Goal: Task Accomplishment & Management: Manage account settings

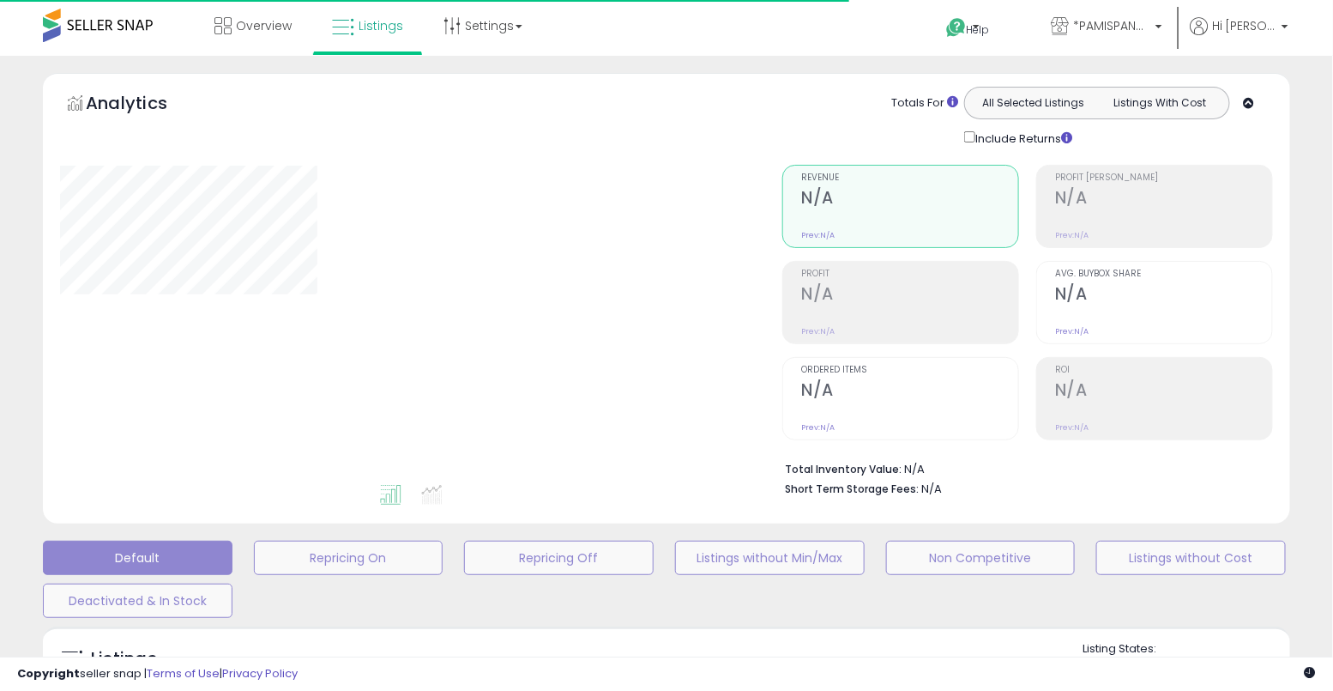
type input "**********"
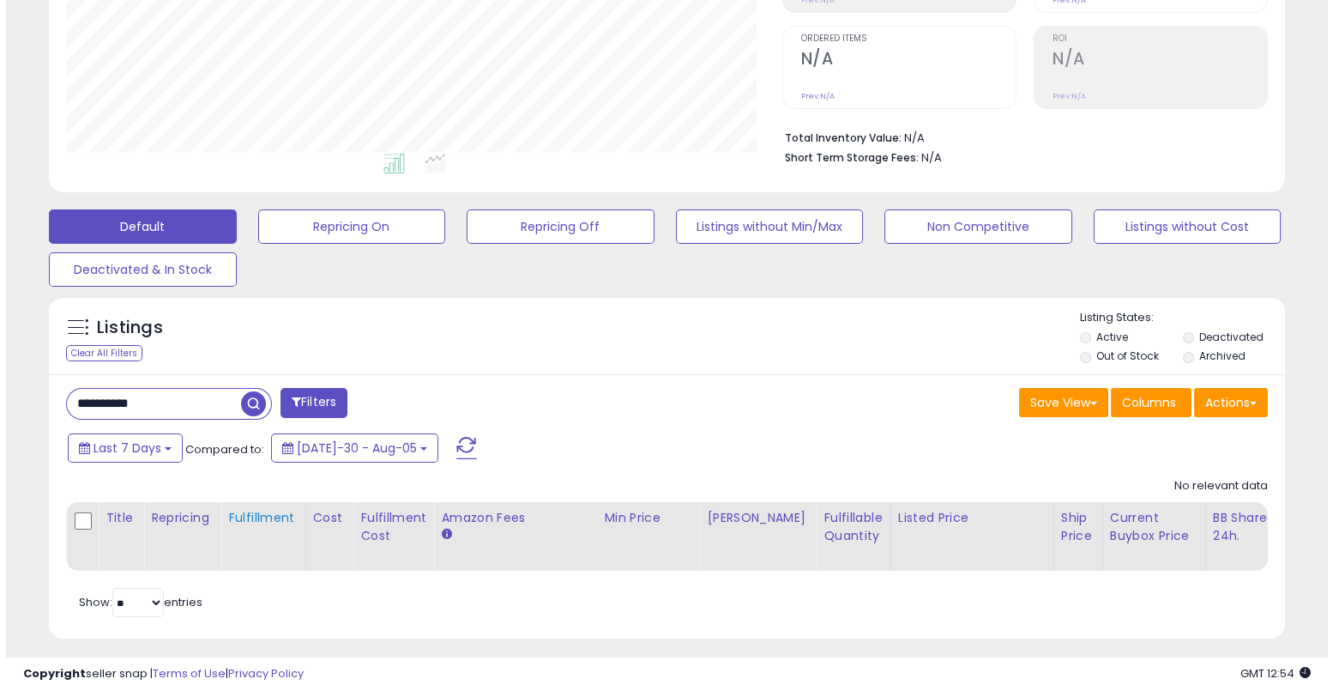
scroll to position [354, 0]
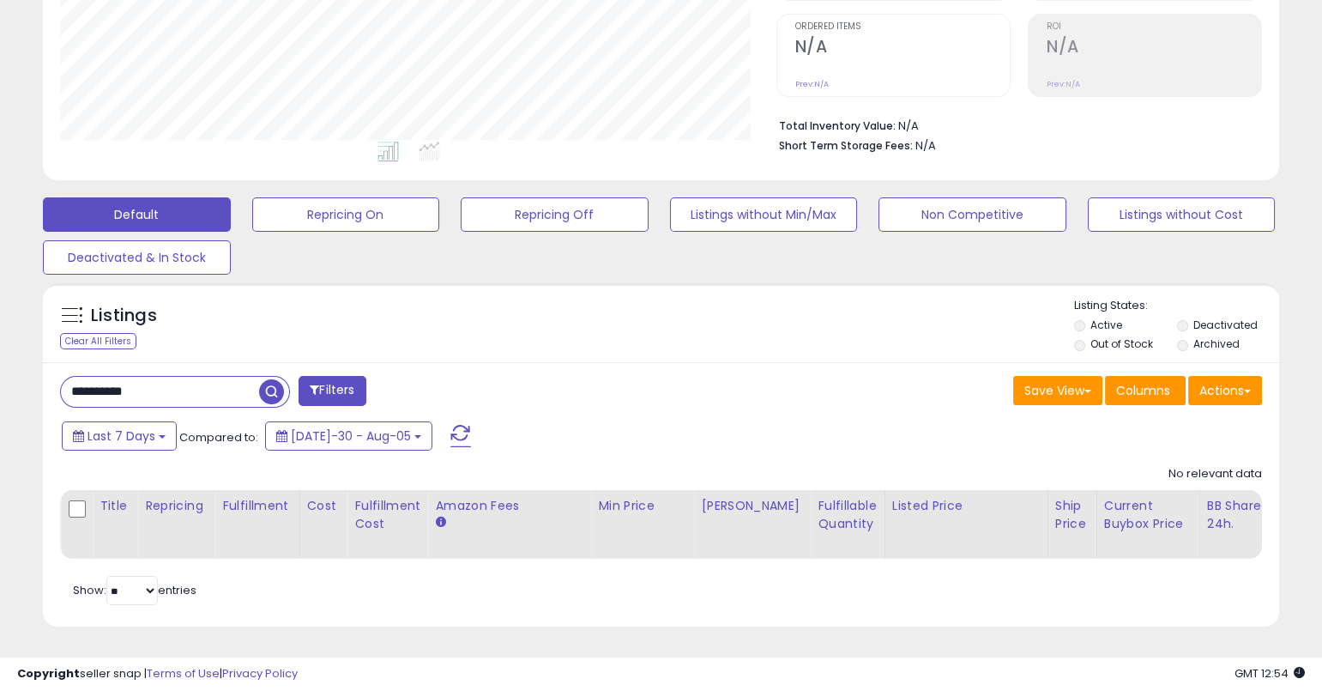
click at [196, 378] on input "**********" at bounding box center [160, 392] width 198 height 30
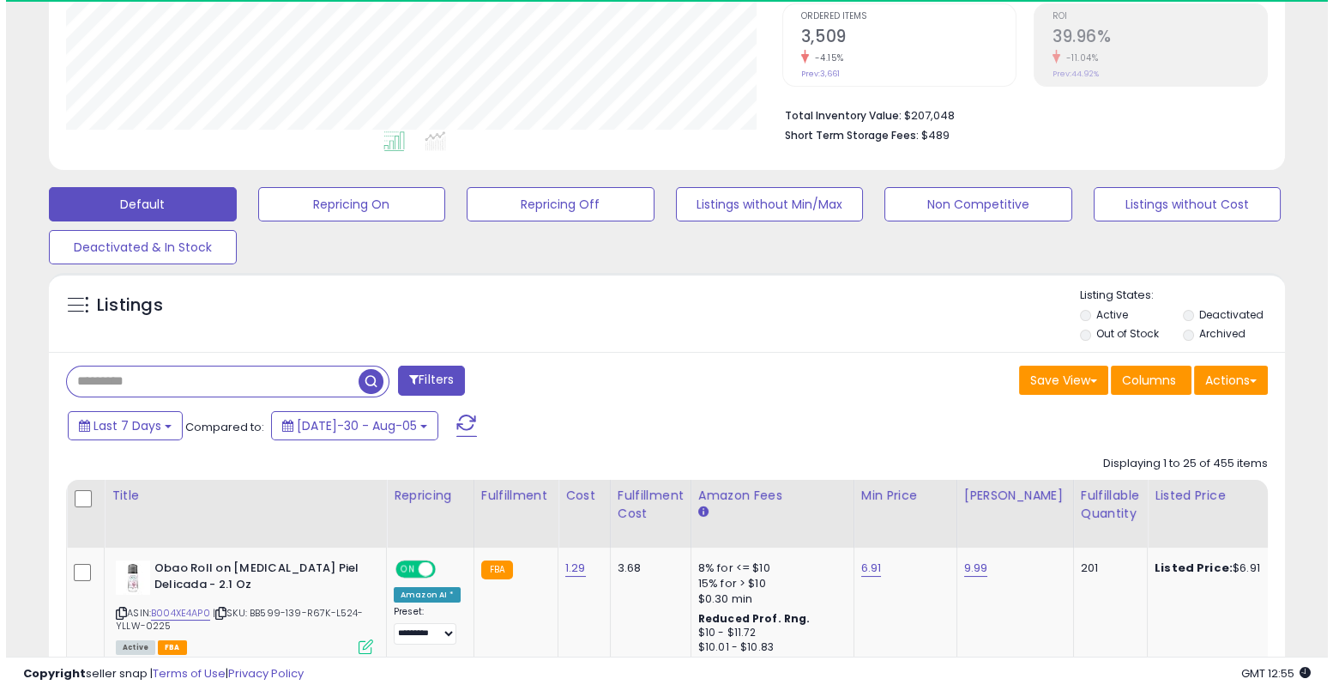
scroll to position [352, 716]
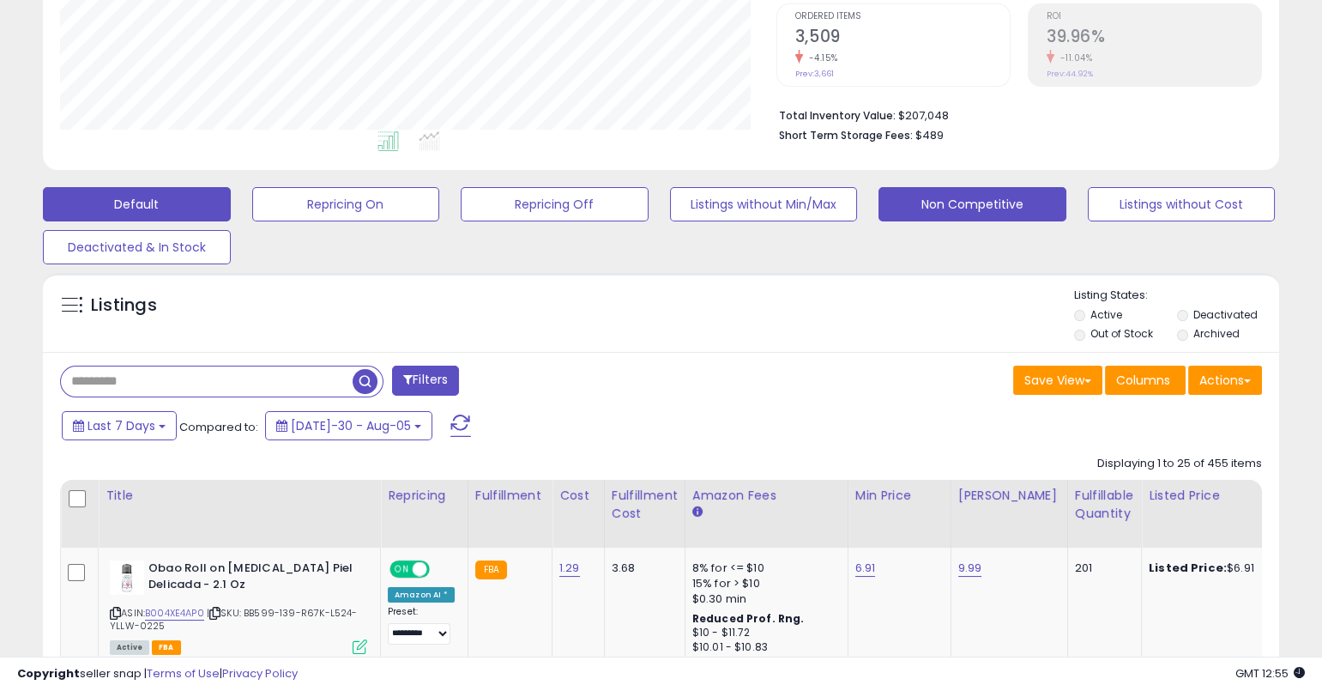
click at [440, 187] on button "Non Competitive" at bounding box center [346, 204] width 188 height 34
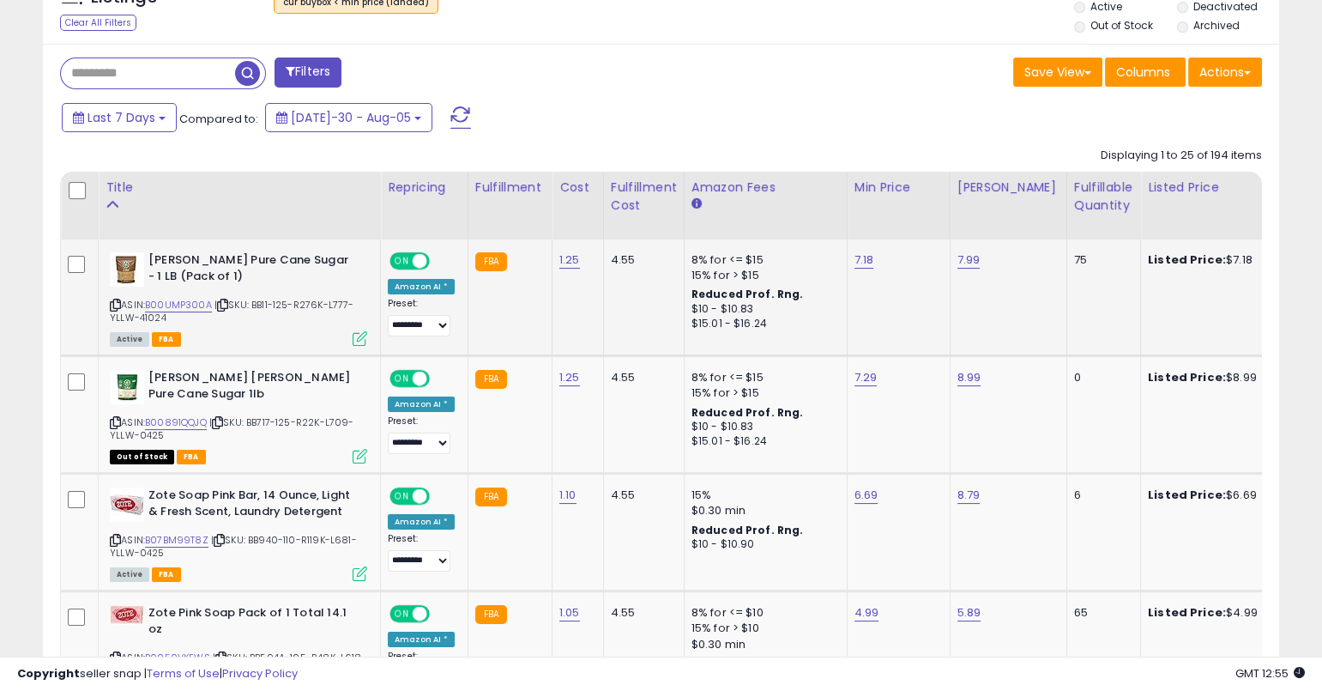
click at [116, 309] on span "| SKU: BB11-125-R276K-L777-YLLW-41024" at bounding box center [232, 311] width 245 height 26
click at [115, 304] on icon at bounding box center [115, 304] width 11 height 9
click at [186, 301] on link "B00UMP300A" at bounding box center [178, 305] width 67 height 15
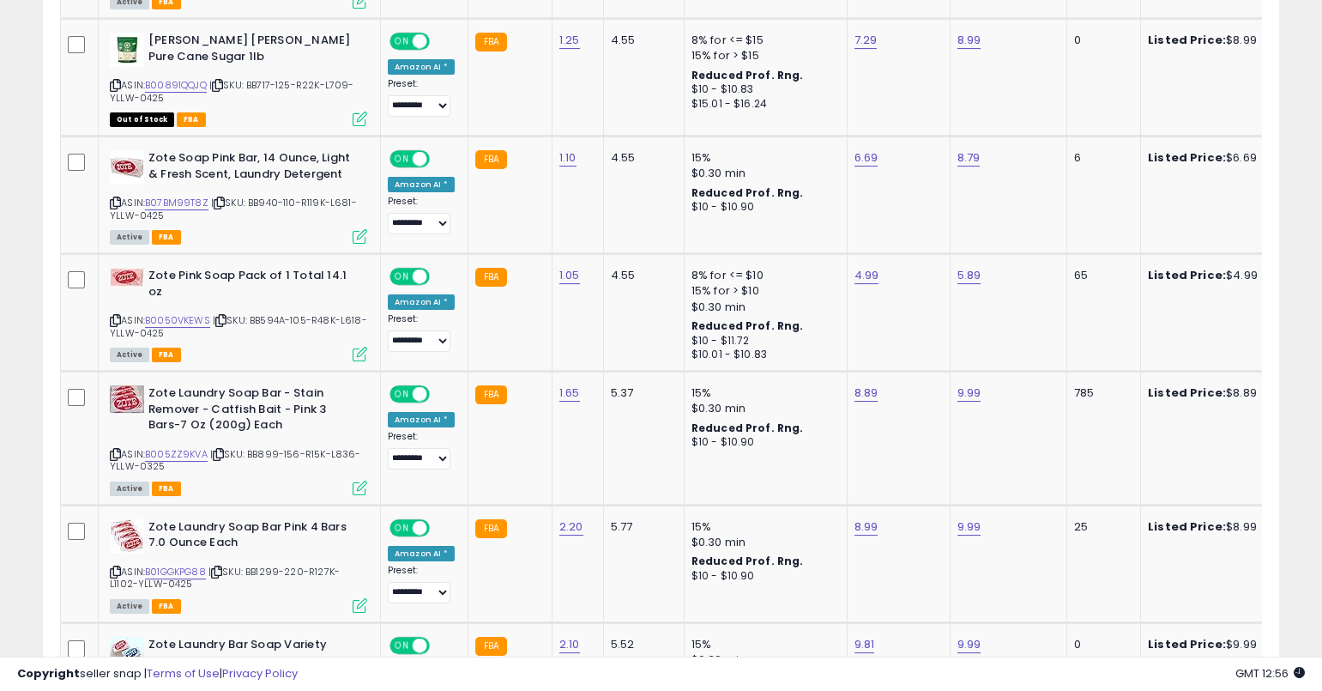
scroll to position [1001, 0]
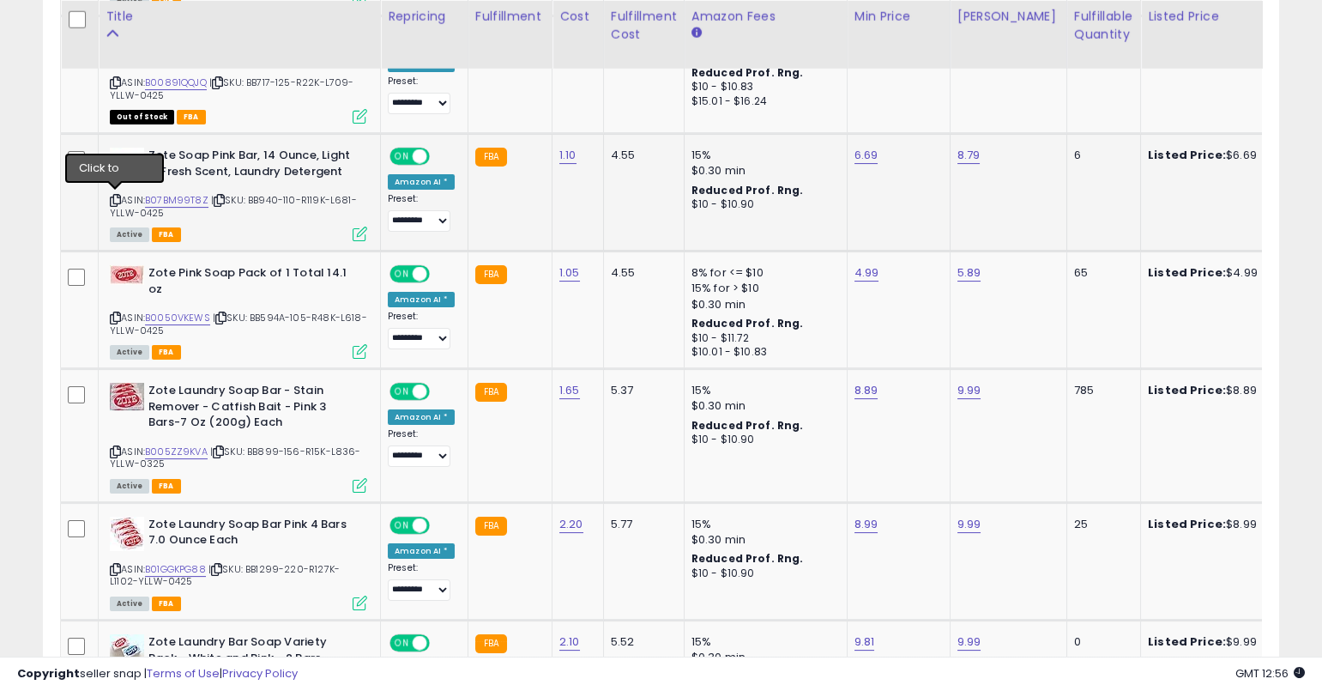
click at [112, 196] on icon at bounding box center [115, 200] width 11 height 9
click at [192, 200] on link "B07BM99T8Z" at bounding box center [176, 200] width 63 height 15
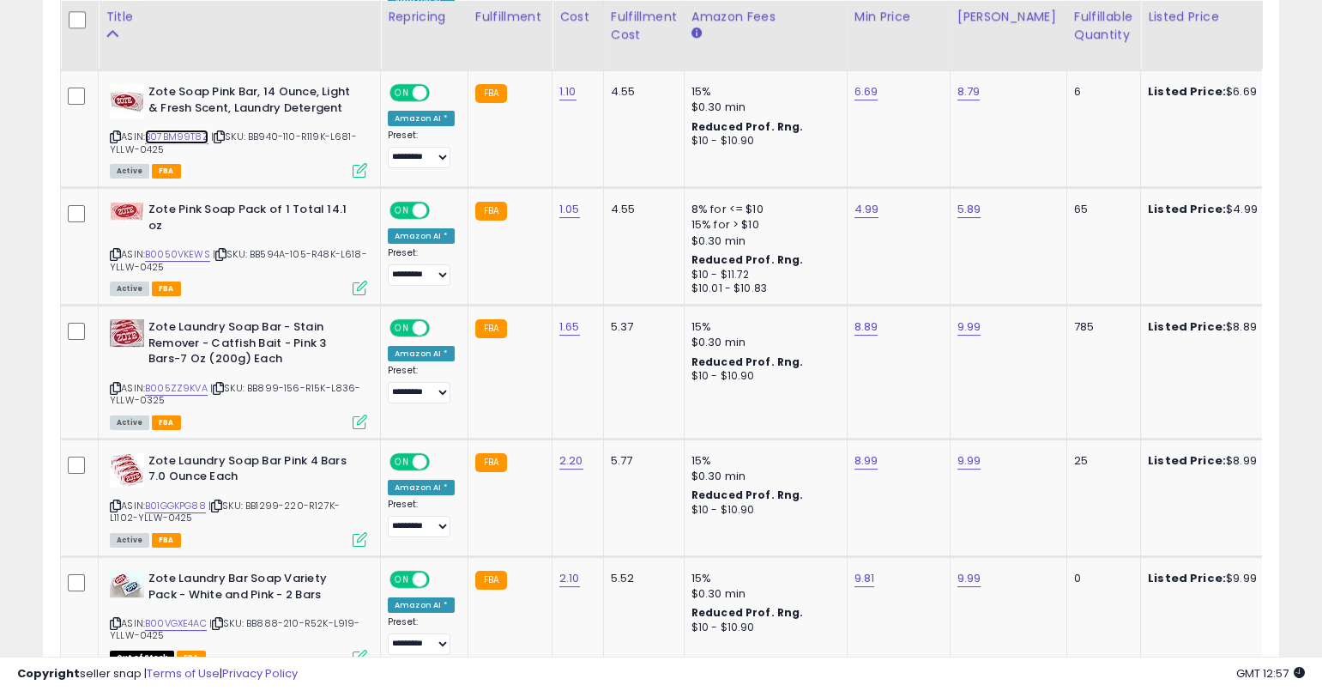
scroll to position [1054, 0]
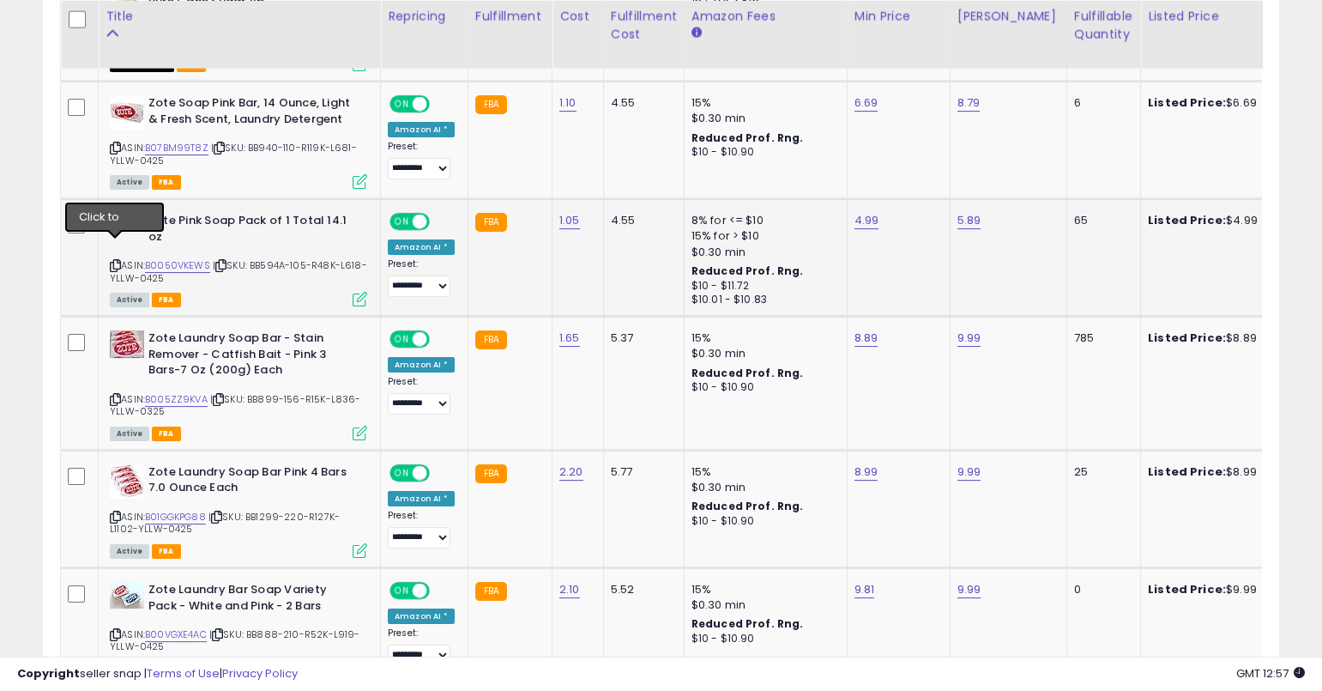
click at [113, 261] on icon at bounding box center [115, 265] width 11 height 9
click at [159, 258] on link "B0050VKEWS" at bounding box center [177, 265] width 65 height 15
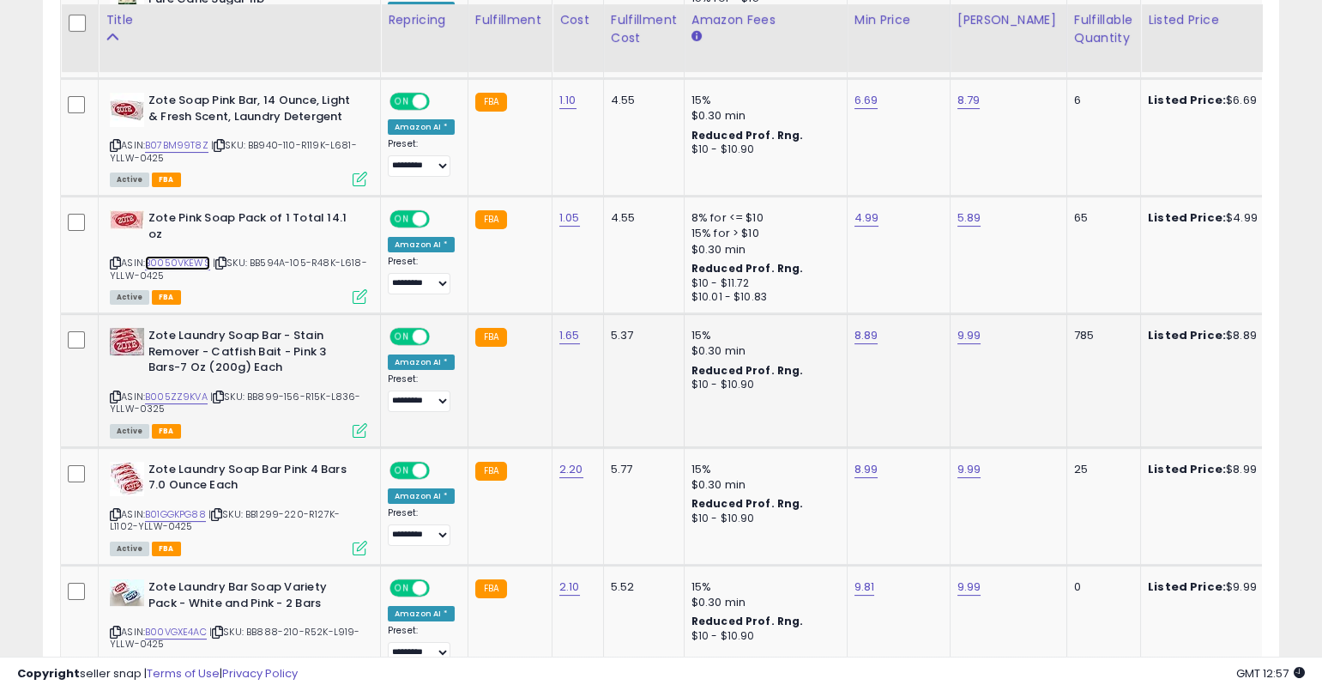
scroll to position [1064, 0]
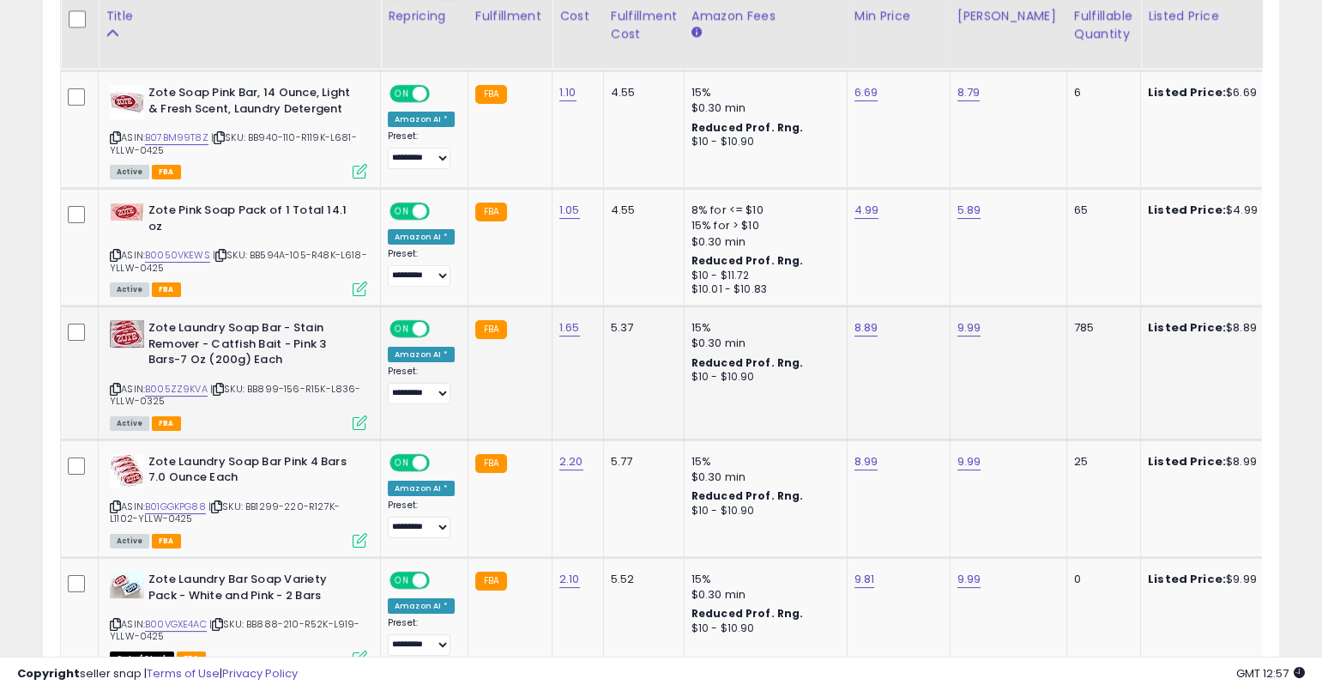
click at [111, 384] on icon at bounding box center [115, 388] width 11 height 9
click at [115, 385] on icon at bounding box center [115, 388] width 11 height 9
click at [184, 386] on link "B005ZZ9KVA" at bounding box center [176, 389] width 63 height 15
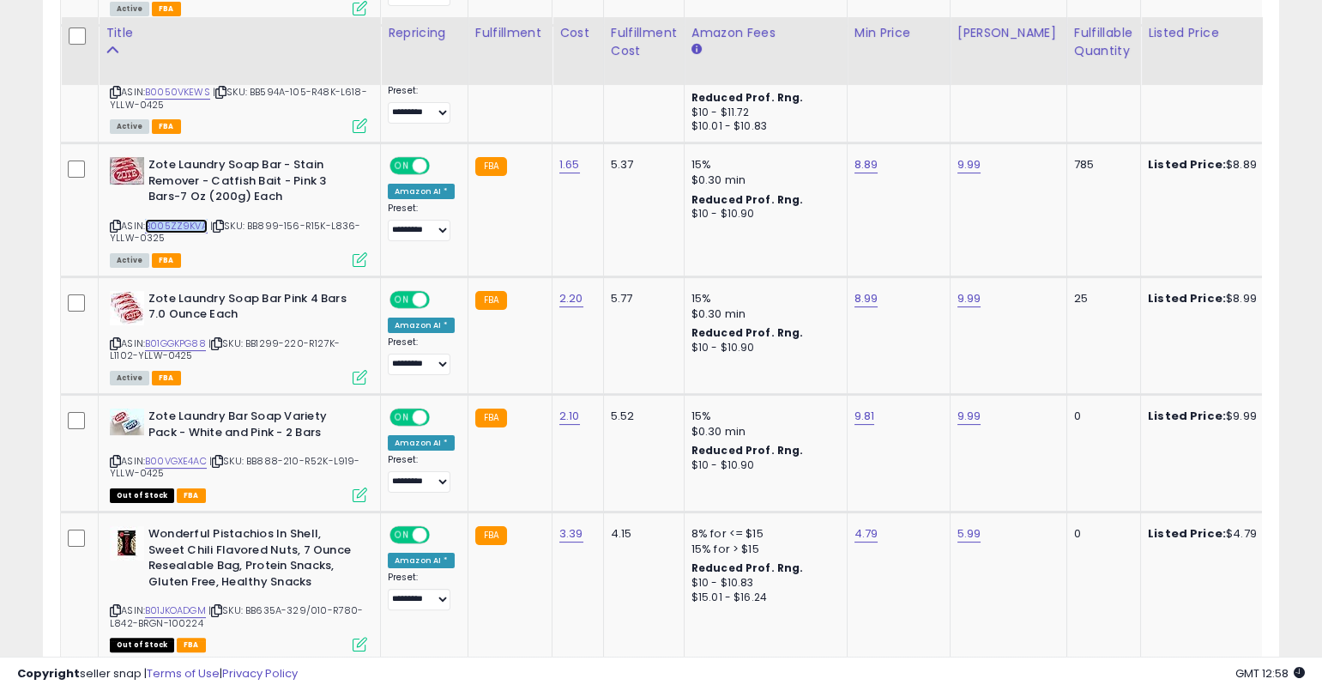
scroll to position [1243, 0]
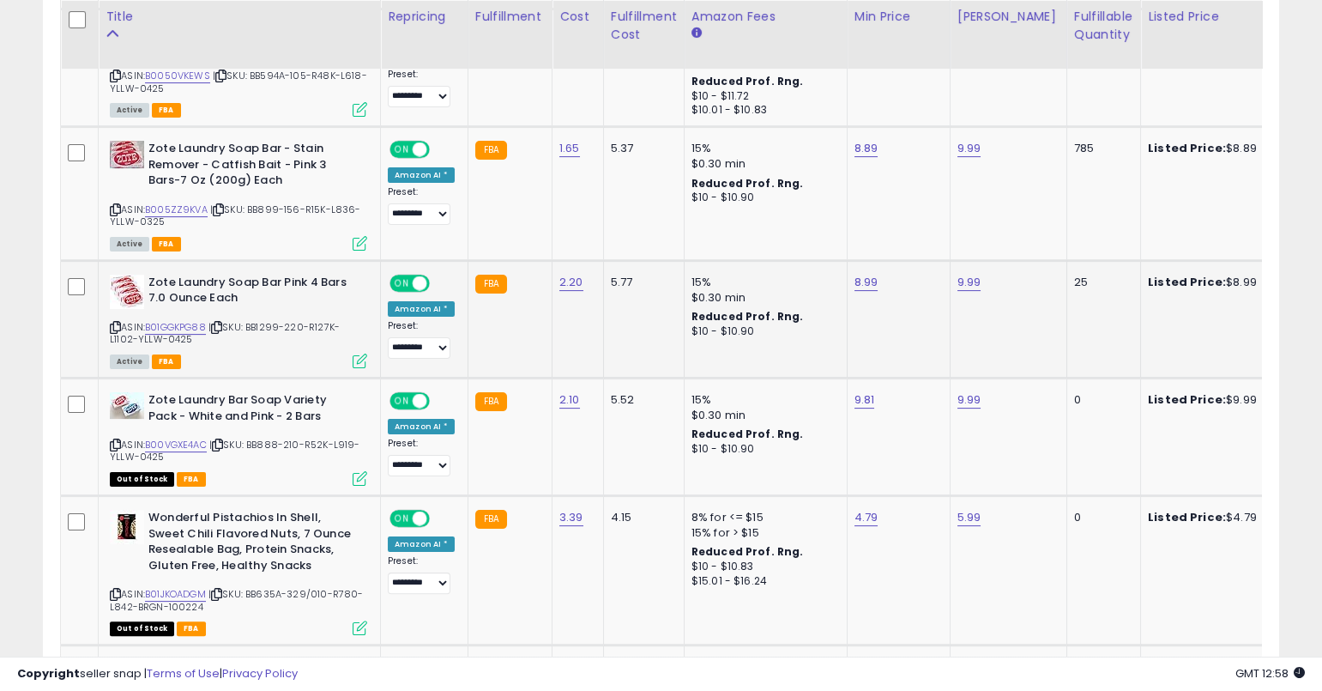
click at [108, 322] on div "Zote Laundry Soap Bar Pink 4 Bars 7.0 Ounce Each ASIN: B01GGKPG88 | SKU: BB1299…" at bounding box center [237, 321] width 262 height 92
click at [116, 323] on icon at bounding box center [115, 327] width 11 height 9
click at [199, 321] on link "B01GGKPG88" at bounding box center [175, 327] width 61 height 15
click at [847, 396] on td "9.81" at bounding box center [898, 437] width 103 height 118
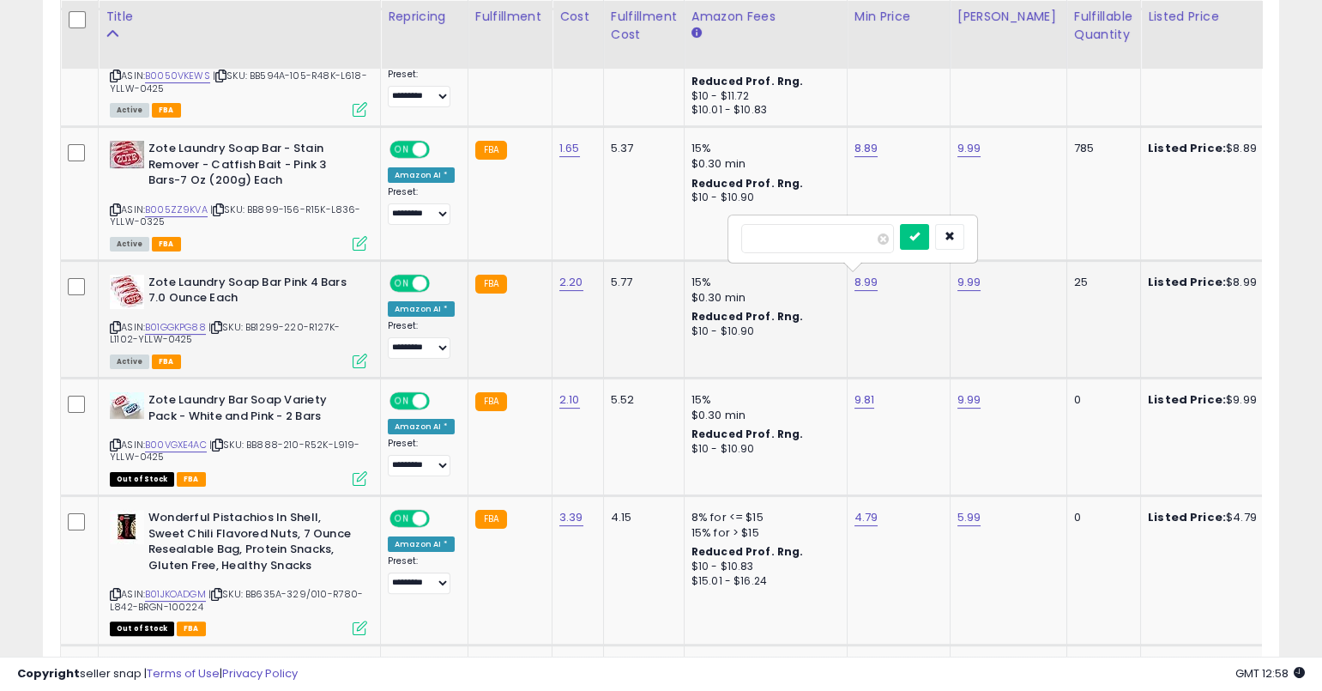
type input "*"
type input "****"
click button "submit" at bounding box center [914, 237] width 29 height 26
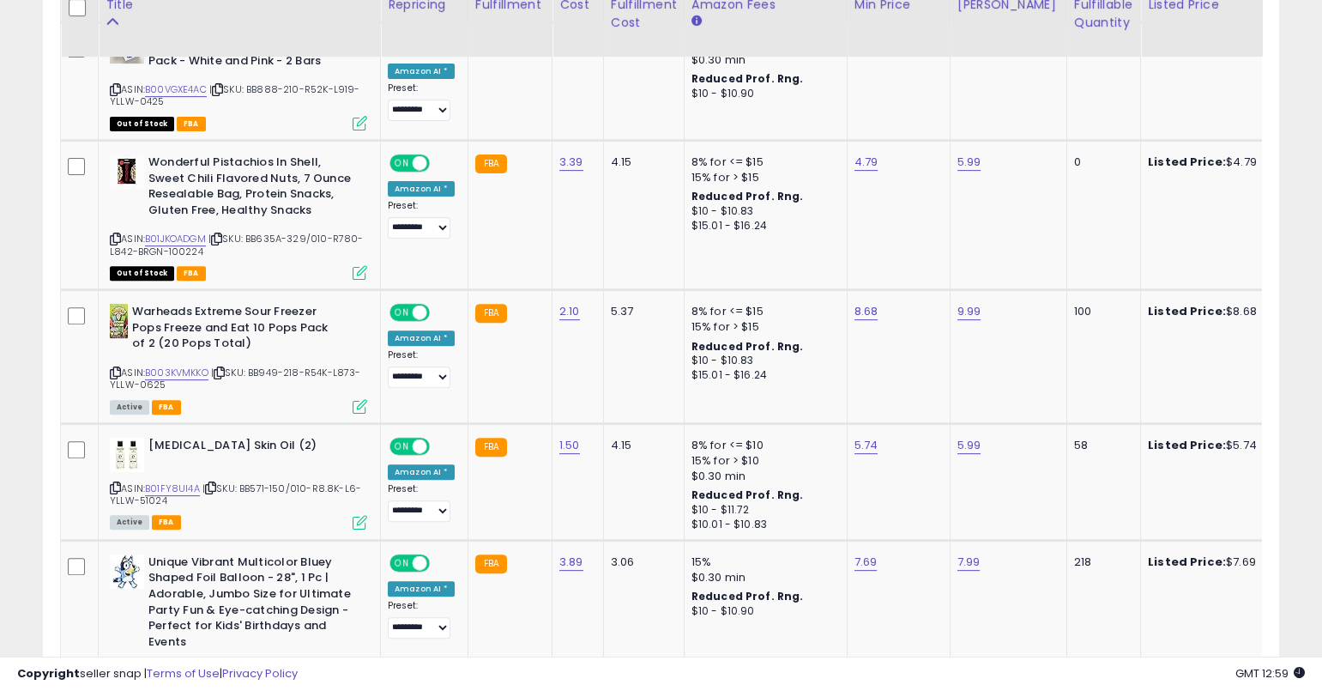
scroll to position [1609, 0]
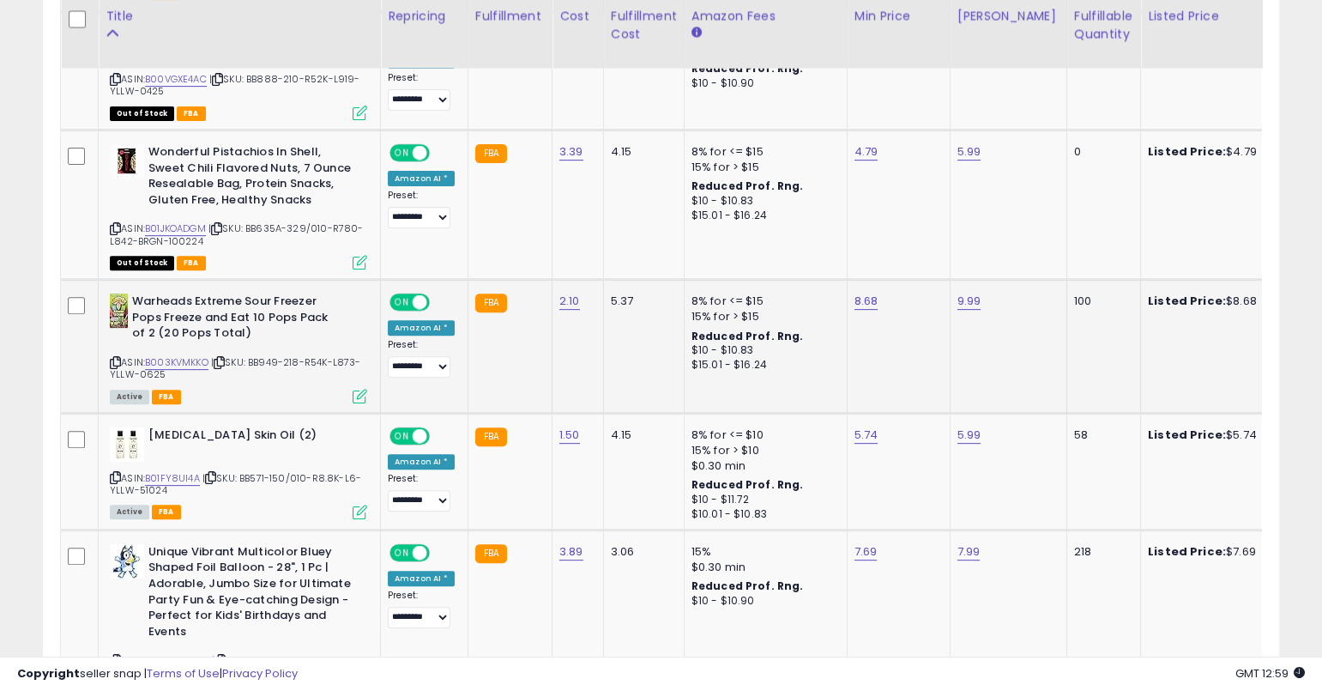
click at [114, 358] on icon at bounding box center [115, 362] width 11 height 9
click at [196, 359] on link "B003KVMKKO" at bounding box center [176, 362] width 63 height 15
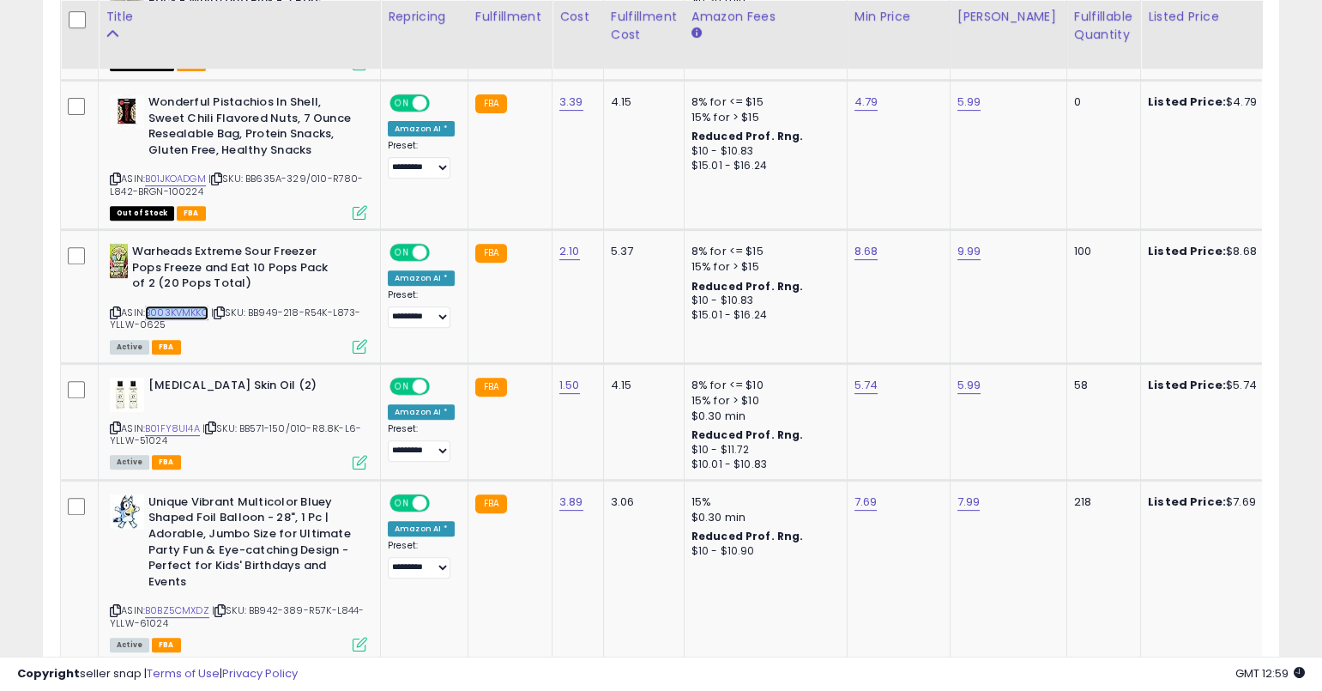
scroll to position [1671, 0]
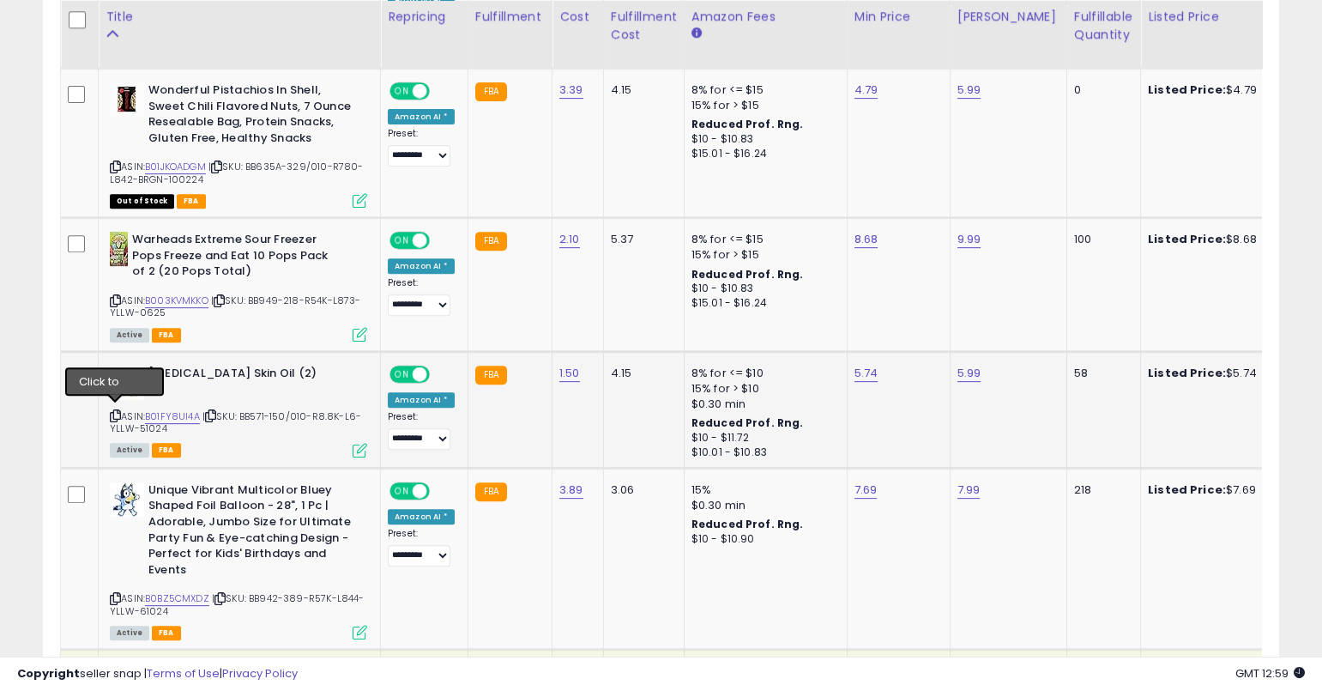
click at [116, 411] on icon at bounding box center [115, 415] width 11 height 9
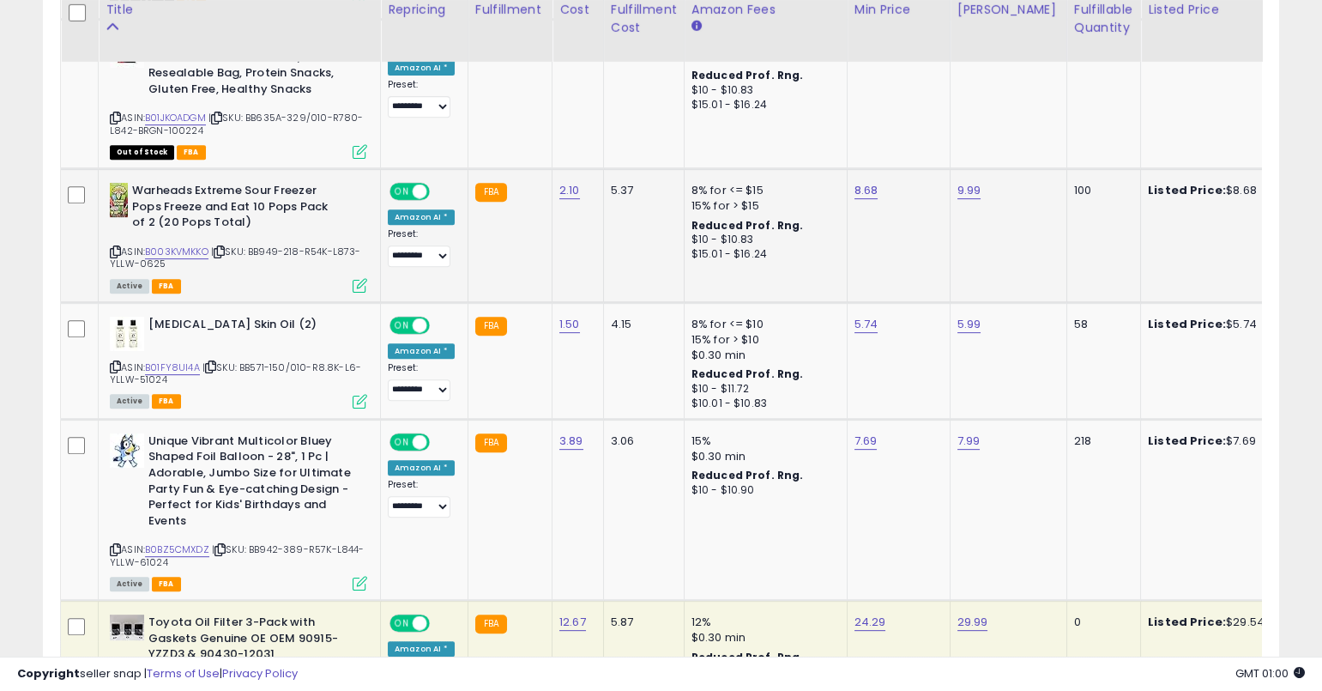
scroll to position [1730, 0]
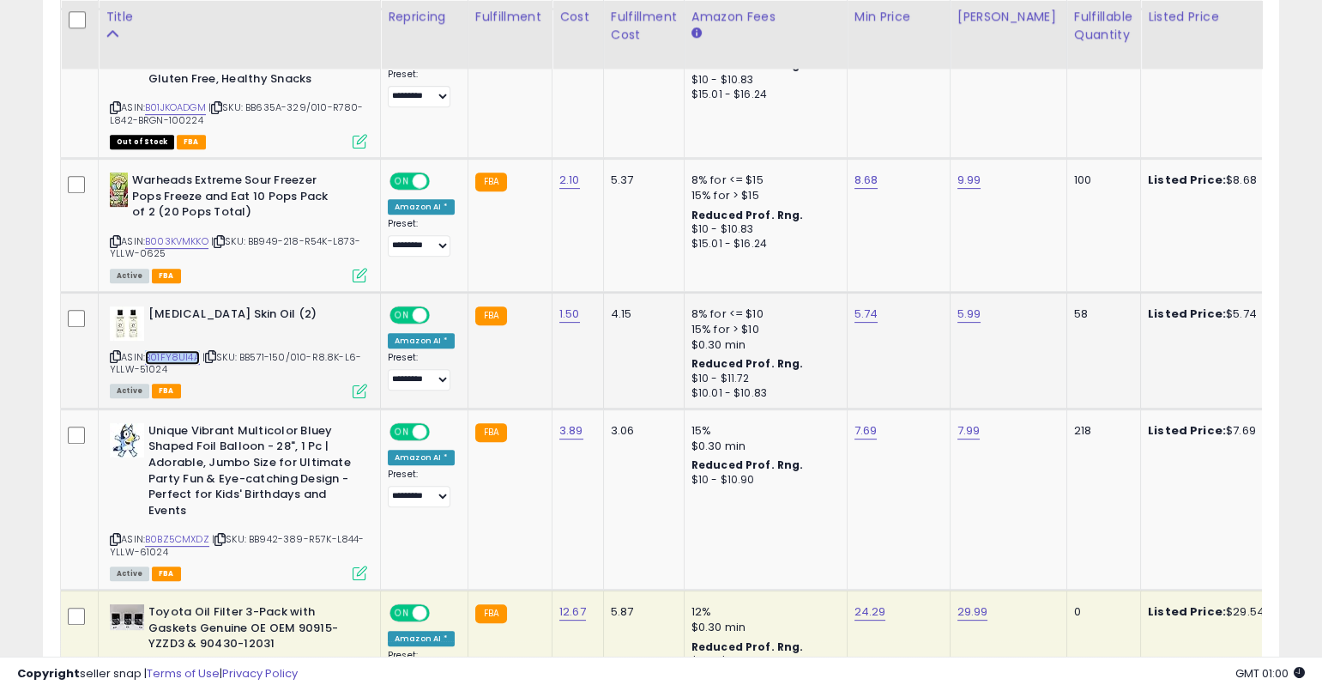
click at [185, 350] on link "B01FY8UI4A" at bounding box center [172, 357] width 55 height 15
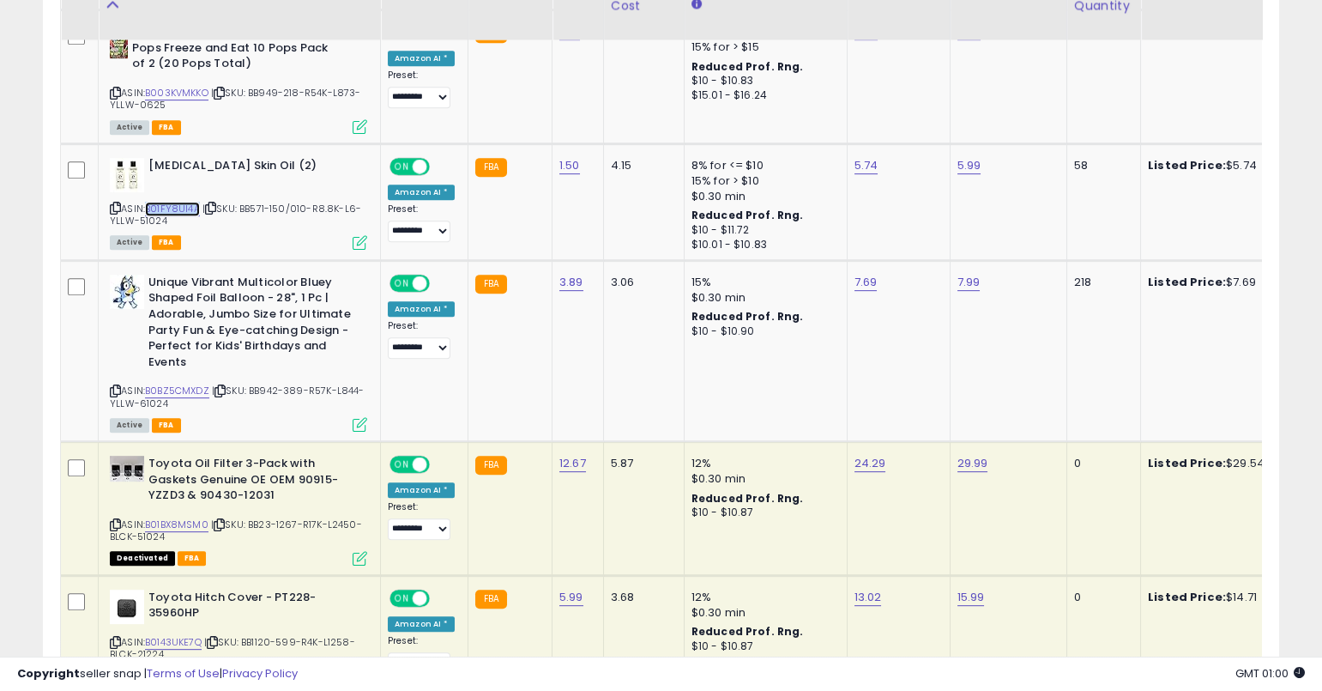
scroll to position [1921, 0]
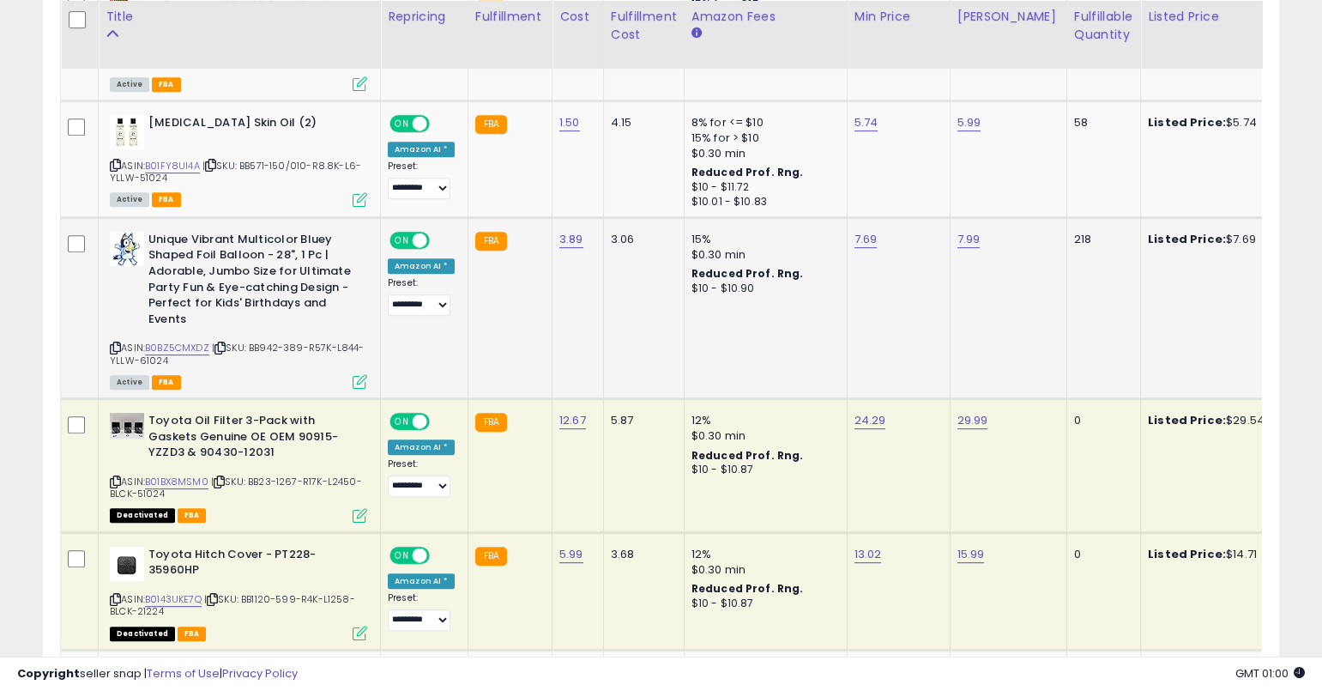
drag, startPoint x: 112, startPoint y: 340, endPoint x: 167, endPoint y: 341, distance: 54.9
click at [112, 343] on icon at bounding box center [115, 347] width 11 height 9
click at [168, 341] on link "B0BZ5CMXDZ" at bounding box center [177, 348] width 64 height 15
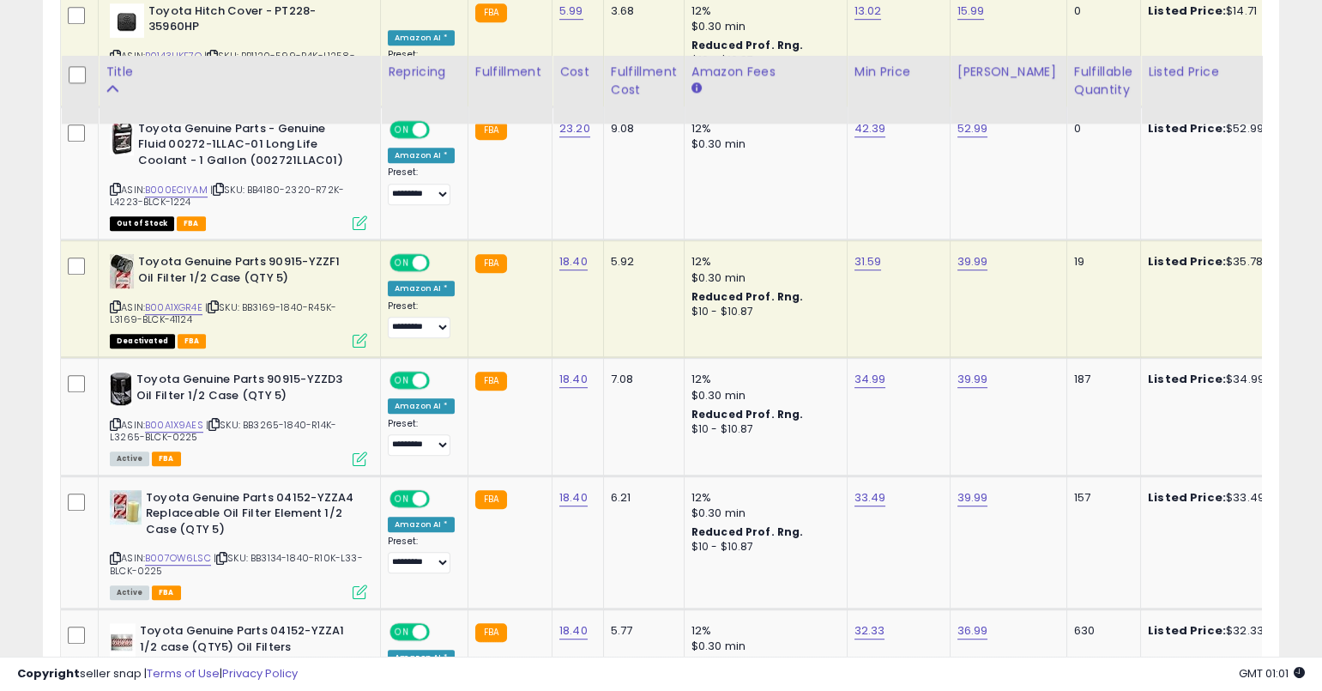
scroll to position [2546, 0]
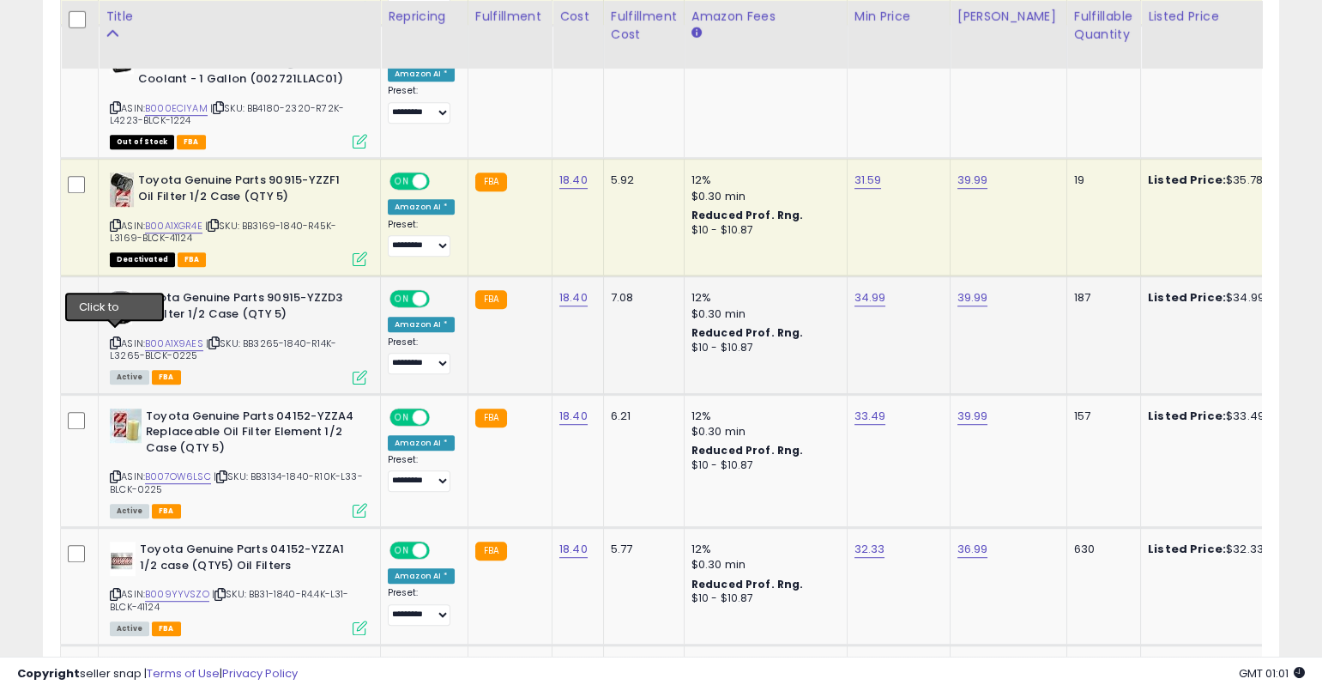
click at [113, 340] on icon at bounding box center [115, 342] width 11 height 9
click at [188, 336] on link "B00A1X9AES" at bounding box center [174, 343] width 58 height 15
click at [855, 292] on div "34.99" at bounding box center [896, 297] width 82 height 15
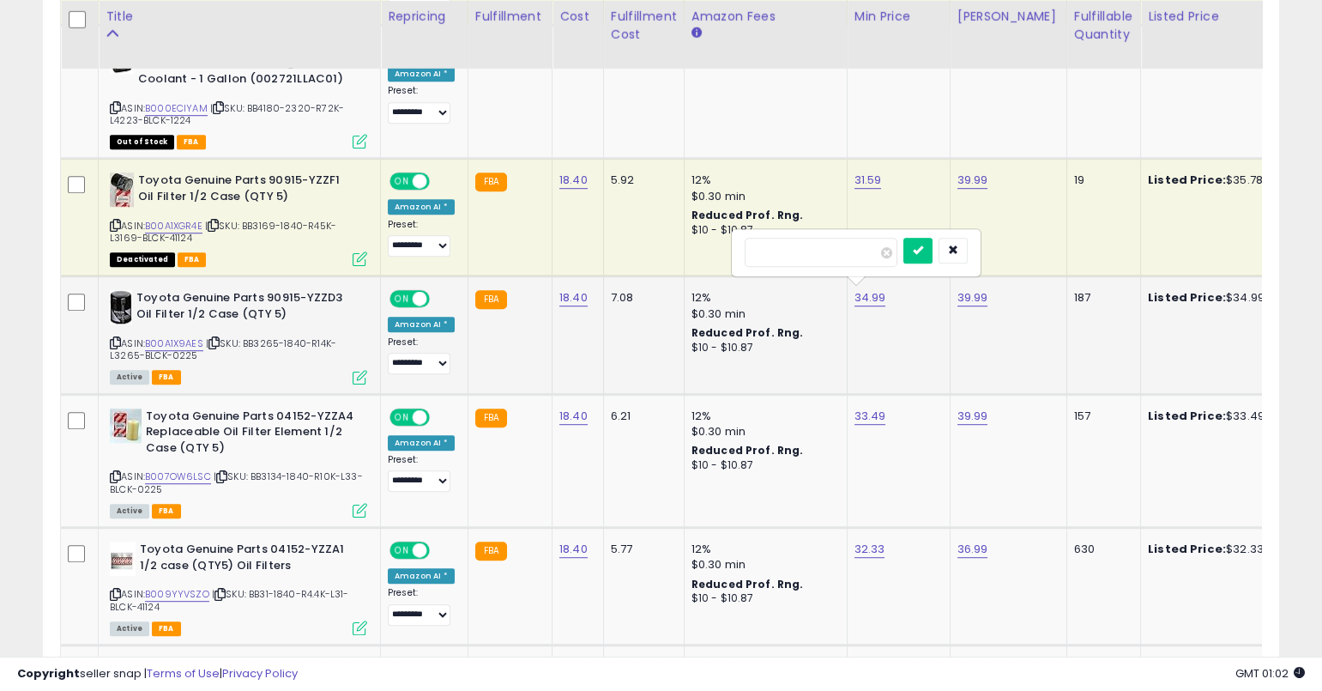
type input "*****"
click button "submit" at bounding box center [918, 251] width 29 height 26
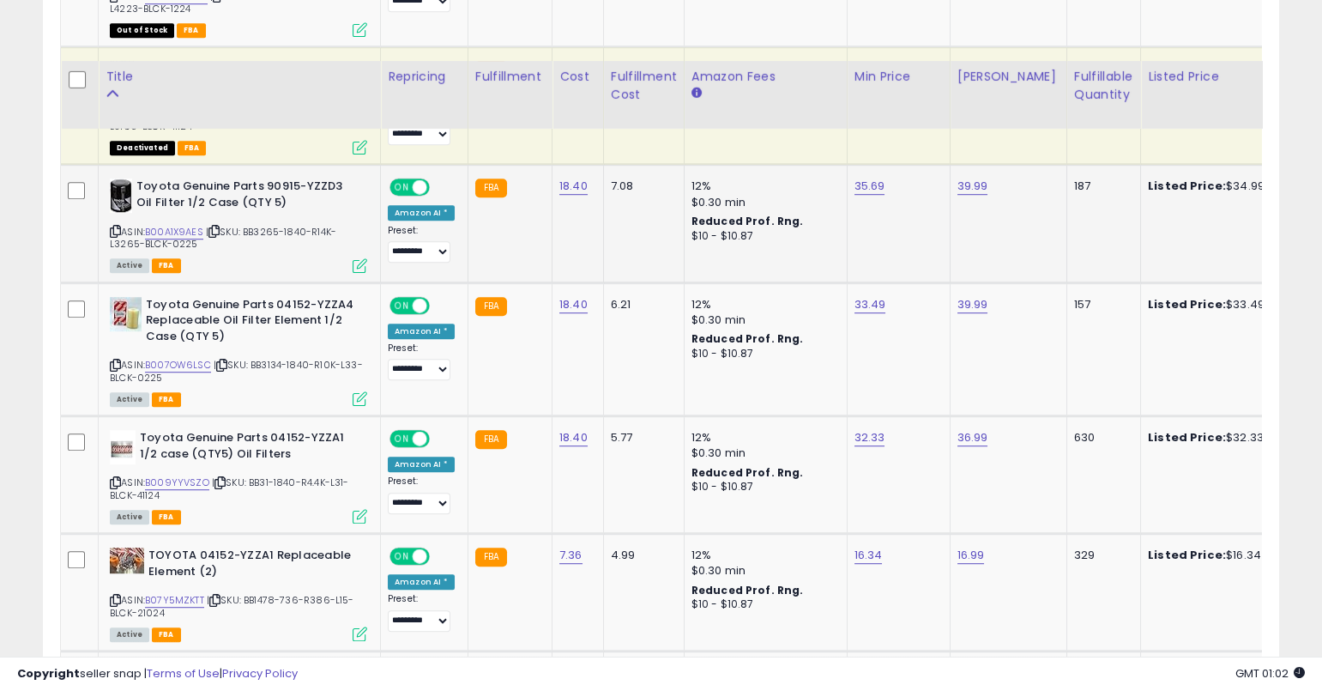
scroll to position [2717, 0]
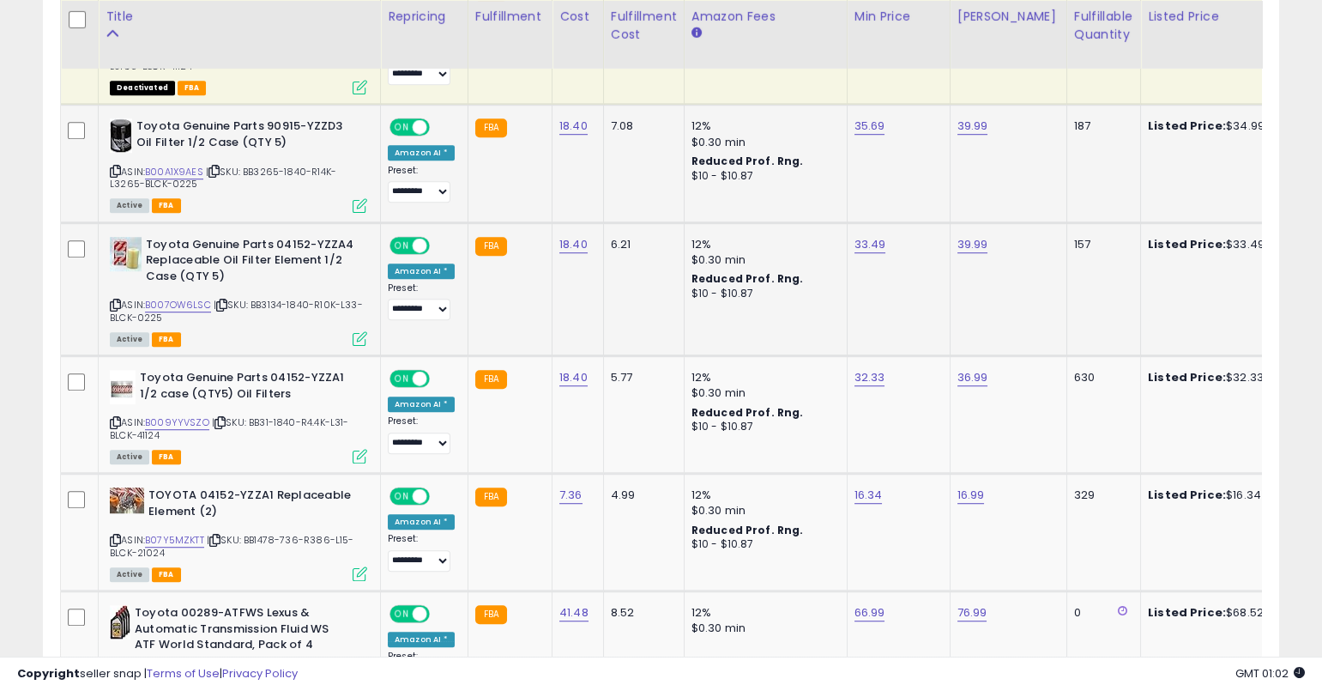
click at [113, 300] on icon at bounding box center [115, 304] width 11 height 9
click at [190, 298] on link "B007OW6LSC" at bounding box center [178, 305] width 66 height 15
type input "*****"
click button "submit" at bounding box center [918, 197] width 29 height 26
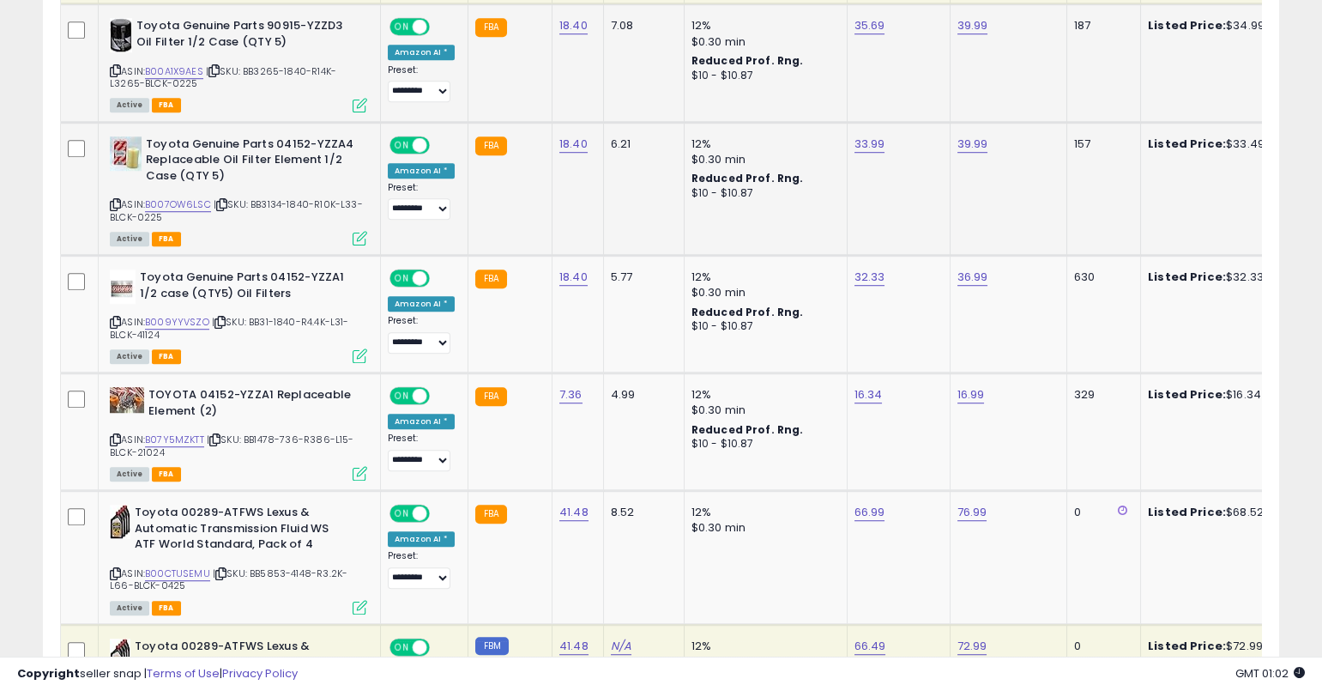
scroll to position [2829, 0]
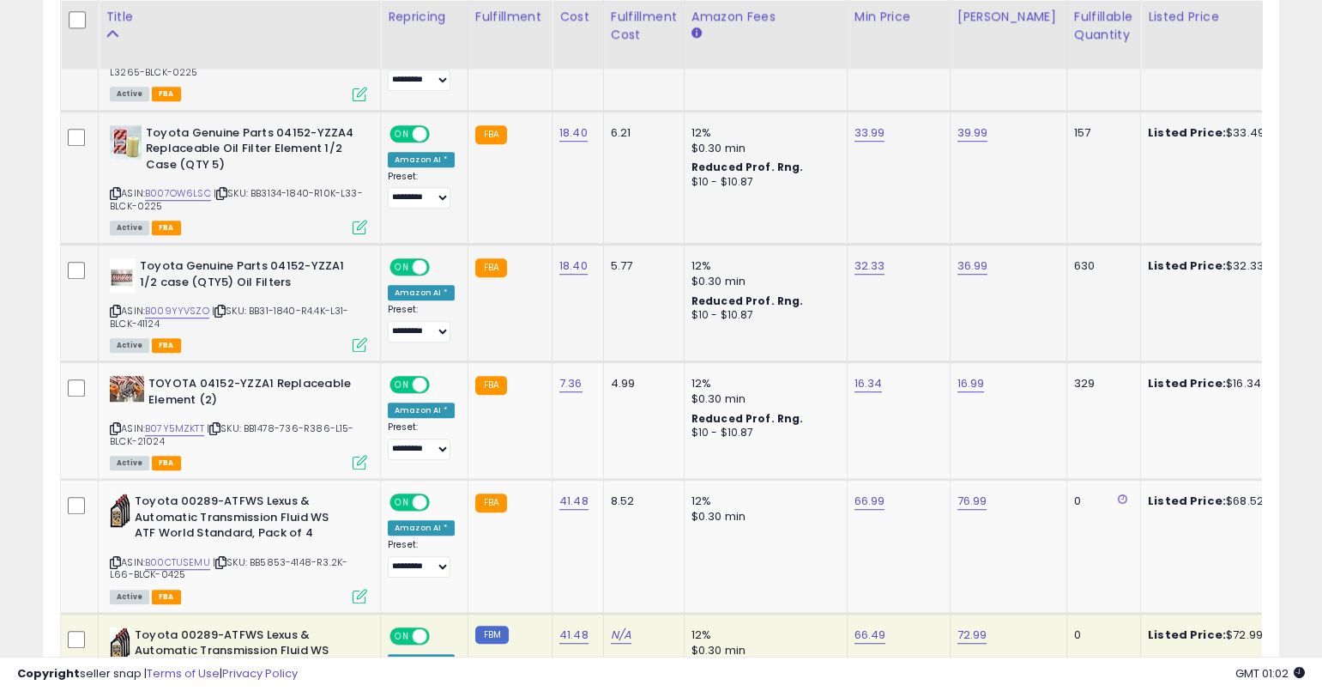
click at [114, 306] on icon at bounding box center [115, 310] width 11 height 9
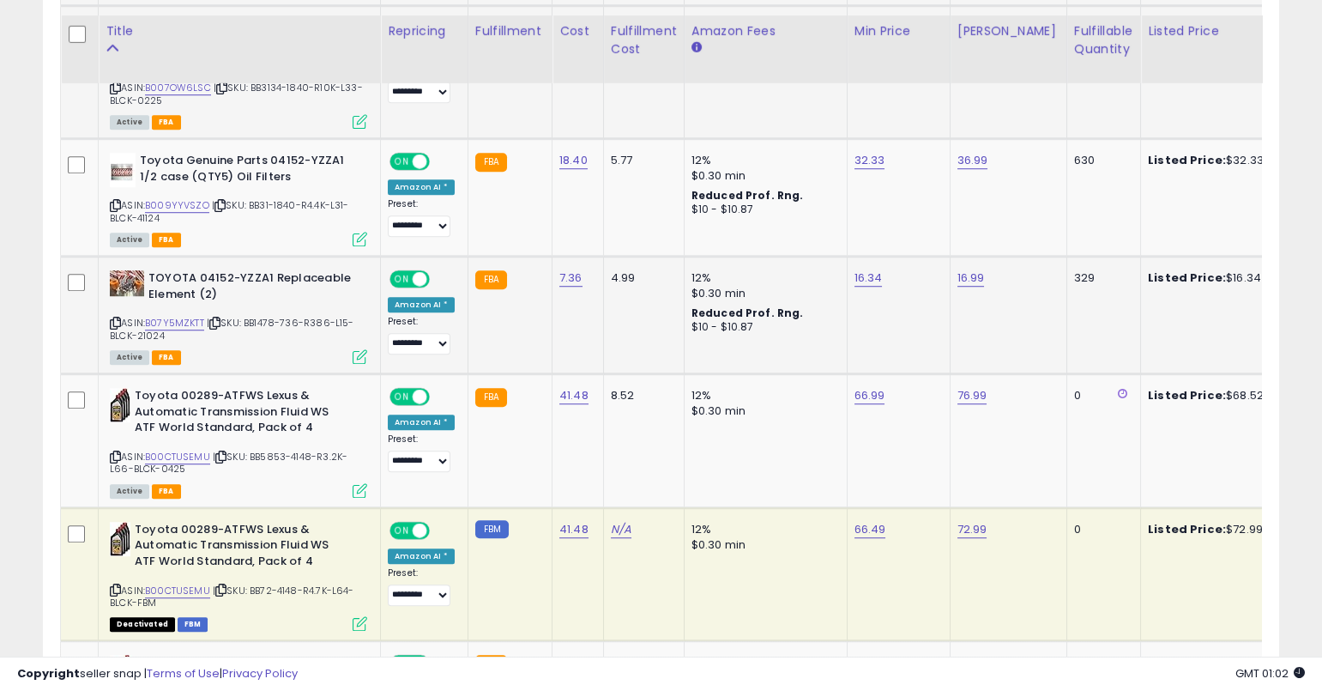
scroll to position [2949, 0]
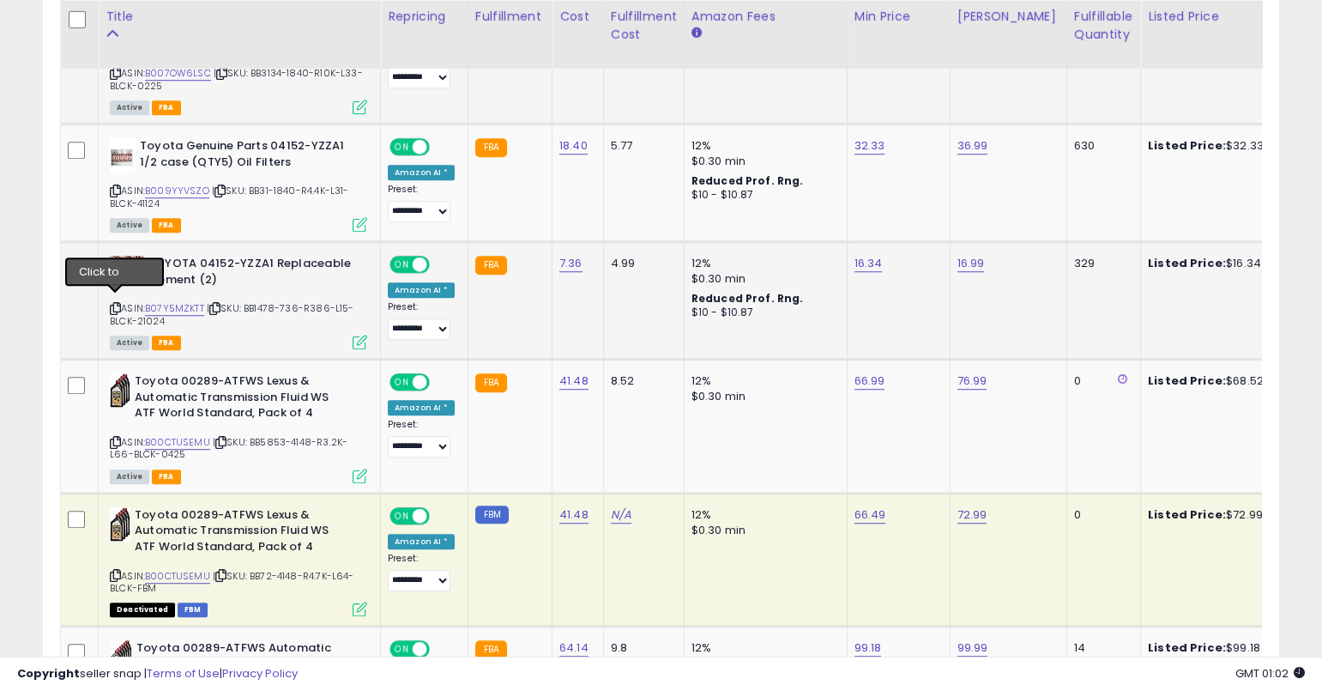
click at [116, 304] on icon at bounding box center [115, 308] width 11 height 9
click at [192, 305] on link "B07Y5MZKTT" at bounding box center [174, 308] width 59 height 15
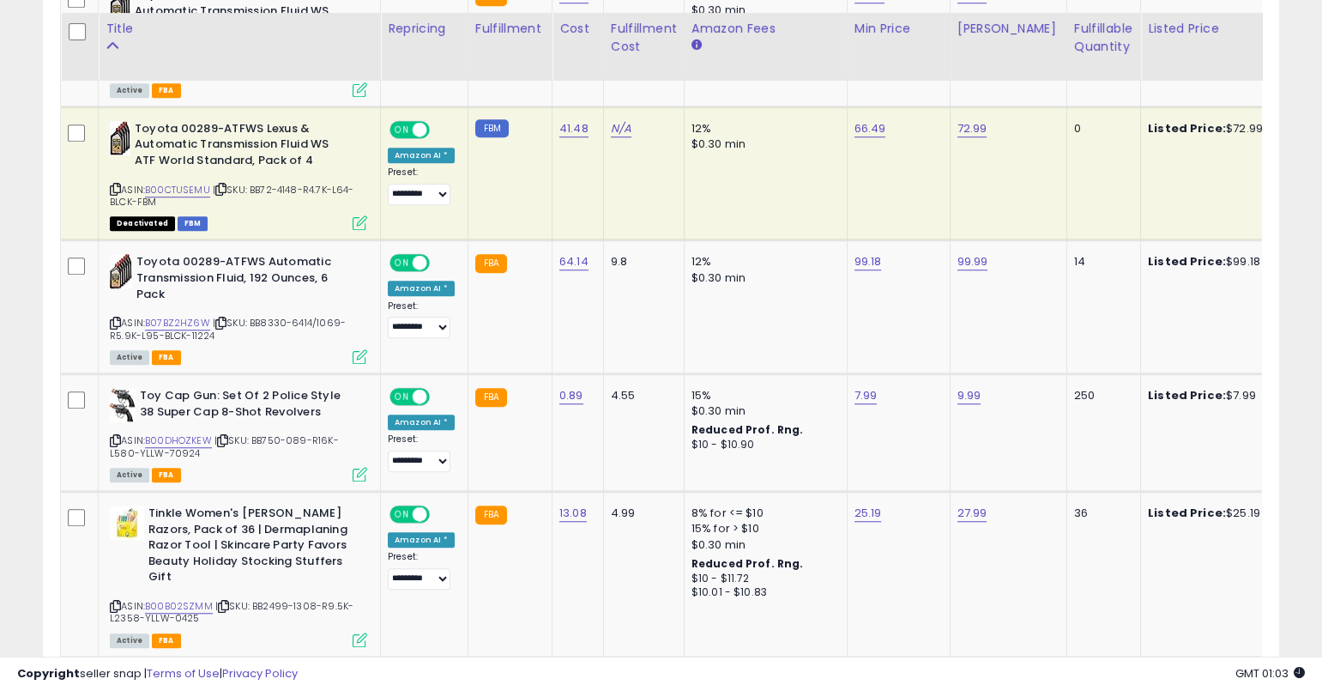
scroll to position [3347, 0]
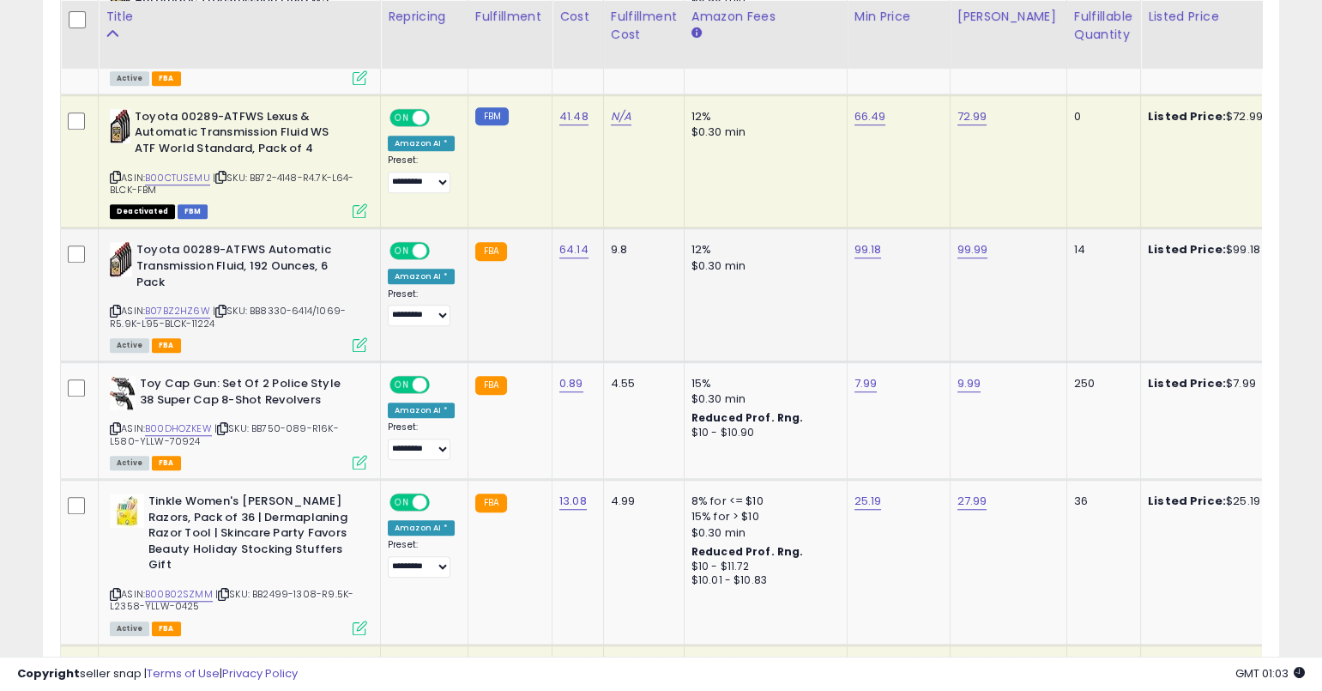
click at [117, 306] on icon at bounding box center [115, 310] width 11 height 9
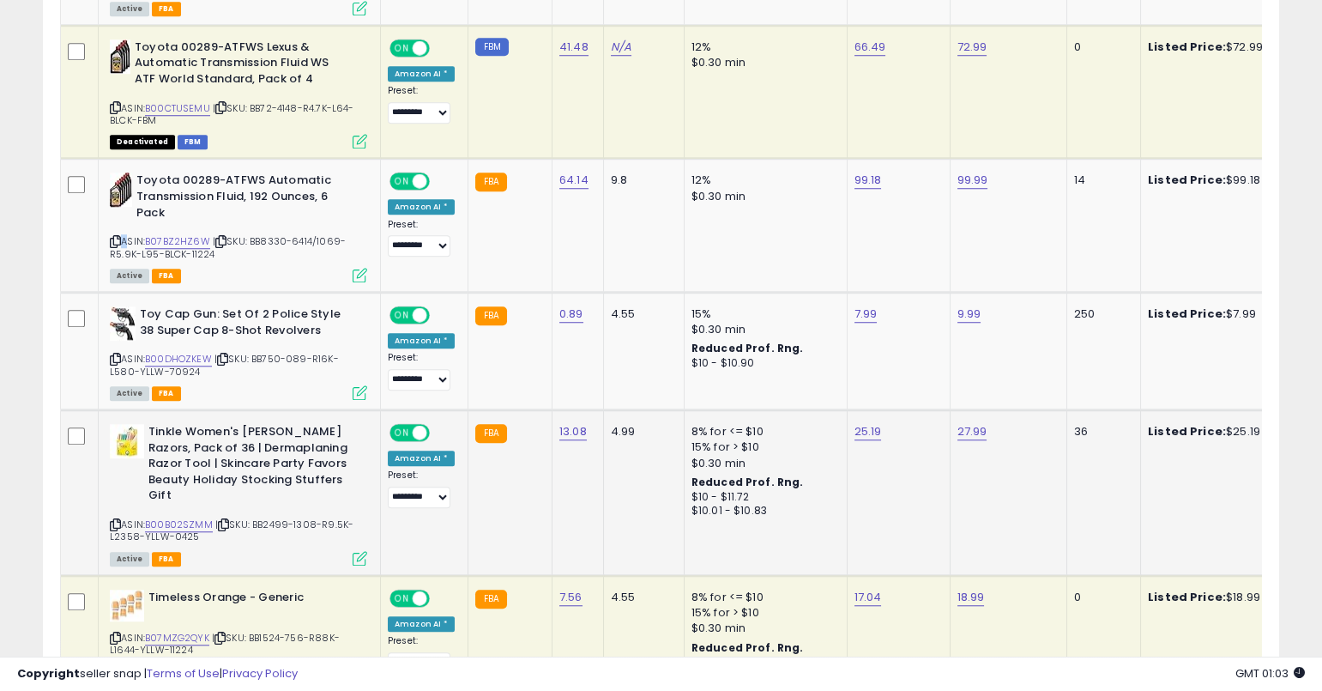
scroll to position [3422, 0]
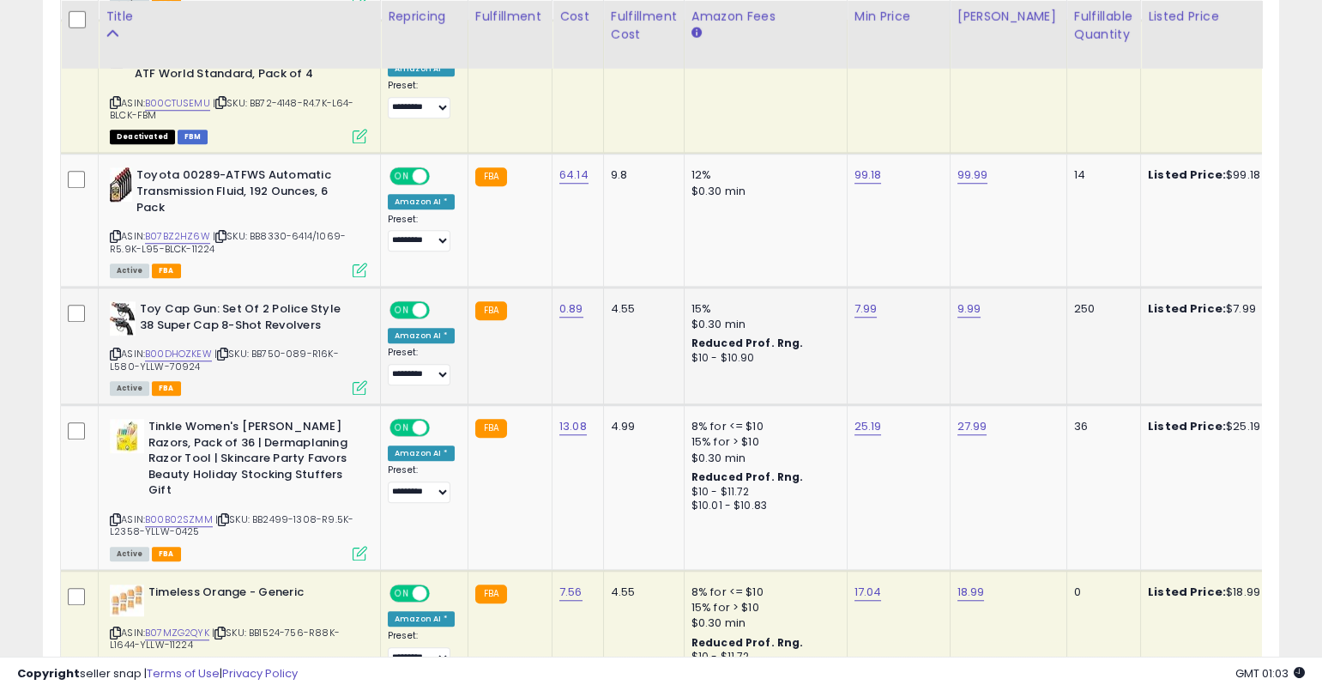
click at [116, 351] on icon at bounding box center [115, 353] width 11 height 9
click at [116, 349] on icon at bounding box center [115, 353] width 11 height 9
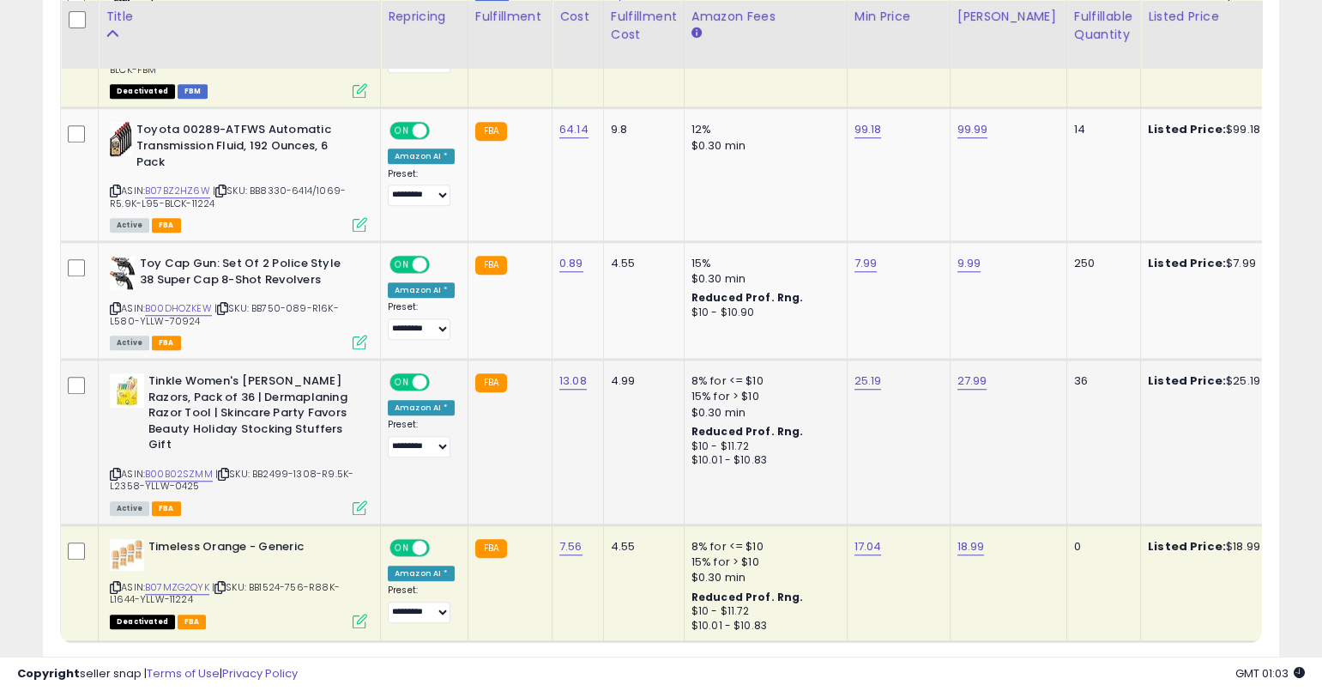
click at [119, 469] on icon at bounding box center [115, 473] width 11 height 9
click at [118, 469] on icon at bounding box center [115, 473] width 11 height 9
click at [178, 467] on link "B00B02SZMM" at bounding box center [179, 474] width 68 height 15
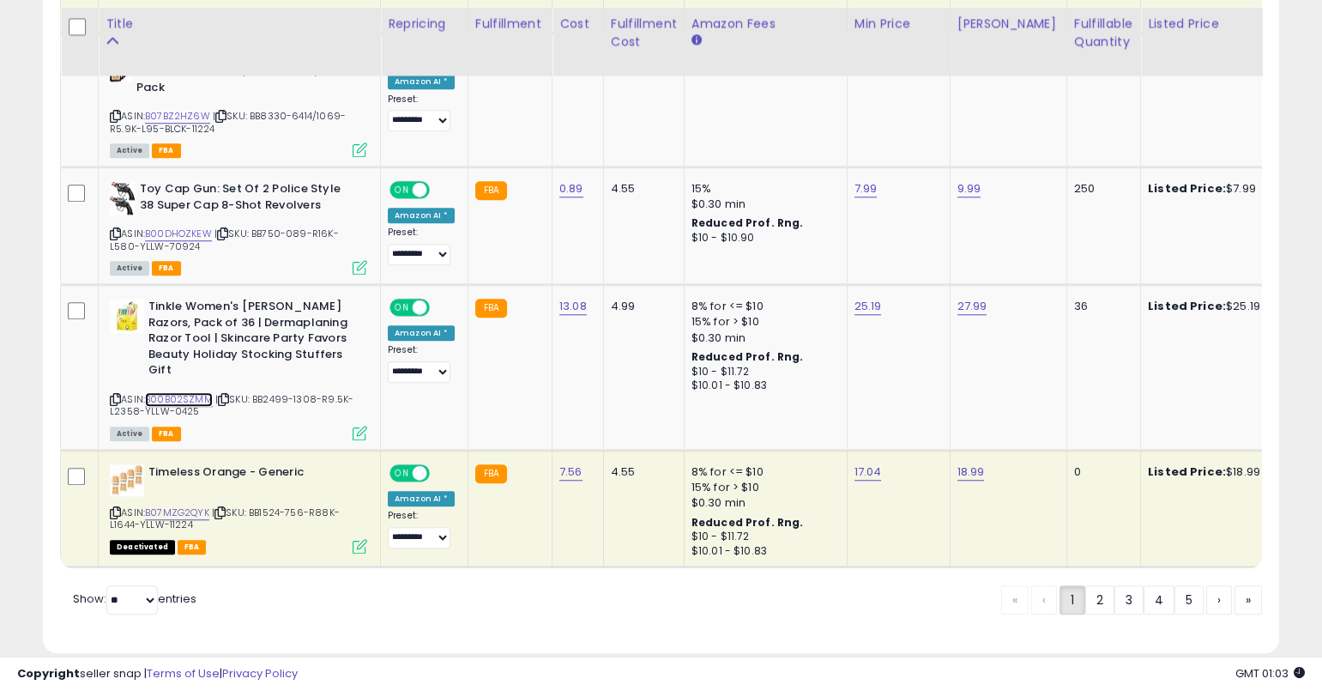
scroll to position [3549, 0]
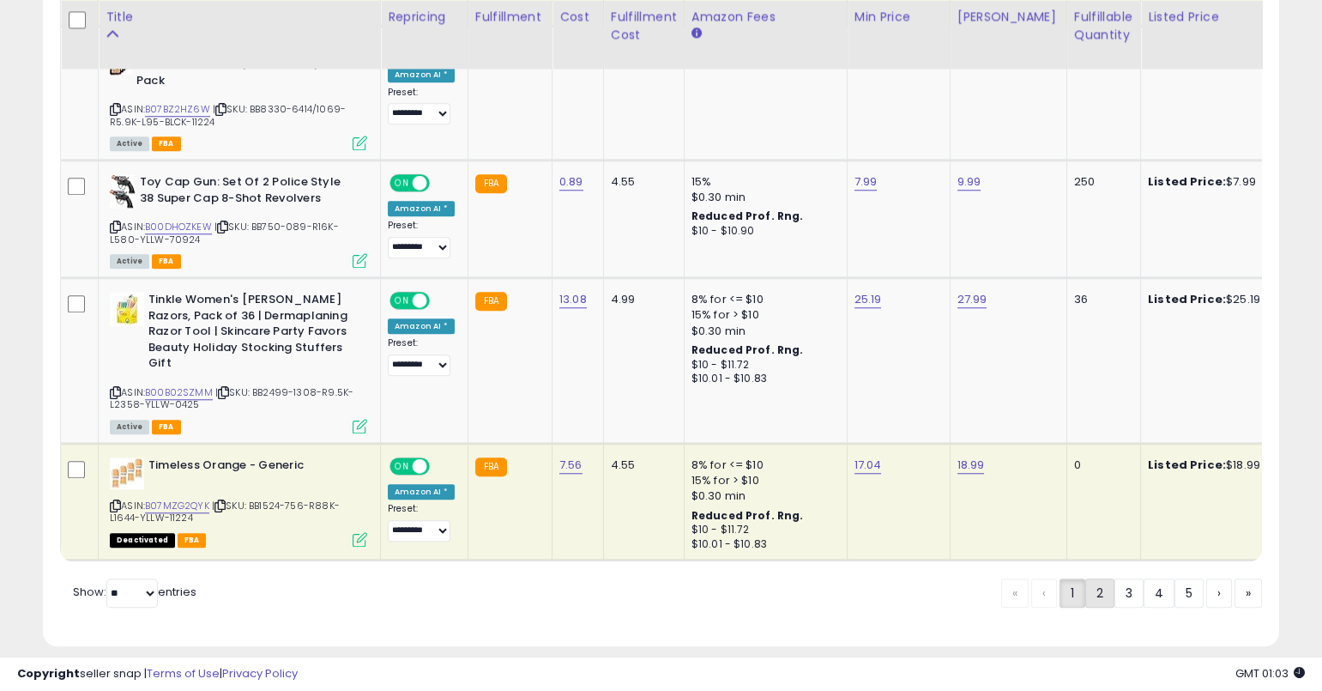
click at [1144, 578] on link "2" at bounding box center [1159, 592] width 31 height 29
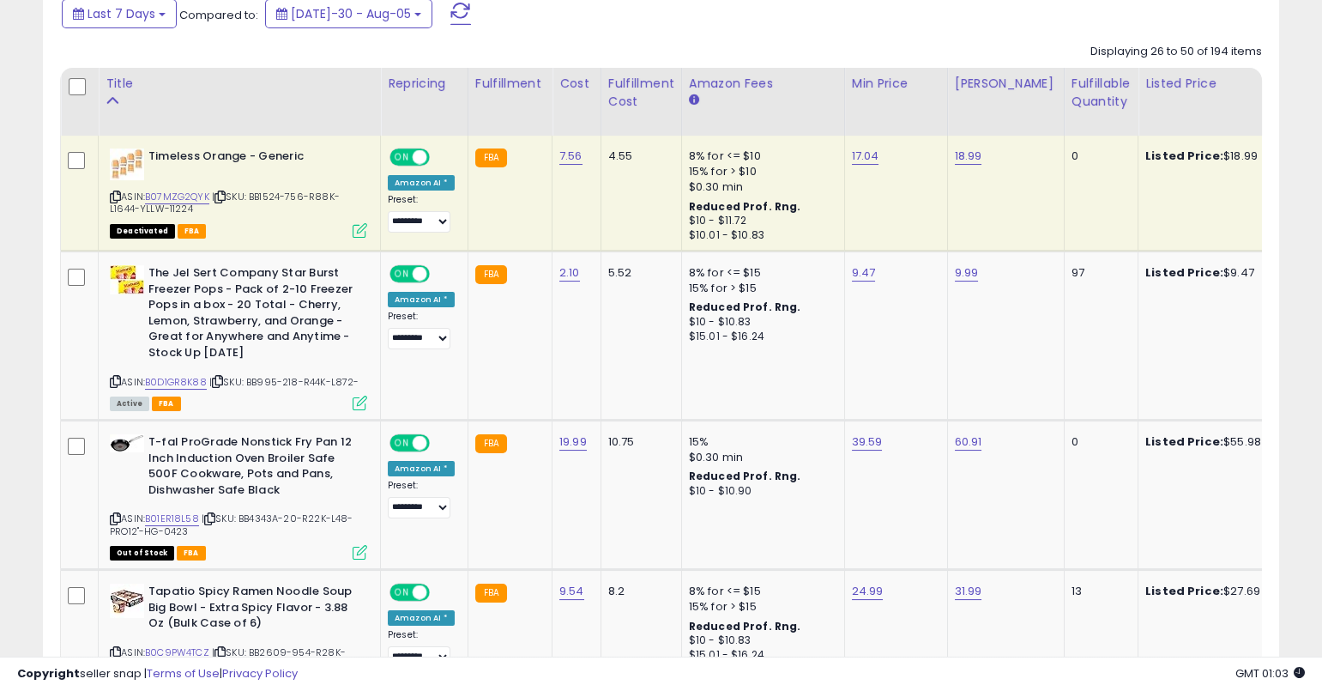
scroll to position [819, 0]
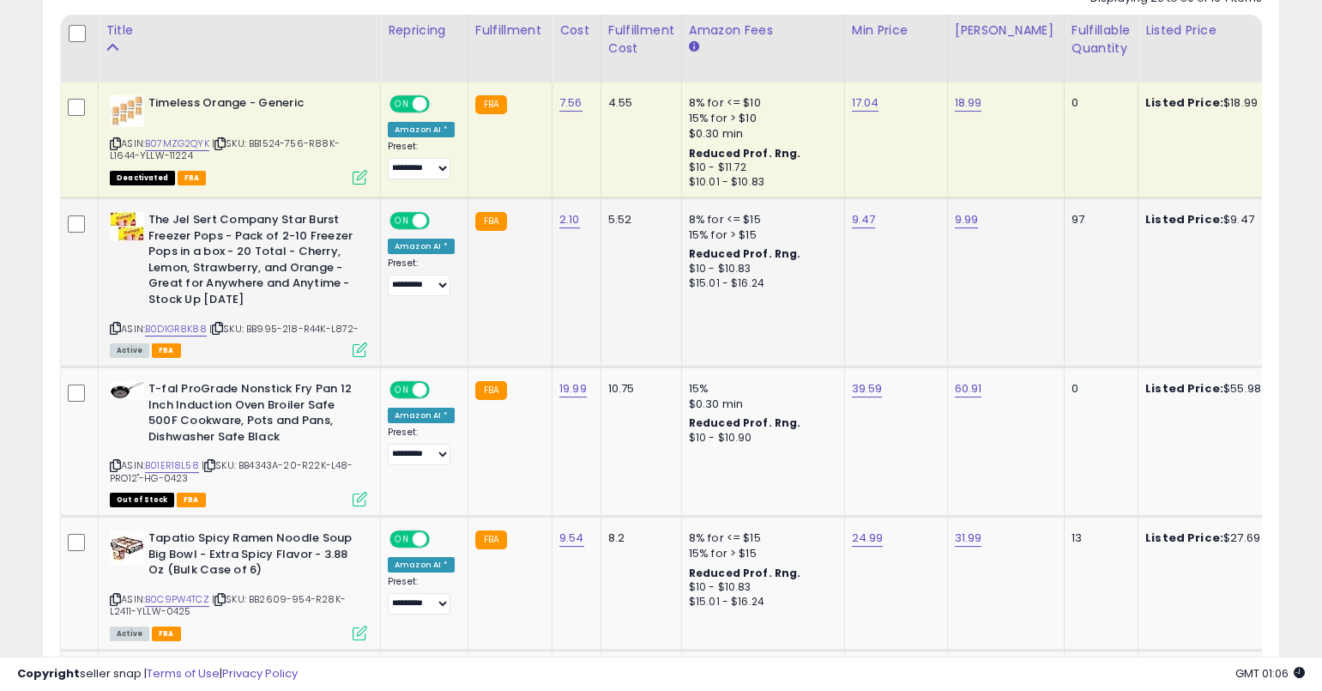
click at [114, 323] on icon at bounding box center [115, 327] width 11 height 9
click at [191, 323] on link "B0D1GR8K88" at bounding box center [176, 329] width 62 height 15
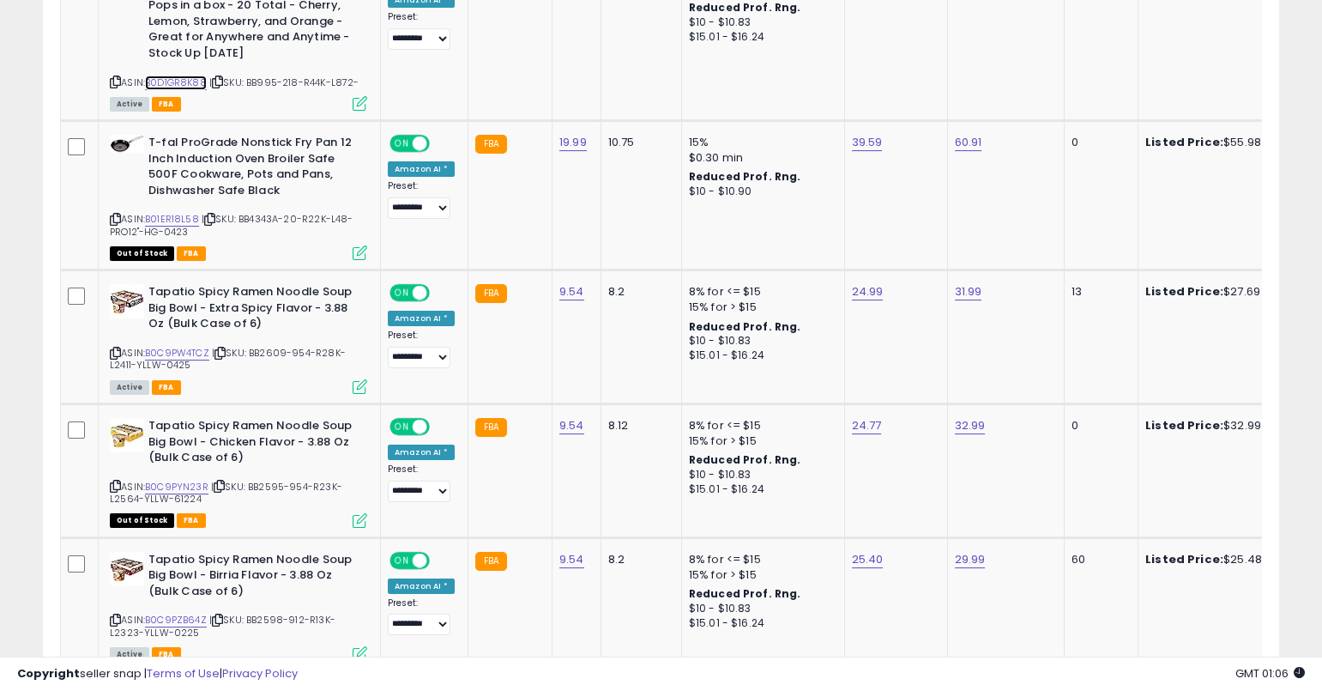
scroll to position [1145, 0]
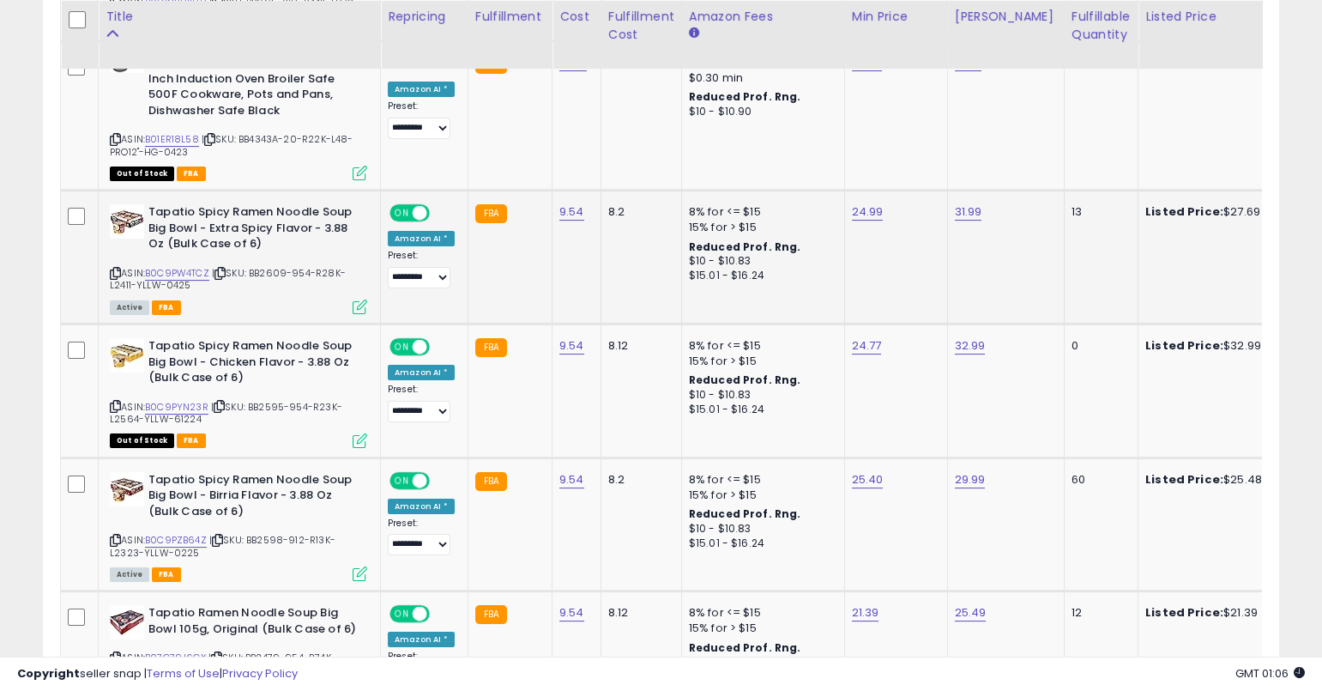
click at [114, 272] on icon at bounding box center [115, 273] width 11 height 9
click at [187, 272] on link "B0C9PW4TCZ" at bounding box center [177, 273] width 64 height 15
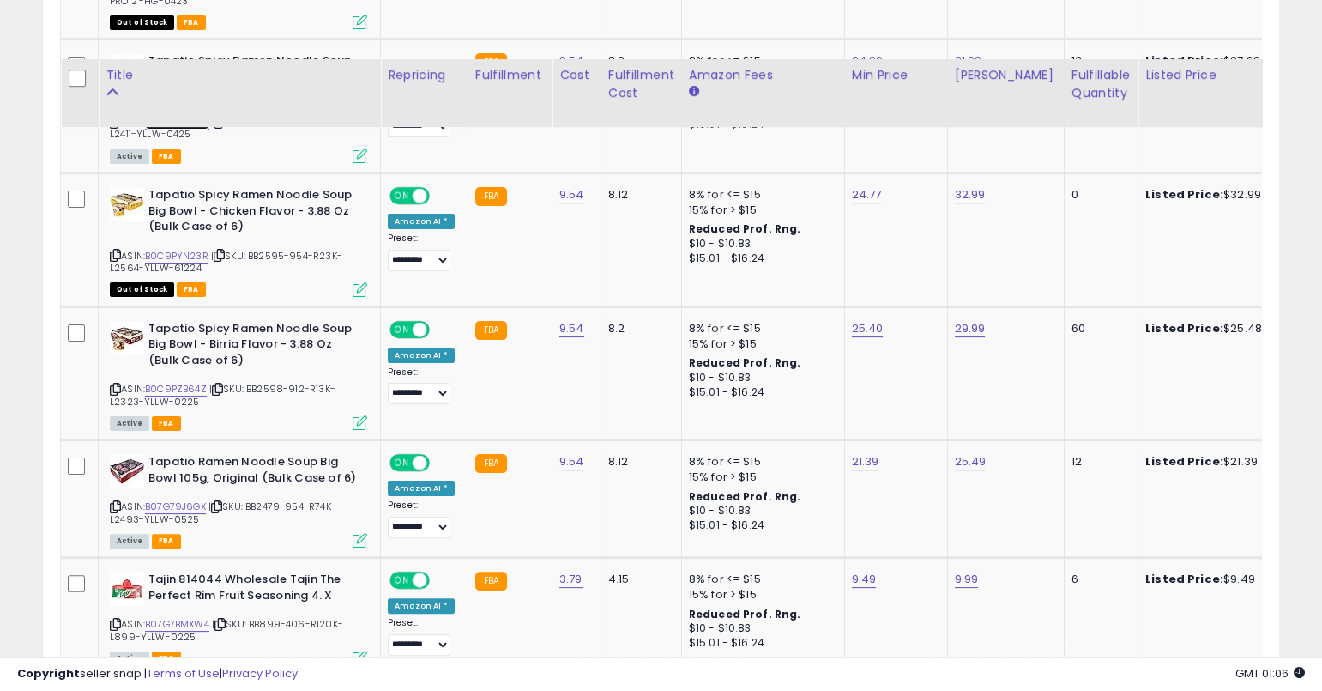
scroll to position [1387, 0]
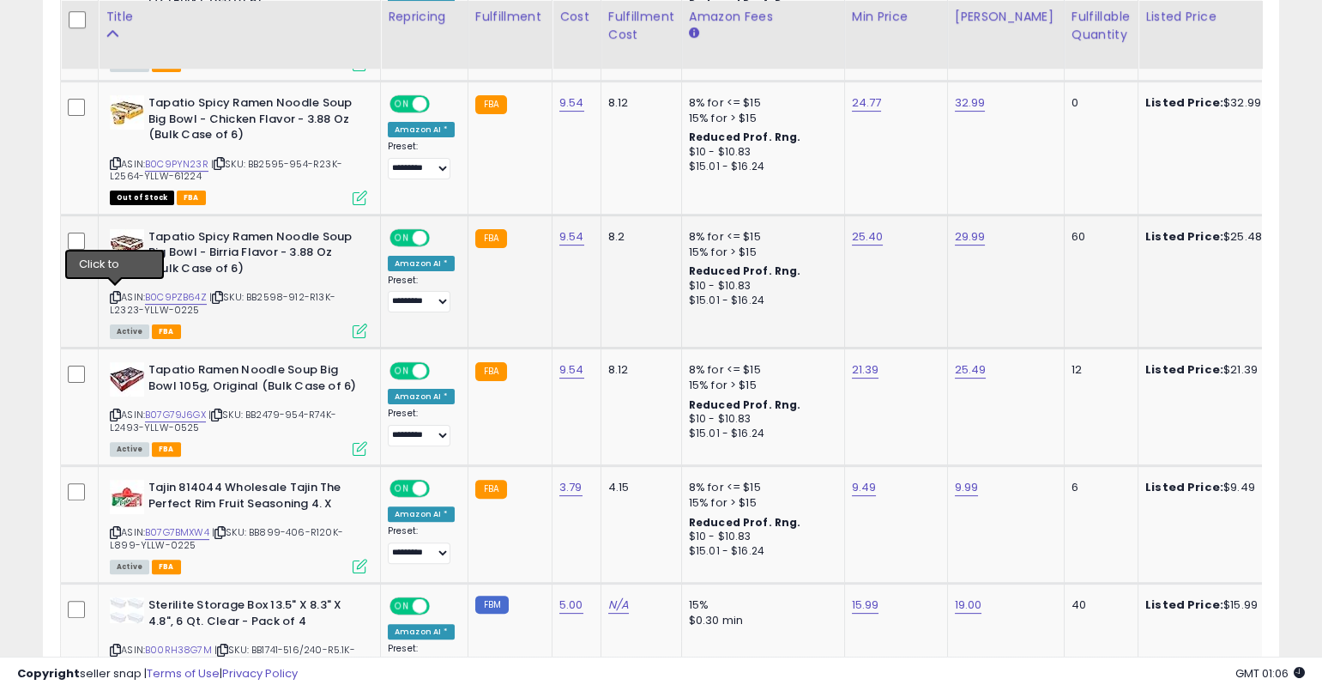
click at [112, 296] on icon at bounding box center [115, 297] width 11 height 9
click at [169, 290] on link "B0C9PZB64Z" at bounding box center [176, 297] width 62 height 15
click at [189, 292] on link "B0C9PZB64Z" at bounding box center [176, 297] width 62 height 15
click at [110, 413] on div "Tapatio Ramen Noodle Soup Big Bowl 105g, Original (Bulk Case of 6) ASIN: B07G79…" at bounding box center [237, 408] width 262 height 92
click at [114, 412] on icon at bounding box center [115, 414] width 11 height 9
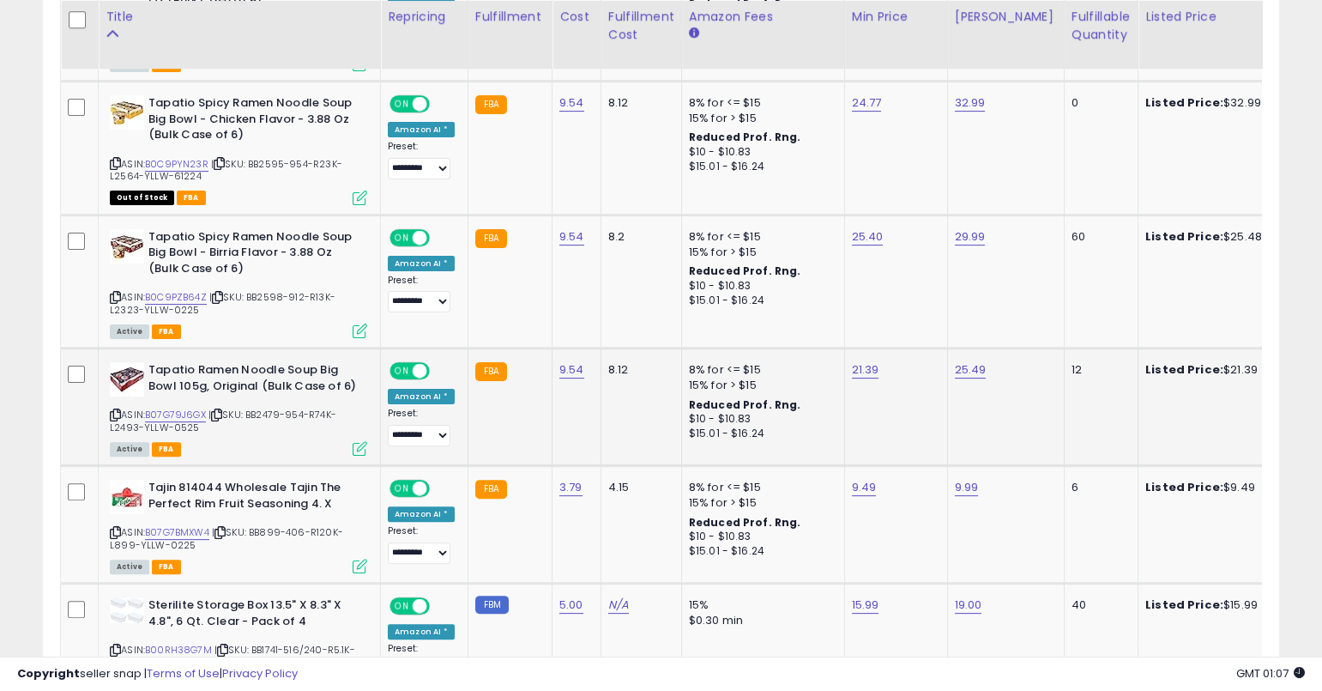
click at [117, 410] on icon at bounding box center [115, 414] width 11 height 9
click at [169, 408] on link "B07G79J6GX" at bounding box center [175, 415] width 61 height 15
type input "*****"
click button "submit" at bounding box center [914, 326] width 29 height 26
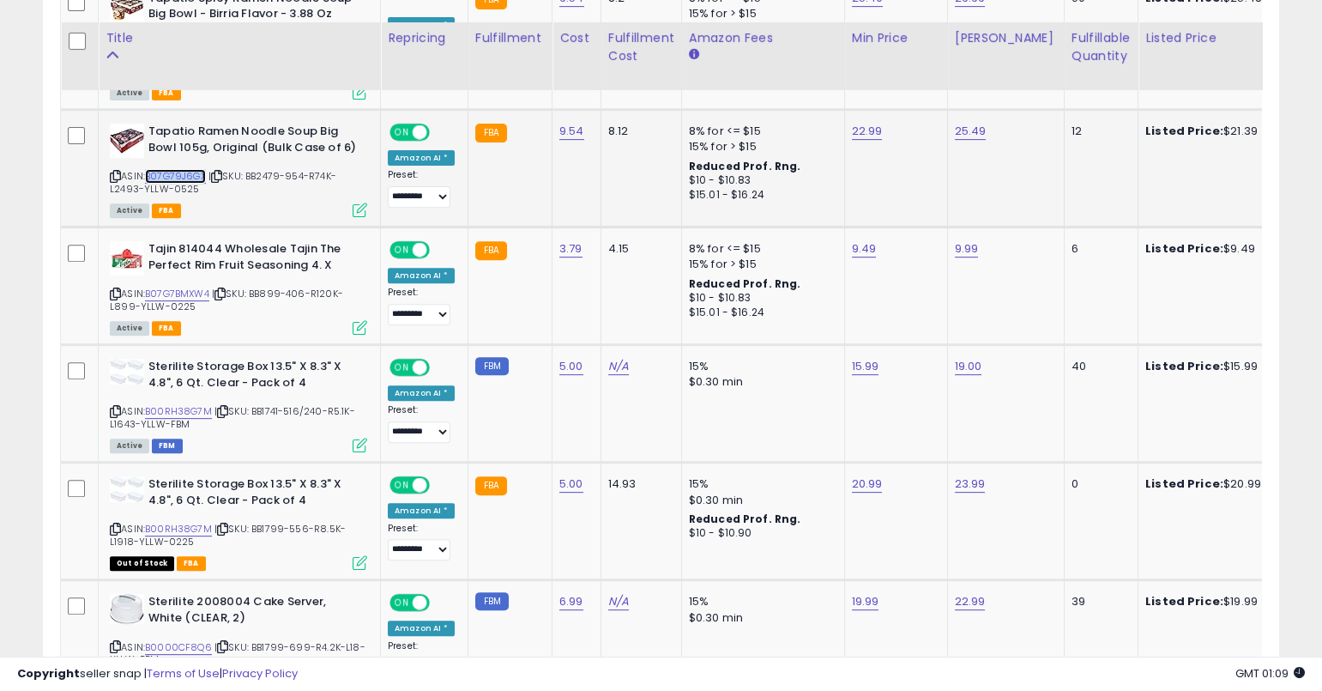
scroll to position [1650, 0]
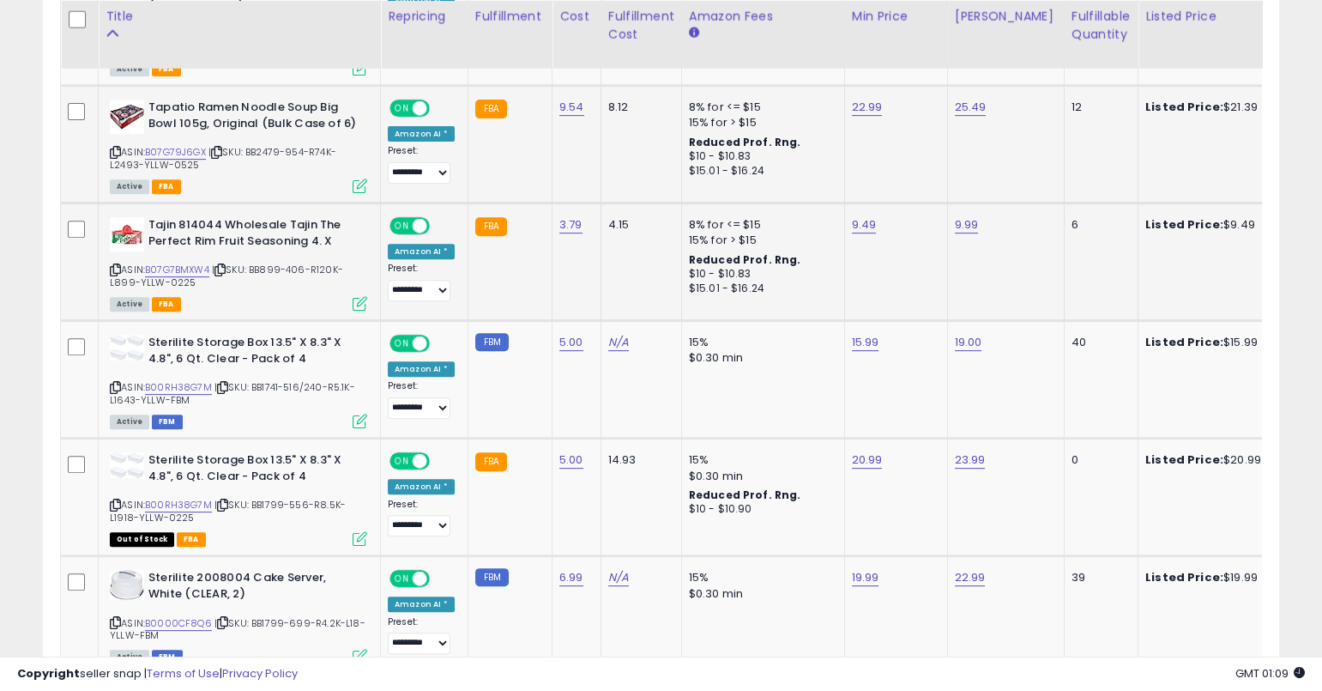
click at [119, 268] on icon at bounding box center [115, 269] width 11 height 9
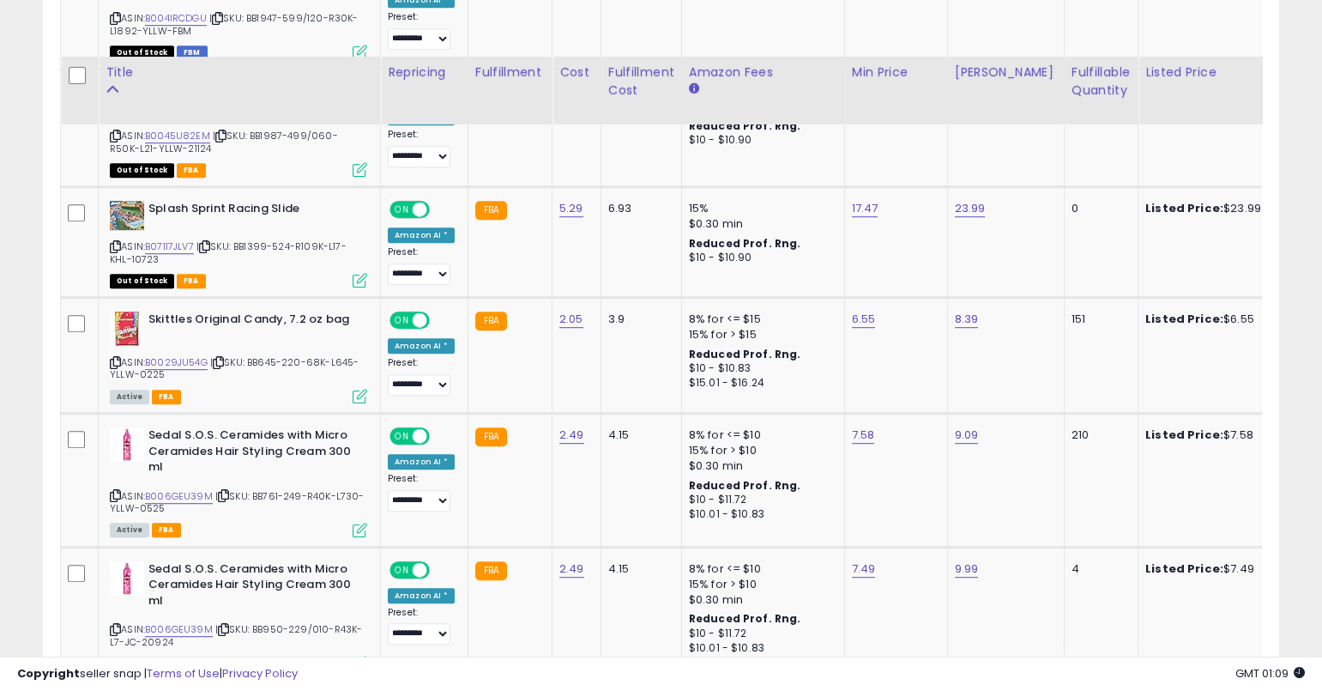
scroll to position [2602, 0]
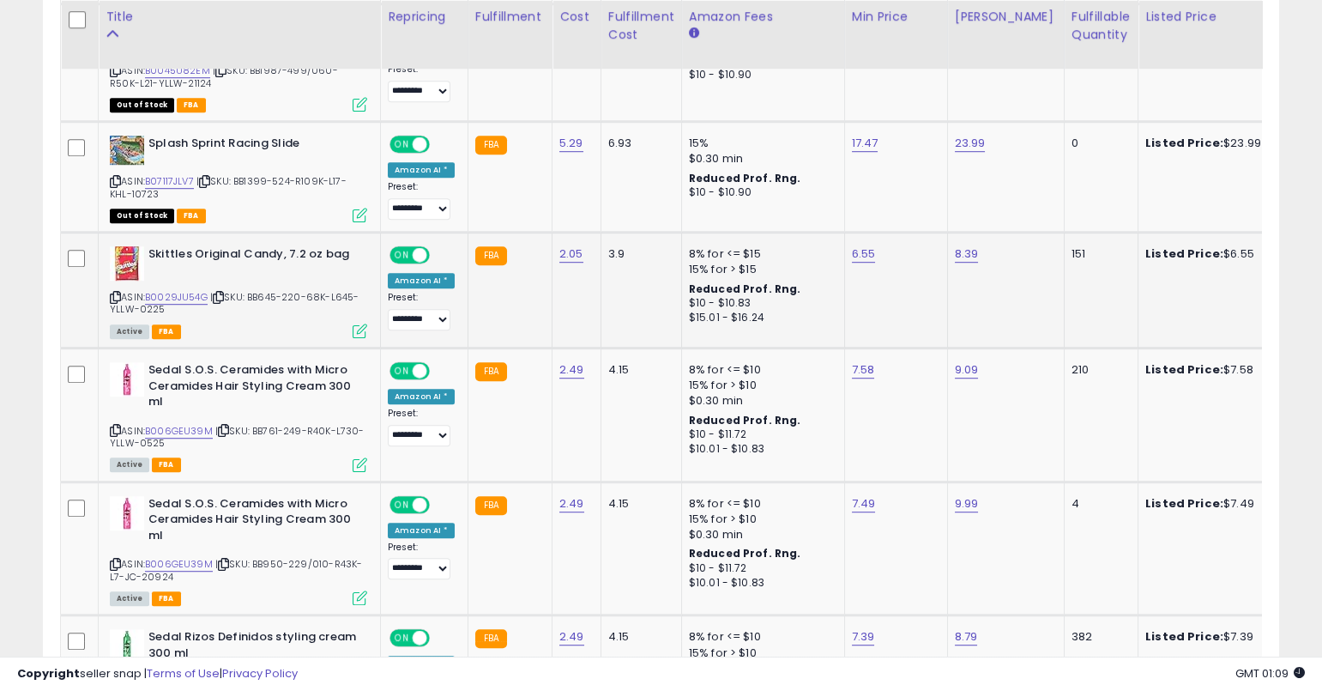
click at [113, 293] on icon at bounding box center [115, 297] width 11 height 9
click at [115, 293] on icon at bounding box center [115, 297] width 11 height 9
click at [176, 297] on link "B0029JU54G" at bounding box center [176, 297] width 63 height 15
type input "*"
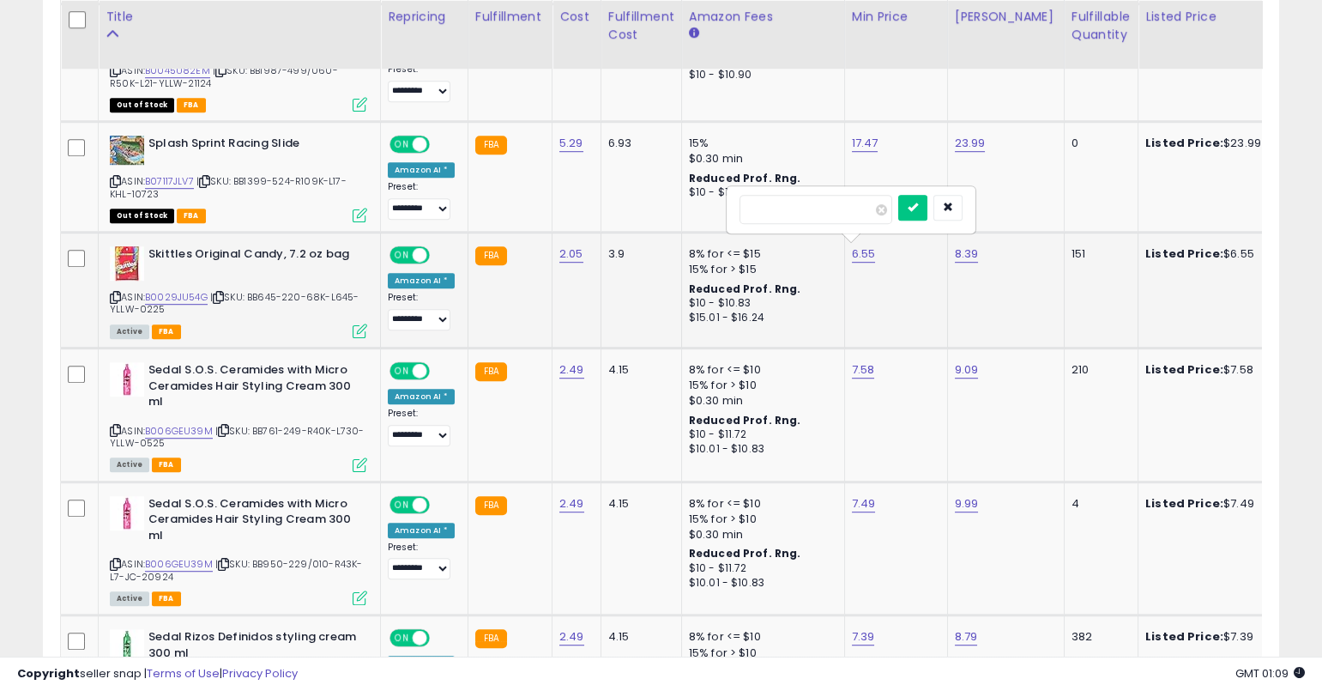
type input "****"
click button "submit" at bounding box center [912, 208] width 29 height 26
type input "*"
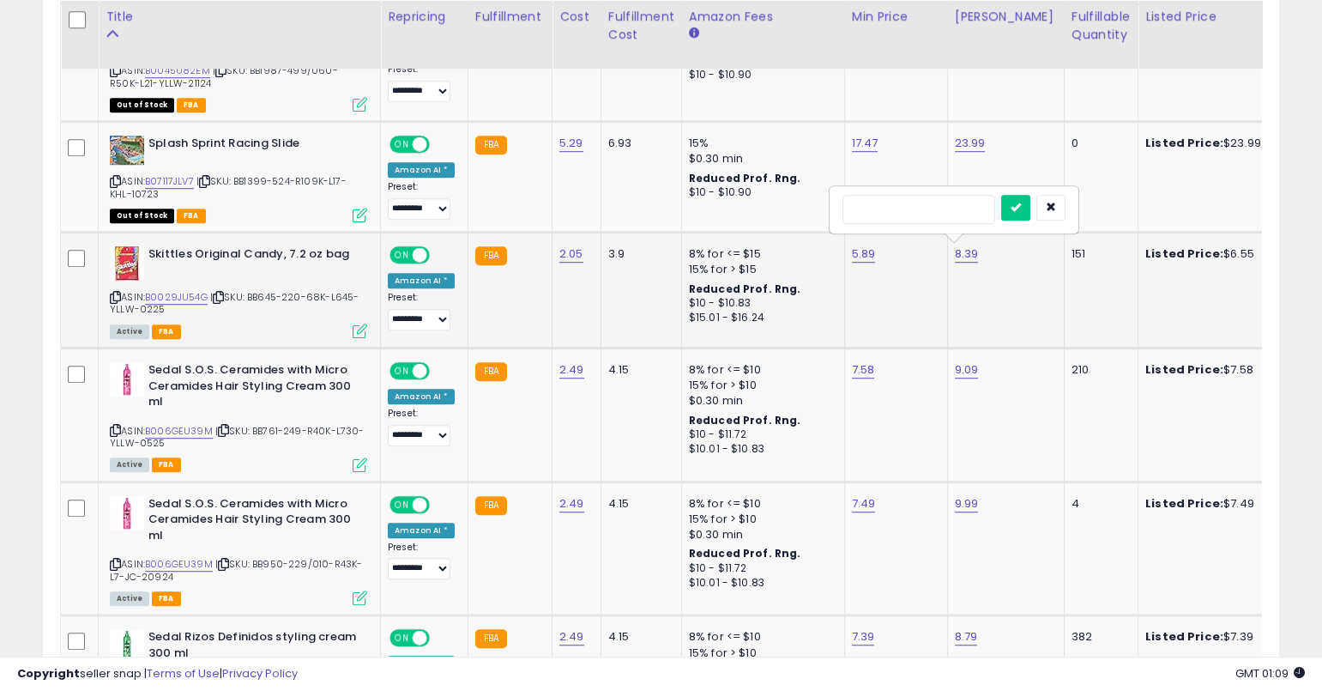
type input "****"
click button "submit" at bounding box center [1015, 208] width 29 height 26
click at [115, 426] on icon at bounding box center [115, 430] width 11 height 9
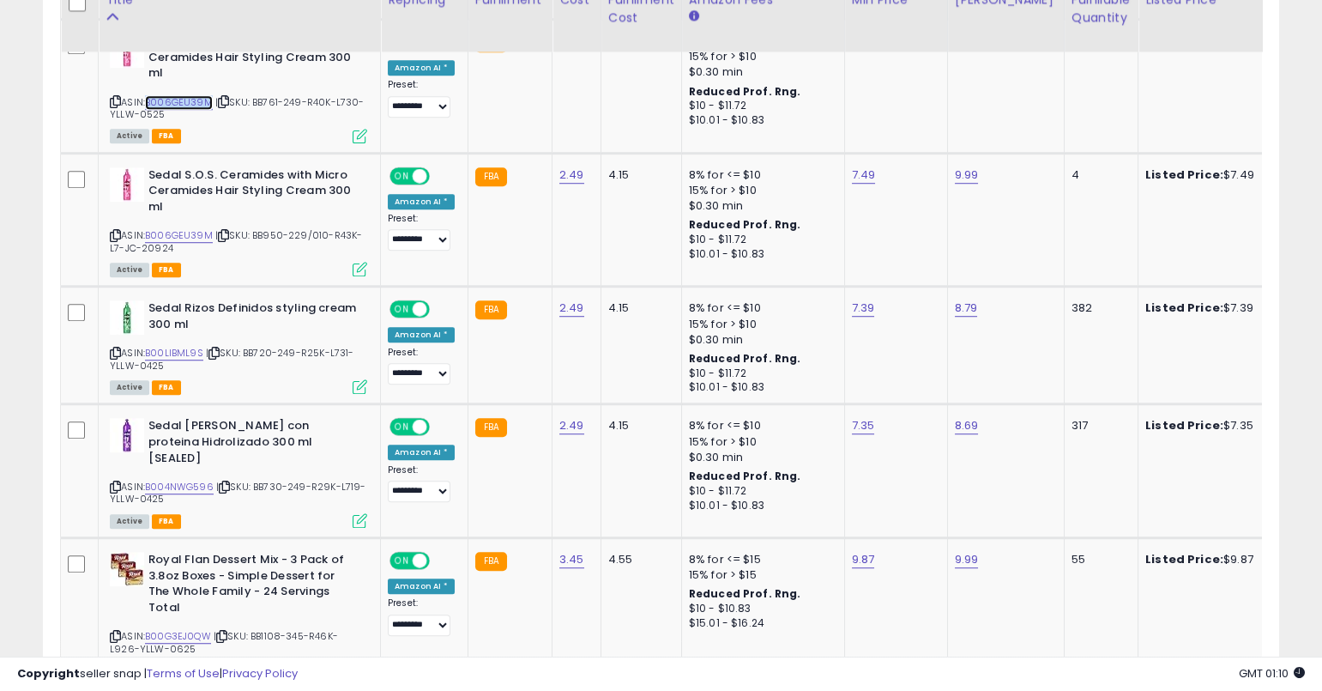
scroll to position [2939, 0]
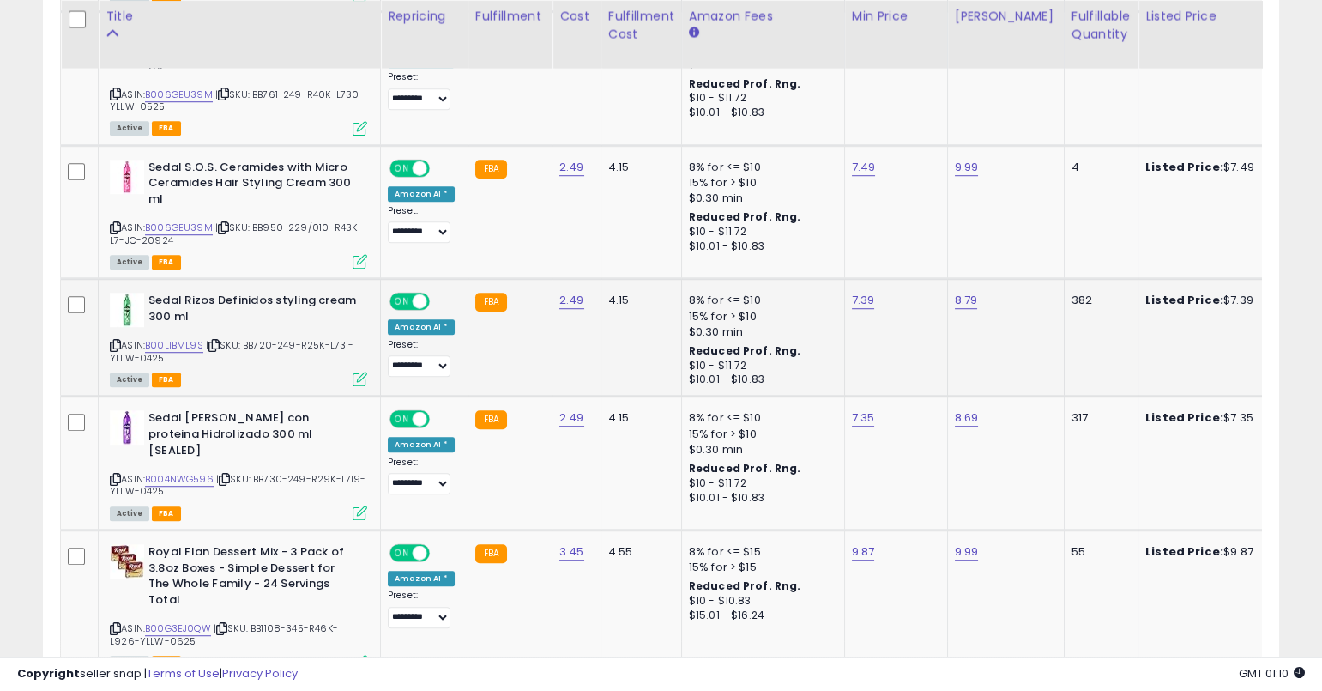
click at [113, 341] on icon at bounding box center [115, 345] width 11 height 9
click at [115, 341] on icon at bounding box center [115, 345] width 11 height 9
click at [190, 338] on link "B00LIBML9S" at bounding box center [174, 345] width 58 height 15
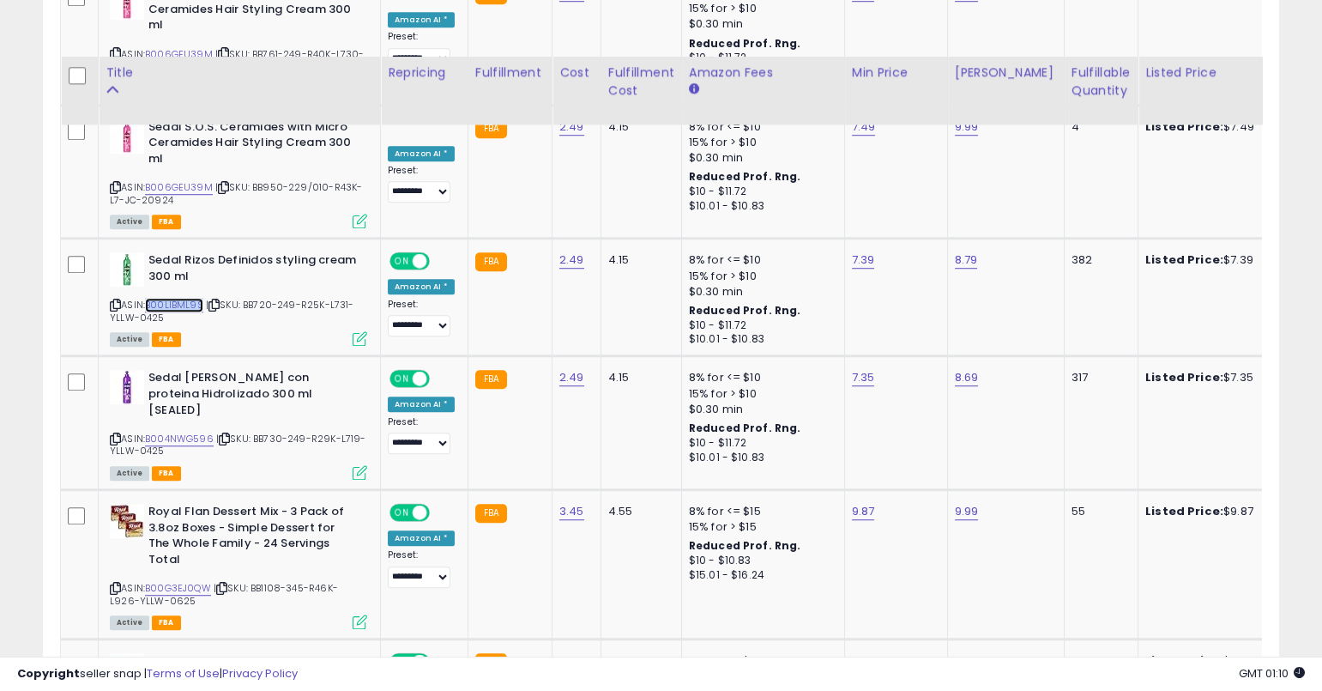
scroll to position [3037, 0]
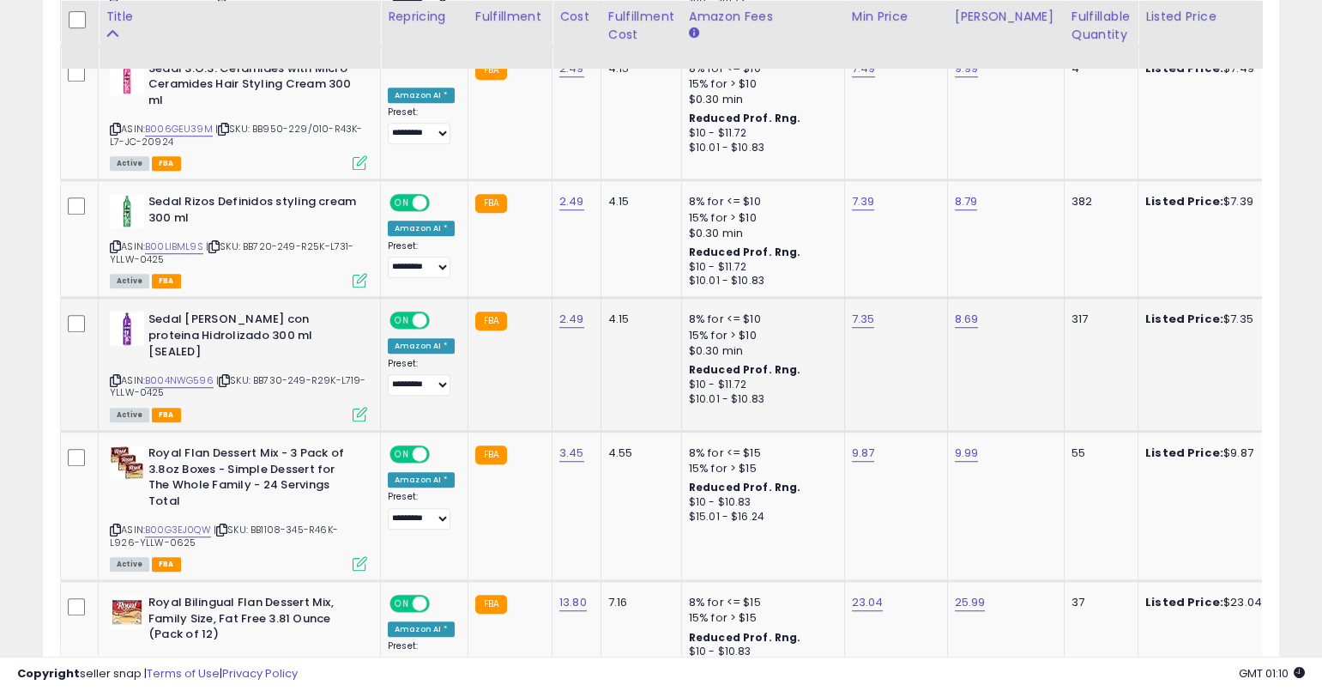
click at [113, 376] on icon at bounding box center [115, 380] width 11 height 9
click at [118, 376] on icon at bounding box center [115, 380] width 11 height 9
click at [116, 376] on icon at bounding box center [115, 380] width 11 height 9
click at [194, 373] on link "B004NWG596" at bounding box center [179, 380] width 69 height 15
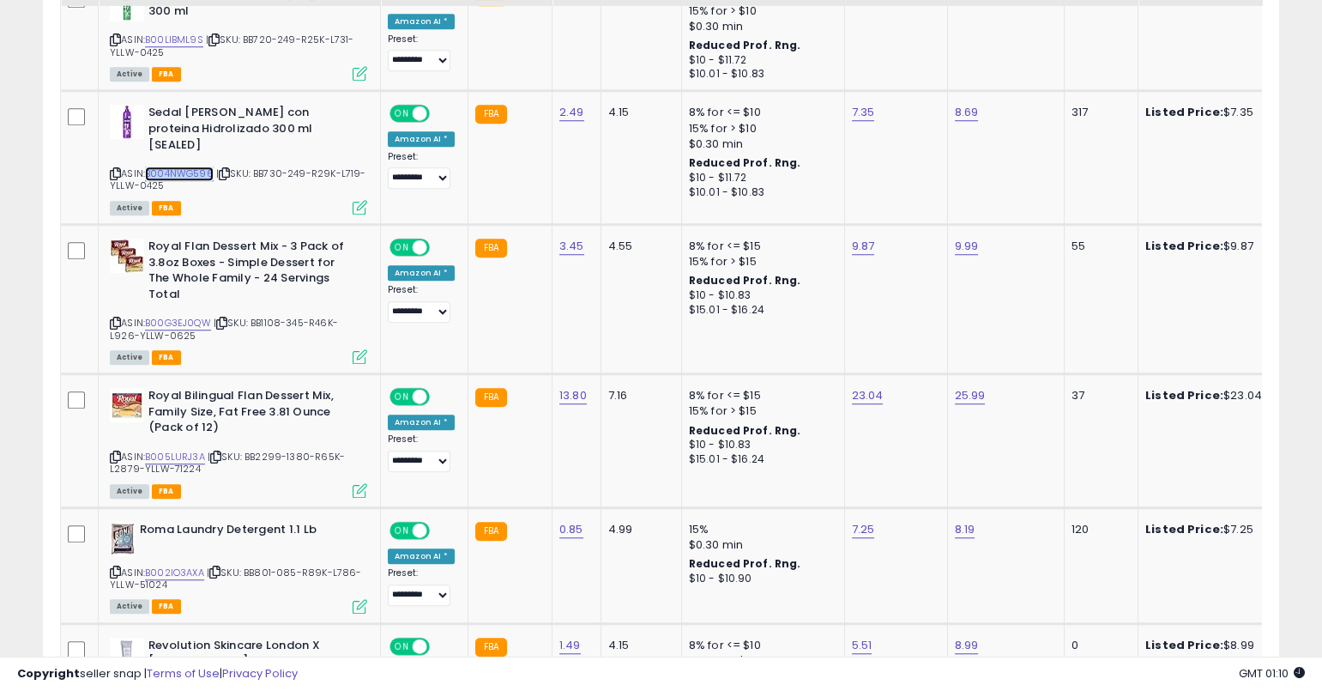
scroll to position [3307, 0]
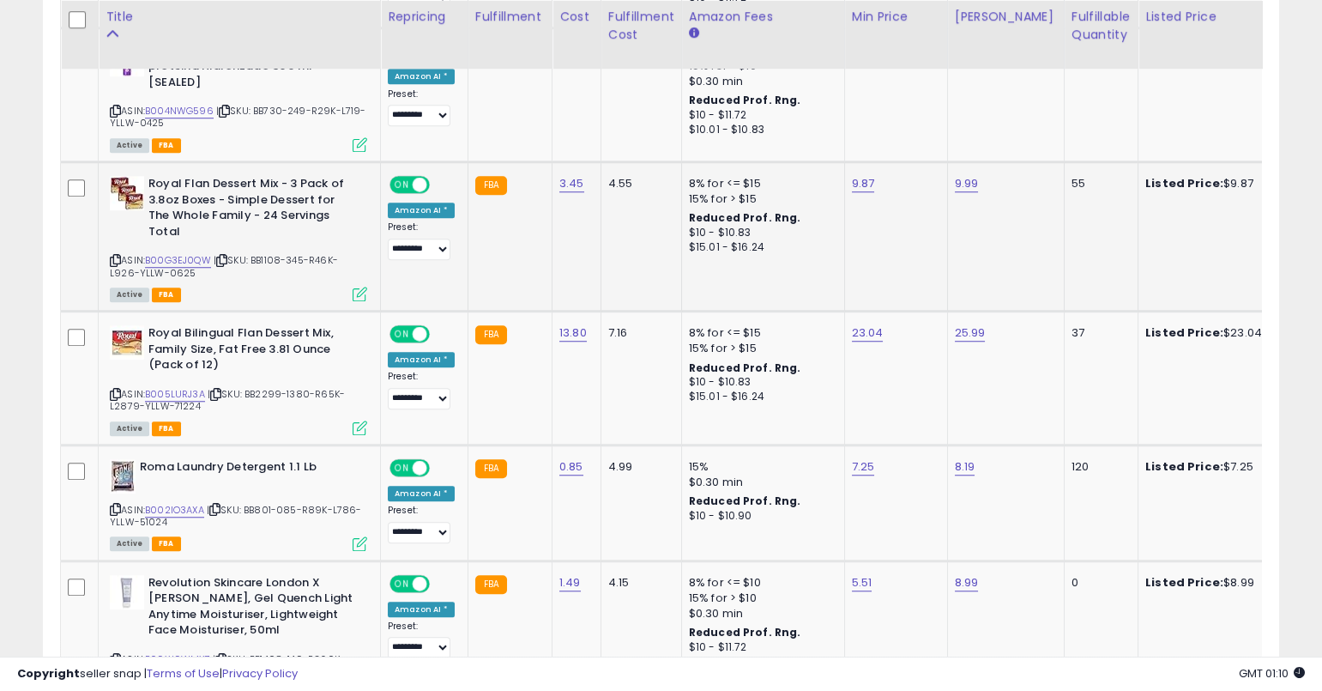
drag, startPoint x: 109, startPoint y: 235, endPoint x: 116, endPoint y: 241, distance: 9.1
click at [110, 256] on icon at bounding box center [115, 260] width 11 height 9
click at [112, 256] on icon at bounding box center [115, 260] width 11 height 9
click at [115, 390] on icon at bounding box center [115, 394] width 11 height 9
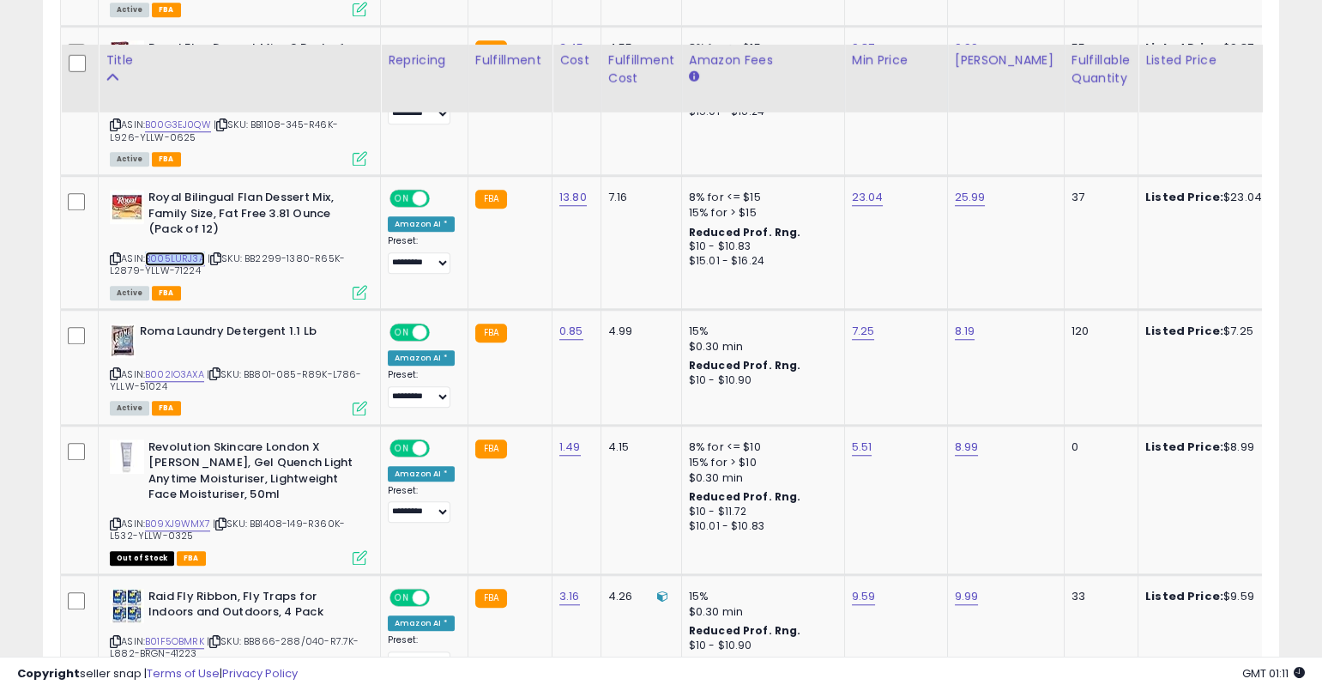
scroll to position [3501, 0]
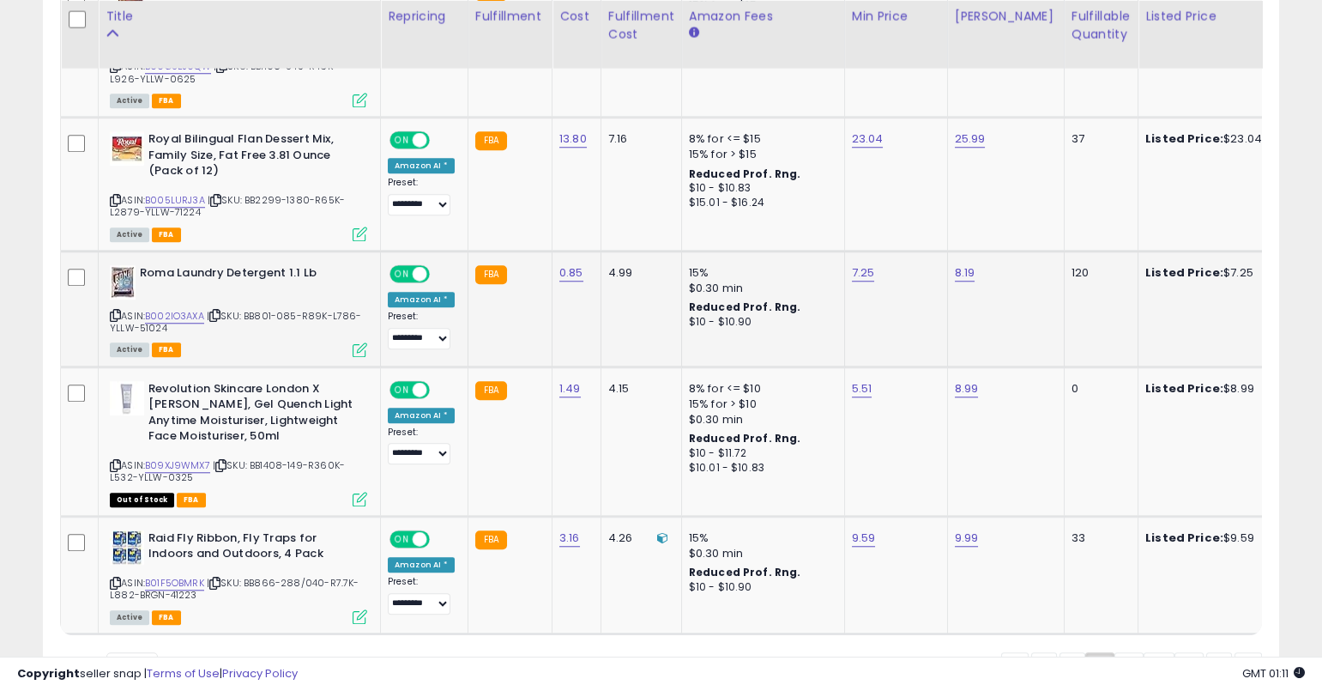
click at [115, 311] on icon at bounding box center [115, 315] width 11 height 9
click at [113, 311] on icon at bounding box center [115, 315] width 11 height 9
click at [185, 309] on link "B002IO3AXA" at bounding box center [174, 316] width 59 height 15
click at [114, 578] on icon at bounding box center [115, 582] width 11 height 9
click at [175, 576] on link "B01F5OBMRK" at bounding box center [174, 583] width 59 height 15
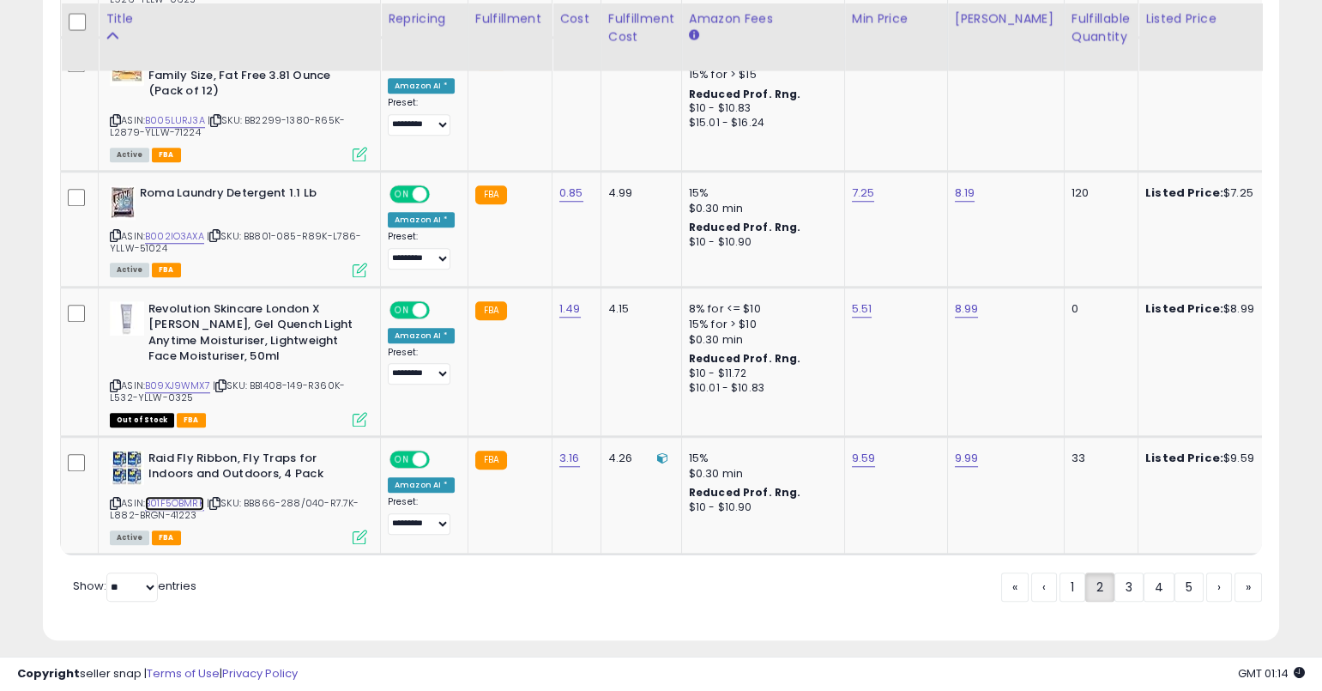
scroll to position [3582, 0]
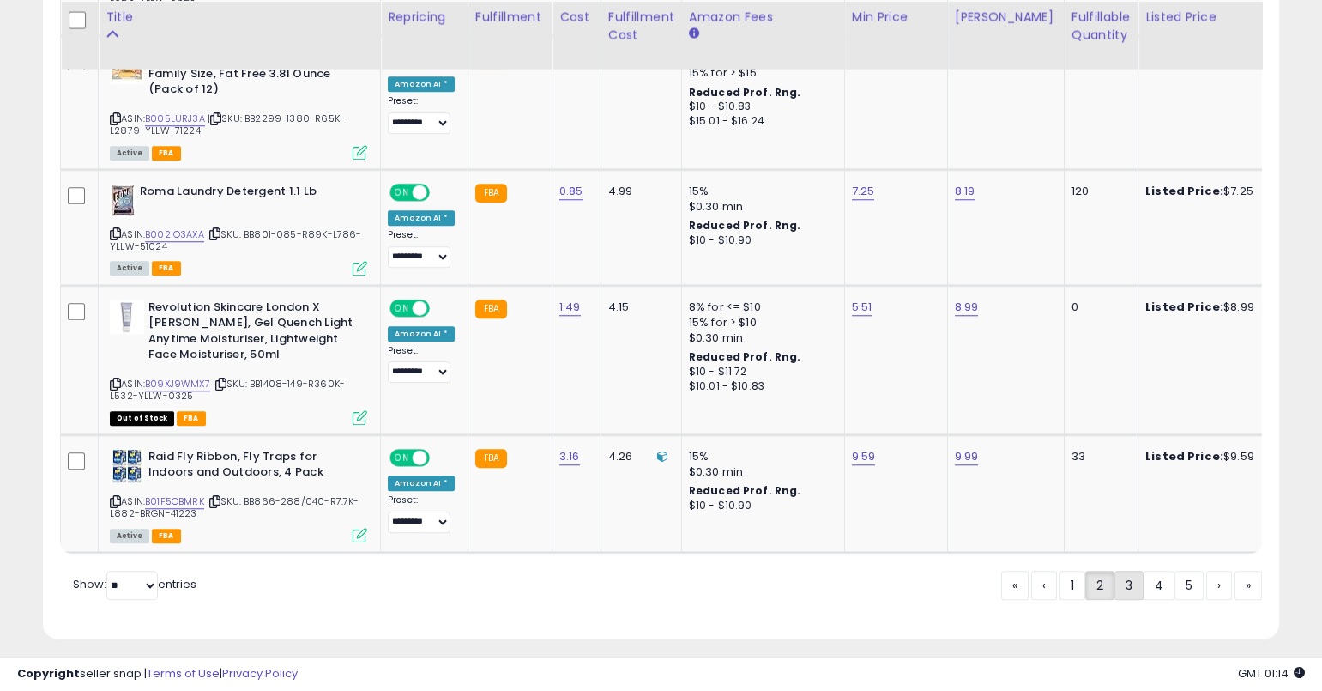
click at [1175, 573] on link "3" at bounding box center [1189, 585] width 29 height 29
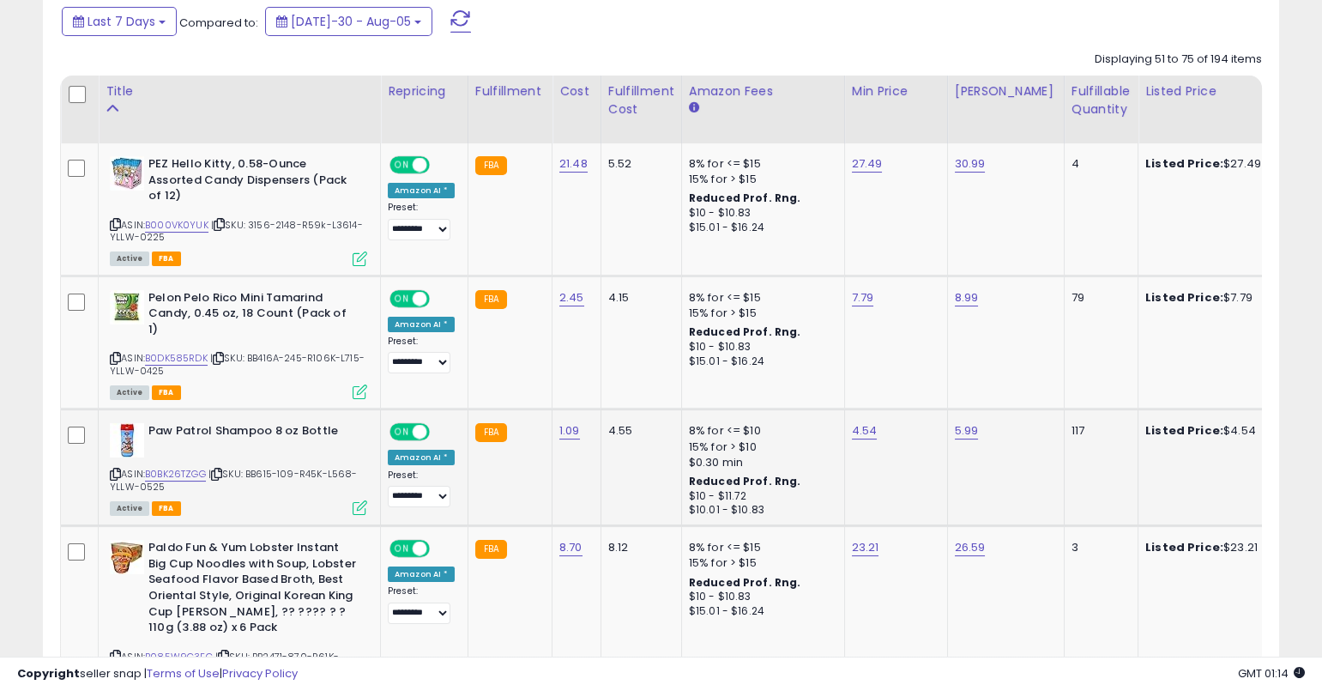
scroll to position [695, 0]
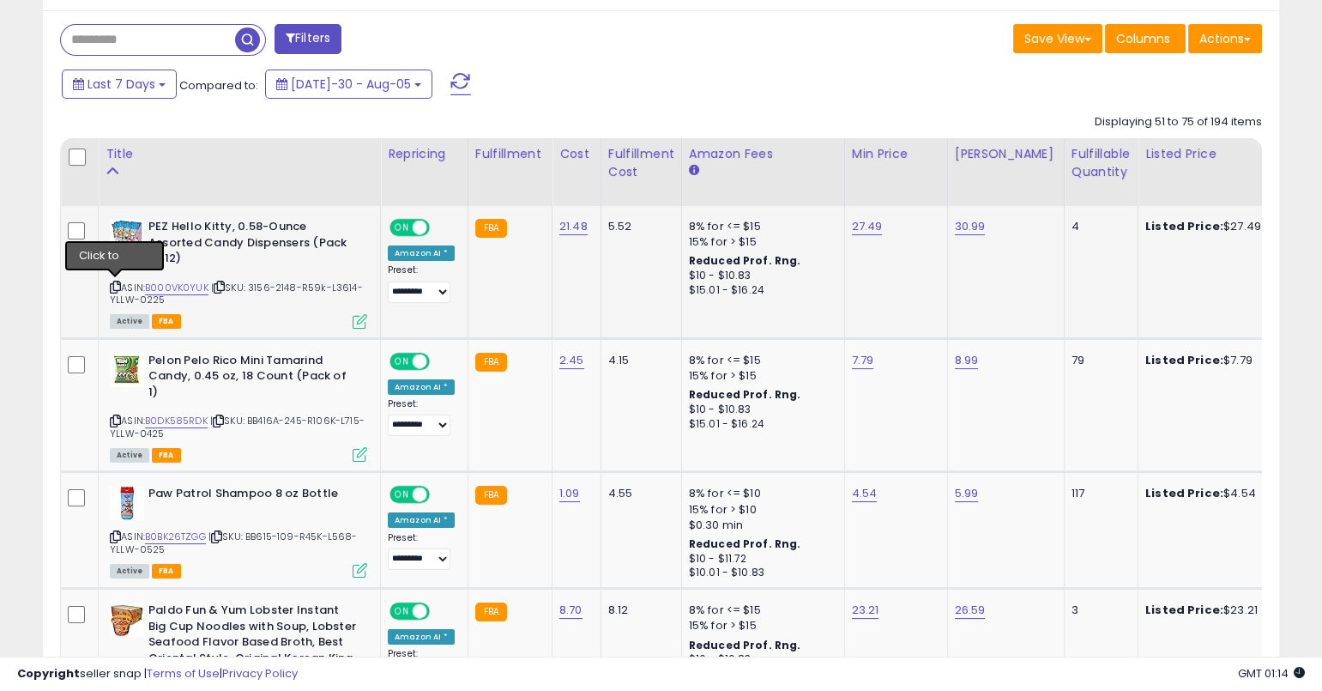
click at [115, 284] on icon at bounding box center [115, 286] width 11 height 9
click at [112, 416] on icon at bounding box center [115, 420] width 11 height 9
click at [116, 416] on icon at bounding box center [115, 420] width 11 height 9
click at [194, 414] on link "B0DK585RDK" at bounding box center [176, 421] width 63 height 15
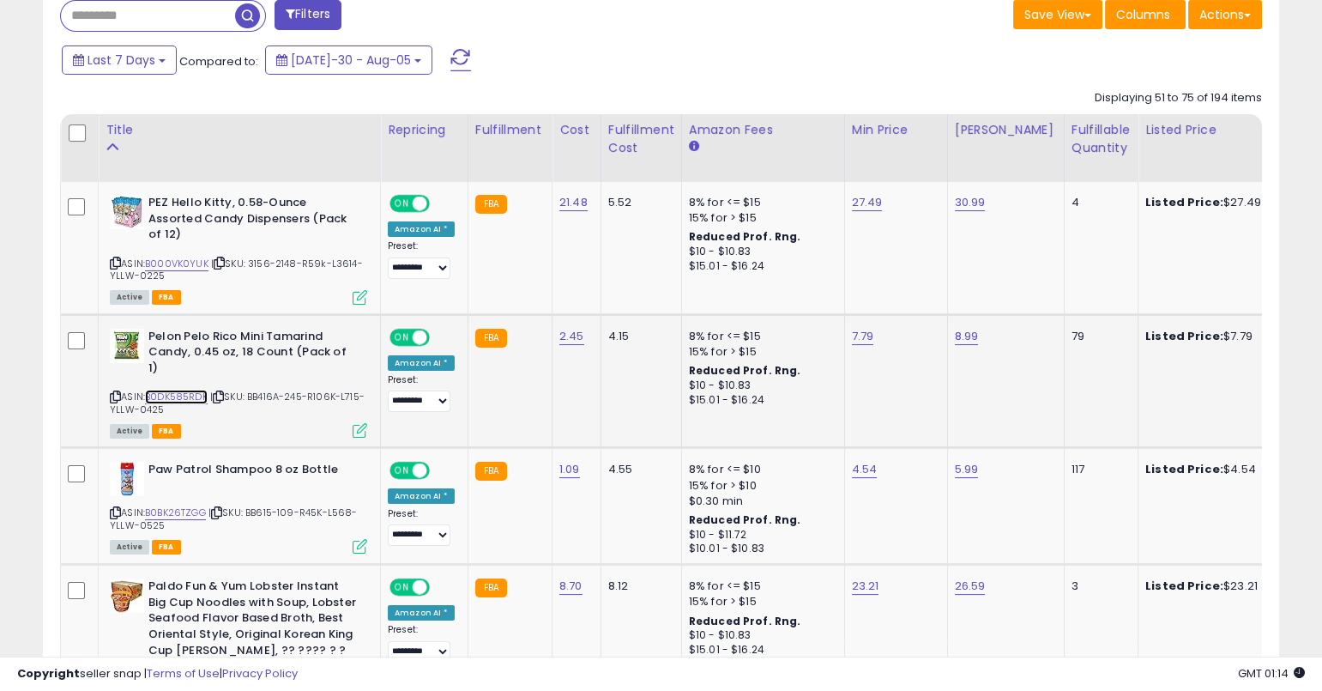
scroll to position [819, 0]
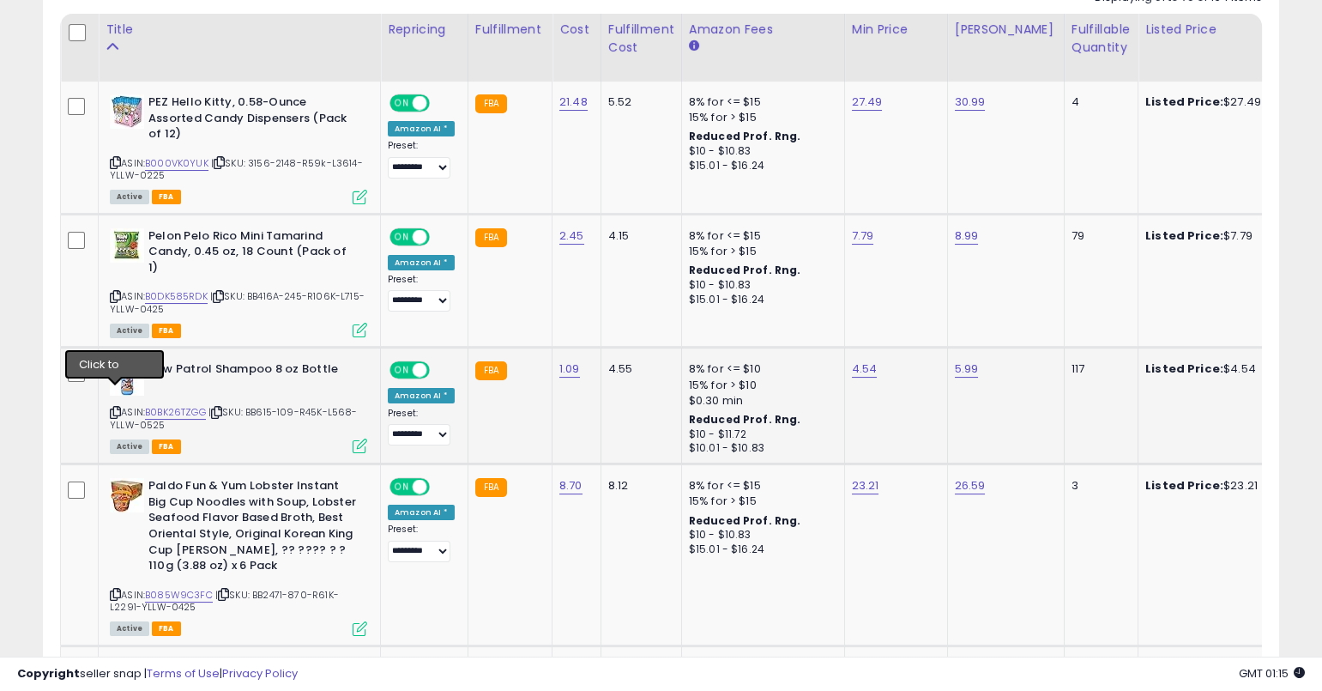
click at [118, 408] on icon at bounding box center [115, 412] width 11 height 9
click at [185, 405] on link "B0BK26TZGG" at bounding box center [175, 412] width 61 height 15
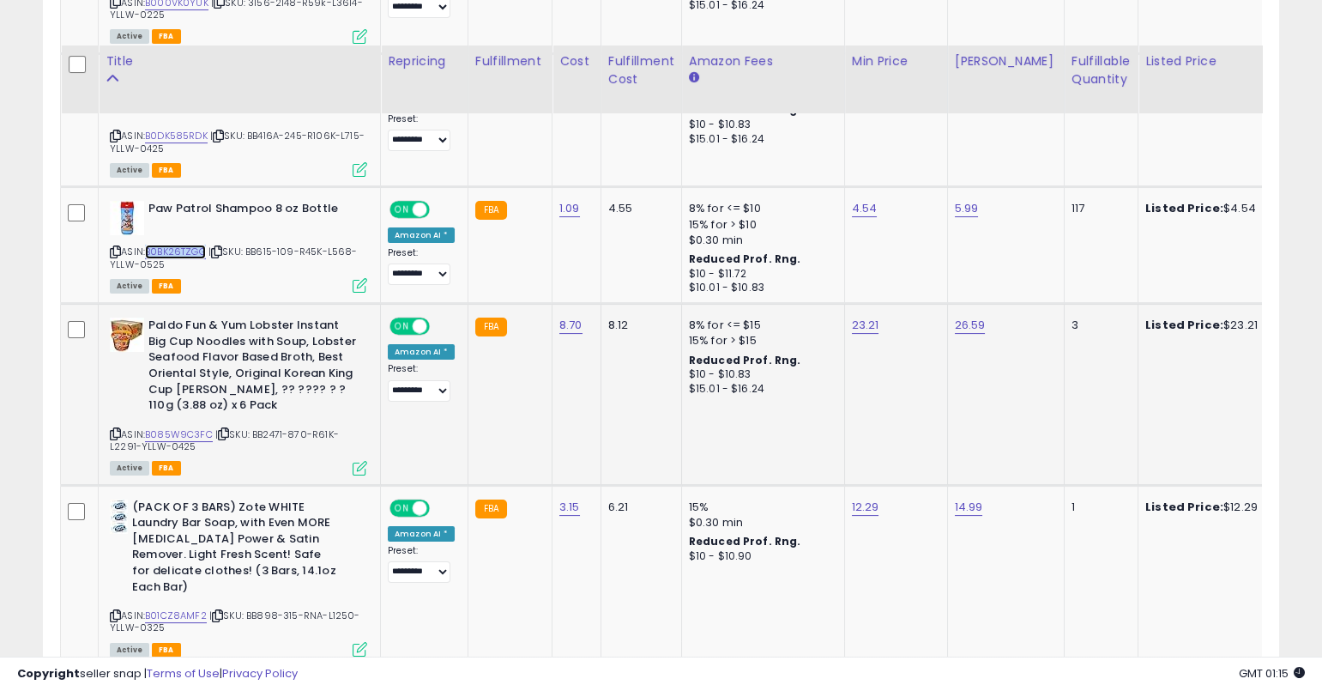
scroll to position [1043, 0]
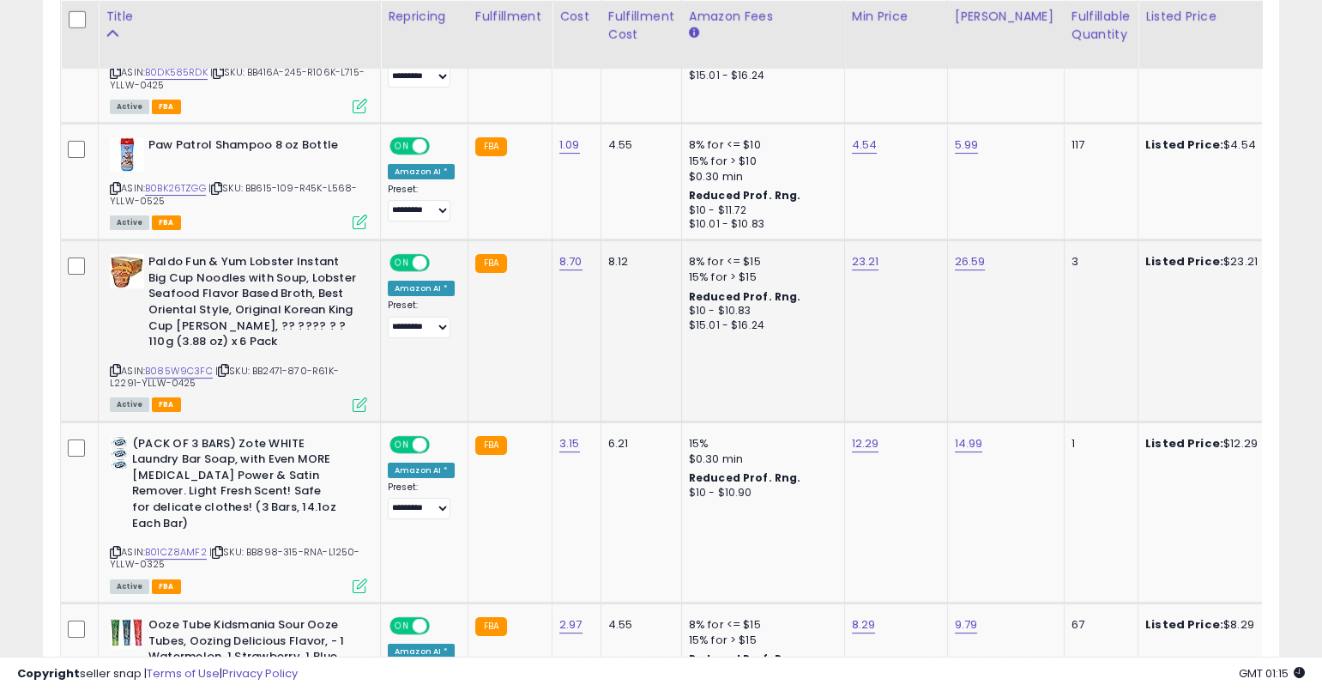
click at [112, 366] on icon at bounding box center [115, 370] width 11 height 9
click at [179, 364] on link "B085W9C3FC" at bounding box center [179, 371] width 68 height 15
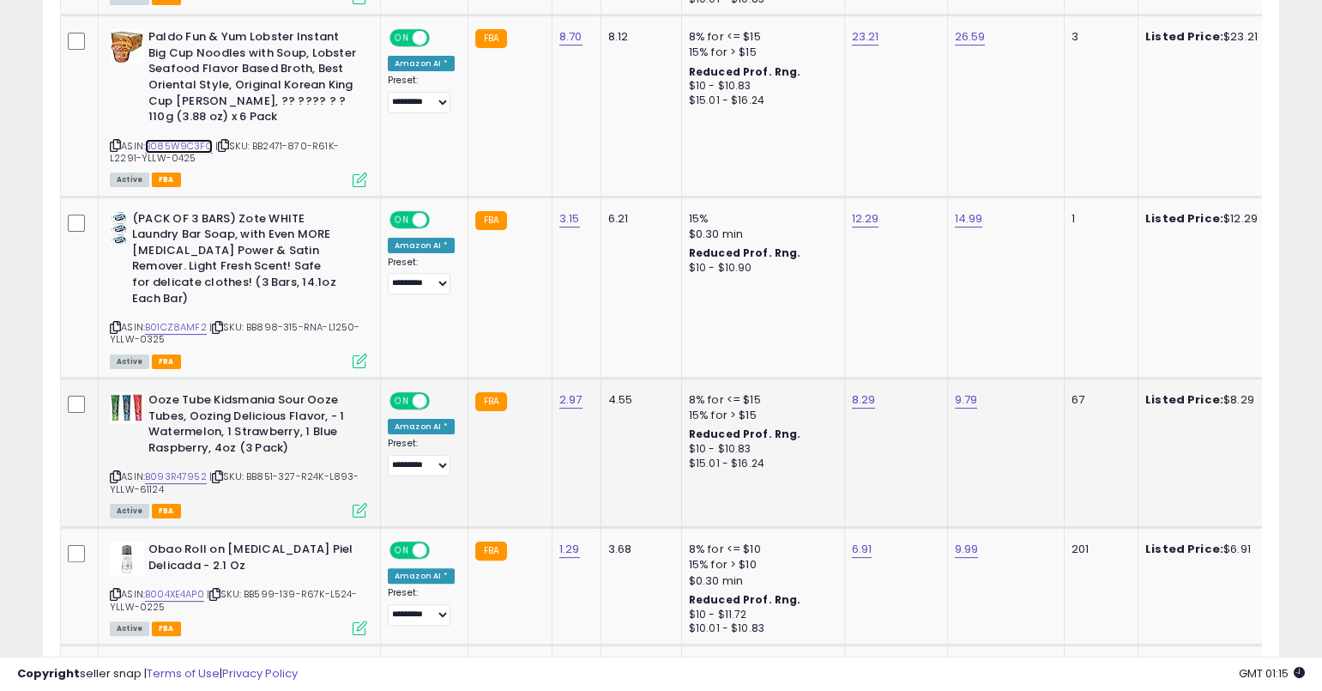
scroll to position [1326, 0]
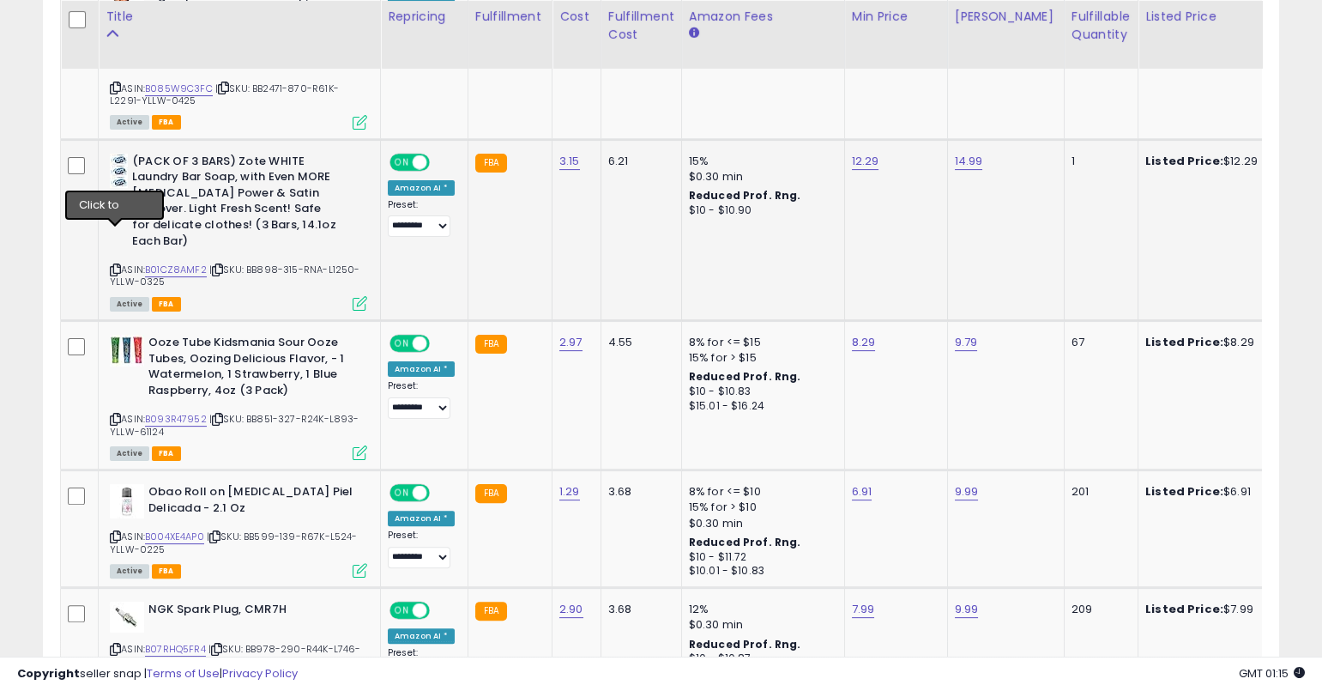
drag, startPoint x: 114, startPoint y: 235, endPoint x: 167, endPoint y: 229, distance: 53.5
click at [114, 265] on icon at bounding box center [115, 269] width 11 height 9
click at [173, 263] on link "B01CZ8AMF2" at bounding box center [176, 270] width 62 height 15
click at [113, 414] on icon at bounding box center [115, 418] width 11 height 9
click at [188, 412] on link "B093R47952" at bounding box center [176, 419] width 62 height 15
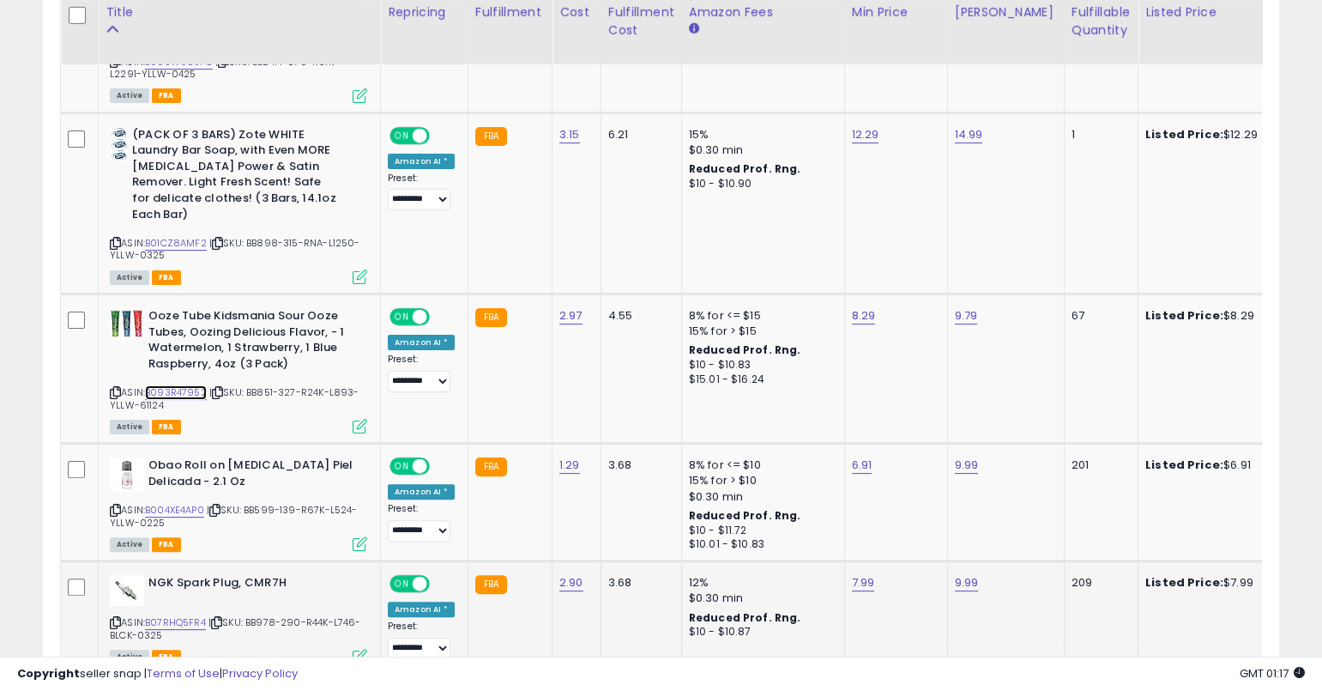
scroll to position [1353, 0]
click at [113, 505] on icon at bounding box center [115, 509] width 11 height 9
click at [196, 467] on div "ASIN: B004XE4AP0 | SKU: BB599-139-R67K-L524-YLLW-0225 Active FBA" at bounding box center [238, 502] width 257 height 92
click at [113, 505] on icon at bounding box center [115, 509] width 11 height 9
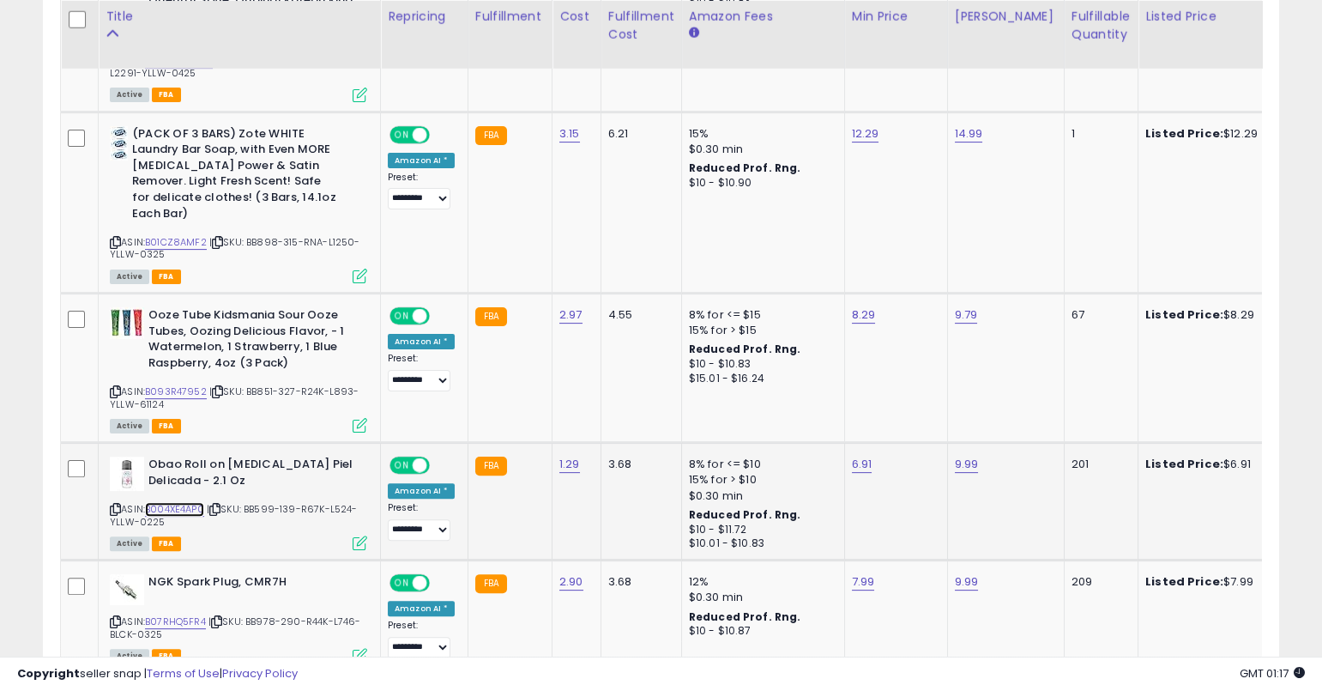
click at [166, 502] on link "B004XE4AP0" at bounding box center [174, 509] width 59 height 15
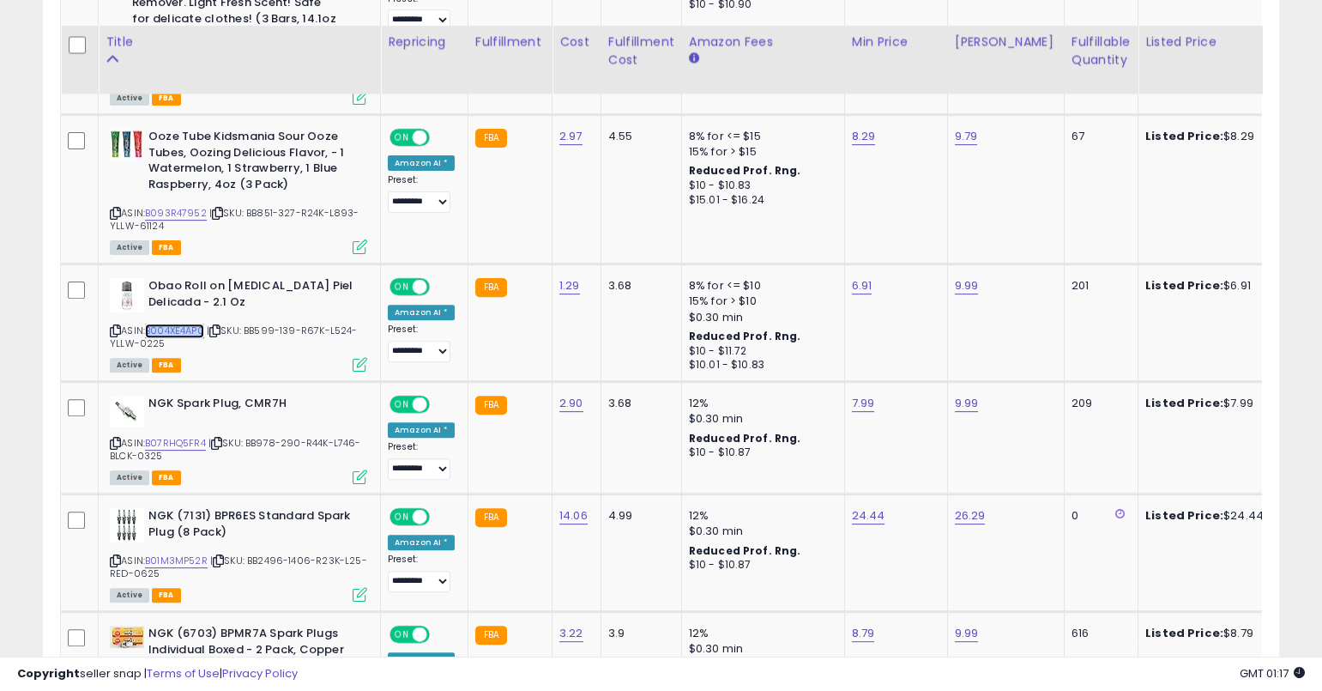
scroll to position [1607, 0]
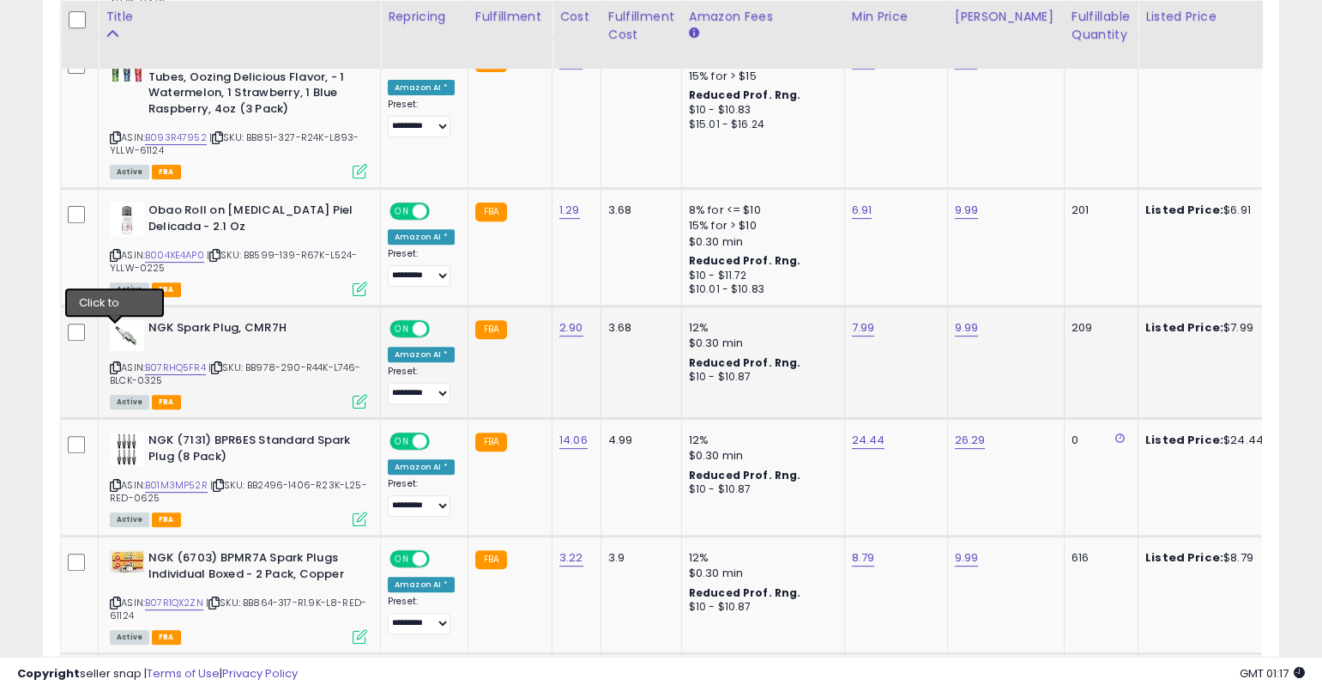
click at [117, 363] on icon at bounding box center [115, 367] width 11 height 9
click at [176, 360] on link "B07RHQ5FR4" at bounding box center [175, 367] width 61 height 15
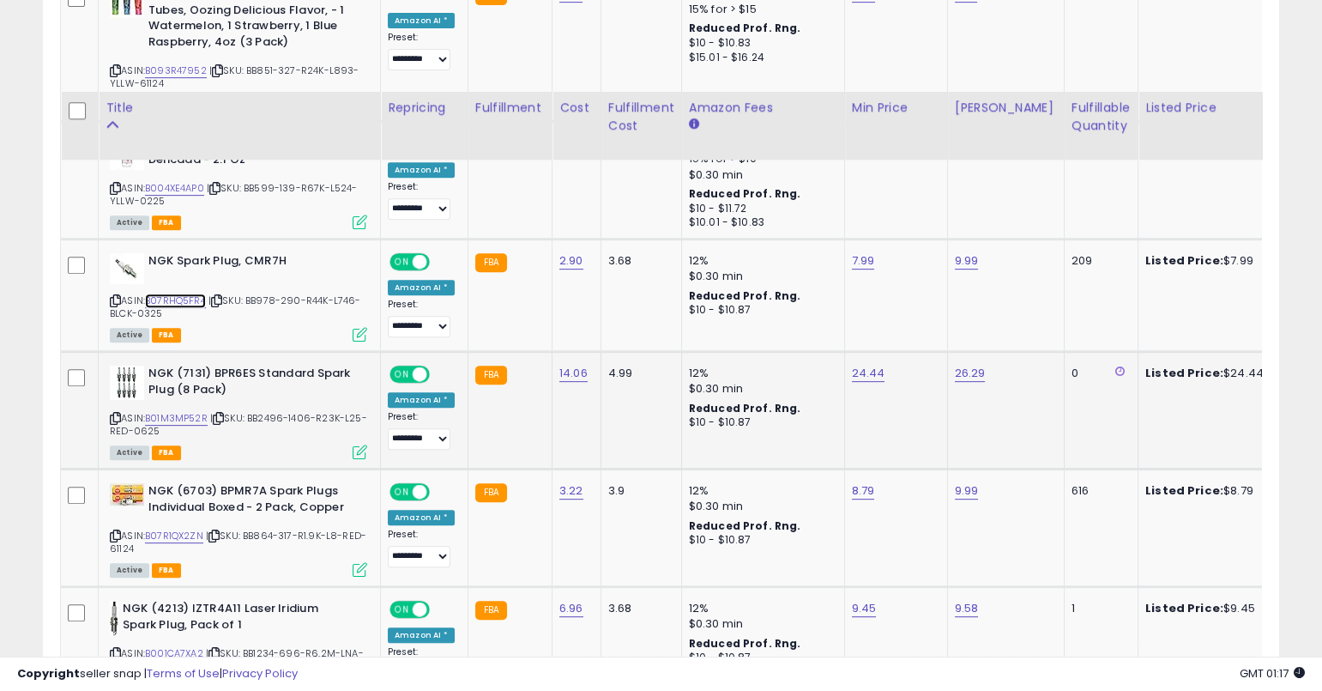
scroll to position [1840, 0]
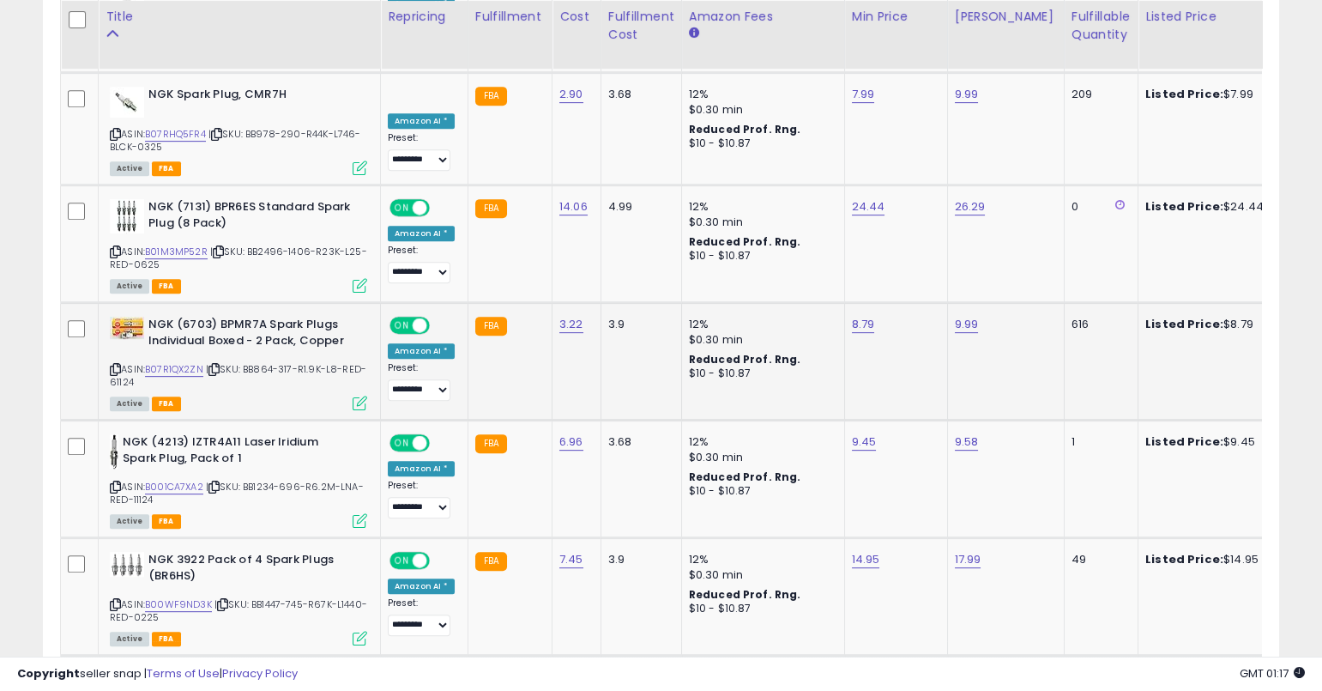
click at [114, 365] on icon at bounding box center [115, 369] width 11 height 9
click at [170, 362] on link "B07R1QX2ZN" at bounding box center [174, 369] width 58 height 15
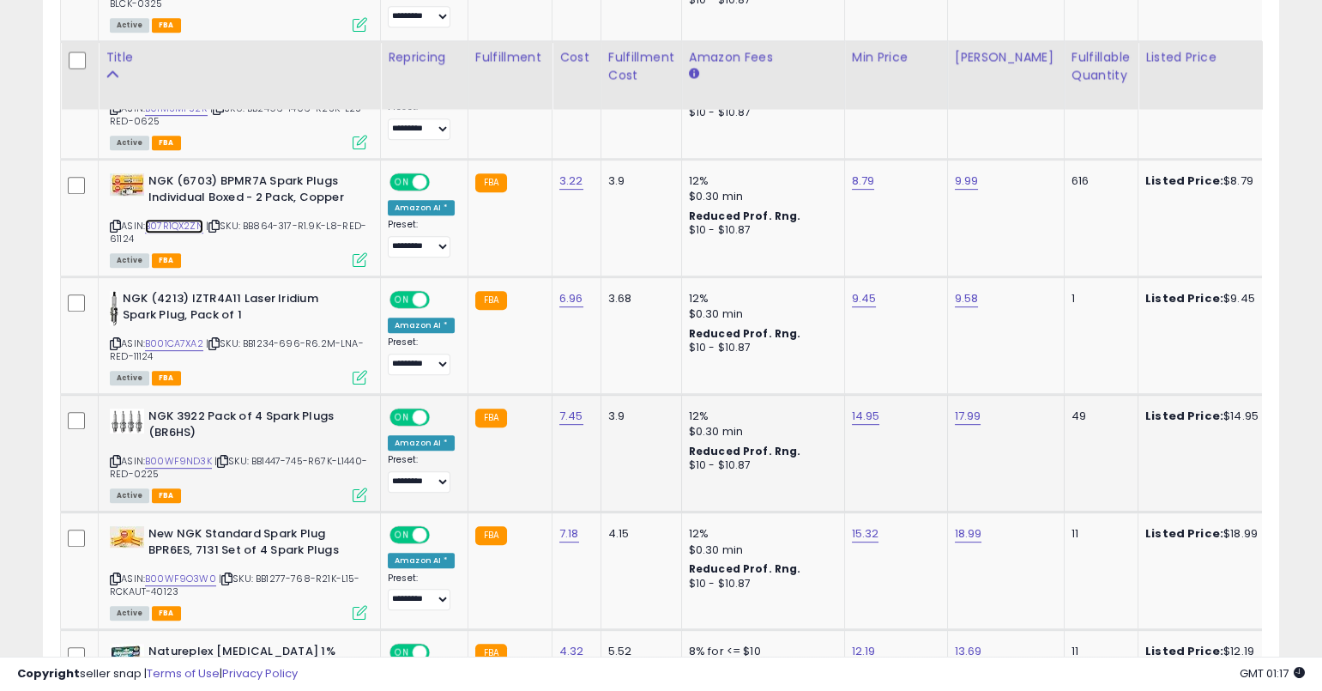
scroll to position [2025, 0]
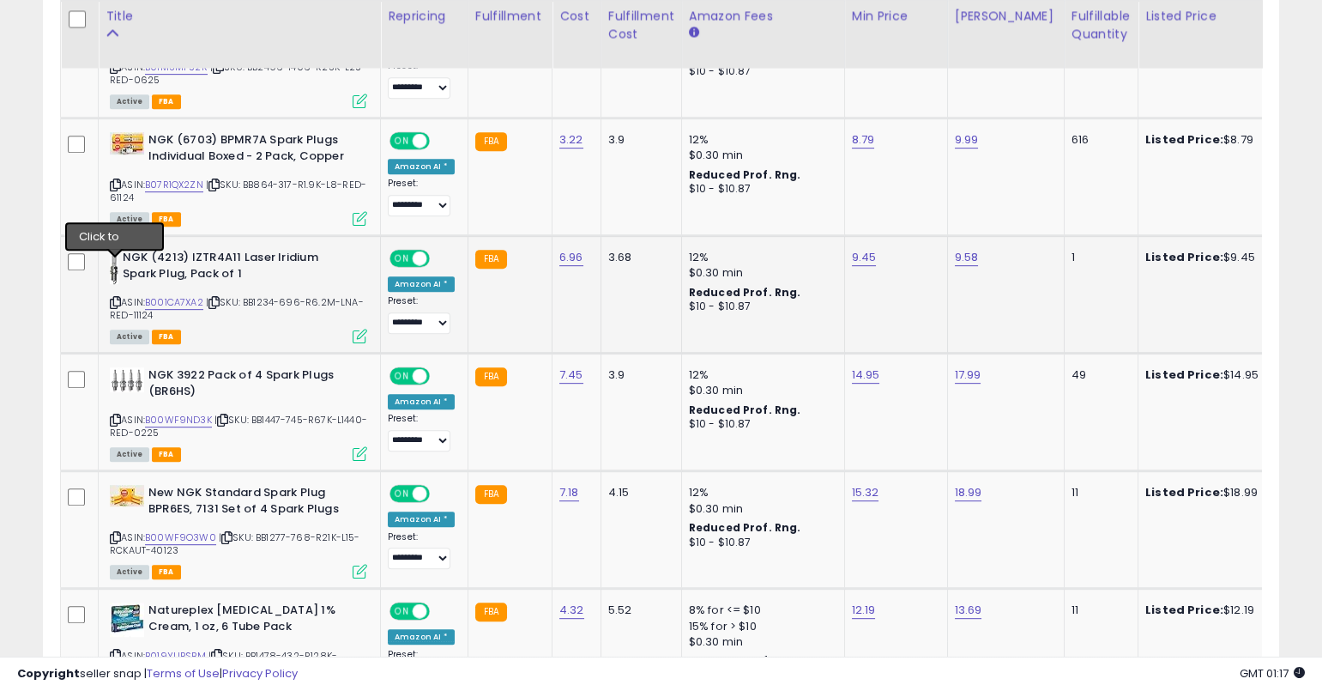
click at [118, 298] on icon at bounding box center [115, 302] width 11 height 9
click at [183, 295] on link "B001CA7XA2" at bounding box center [174, 302] width 58 height 15
drag, startPoint x: 112, startPoint y: 383, endPoint x: 148, endPoint y: 378, distance: 36.4
click at [113, 415] on icon at bounding box center [115, 419] width 11 height 9
click at [168, 413] on link "B00WF9ND3K" at bounding box center [178, 420] width 67 height 15
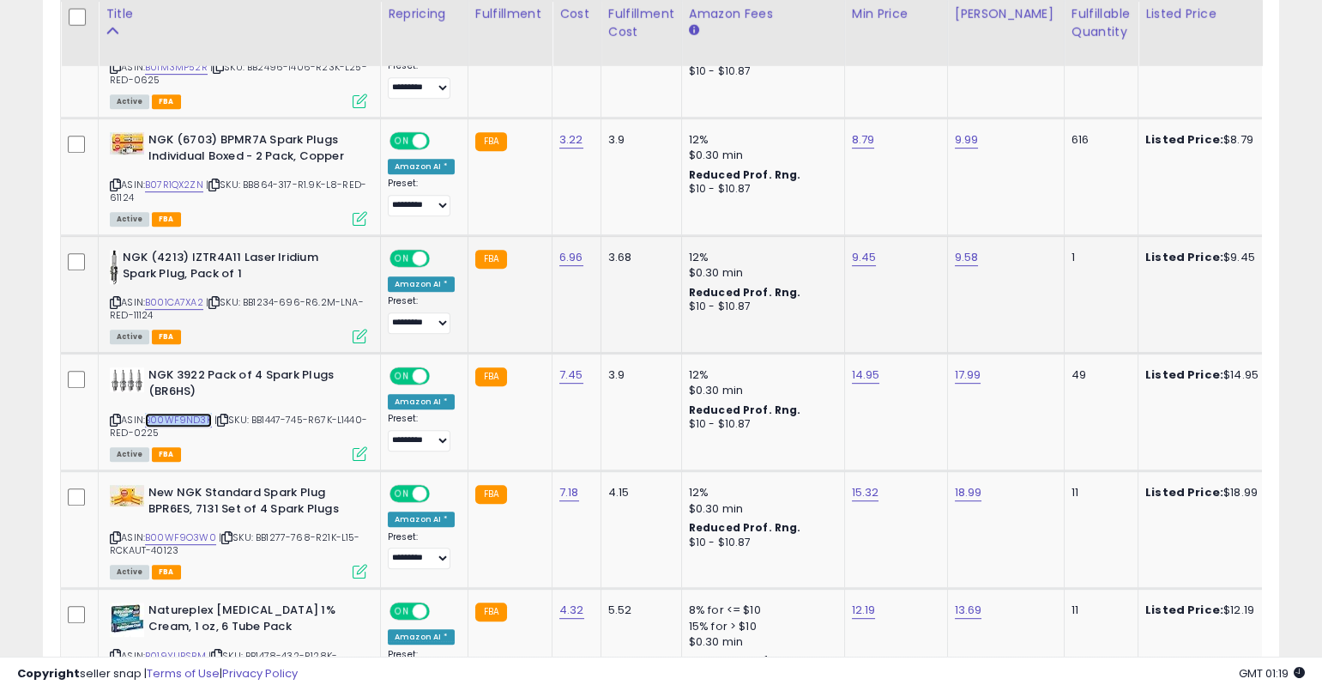
scroll to position [2105, 0]
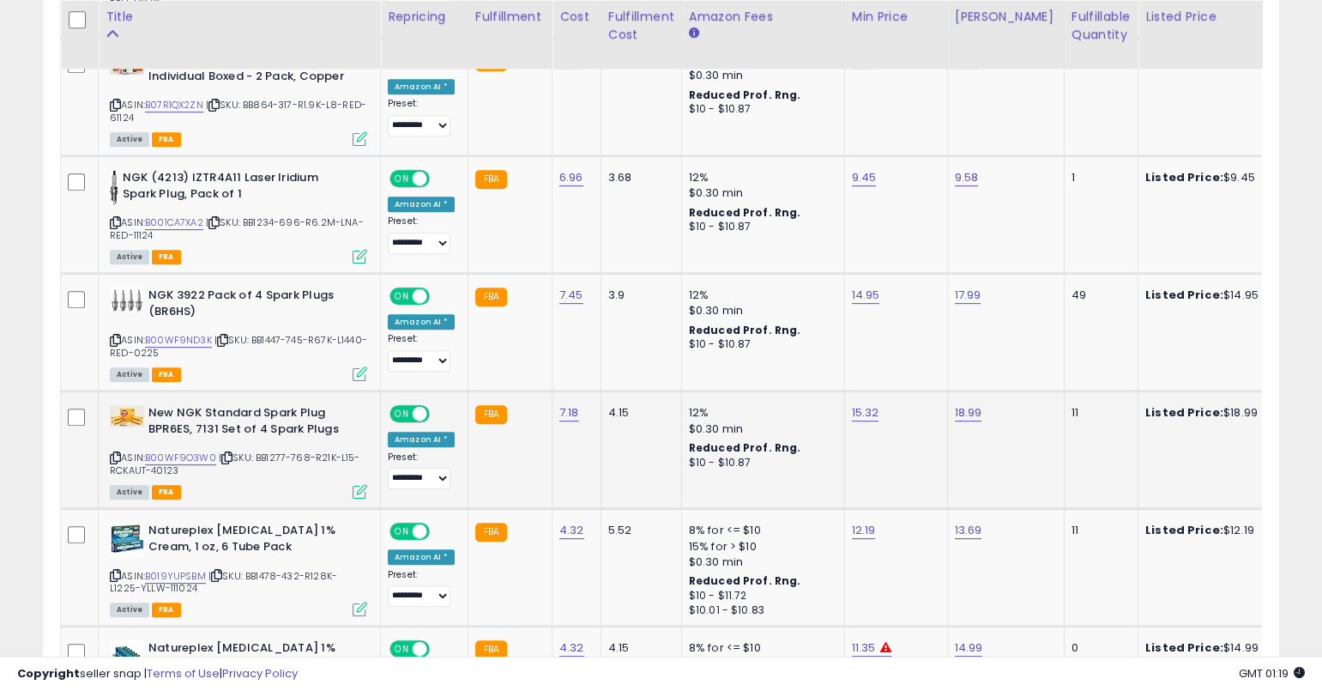
click at [112, 453] on icon at bounding box center [115, 457] width 11 height 9
click at [176, 450] on link "B00WF9O3W0" at bounding box center [180, 457] width 71 height 15
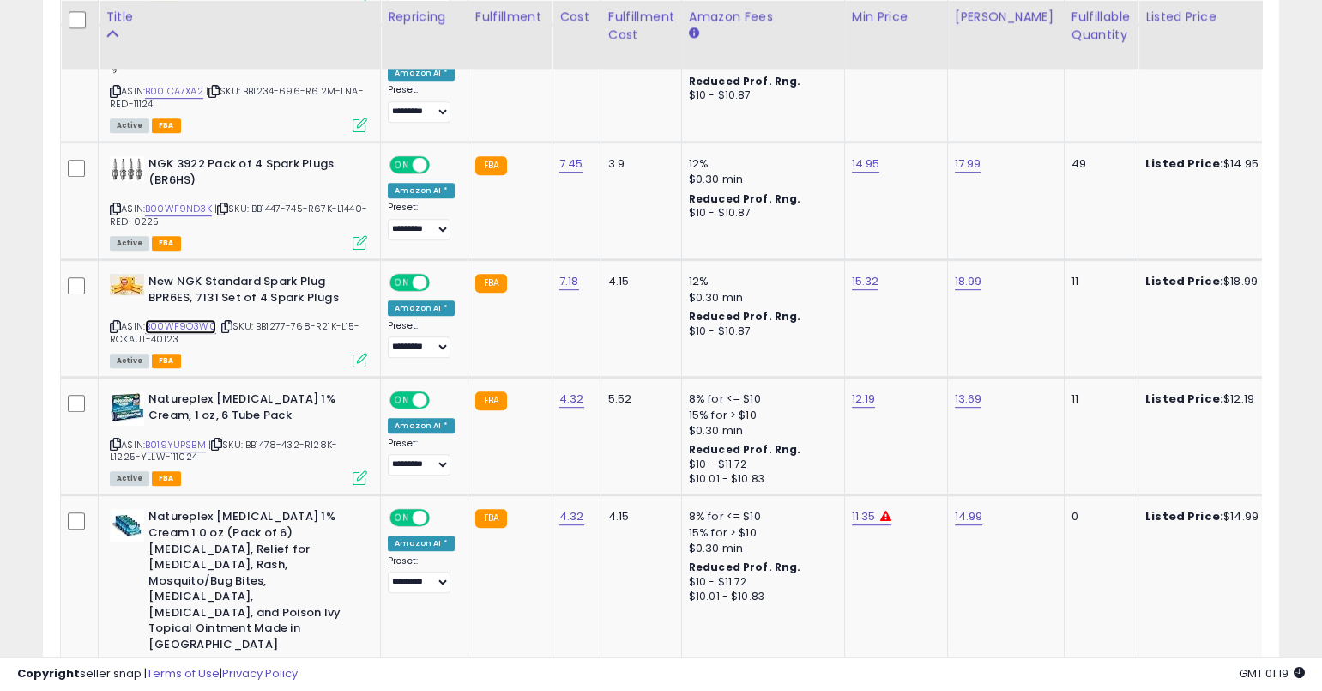
scroll to position [2236, 0]
click at [117, 439] on icon at bounding box center [115, 443] width 11 height 9
click at [186, 438] on link "B019YUPSBM" at bounding box center [175, 445] width 61 height 15
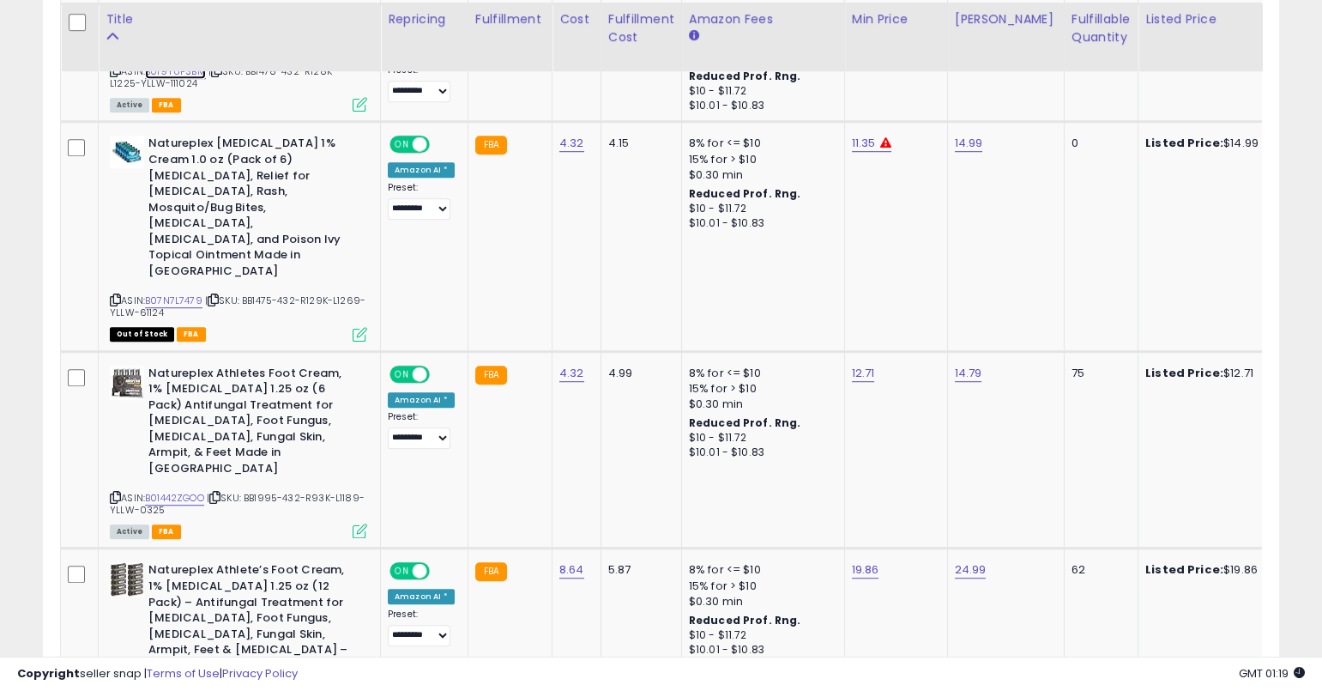
scroll to position [2614, 0]
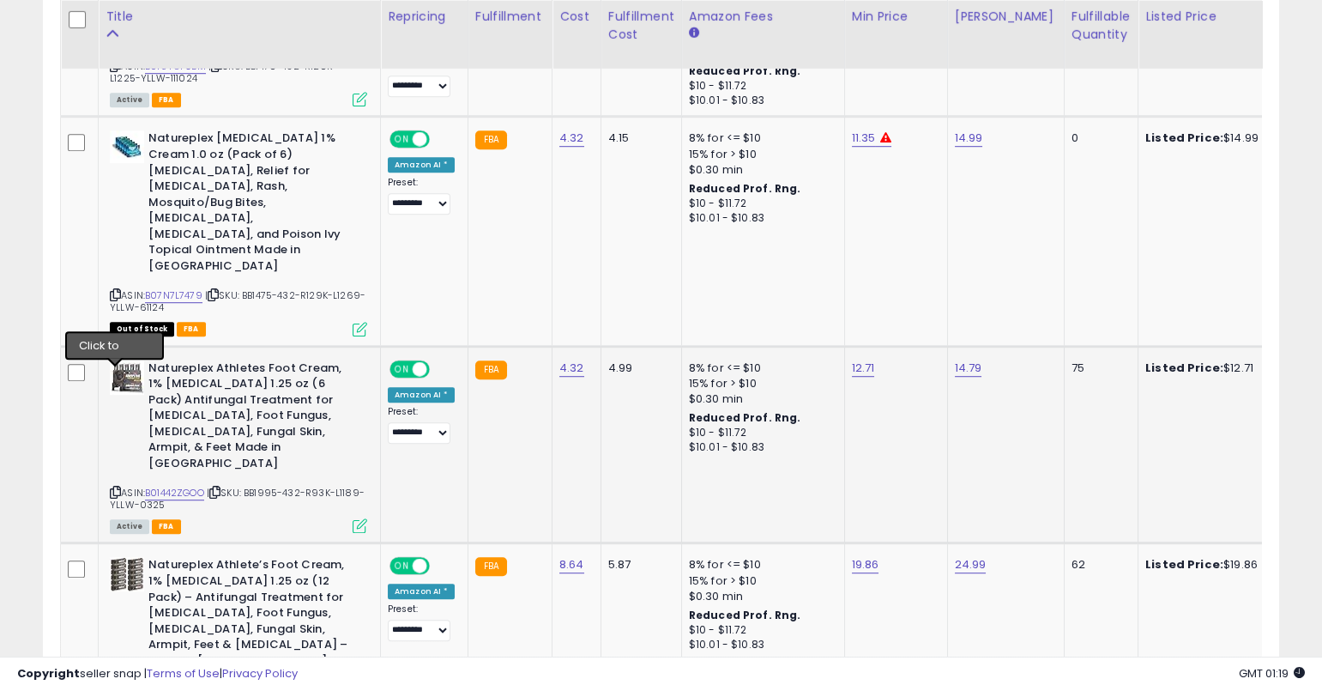
click at [116, 487] on icon at bounding box center [115, 491] width 11 height 9
click at [114, 487] on icon at bounding box center [115, 491] width 11 height 9
click at [190, 486] on link "B01442ZGOO" at bounding box center [174, 493] width 59 height 15
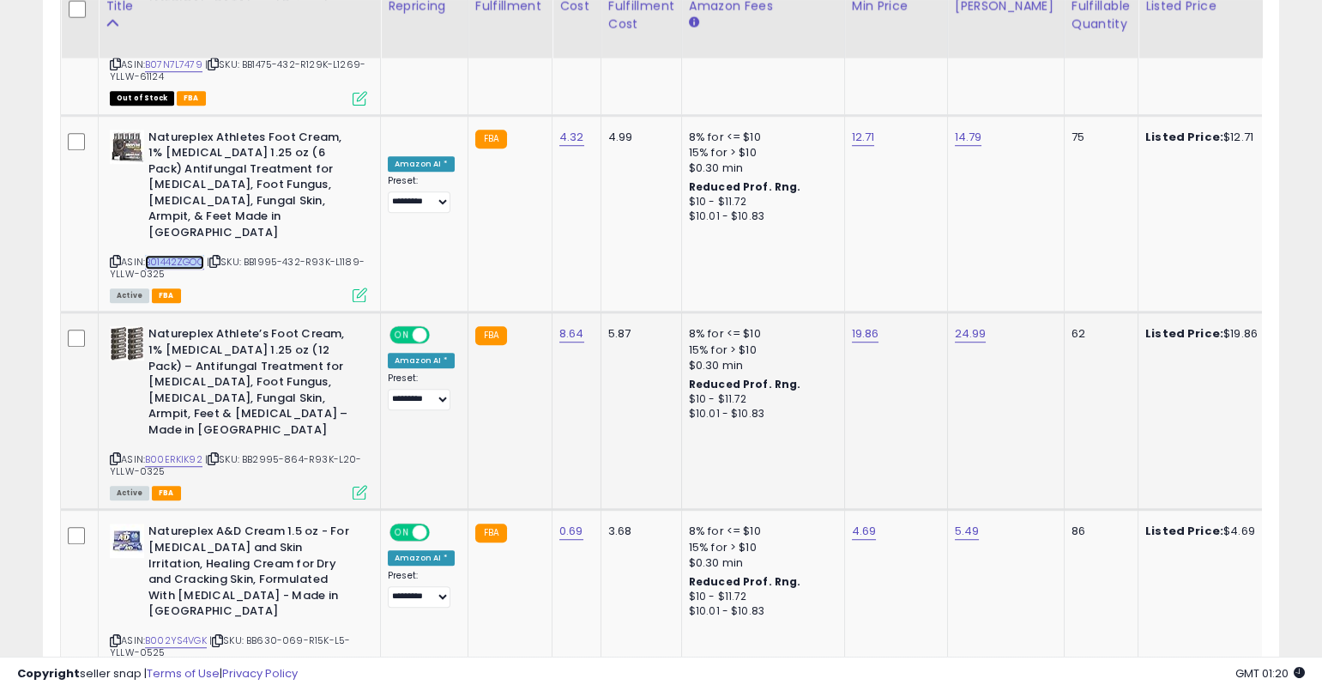
scroll to position [2835, 0]
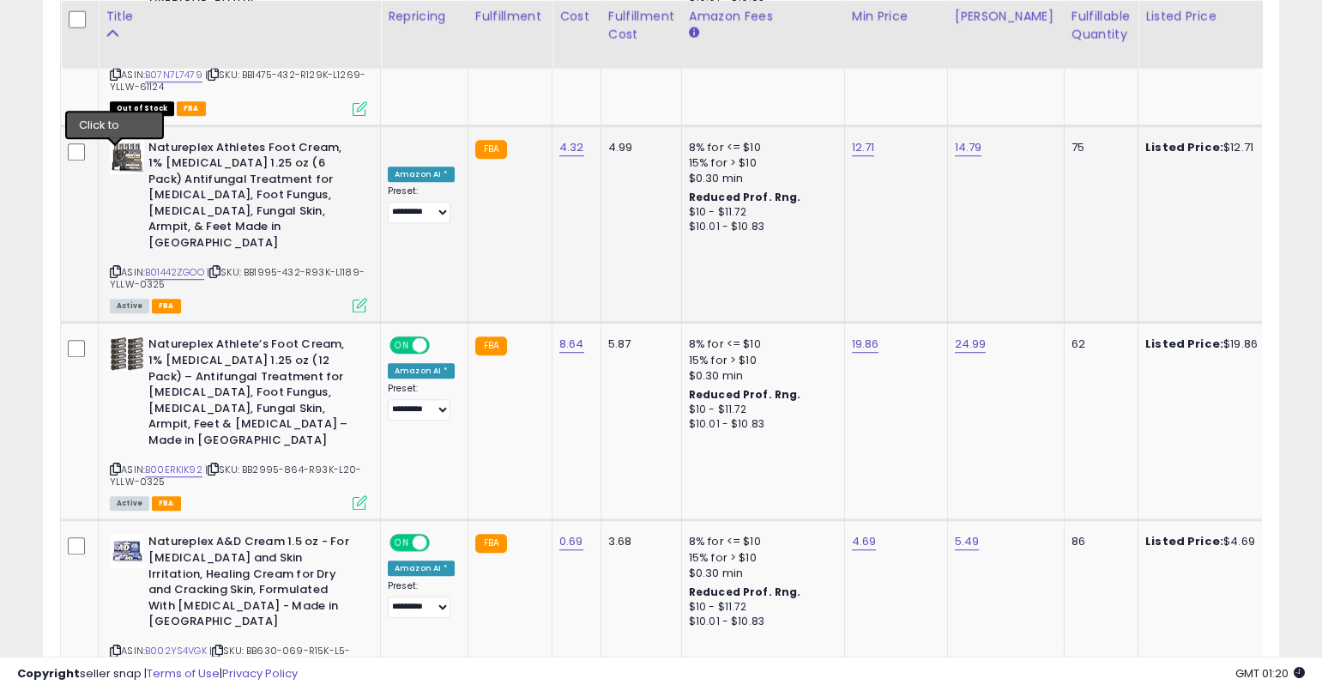
click at [116, 267] on icon at bounding box center [115, 271] width 11 height 9
click at [114, 464] on icon at bounding box center [115, 468] width 11 height 9
click at [115, 464] on icon at bounding box center [115, 468] width 11 height 9
click at [170, 462] on link "B00ERKIK92" at bounding box center [173, 469] width 57 height 15
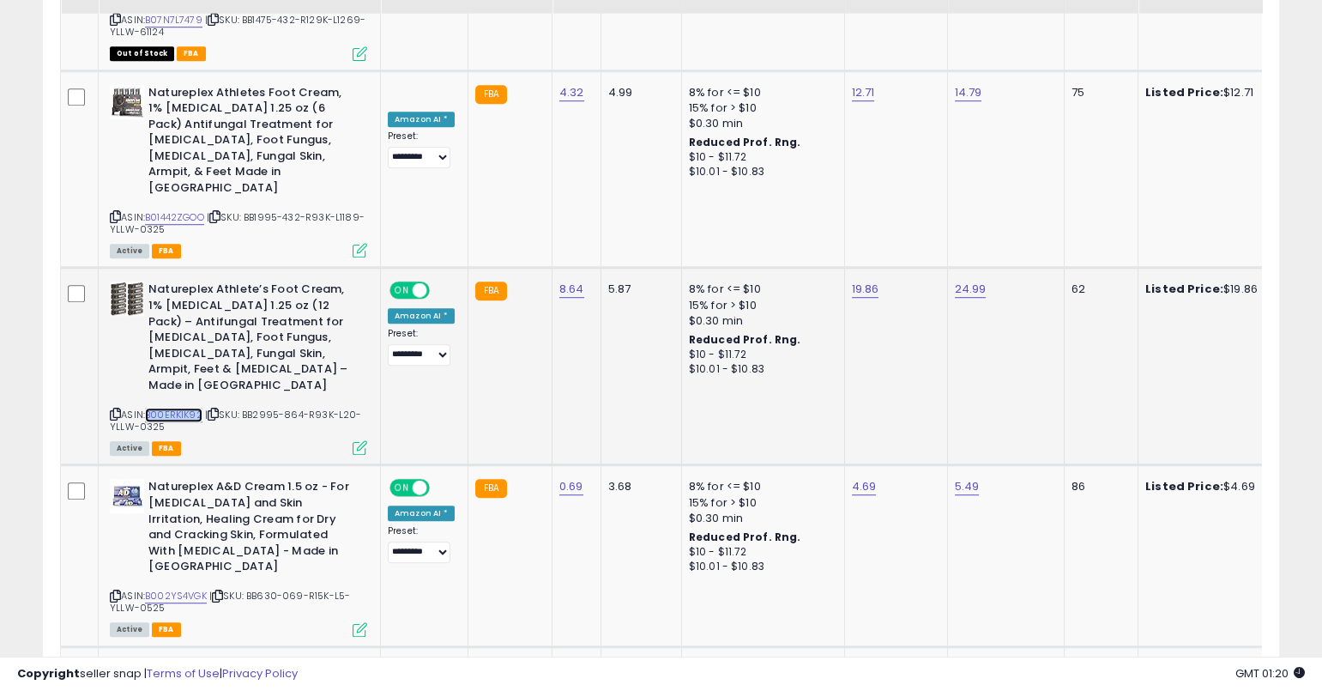
scroll to position [2976, 0]
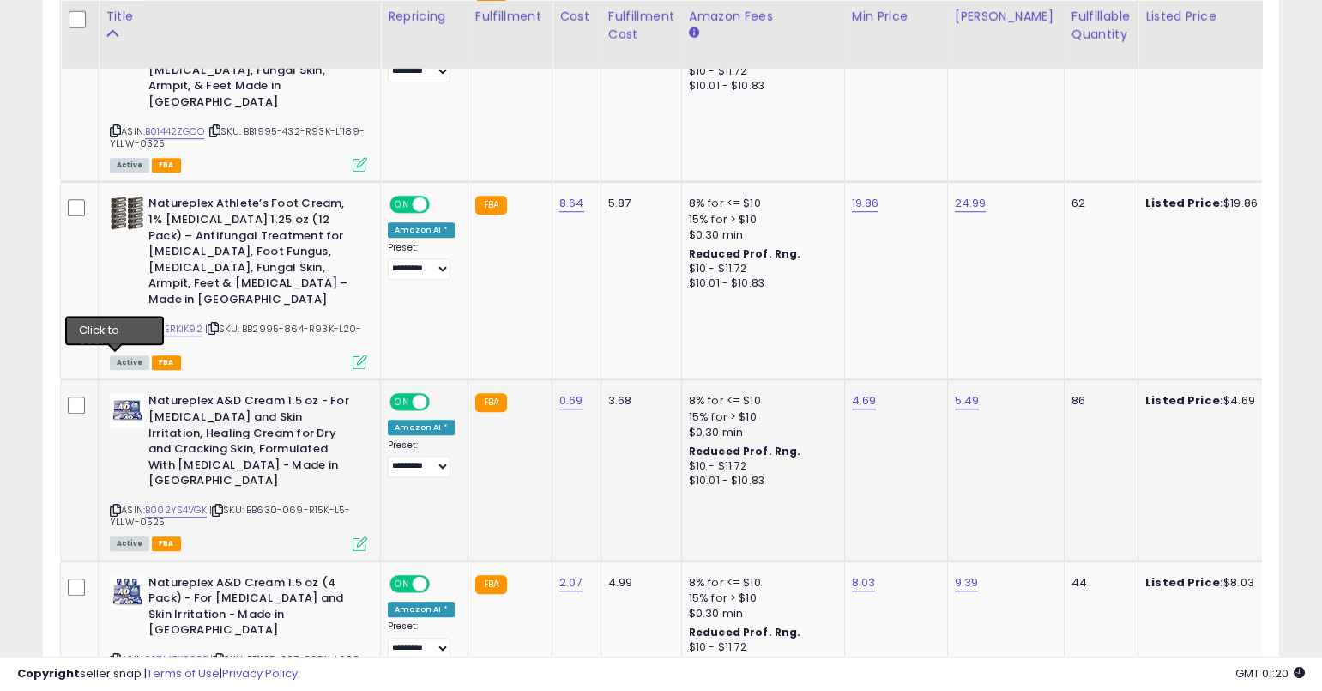
click at [116, 505] on icon at bounding box center [115, 509] width 11 height 9
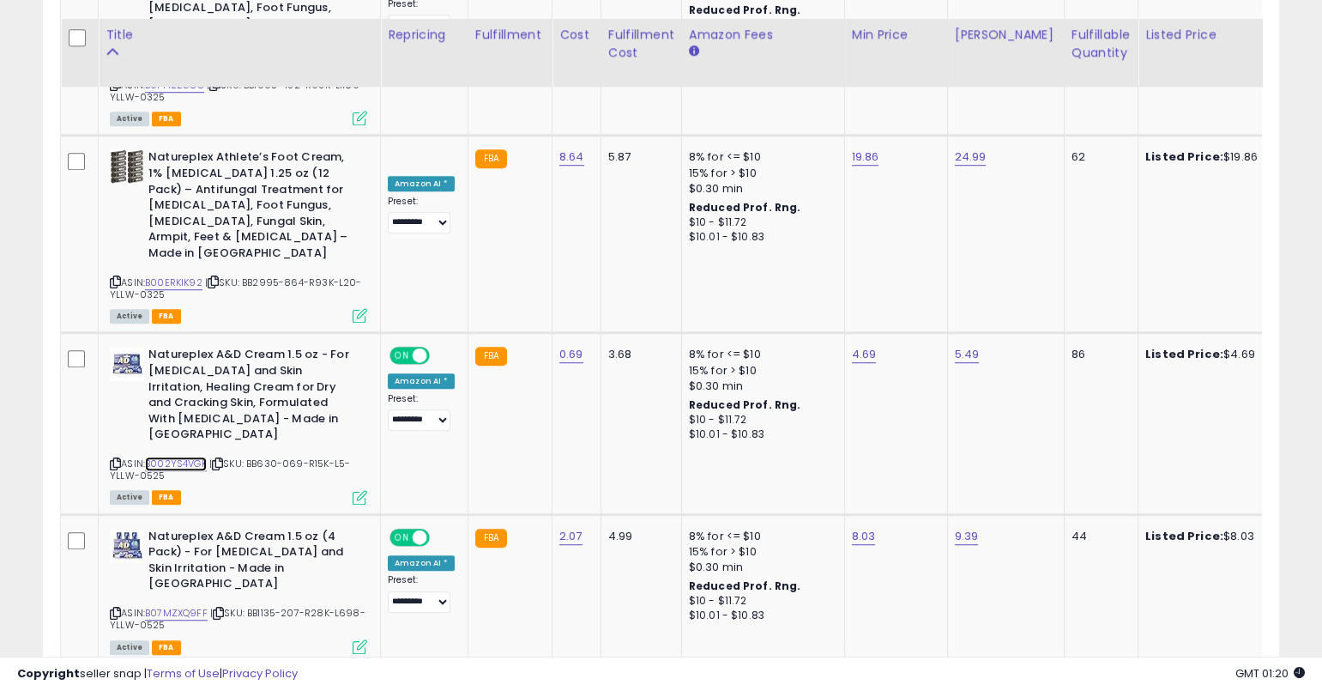
scroll to position [3040, 0]
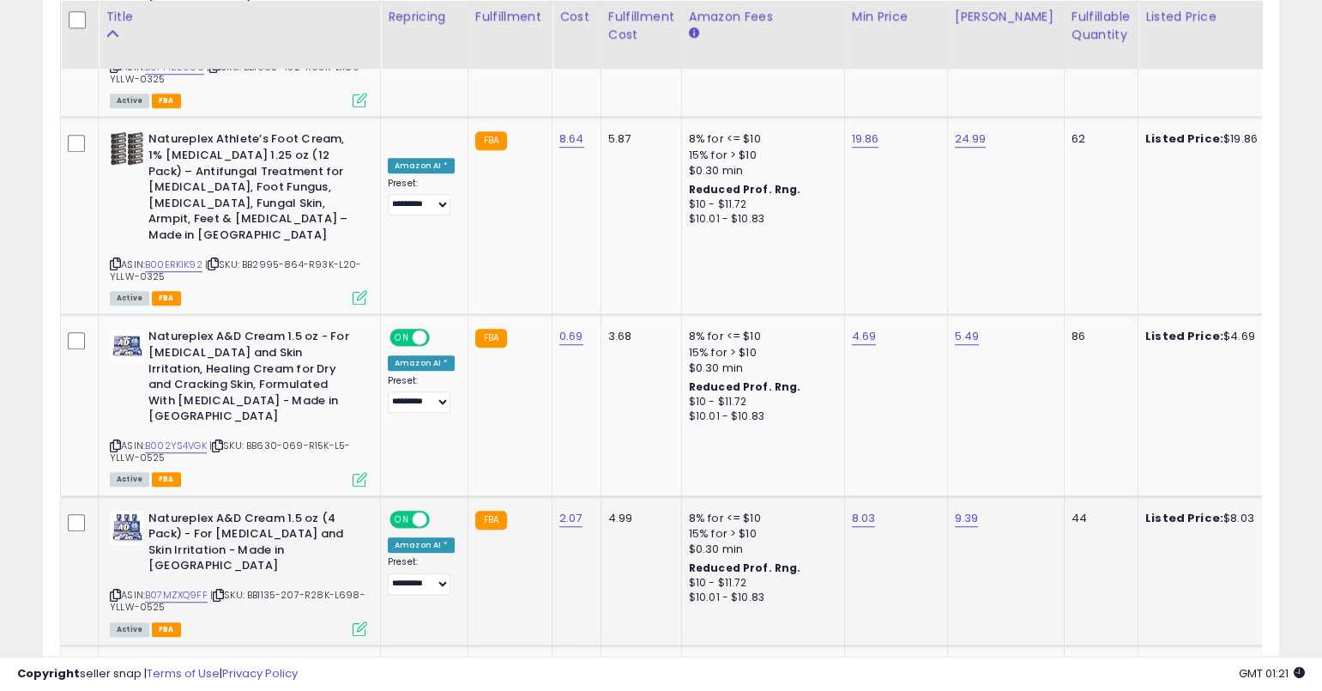
click at [119, 590] on icon at bounding box center [115, 594] width 11 height 9
click at [118, 590] on icon at bounding box center [115, 594] width 11 height 9
click at [181, 588] on link "B07MZXQ9FF" at bounding box center [176, 595] width 63 height 15
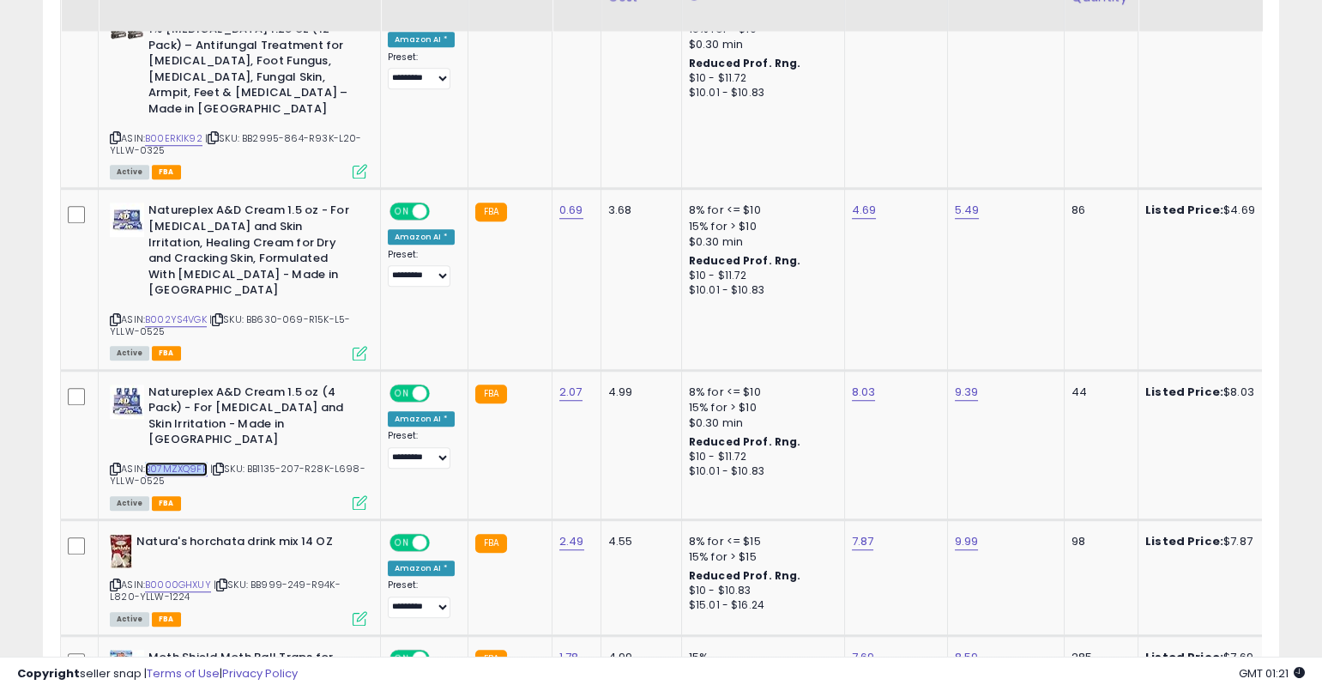
scroll to position [3239, 0]
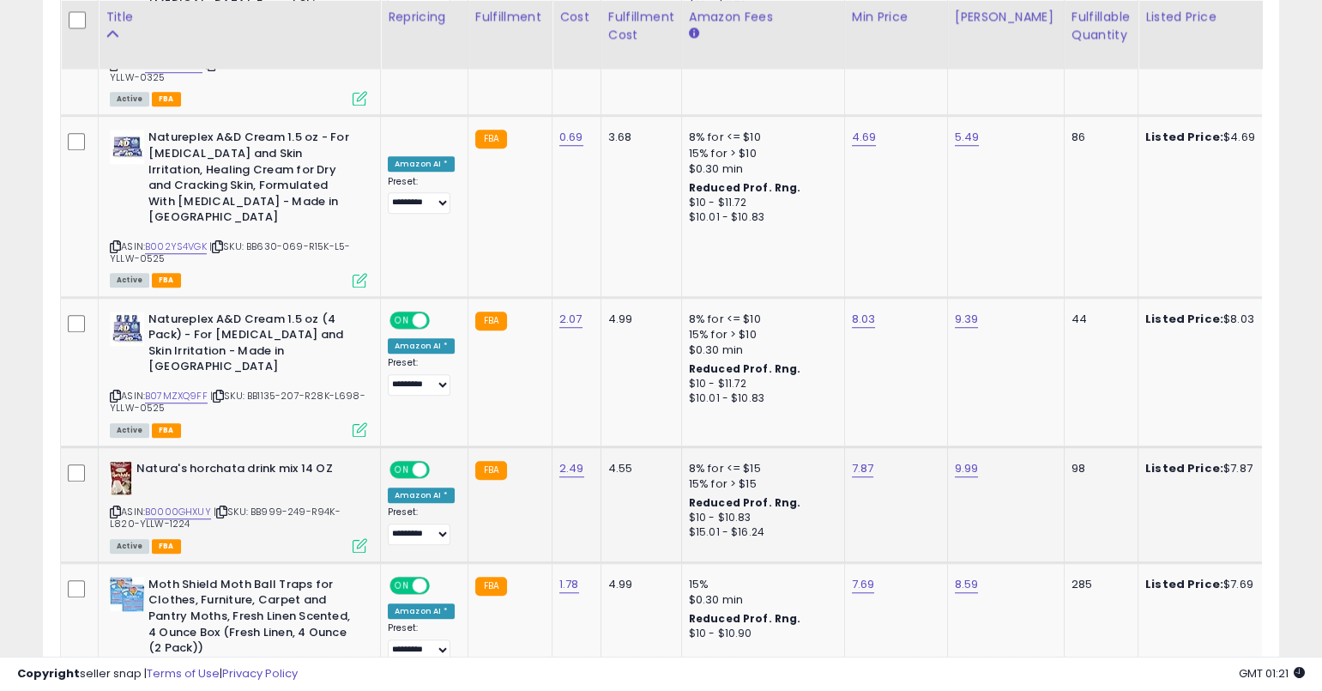
click at [114, 507] on icon at bounding box center [115, 511] width 11 height 9
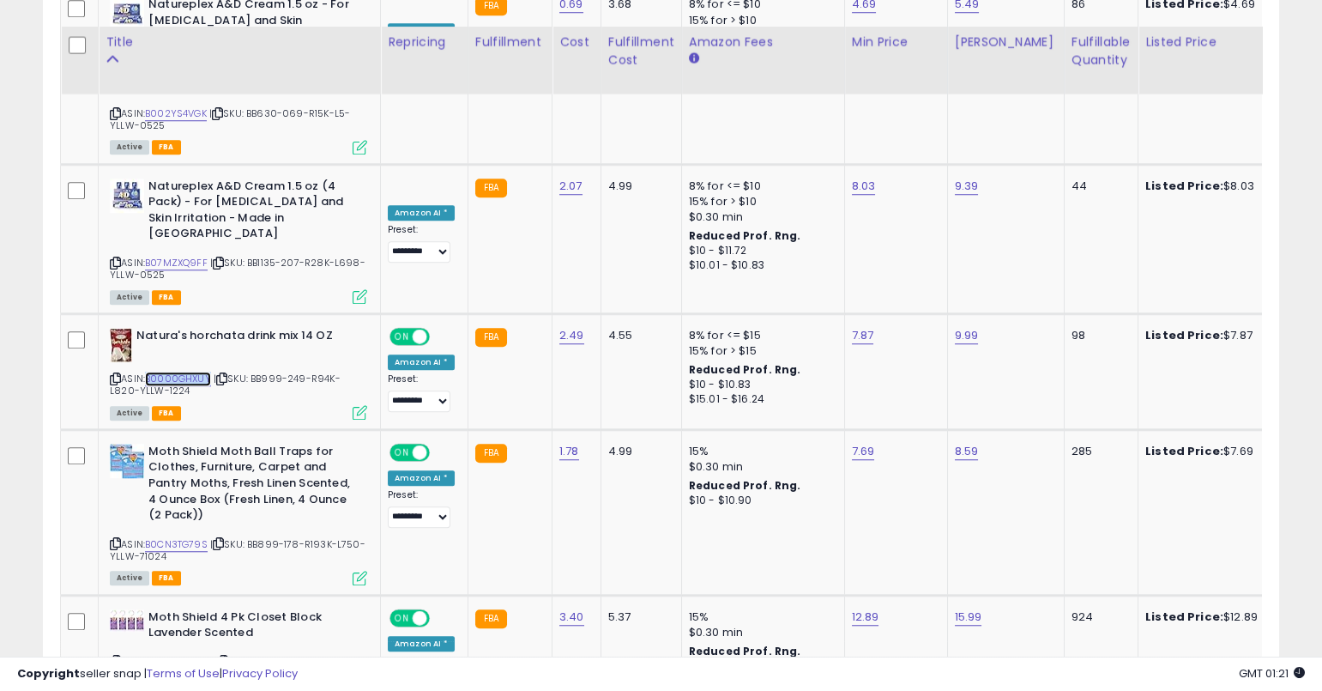
scroll to position [3398, 0]
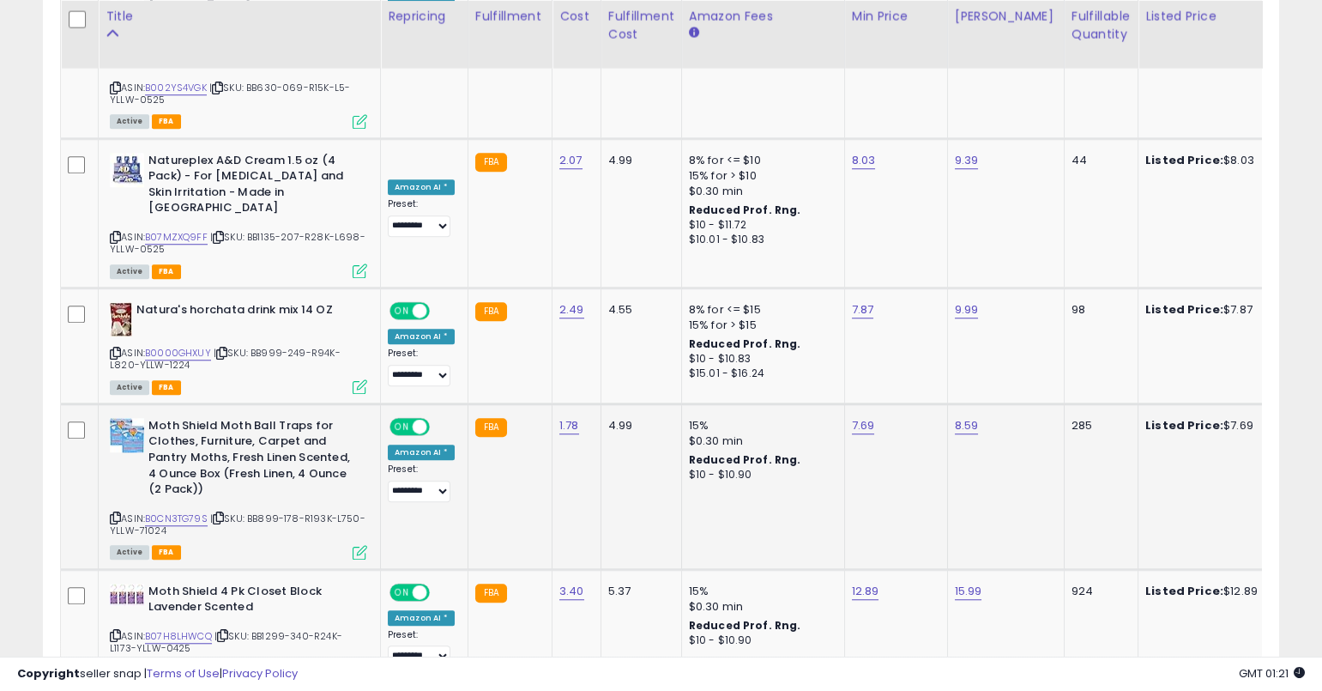
click at [115, 513] on icon at bounding box center [115, 517] width 11 height 9
click at [116, 513] on icon at bounding box center [115, 517] width 11 height 9
click at [174, 511] on link "B0CN3TG79S" at bounding box center [176, 518] width 63 height 15
click at [199, 511] on link "B0CN3TG79S" at bounding box center [176, 518] width 63 height 15
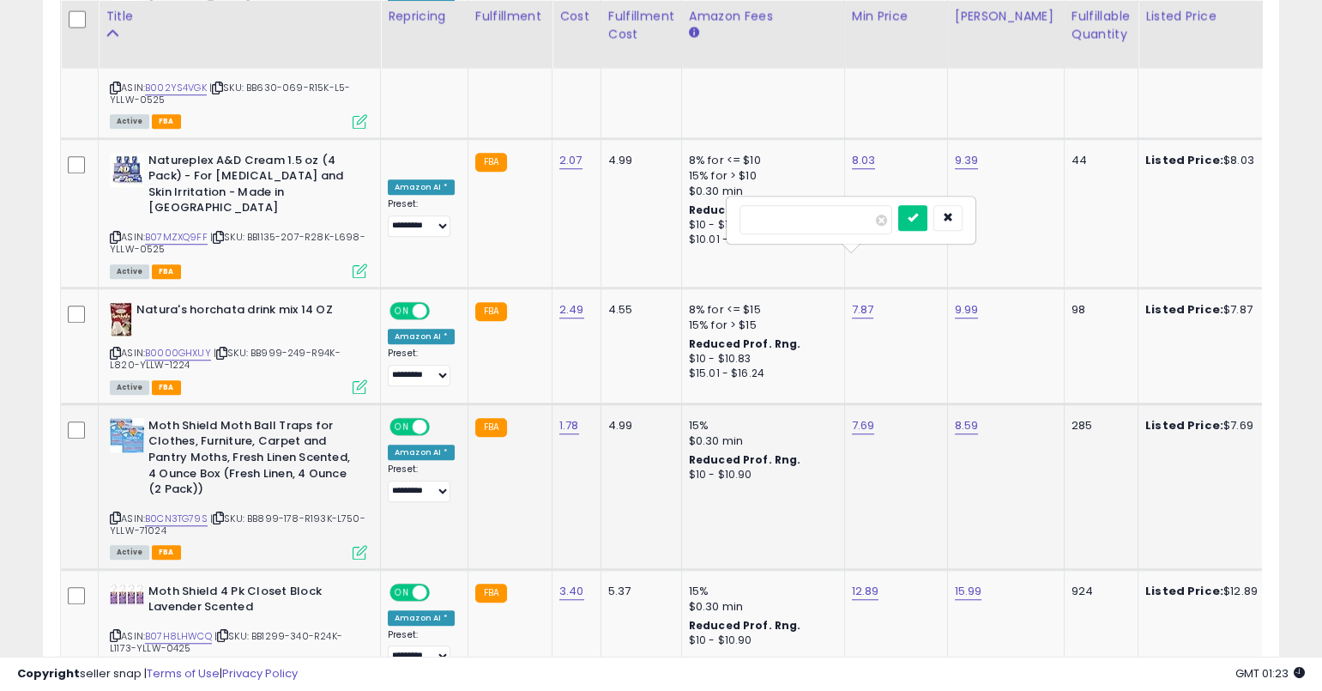
type input "*"
type input "****"
click button "submit" at bounding box center [912, 218] width 29 height 26
type input "*"
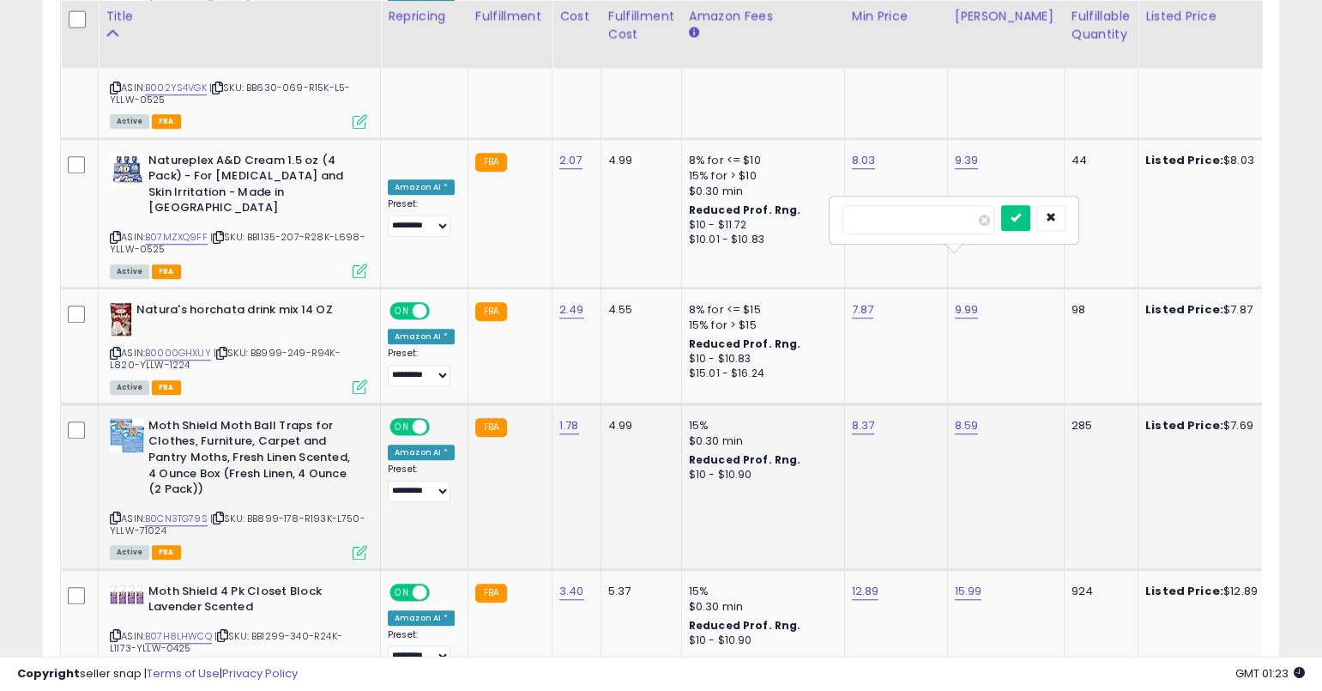
type input "****"
click button "submit" at bounding box center [1015, 218] width 29 height 26
click at [115, 513] on icon at bounding box center [115, 517] width 11 height 9
click at [867, 418] on div "8.37" at bounding box center [893, 425] width 82 height 15
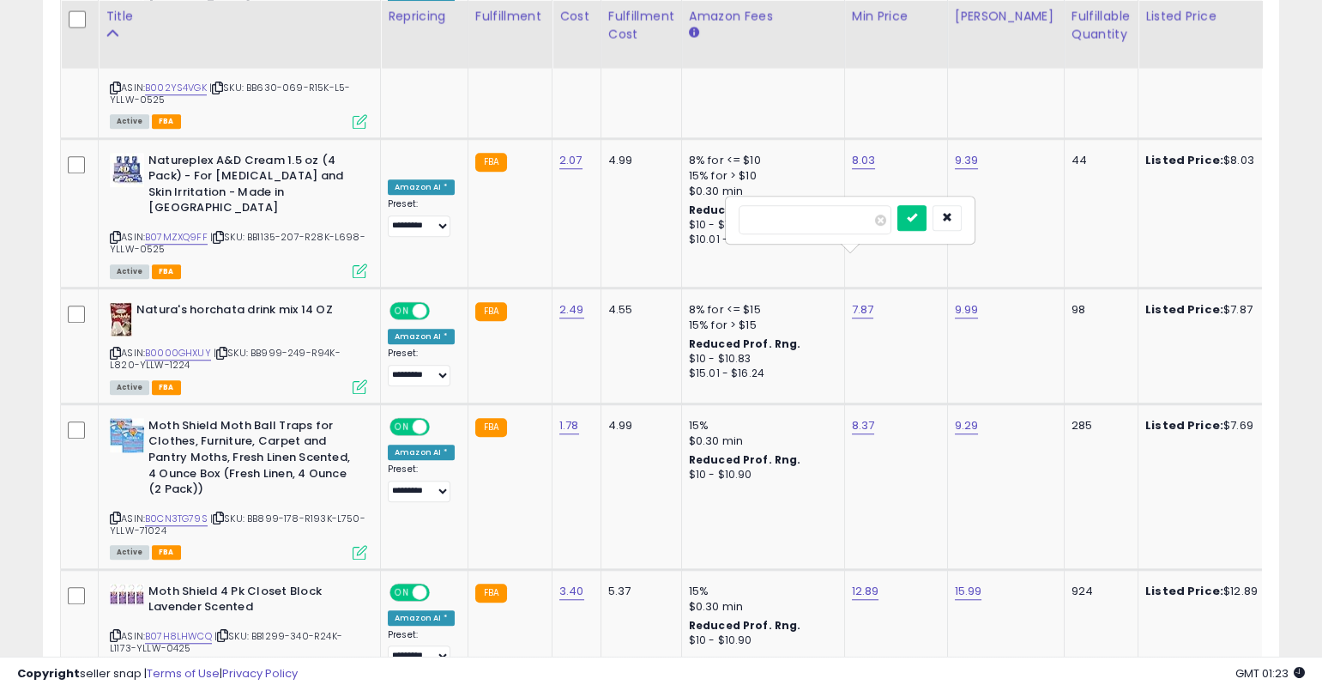
type input "*"
type input "****"
click button "submit" at bounding box center [912, 218] width 29 height 26
type input "*"
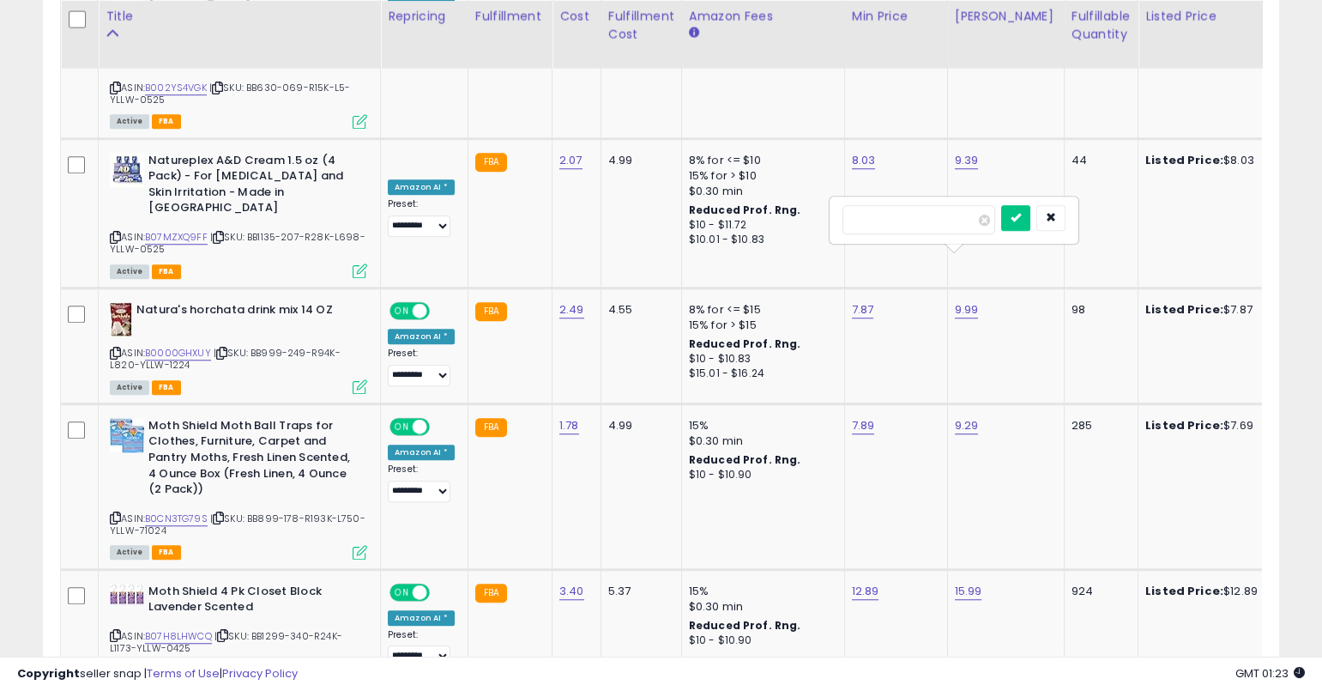
type input "****"
click button "submit" at bounding box center [1015, 218] width 29 height 26
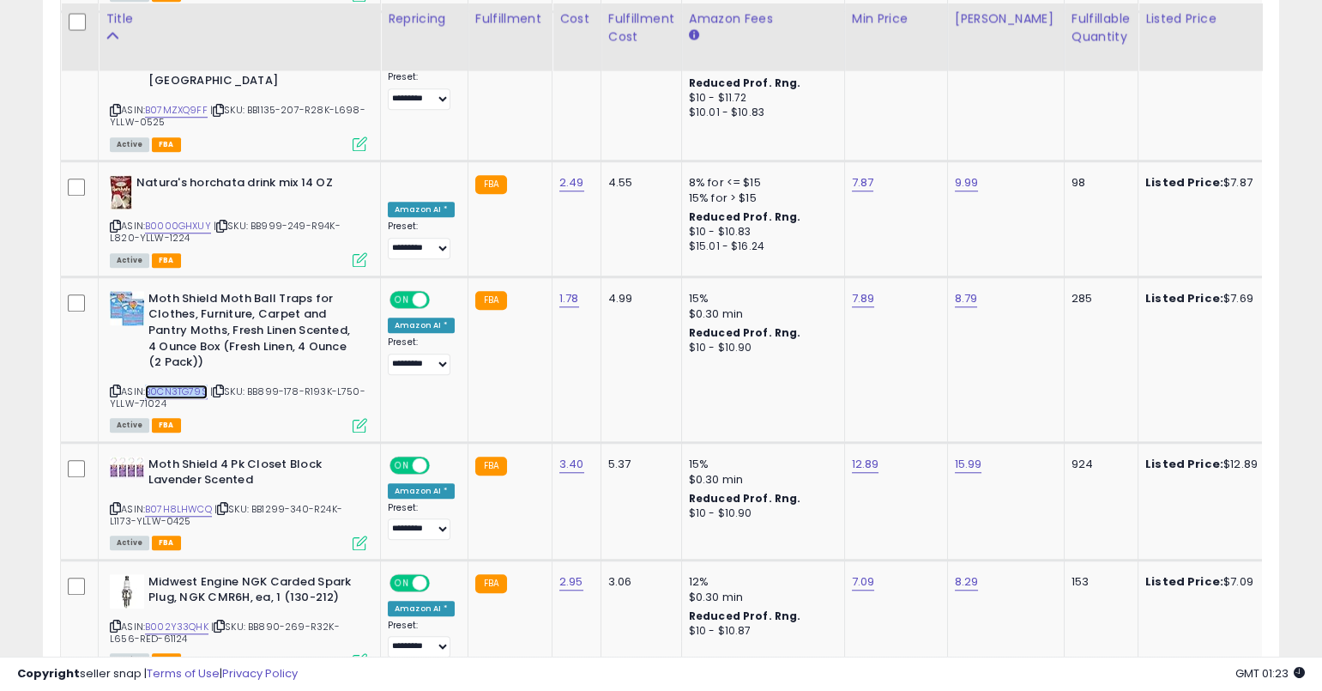
scroll to position [3530, 0]
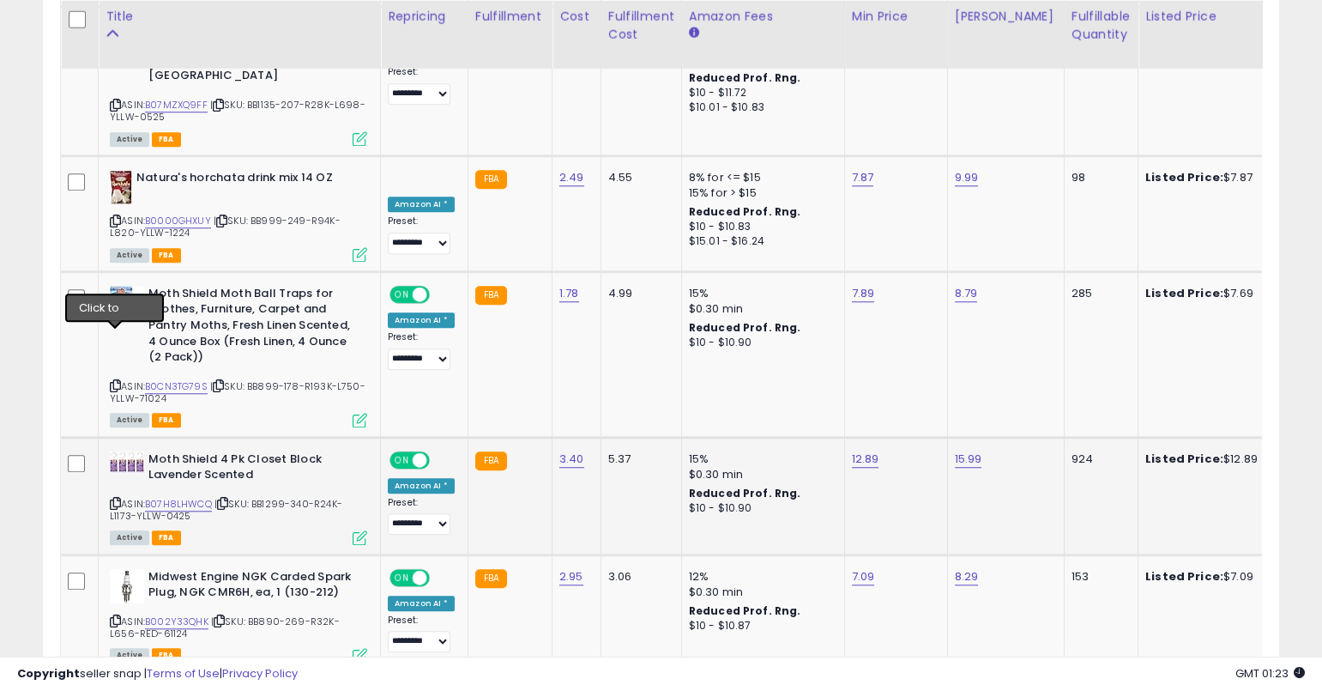
click at [113, 499] on icon at bounding box center [115, 503] width 11 height 9
click at [205, 497] on link "B07H8LHWCQ" at bounding box center [178, 504] width 67 height 15
type input "*****"
click button "submit" at bounding box center [914, 252] width 29 height 26
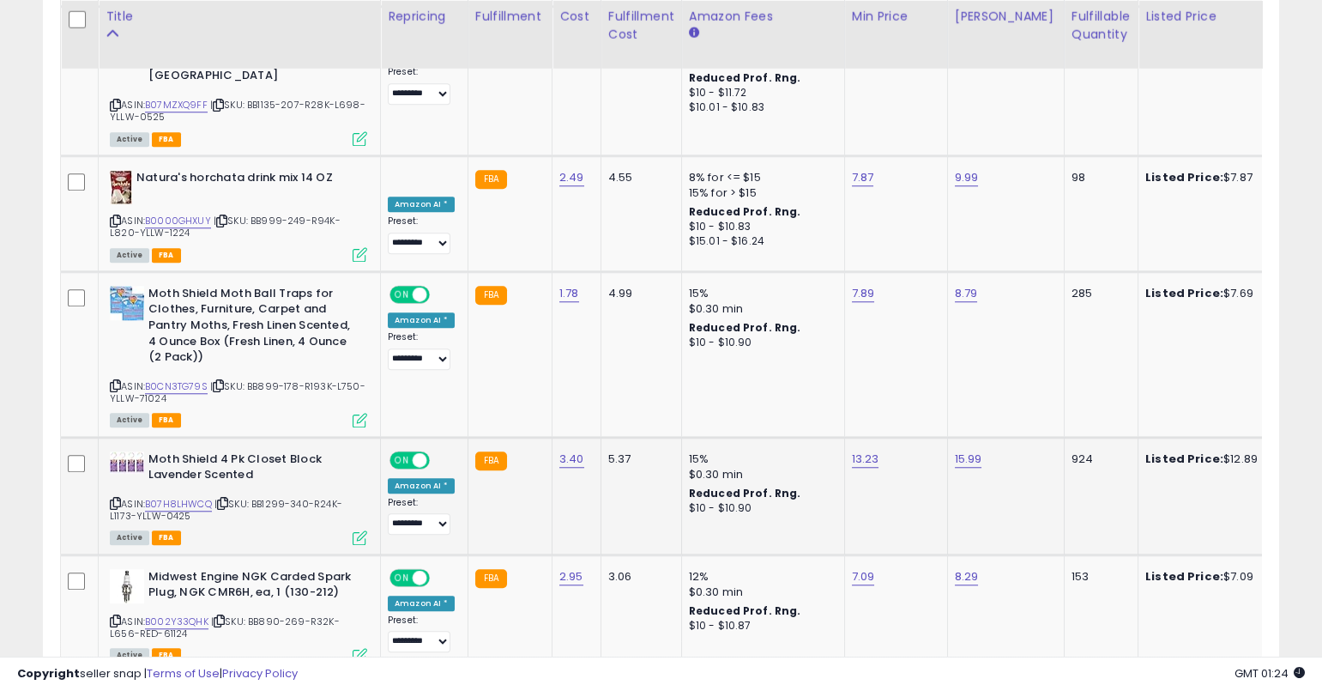
click at [115, 499] on icon at bounding box center [115, 503] width 11 height 9
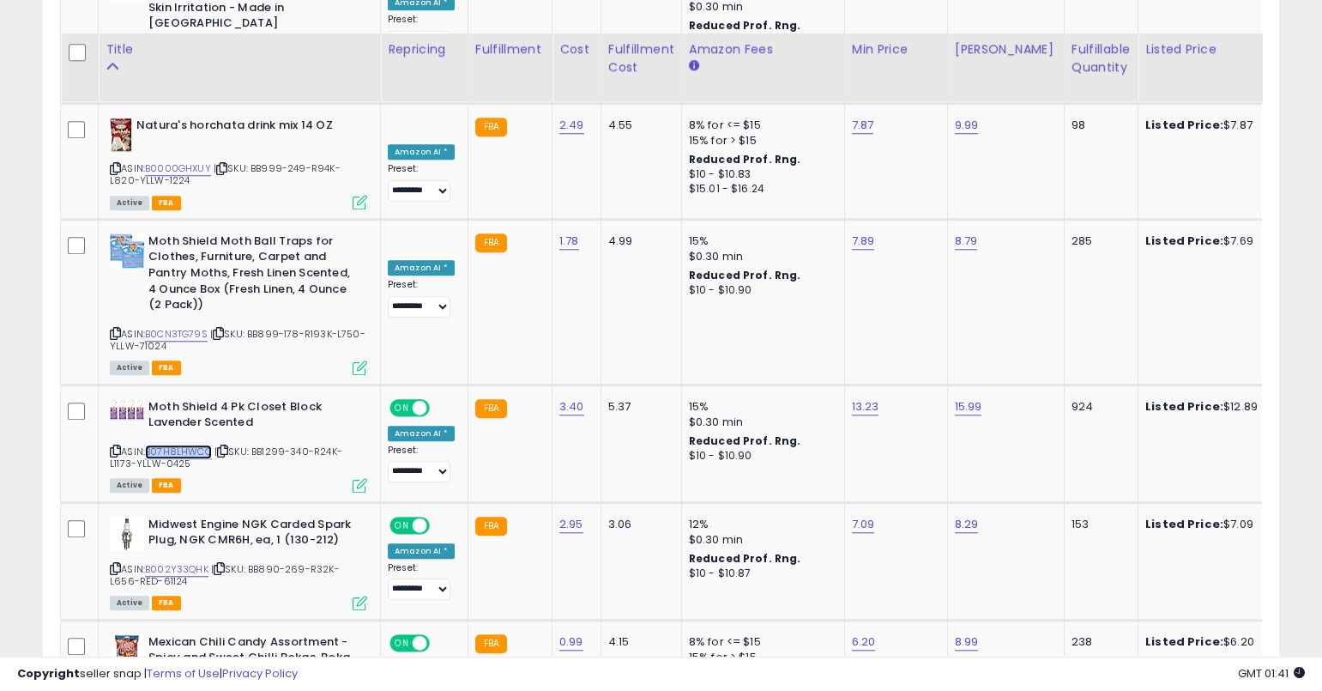
scroll to position [3620, 0]
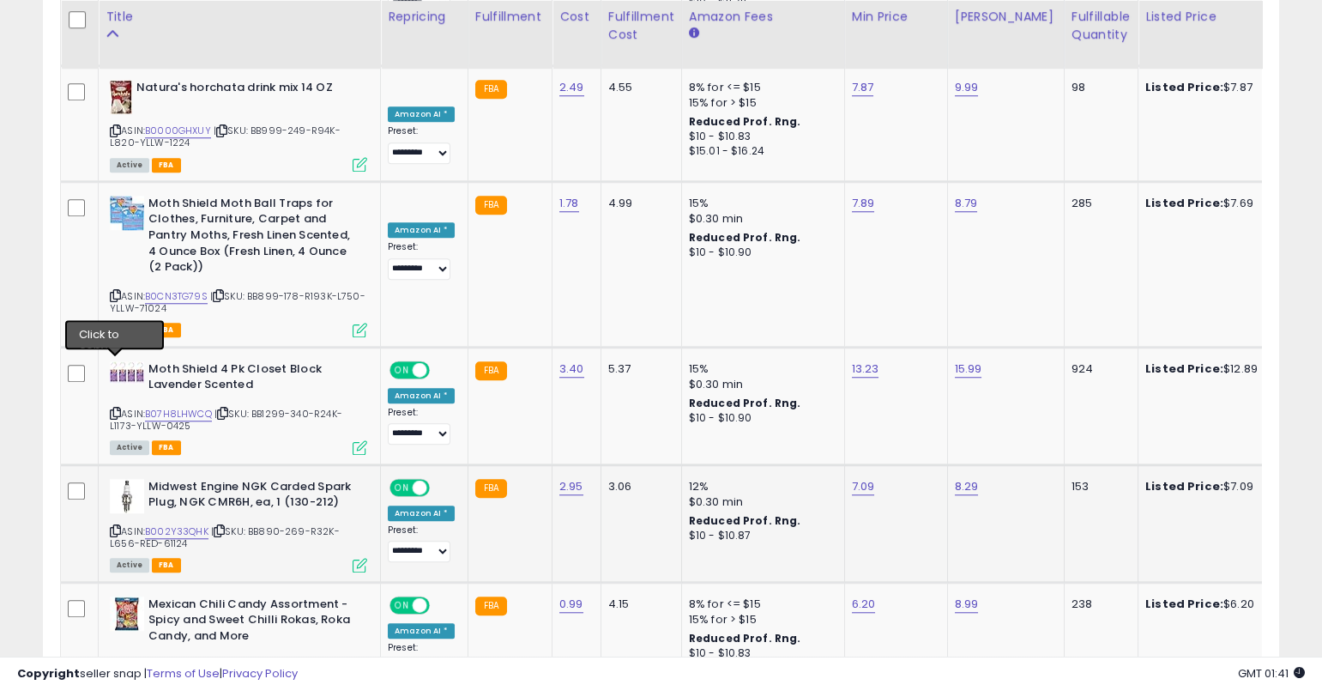
click at [117, 526] on icon at bounding box center [115, 530] width 11 height 9
click at [182, 524] on link "B002Y33QHK" at bounding box center [176, 531] width 63 height 15
type input "*"
type input "****"
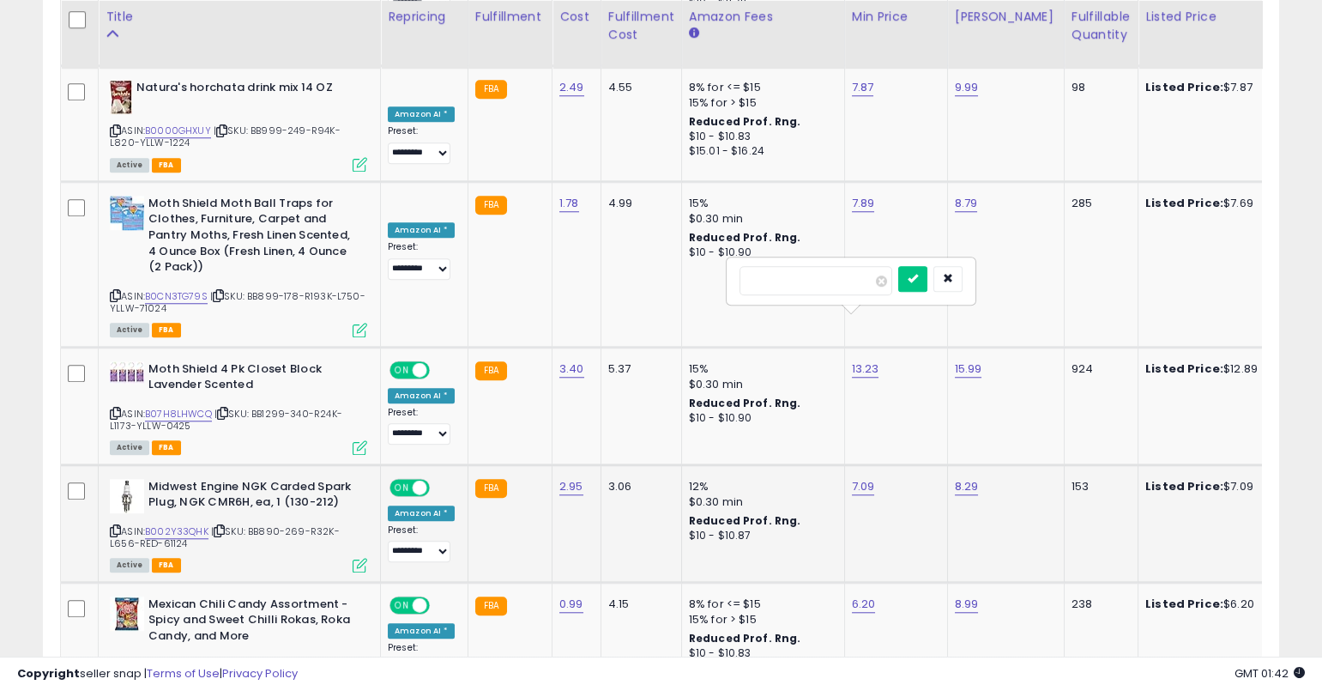
click button "submit" at bounding box center [912, 279] width 29 height 26
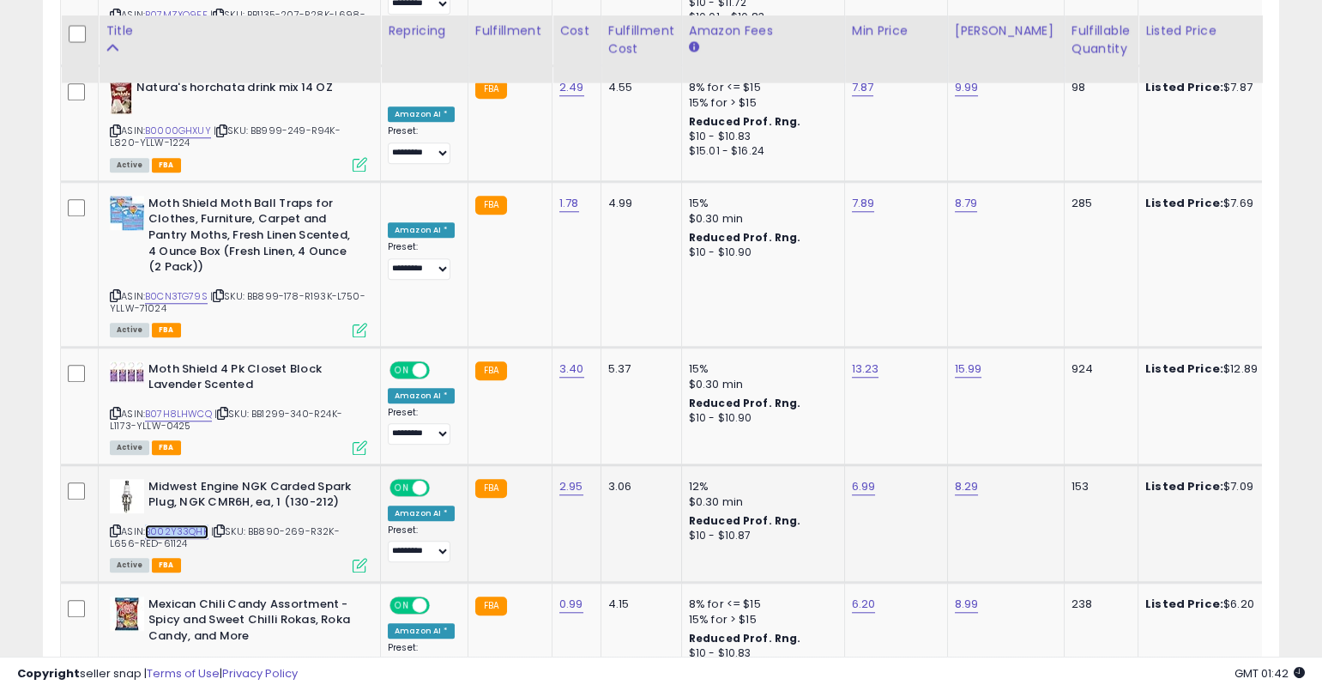
scroll to position [3705, 0]
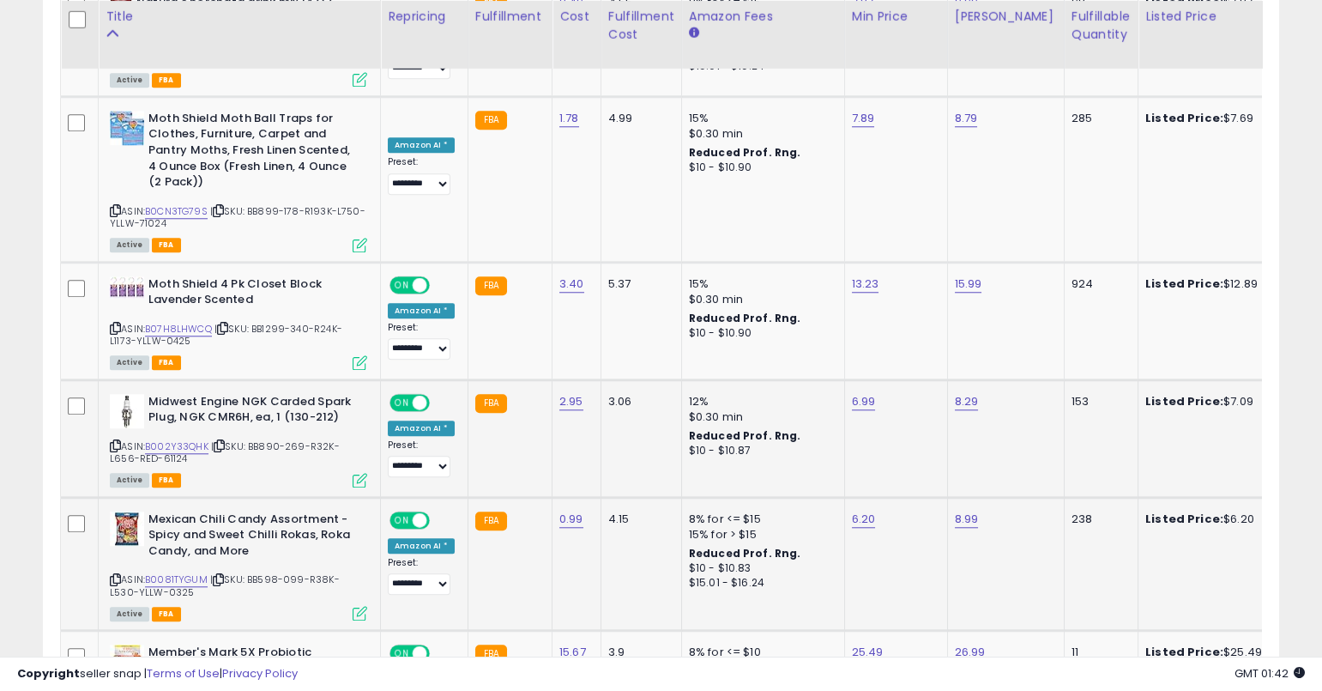
click at [110, 575] on icon at bounding box center [115, 579] width 11 height 9
drag, startPoint x: 115, startPoint y: 412, endPoint x: 158, endPoint y: 414, distance: 43.0
click at [117, 575] on icon at bounding box center [115, 579] width 11 height 9
click at [160, 572] on link "B0081TYGUM" at bounding box center [176, 579] width 63 height 15
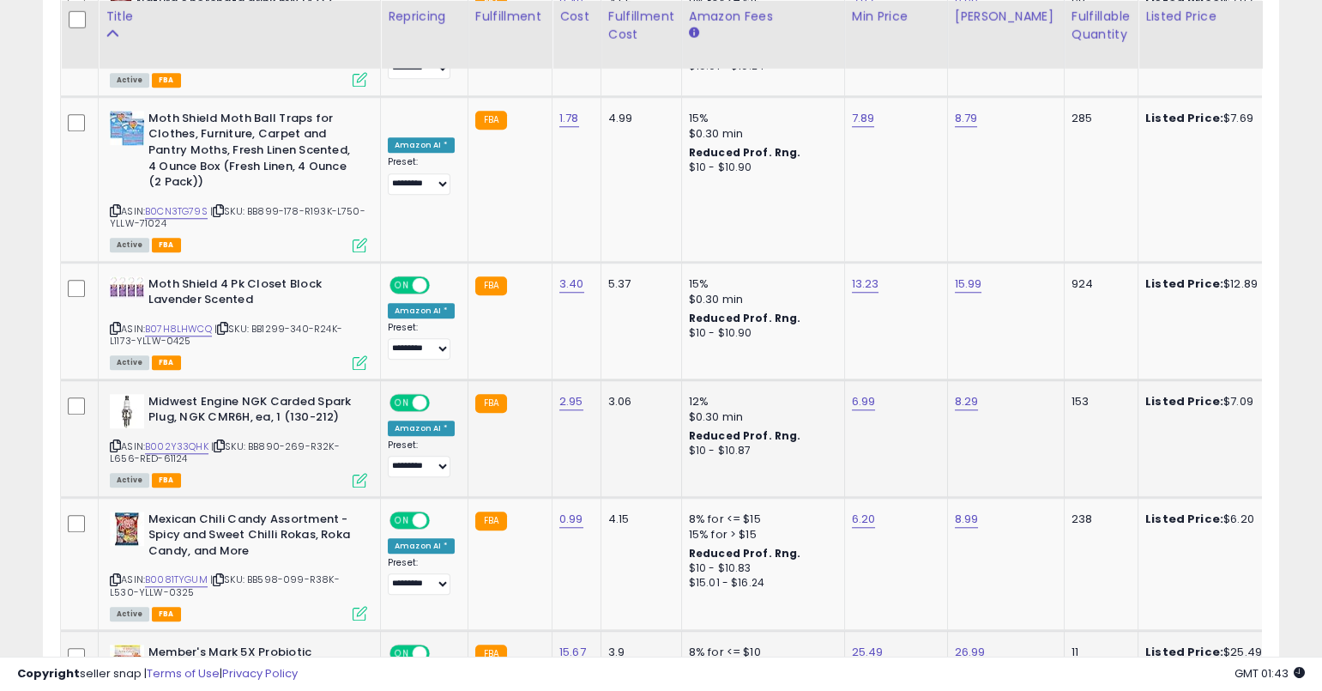
type input "*****"
click button "submit" at bounding box center [916, 445] width 29 height 26
click at [855, 631] on td "24.99" at bounding box center [895, 698] width 103 height 134
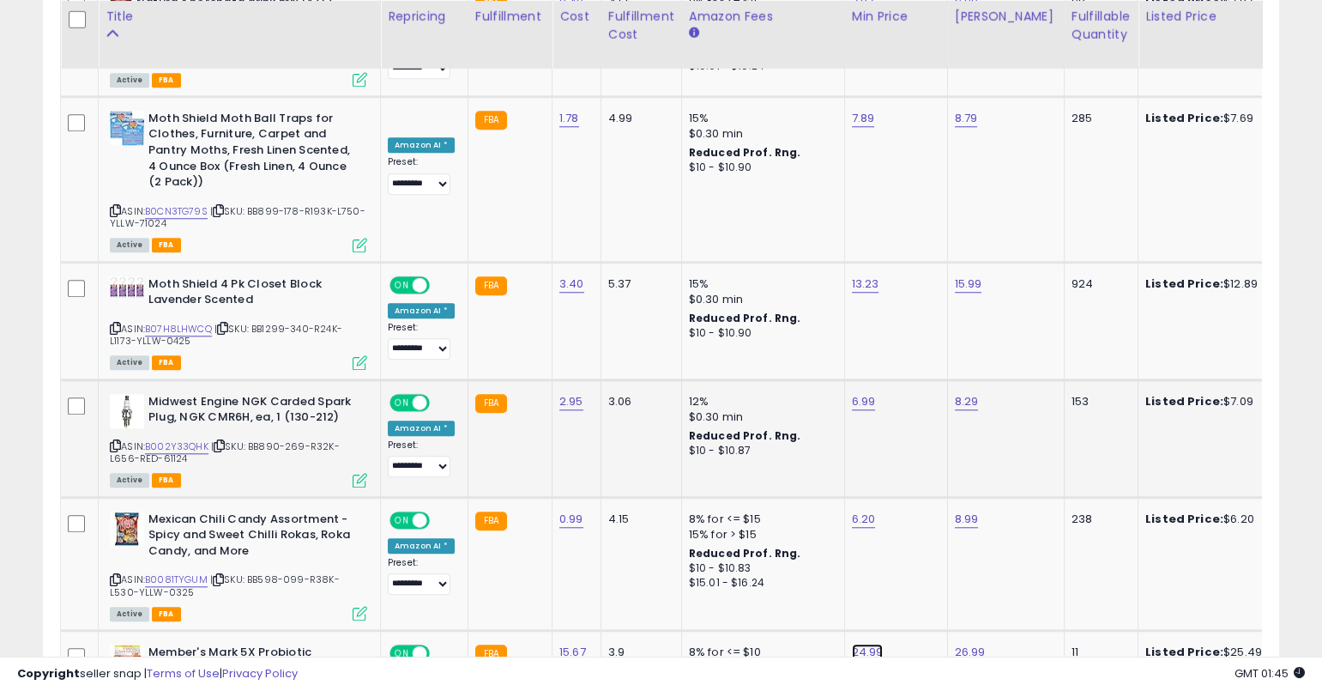
type input "*****"
click button "submit" at bounding box center [916, 445] width 29 height 26
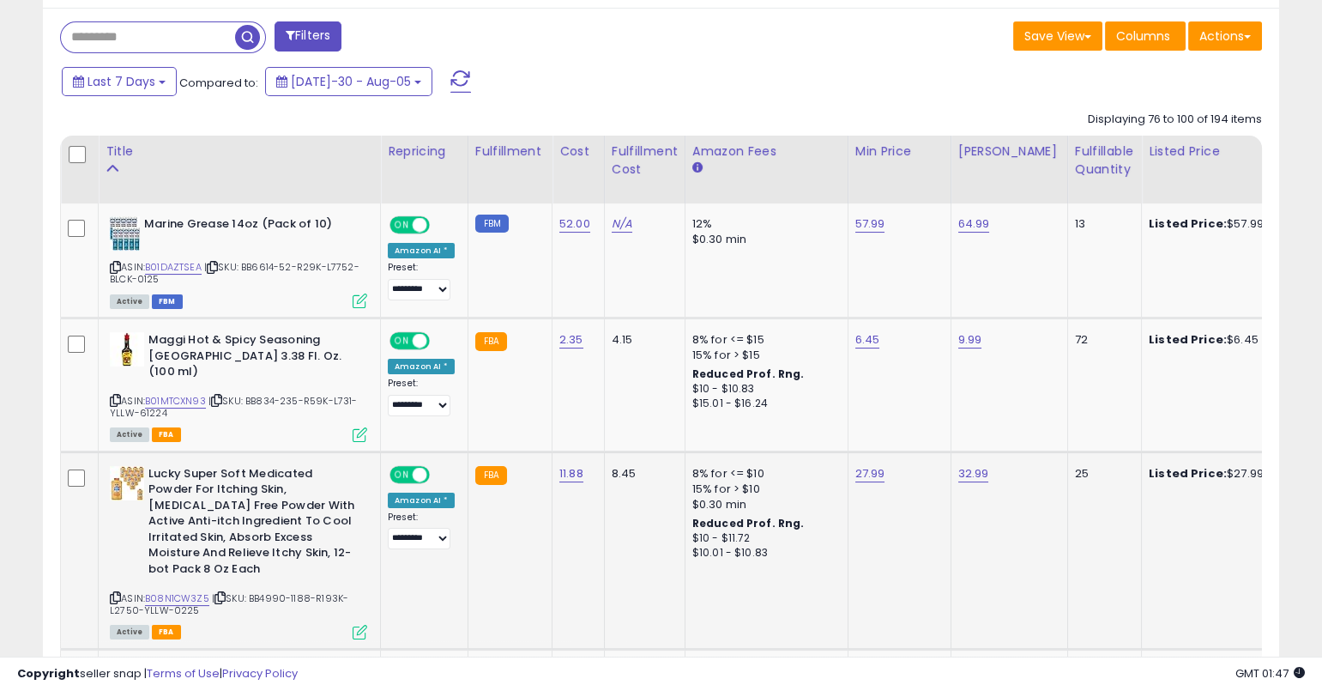
scroll to position [765, 0]
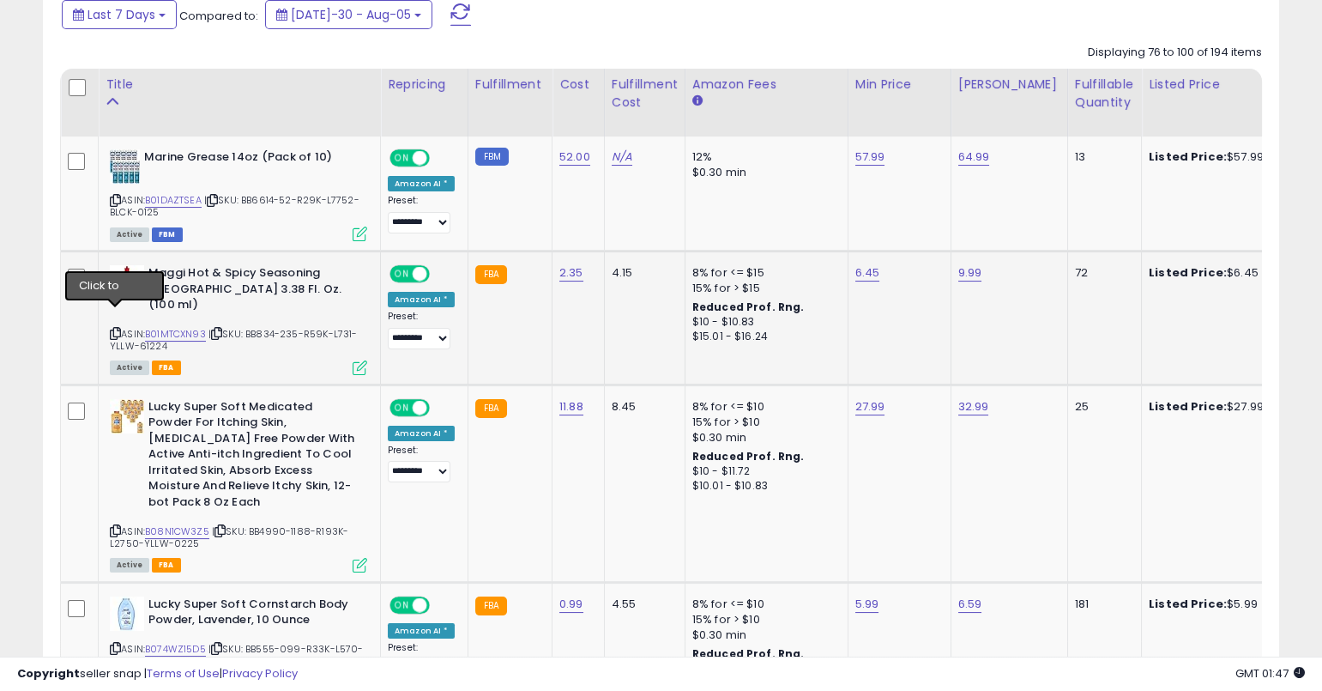
click at [114, 329] on icon at bounding box center [115, 333] width 11 height 9
click at [116, 526] on icon at bounding box center [115, 530] width 11 height 9
click at [185, 524] on link "B08N1CW3Z5" at bounding box center [177, 531] width 64 height 15
click at [865, 166] on link "27.99" at bounding box center [870, 156] width 30 height 17
type input "*****"
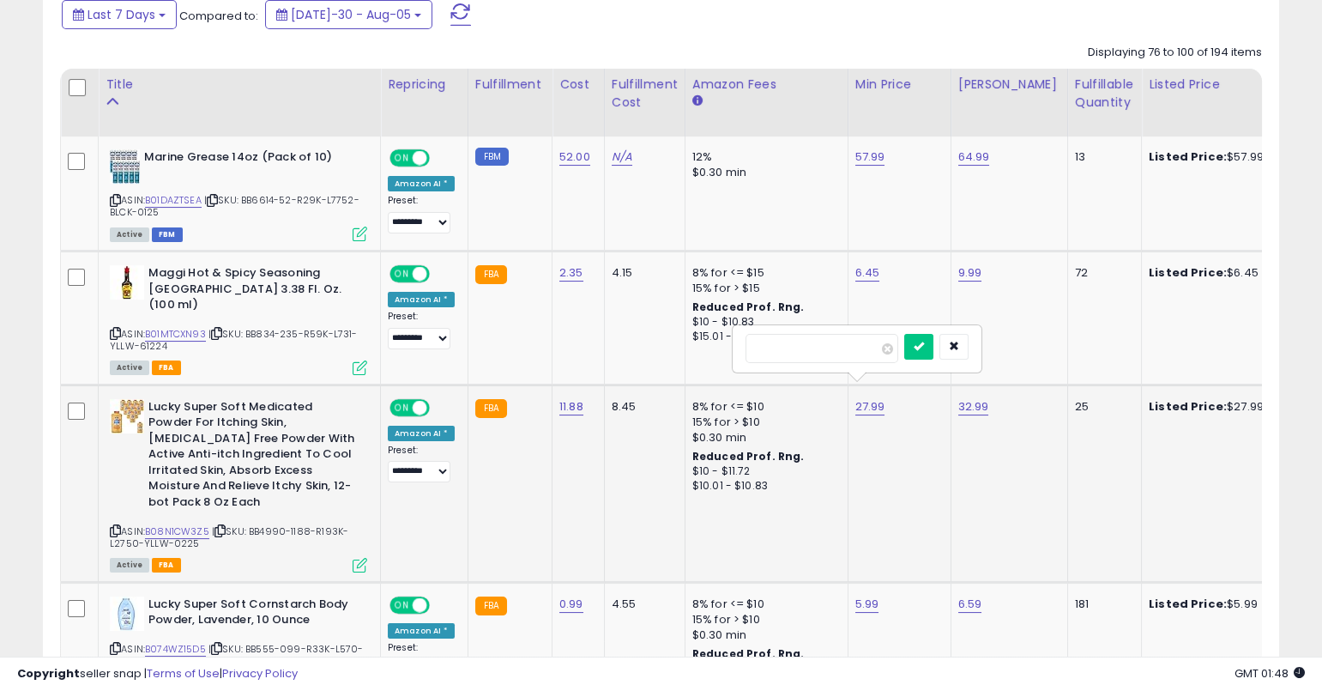
click button "submit" at bounding box center [918, 347] width 29 height 26
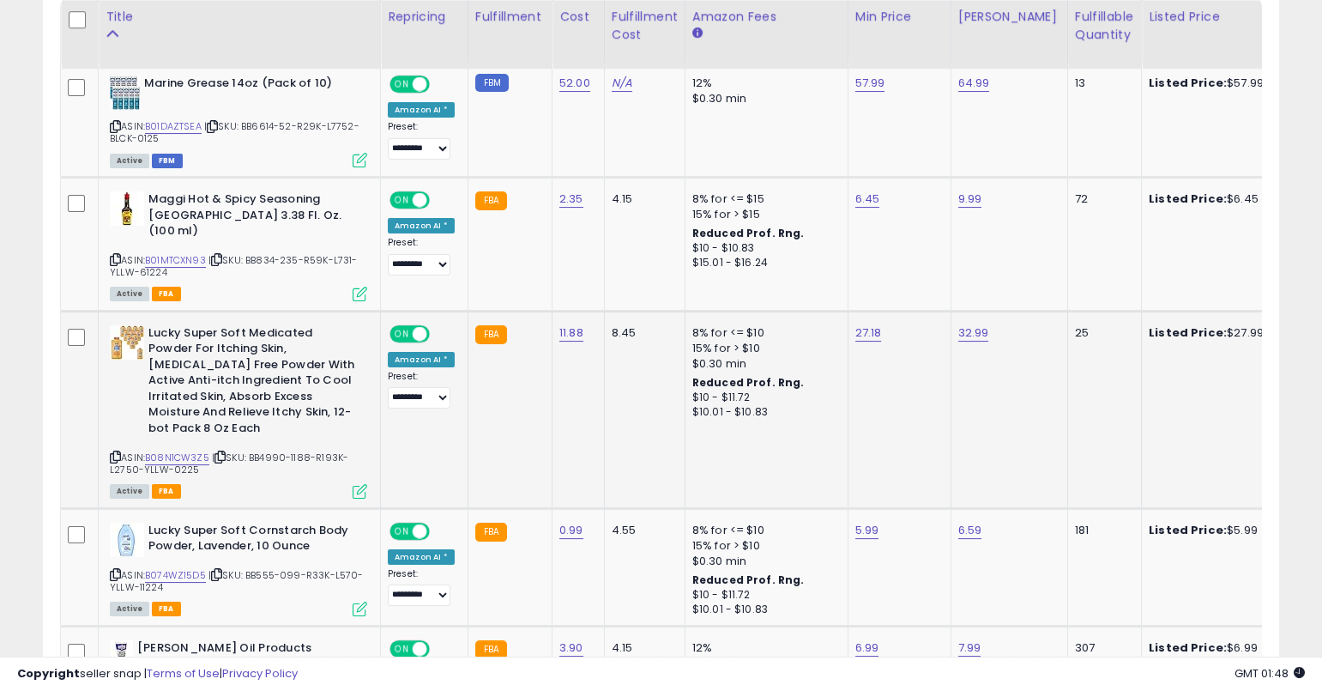
click at [117, 452] on icon at bounding box center [115, 456] width 11 height 9
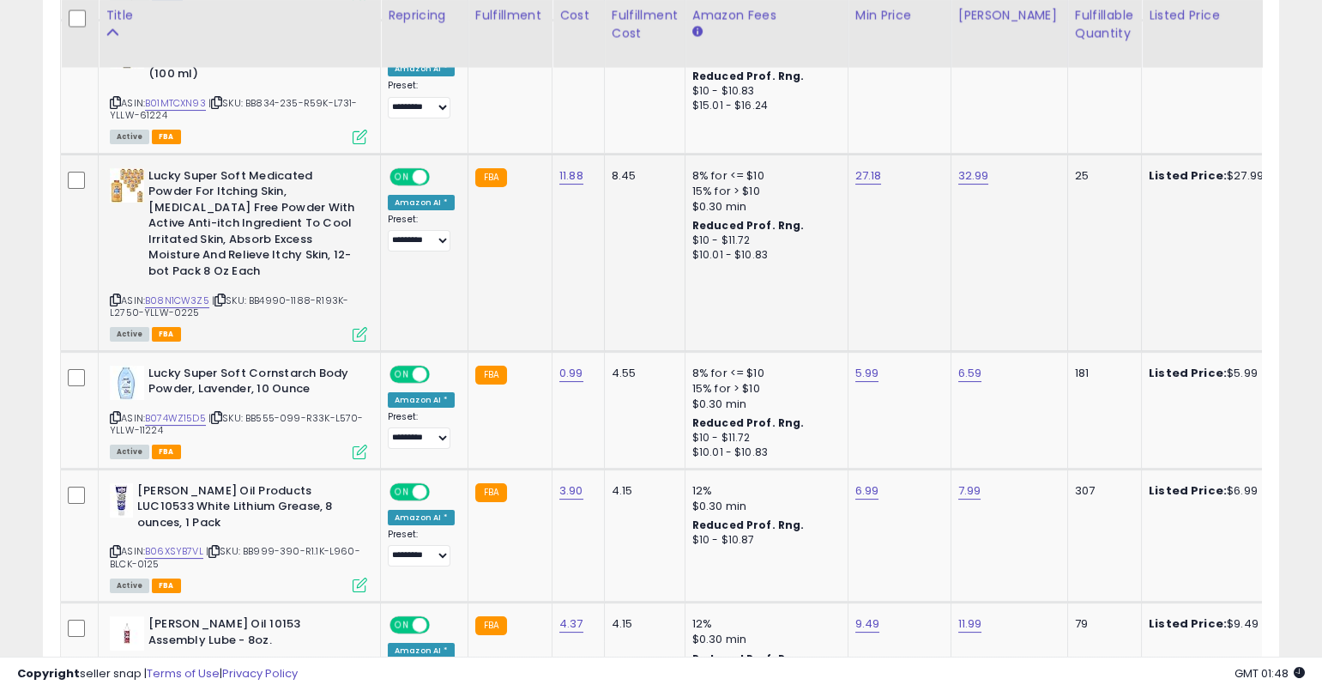
scroll to position [997, 0]
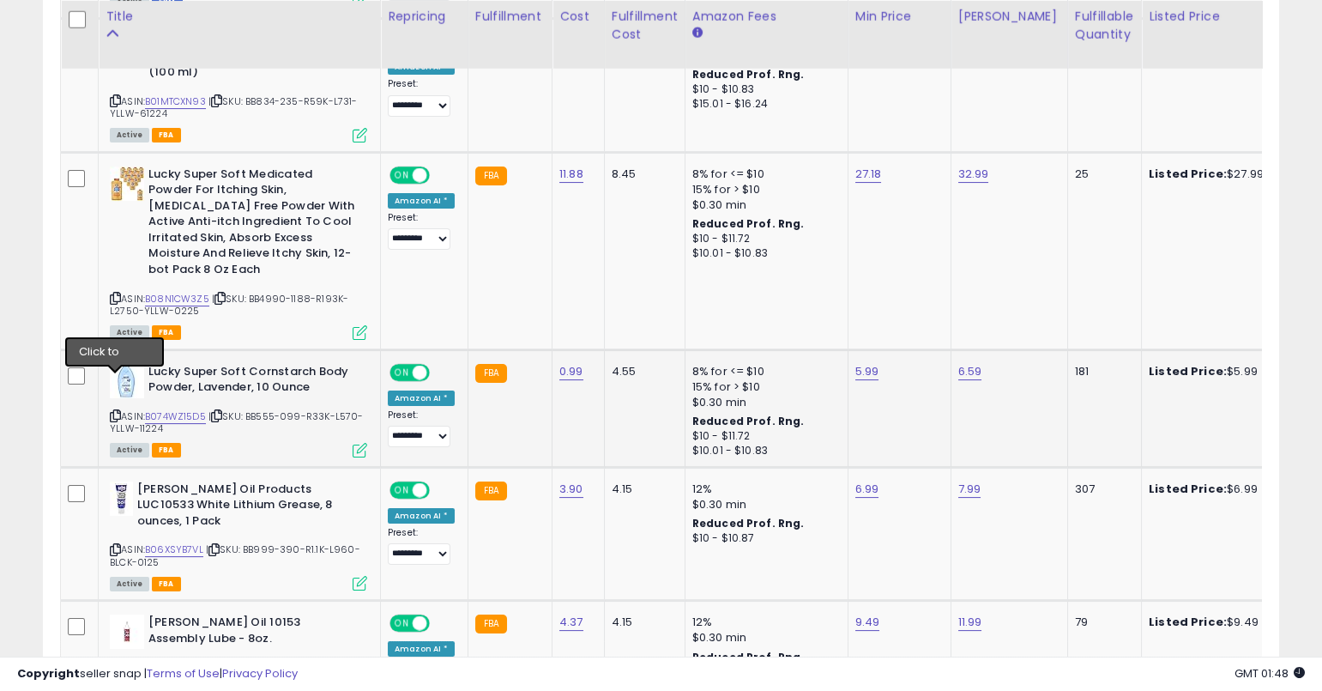
click at [115, 411] on icon at bounding box center [115, 415] width 11 height 9
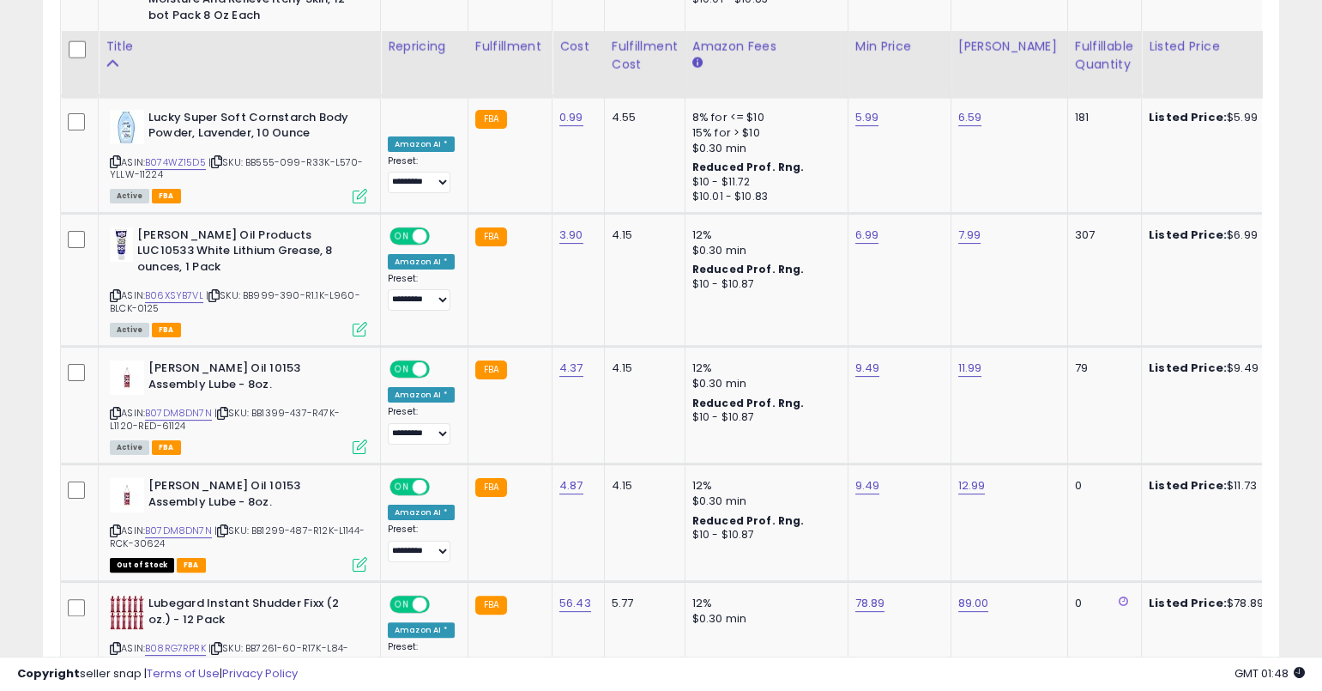
scroll to position [1290, 0]
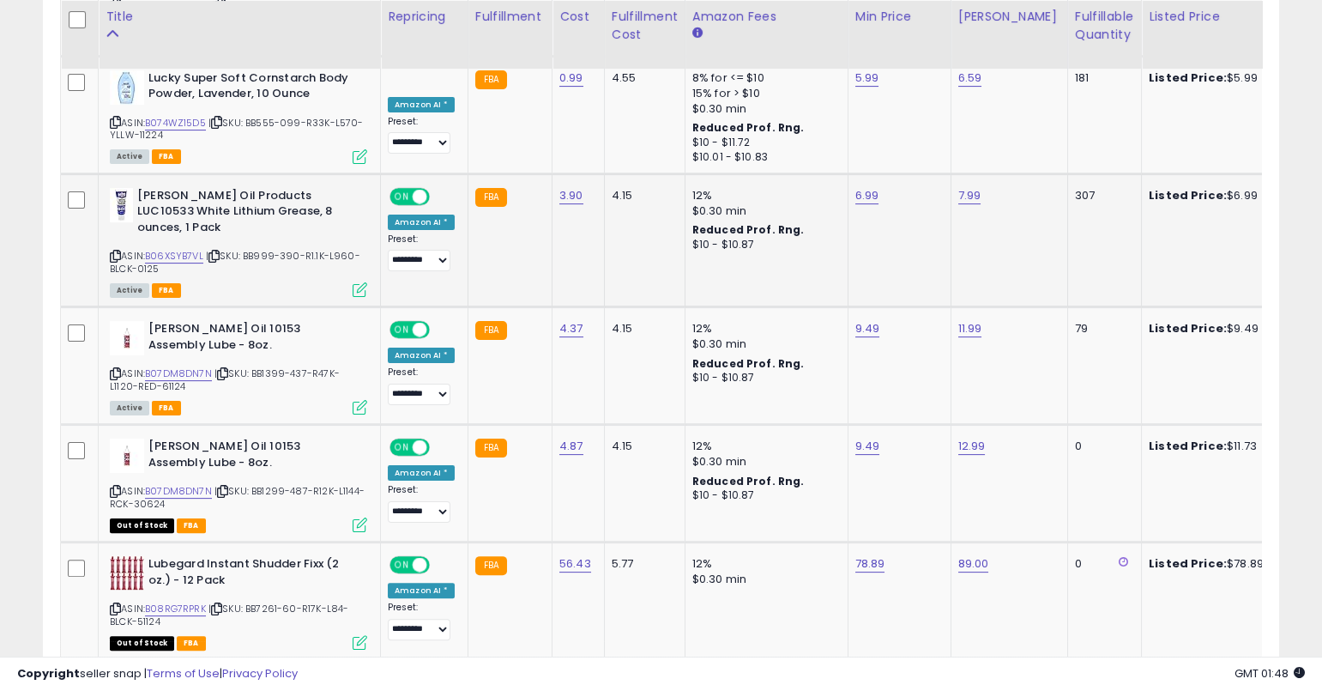
click at [114, 251] on icon at bounding box center [115, 255] width 11 height 9
click at [116, 251] on icon at bounding box center [115, 255] width 11 height 9
click at [191, 249] on link "B06XSYB7VL" at bounding box center [174, 256] width 58 height 15
click at [115, 369] on icon at bounding box center [115, 373] width 11 height 9
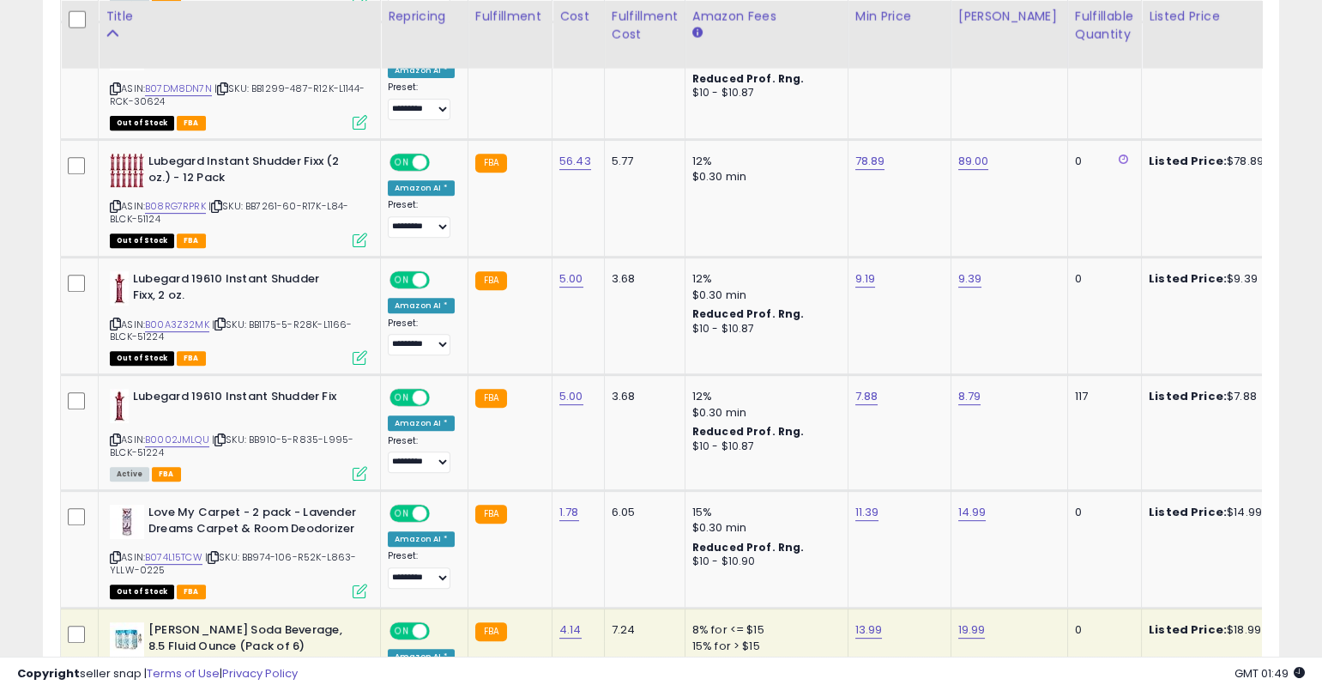
scroll to position [1722, 0]
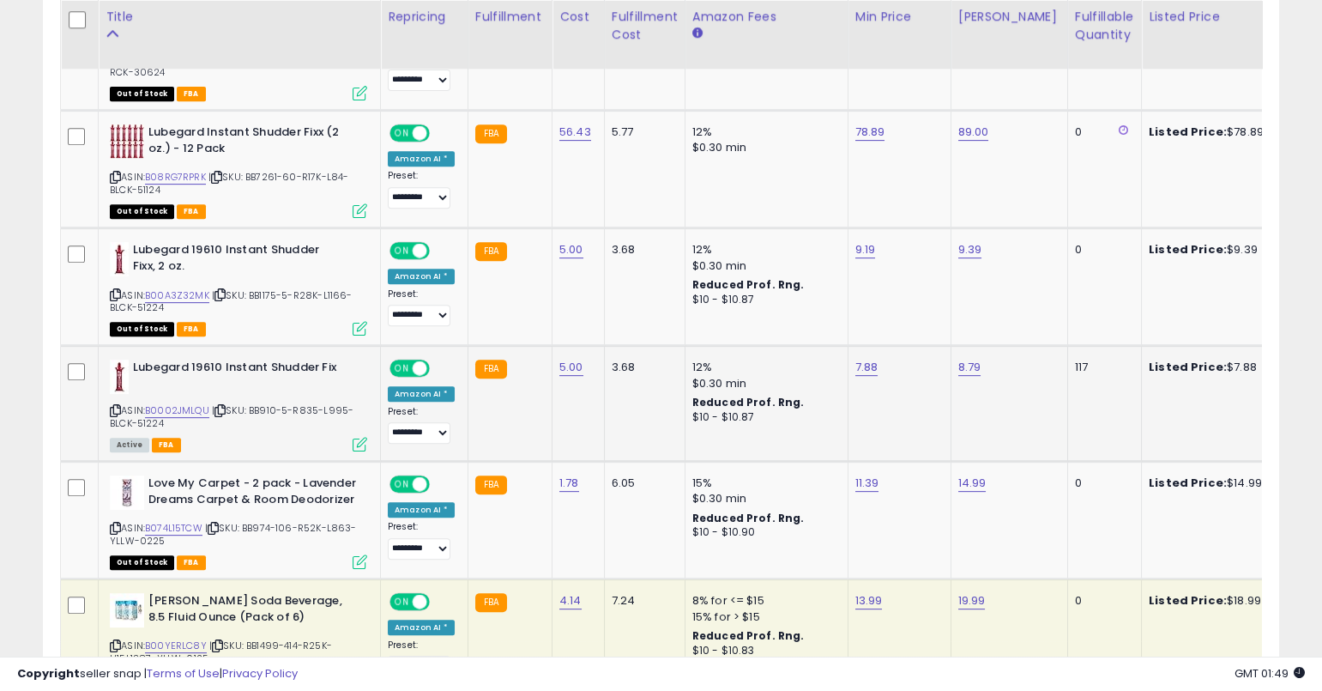
click at [113, 406] on icon at bounding box center [115, 410] width 11 height 9
click at [115, 406] on icon at bounding box center [115, 410] width 11 height 9
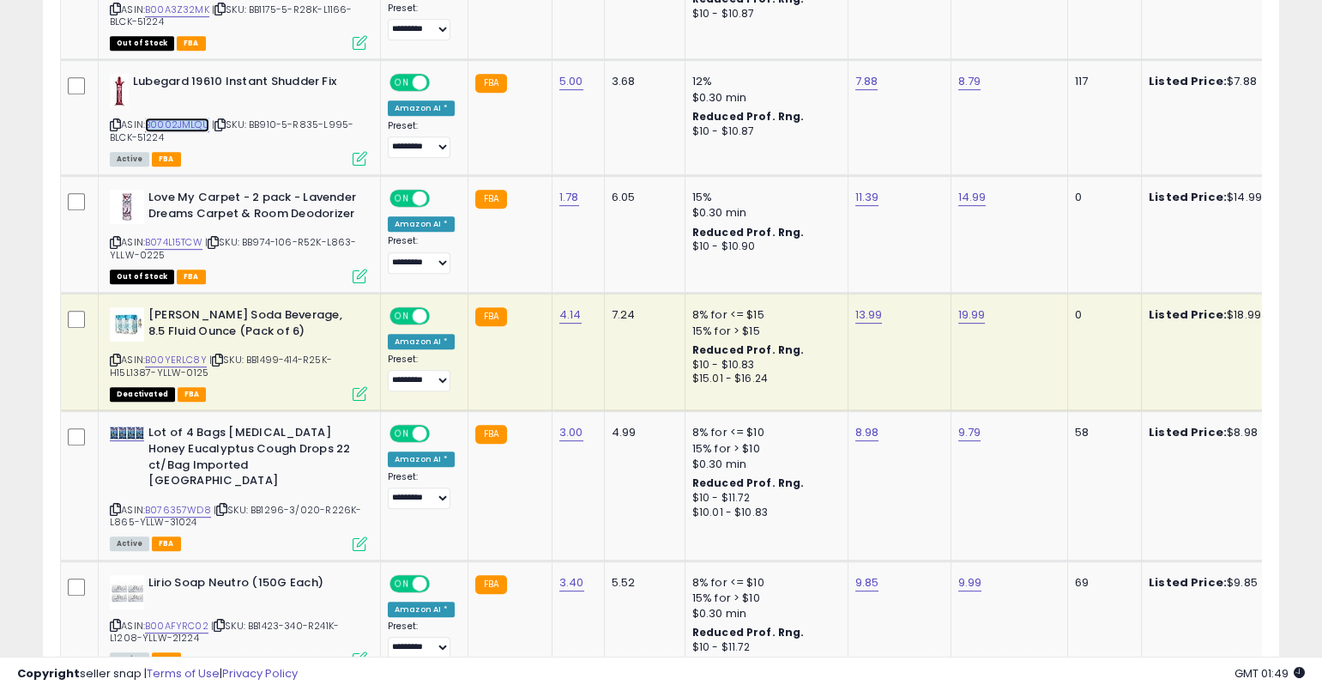
scroll to position [2038, 0]
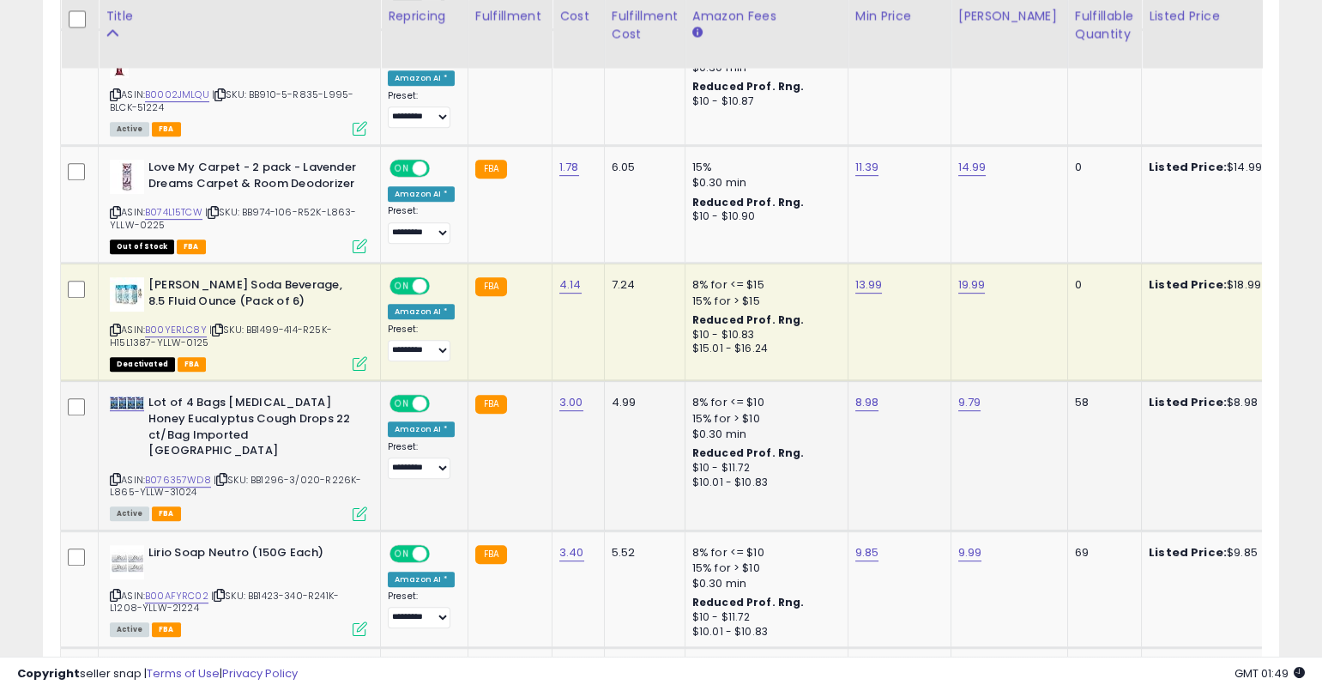
click at [112, 474] on icon at bounding box center [115, 478] width 11 height 9
drag, startPoint x: 114, startPoint y: 409, endPoint x: 441, endPoint y: 0, distance: 523.8
click at [116, 474] on icon at bounding box center [115, 478] width 11 height 9
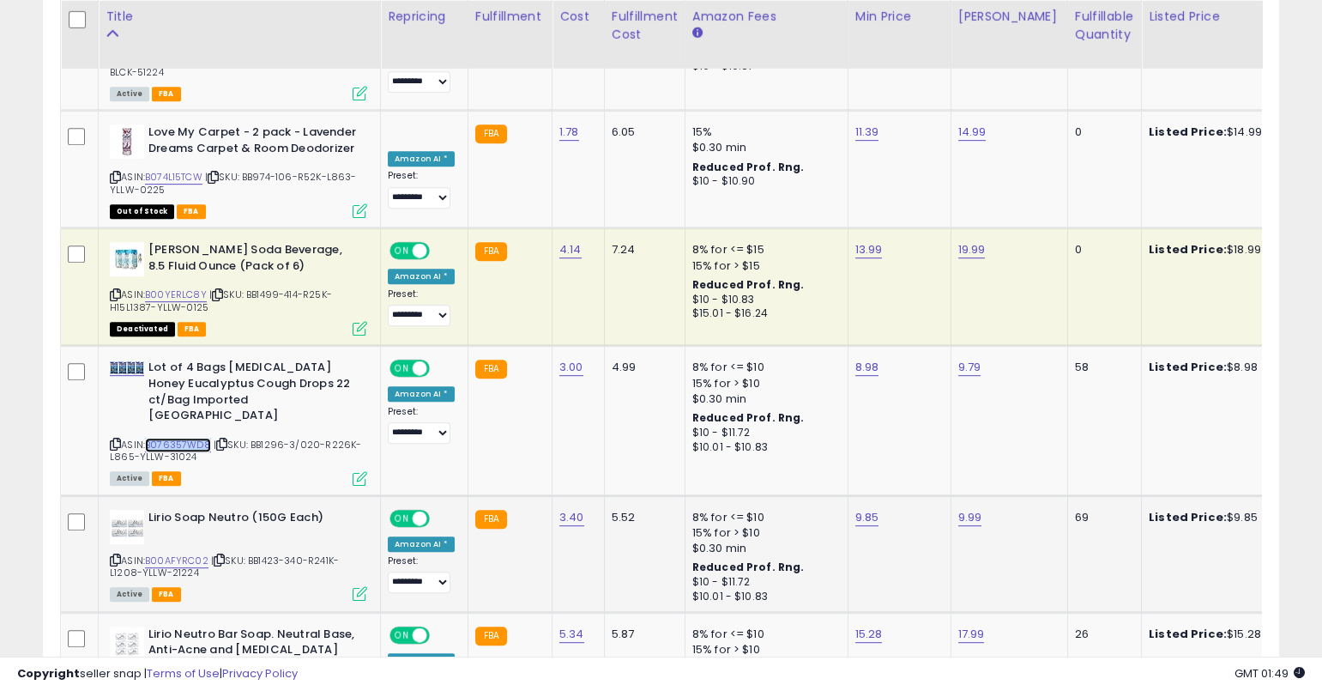
scroll to position [2072, 0]
click at [200, 438] on link "B076357WD8" at bounding box center [178, 445] width 66 height 15
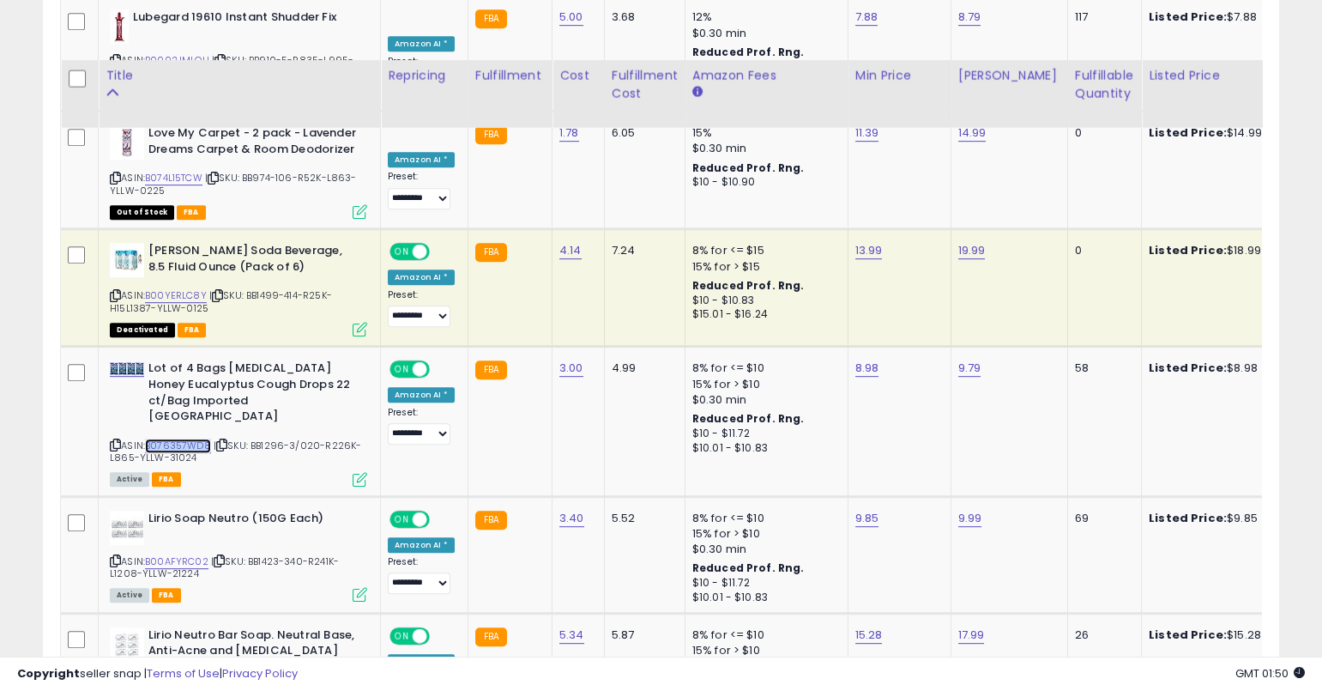
scroll to position [2141, 0]
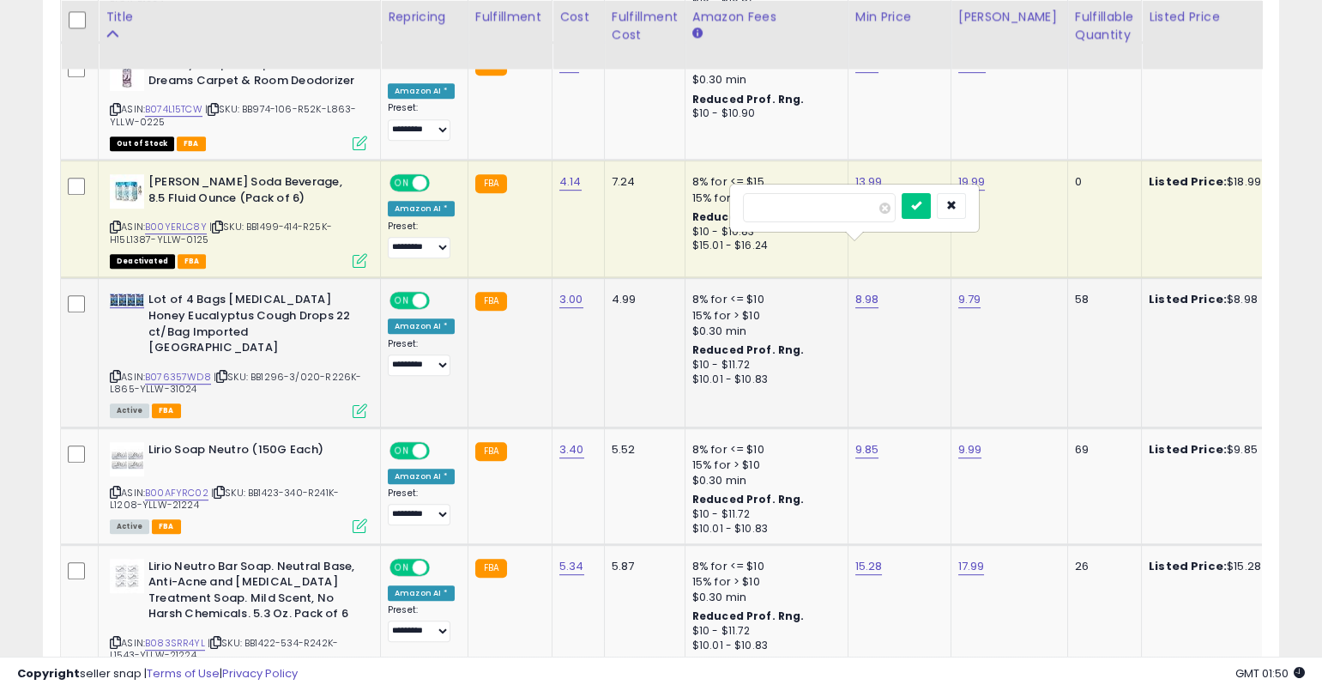
type input "****"
click button "submit" at bounding box center [916, 206] width 29 height 26
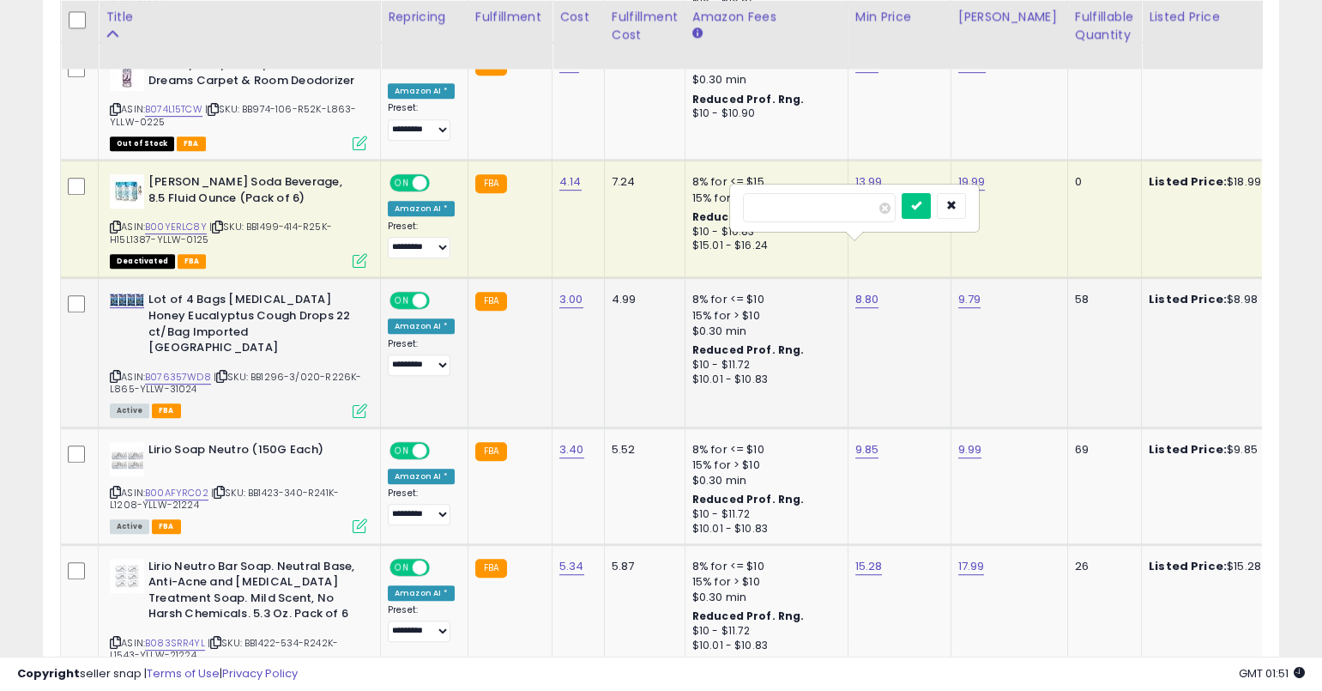
type input "****"
click button "submit" at bounding box center [916, 206] width 29 height 26
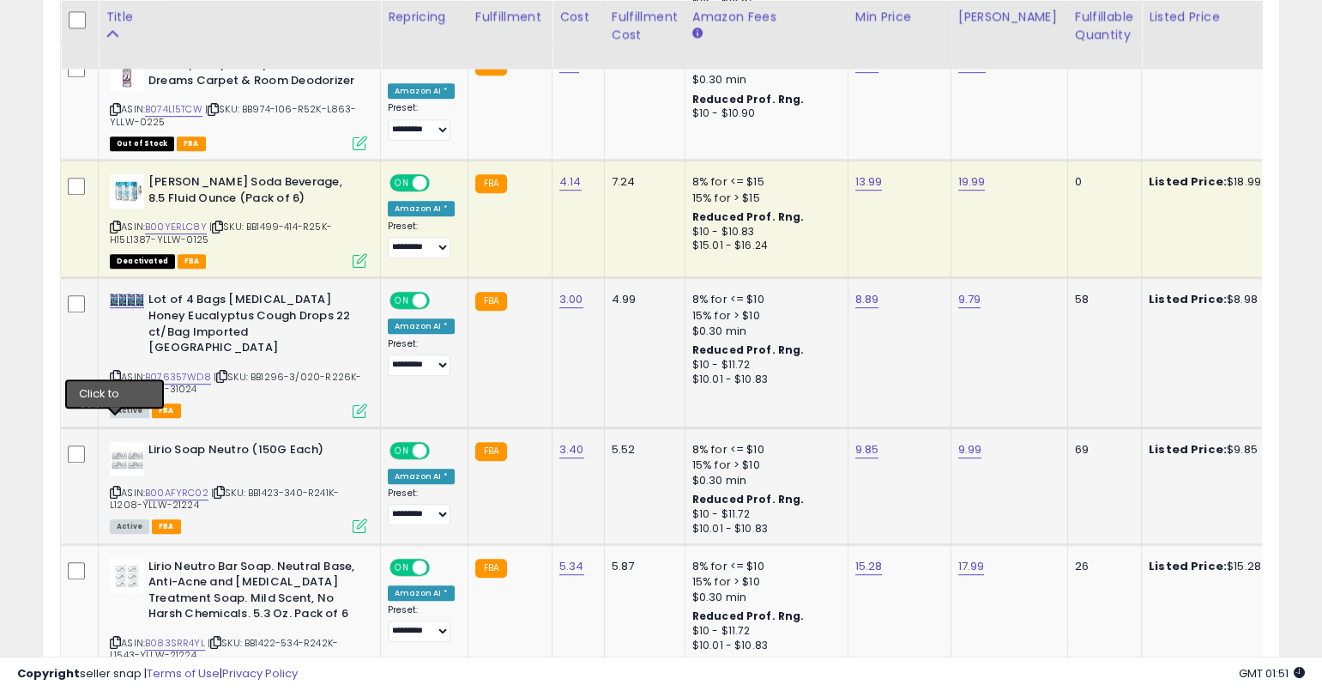
click at [116, 487] on icon at bounding box center [115, 491] width 11 height 9
click at [197, 486] on link "B00AFYRC02" at bounding box center [176, 493] width 63 height 15
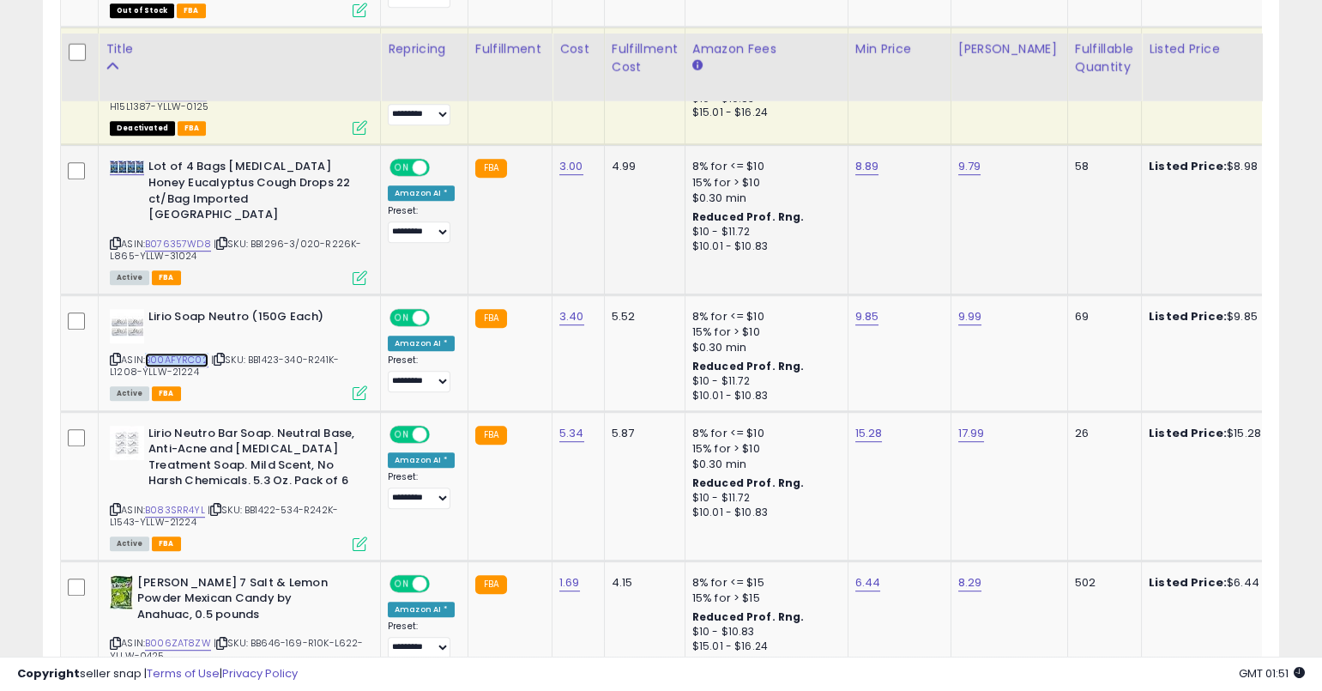
scroll to position [2308, 0]
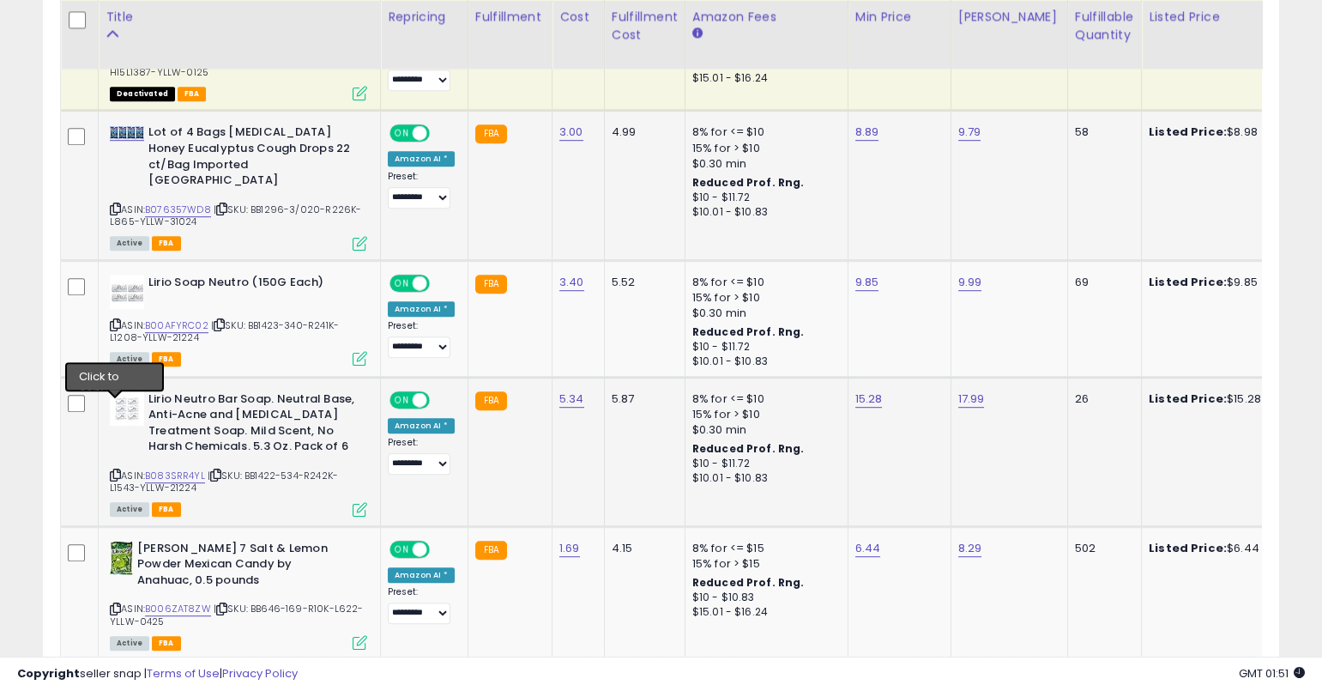
click at [119, 470] on icon at bounding box center [115, 474] width 11 height 9
click at [114, 470] on icon at bounding box center [115, 474] width 11 height 9
click at [188, 399] on div "ASIN: B083SRR4YL | SKU: BB1422-534-R242K-L1543-YLLW-21224 Active FBA" at bounding box center [238, 453] width 257 height 124
click at [184, 468] on link "B083SRR4YL" at bounding box center [175, 475] width 60 height 15
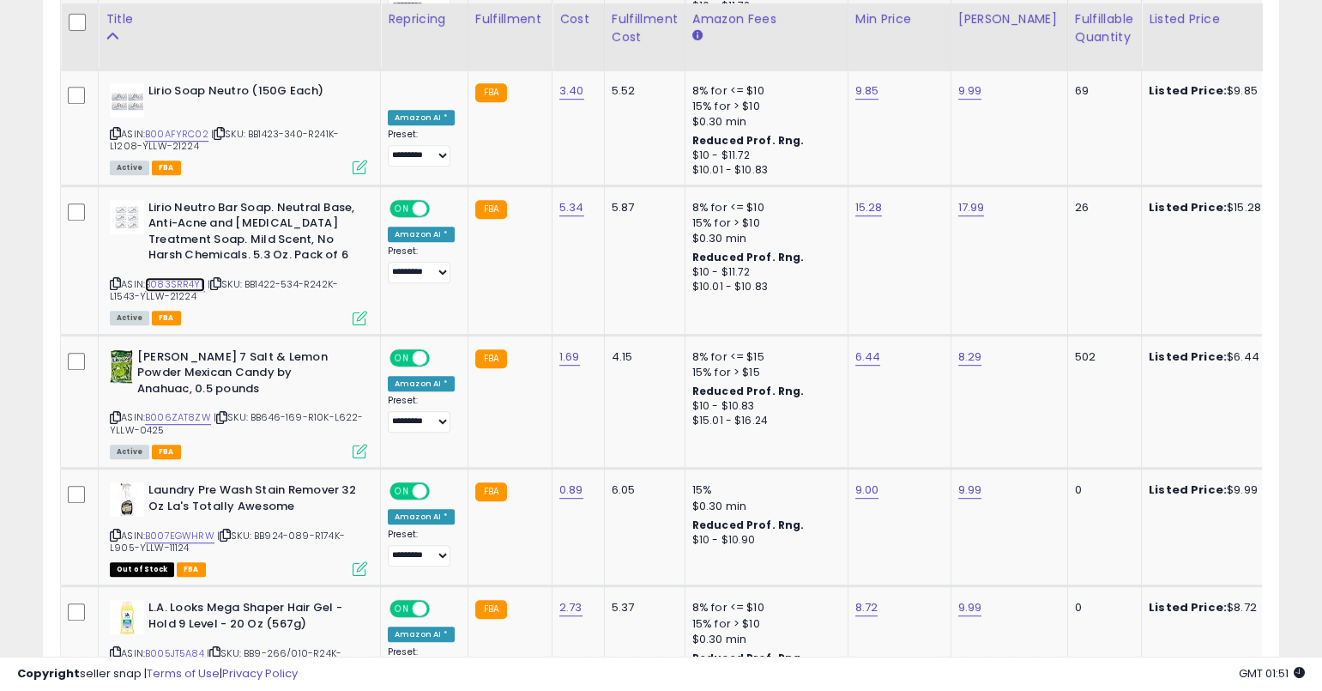
scroll to position [2502, 0]
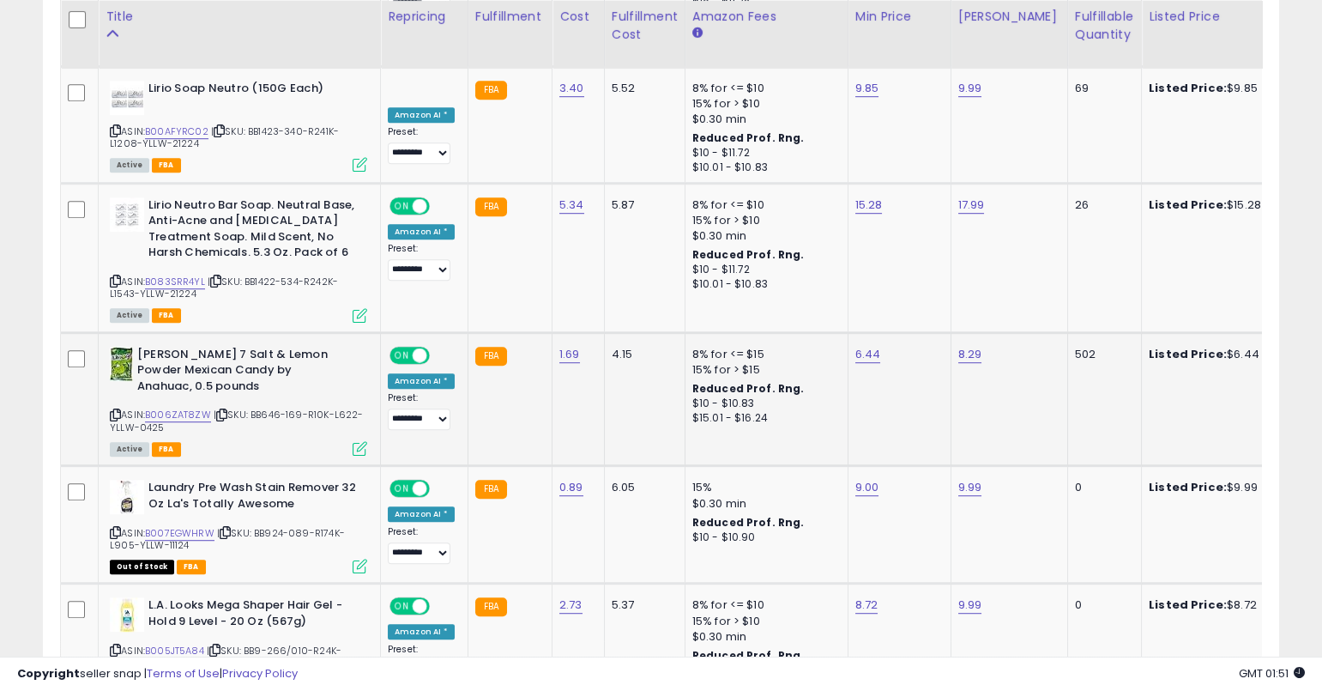
click at [114, 410] on icon at bounding box center [115, 414] width 11 height 9
click at [160, 408] on link "B006ZAT8ZW" at bounding box center [178, 415] width 66 height 15
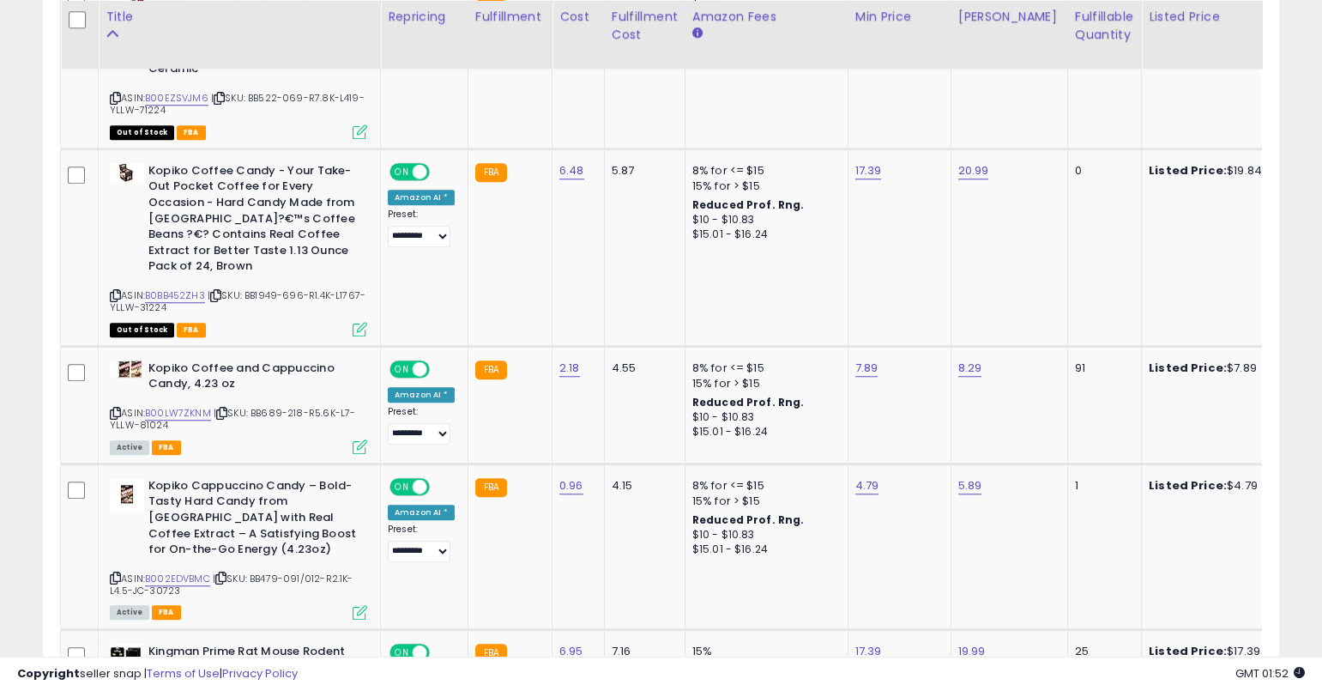
scroll to position [3386, 0]
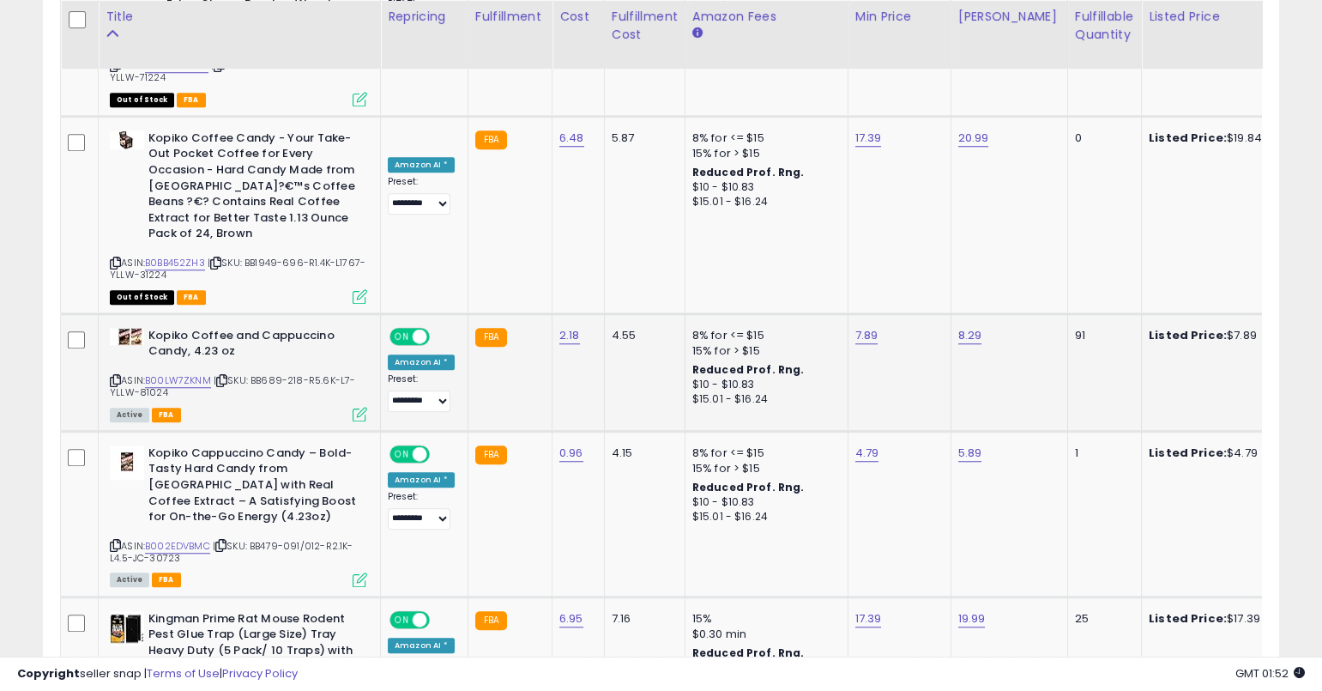
click at [115, 376] on icon at bounding box center [115, 380] width 11 height 9
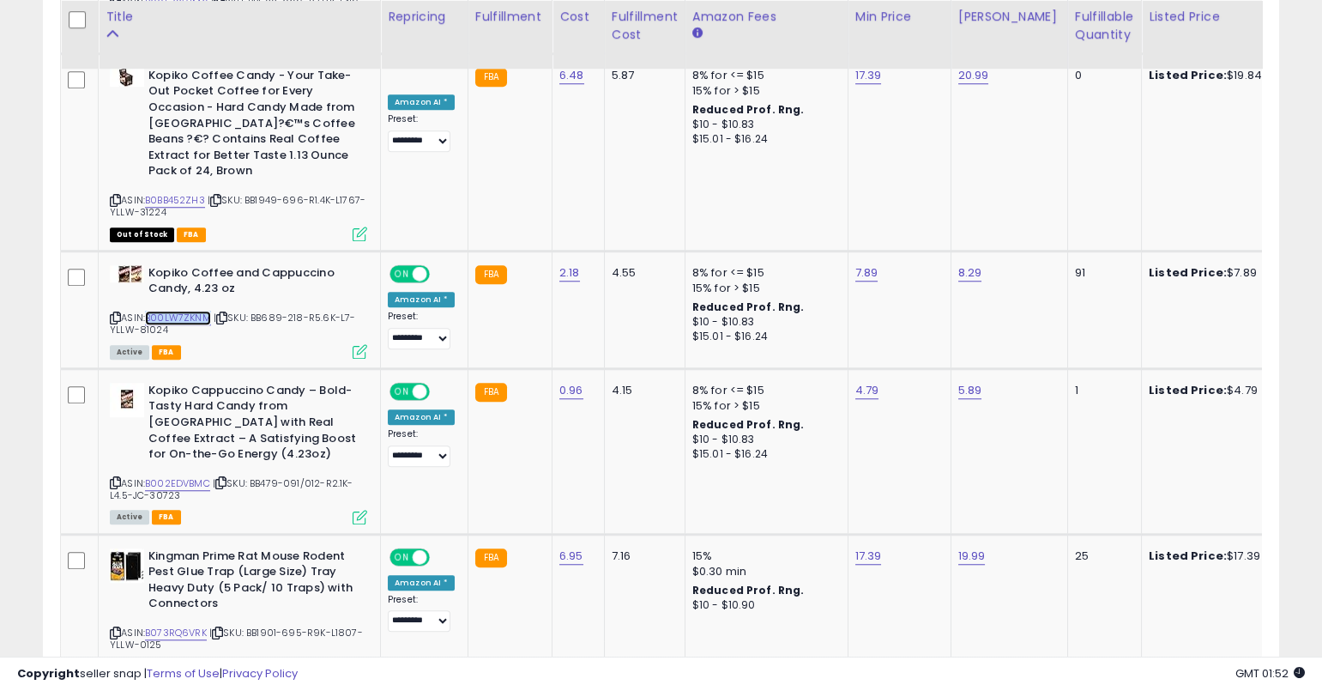
scroll to position [3473, 0]
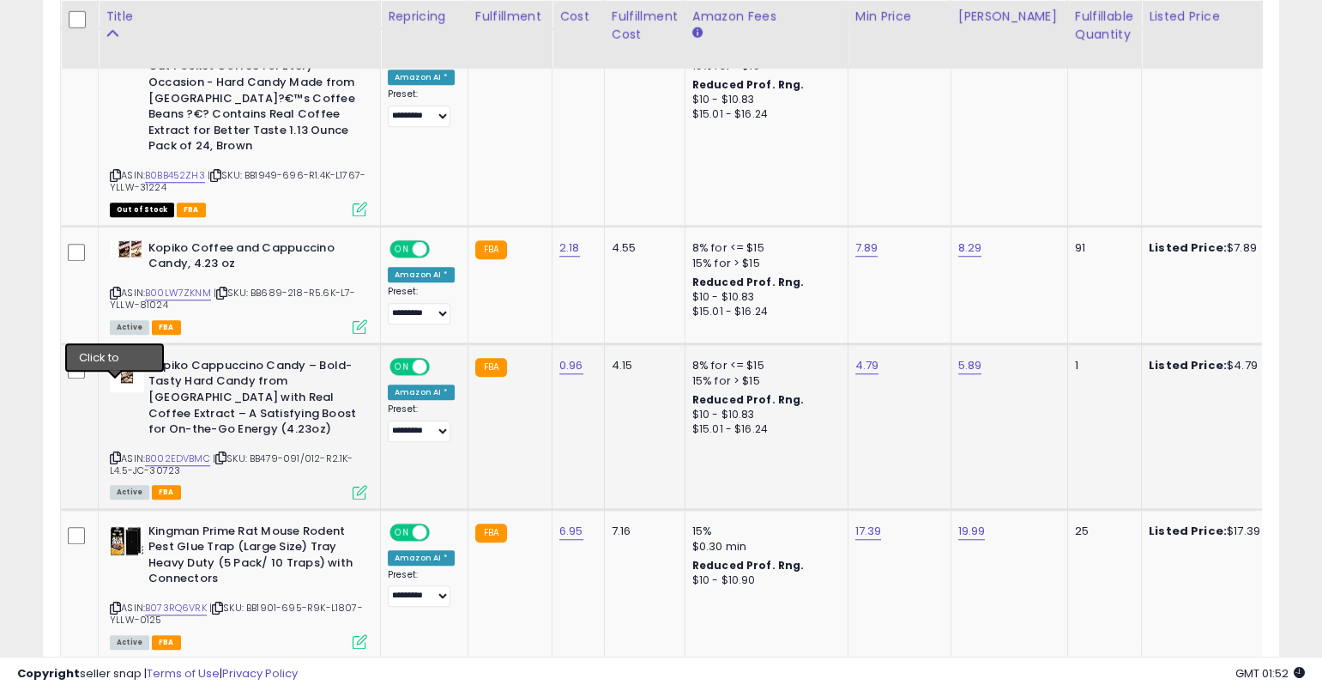
click at [114, 453] on icon at bounding box center [115, 457] width 11 height 9
click at [204, 451] on link "B002EDVBMC" at bounding box center [177, 458] width 65 height 15
type input "****"
click button "submit" at bounding box center [915, 253] width 29 height 26
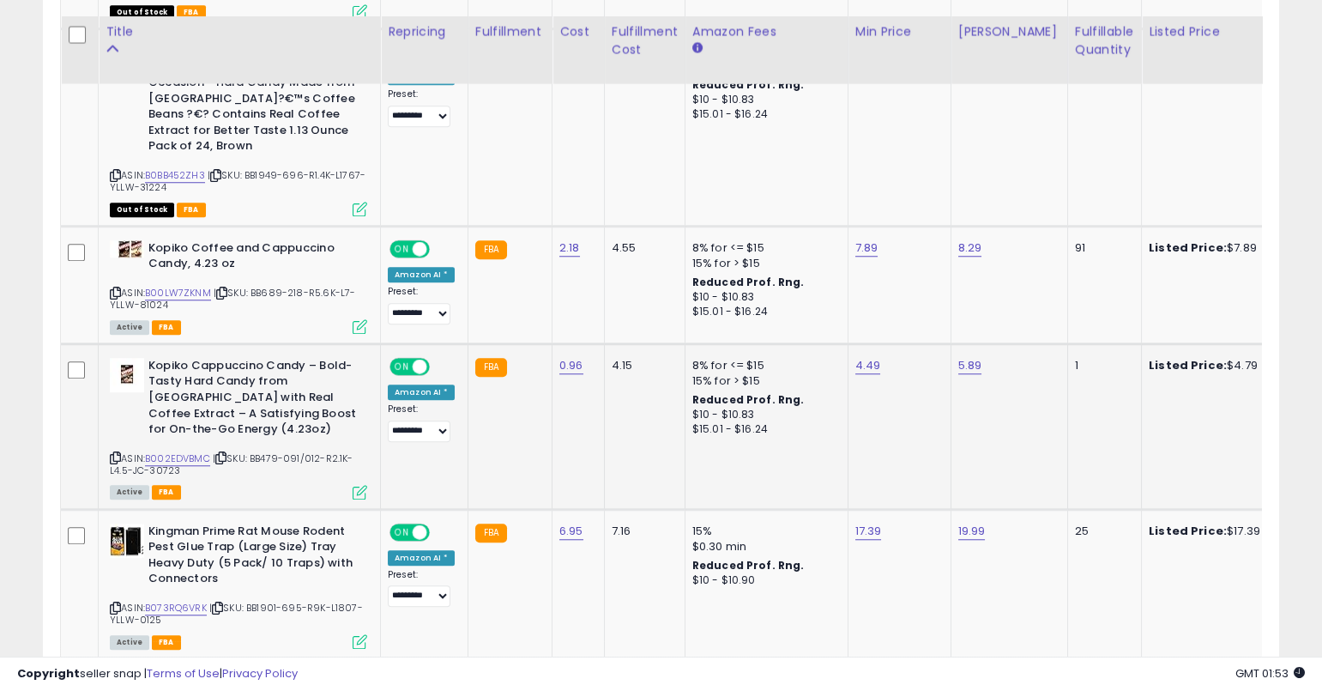
scroll to position [3538, 0]
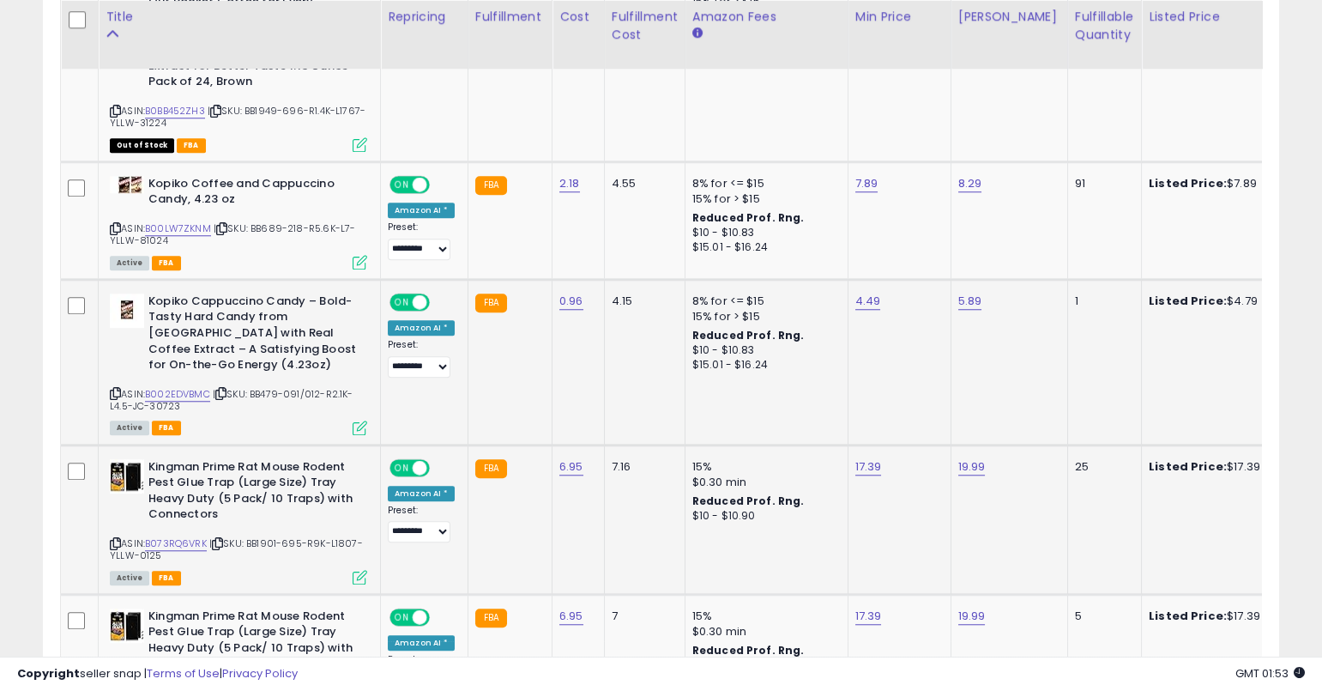
click at [114, 539] on icon at bounding box center [115, 543] width 11 height 9
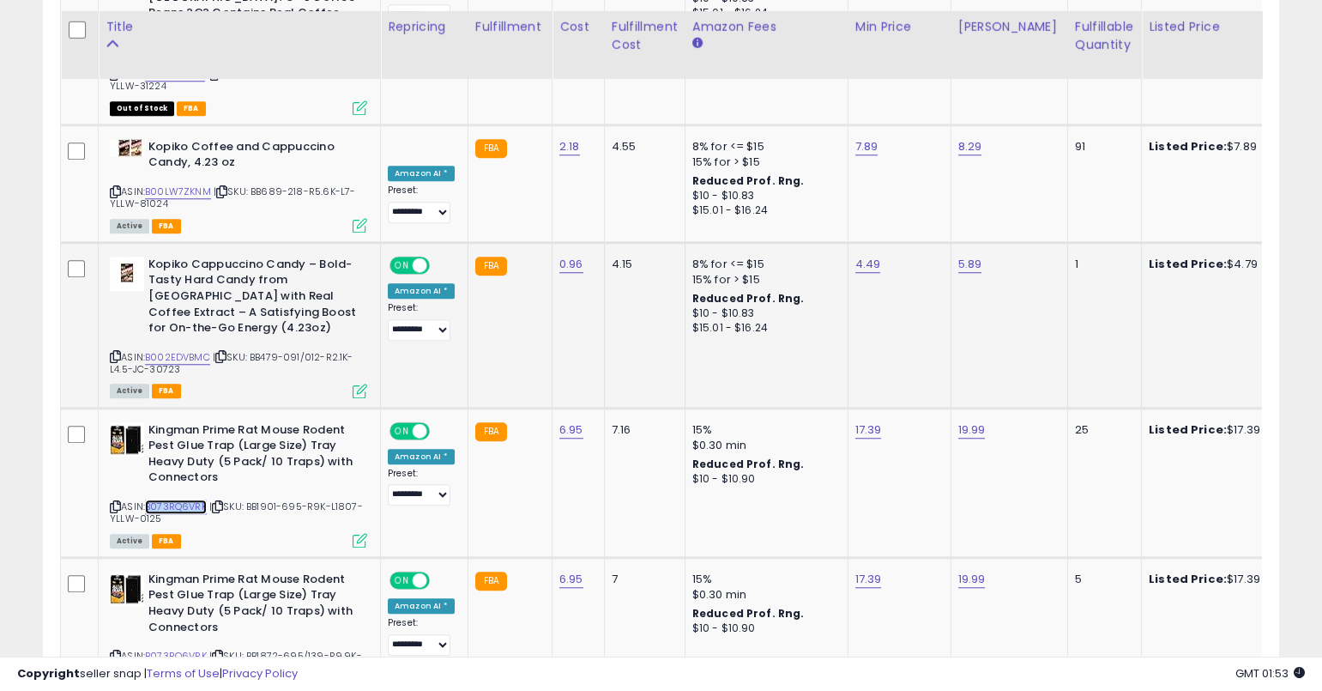
scroll to position [3659, 0]
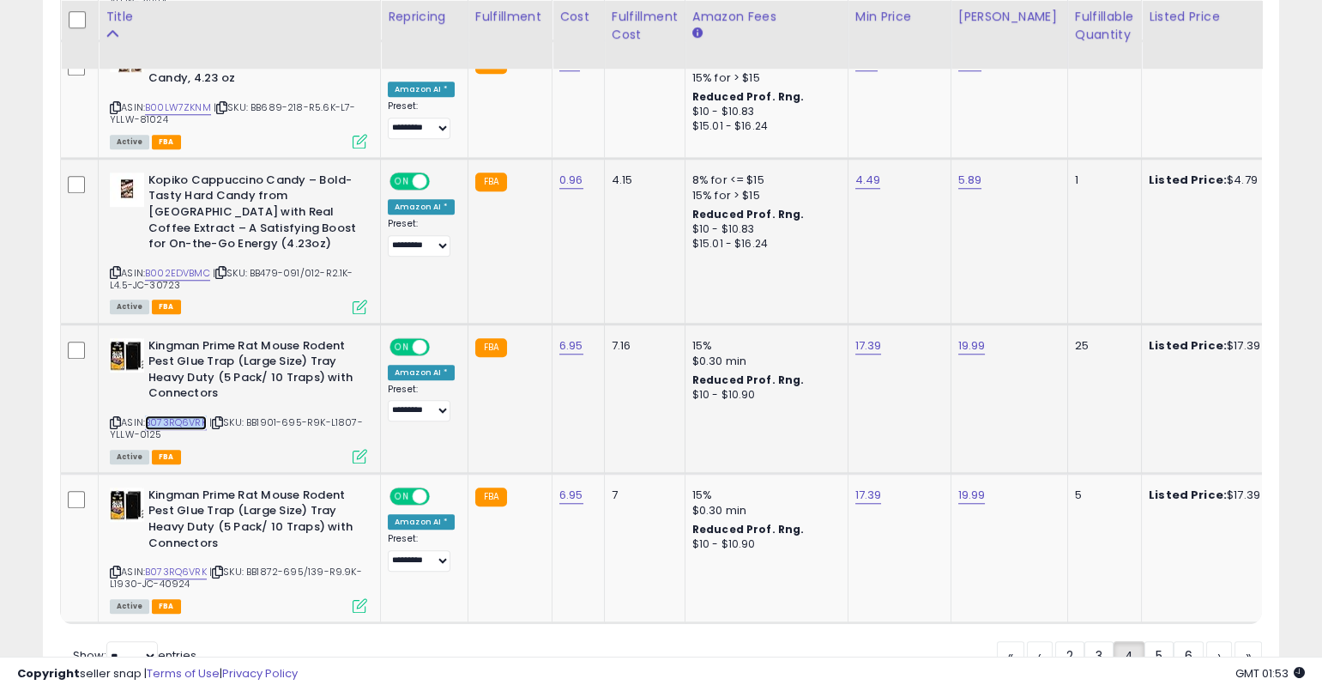
click at [177, 415] on link "B073RQ6VRK" at bounding box center [176, 422] width 62 height 15
click at [190, 415] on link "B073RQ6VRK" at bounding box center [176, 422] width 62 height 15
click at [854, 235] on input "*****" at bounding box center [820, 235] width 153 height 29
type input "*****"
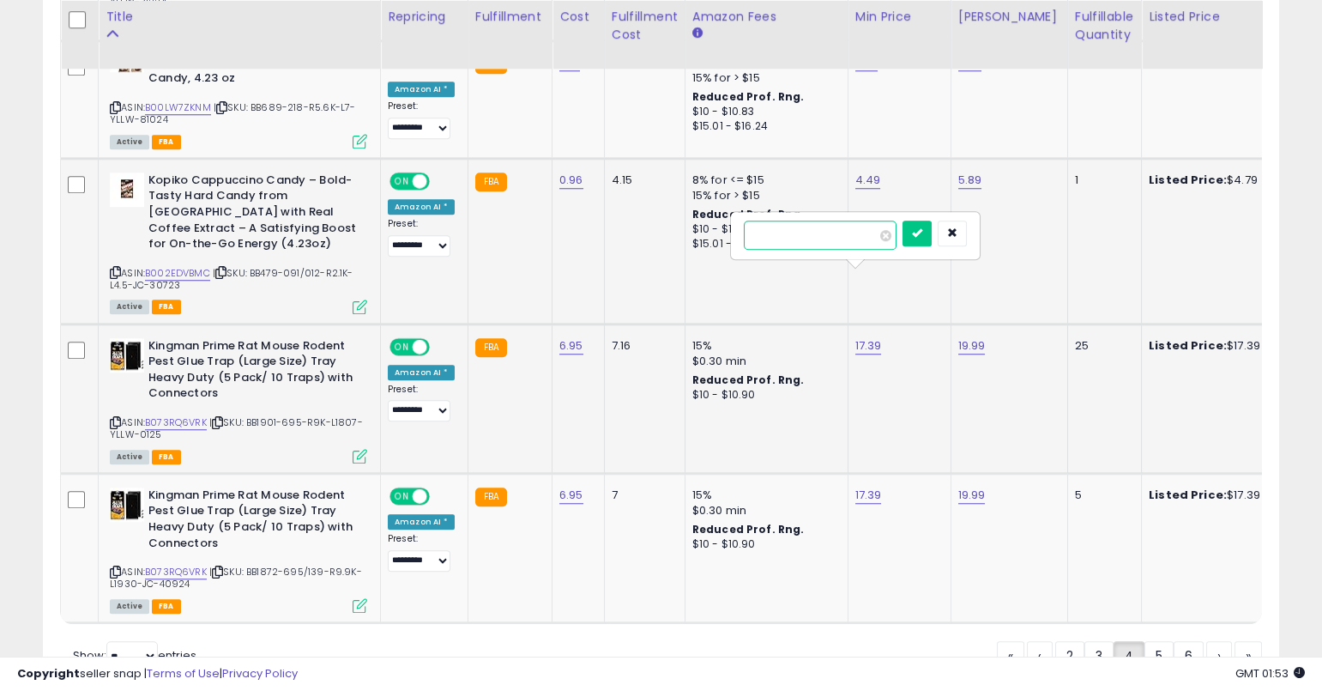
click button "submit" at bounding box center [917, 234] width 29 height 26
type input "*****"
click button "submit" at bounding box center [917, 383] width 29 height 26
click at [116, 418] on icon at bounding box center [115, 422] width 11 height 9
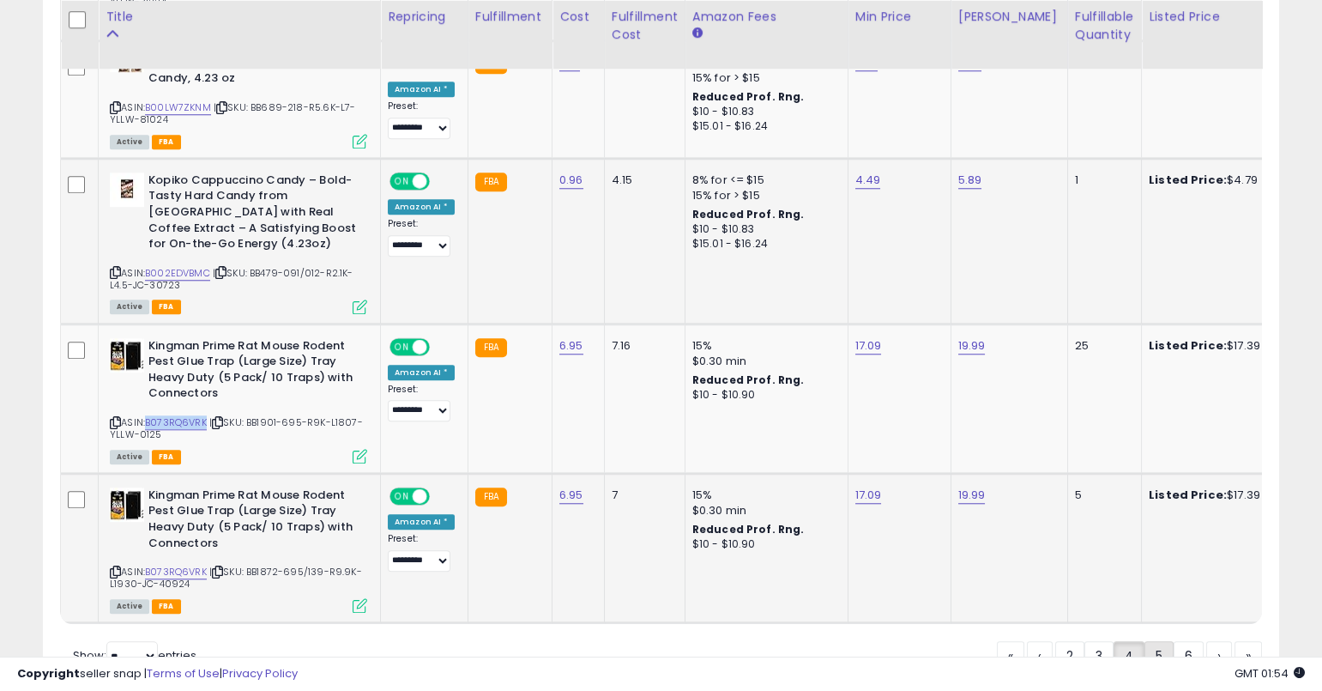
click at [1206, 641] on link "5" at bounding box center [1219, 655] width 26 height 29
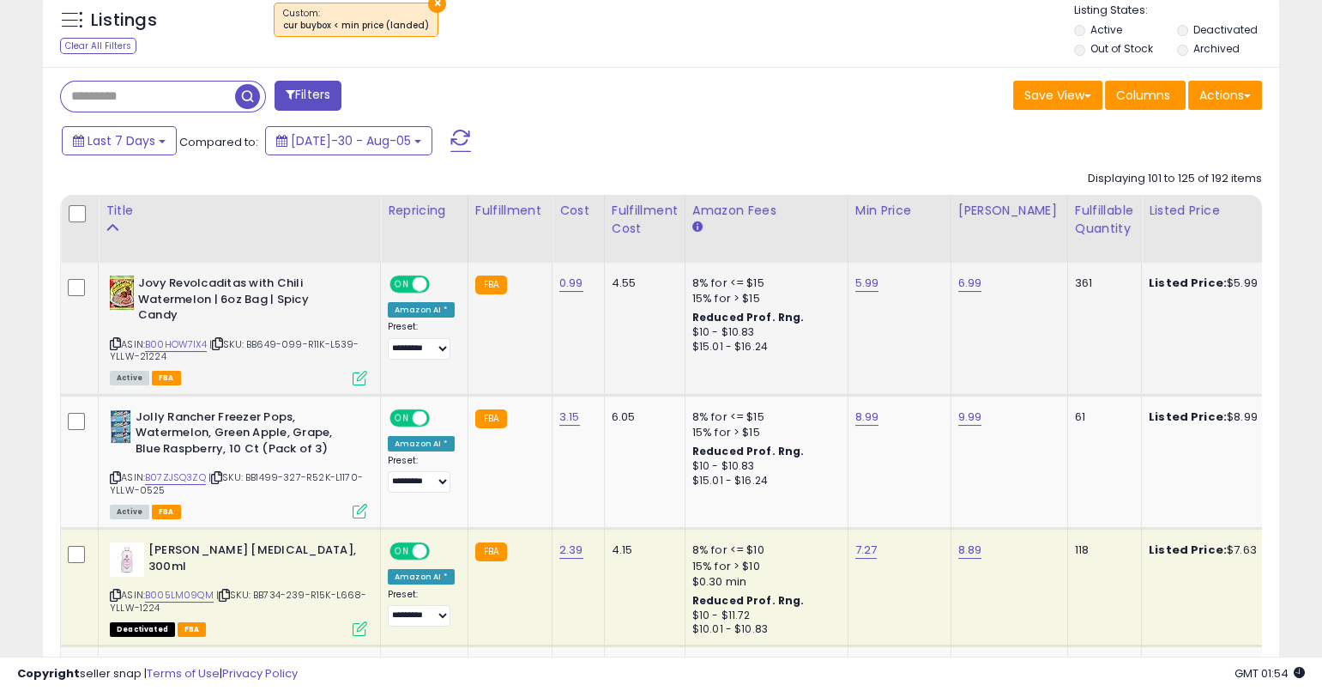
scroll to position [714, 0]
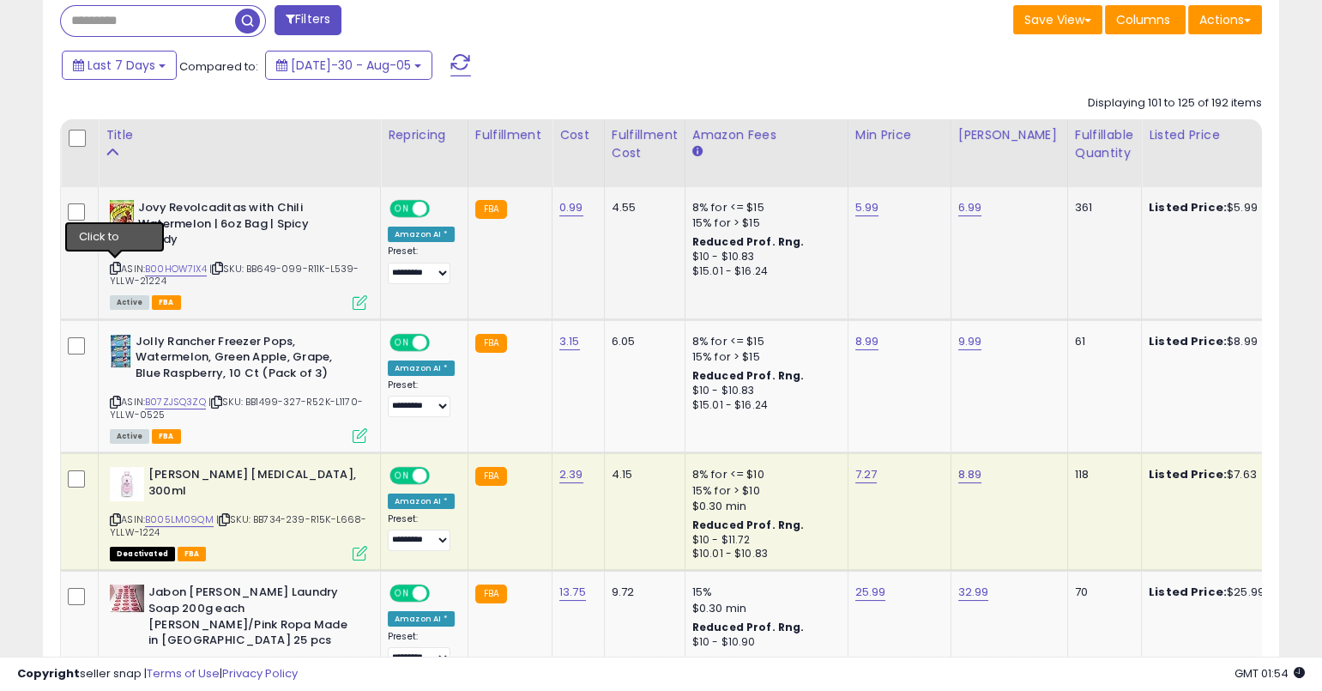
click at [112, 264] on icon at bounding box center [115, 267] width 11 height 9
click at [118, 400] on icon at bounding box center [115, 401] width 11 height 9
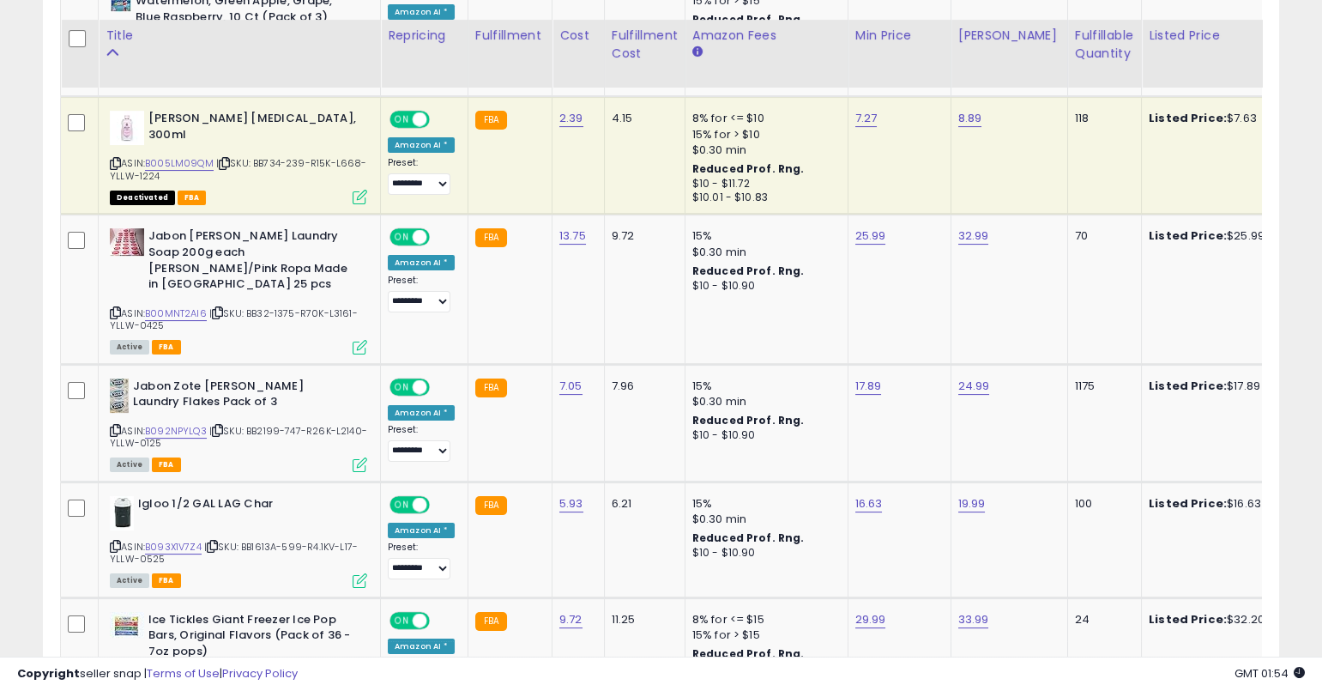
scroll to position [1089, 0]
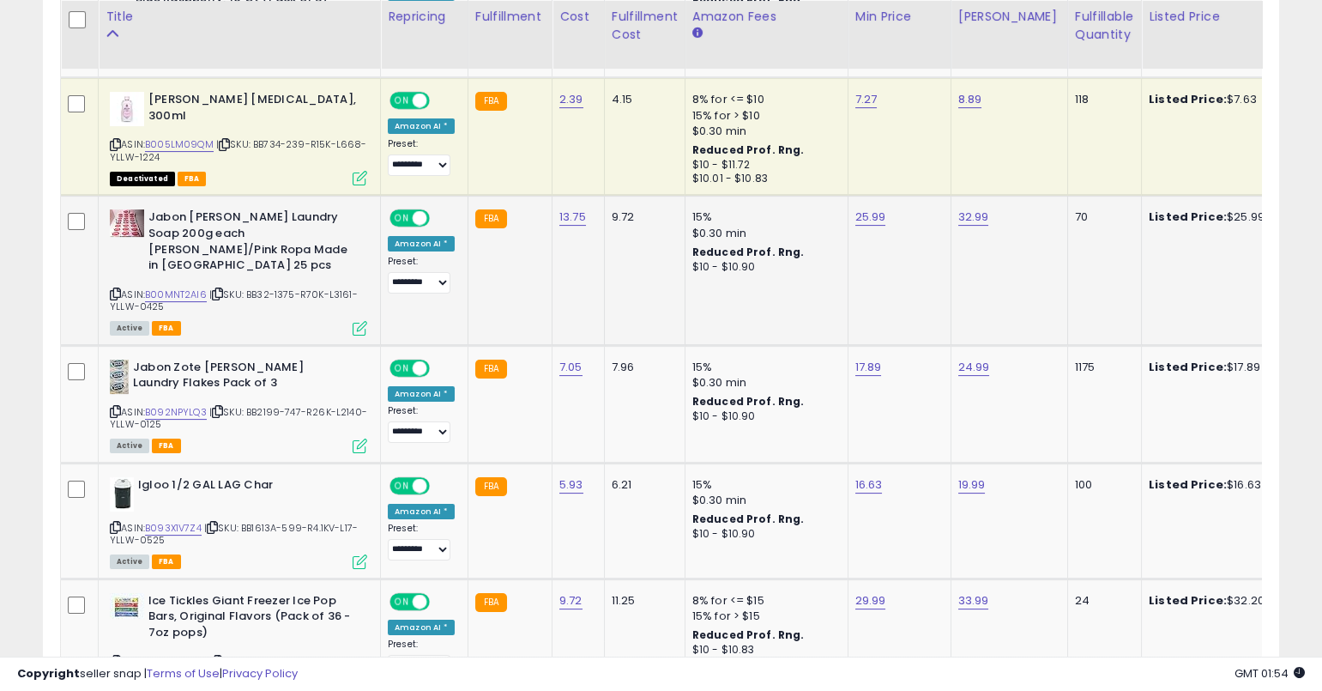
click at [116, 289] on icon at bounding box center [115, 293] width 11 height 9
click at [197, 287] on link "B00MNT2AI6" at bounding box center [176, 294] width 62 height 15
click at [112, 407] on icon at bounding box center [115, 411] width 11 height 9
type input "*****"
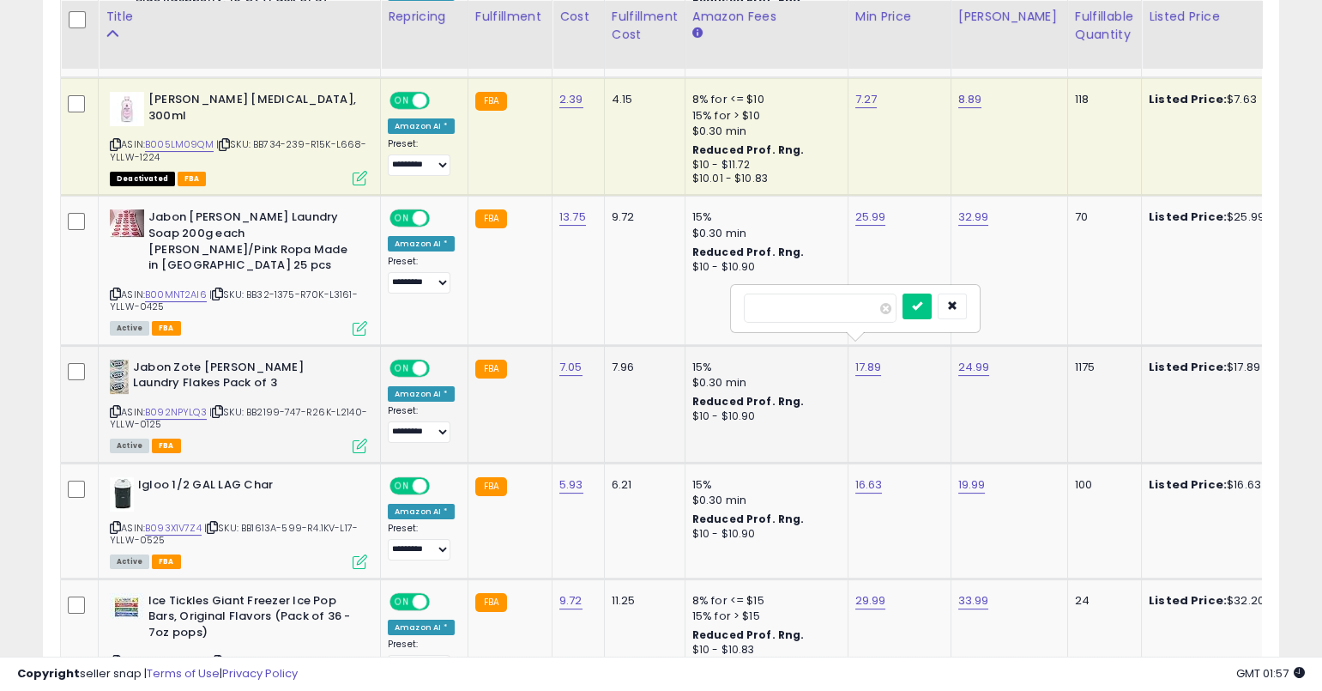
click button "submit" at bounding box center [917, 306] width 29 height 26
click at [114, 407] on icon at bounding box center [115, 411] width 11 height 9
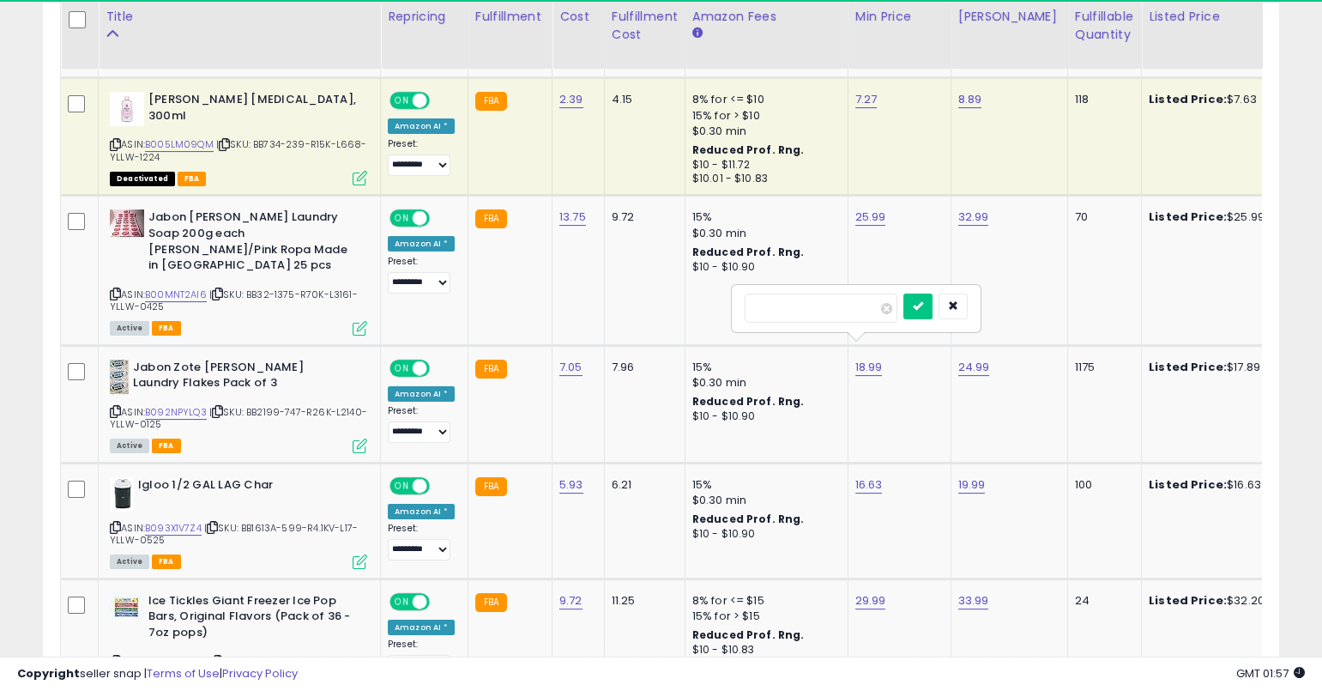
type input "*****"
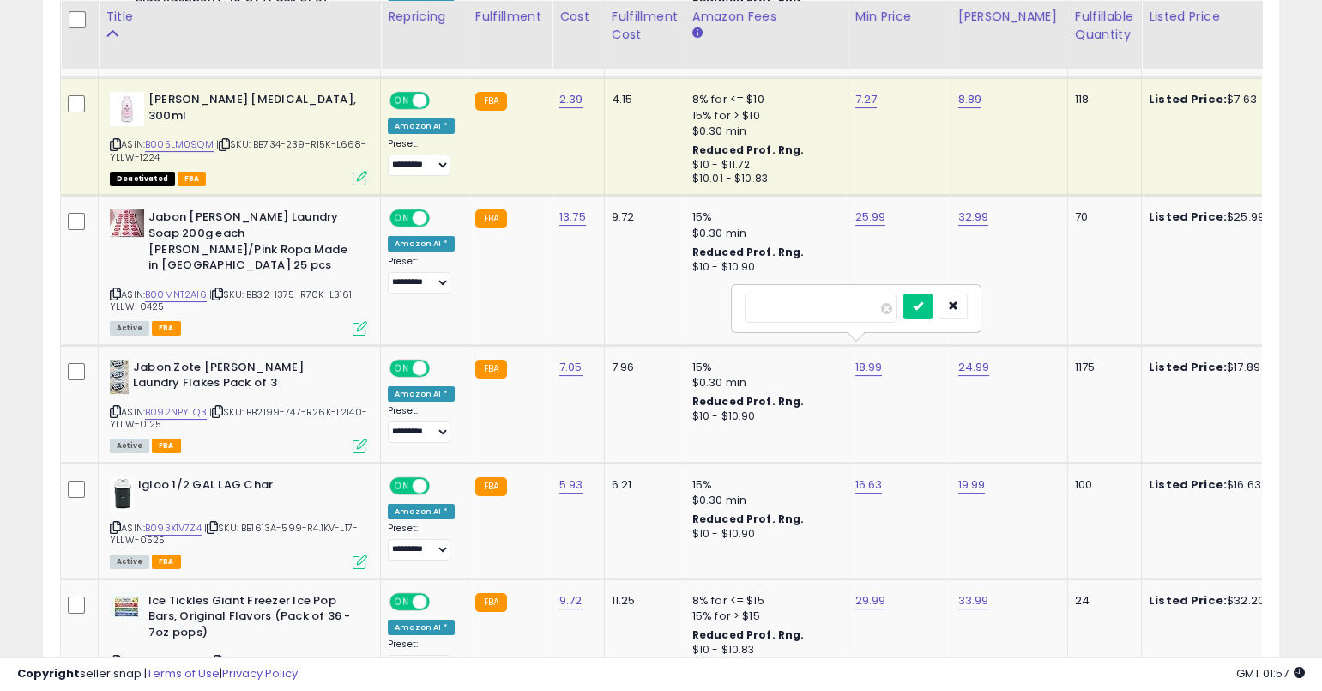
click button "submit" at bounding box center [918, 306] width 29 height 26
type input "*****"
click at [1007, 293] on button "submit" at bounding box center [1021, 306] width 29 height 26
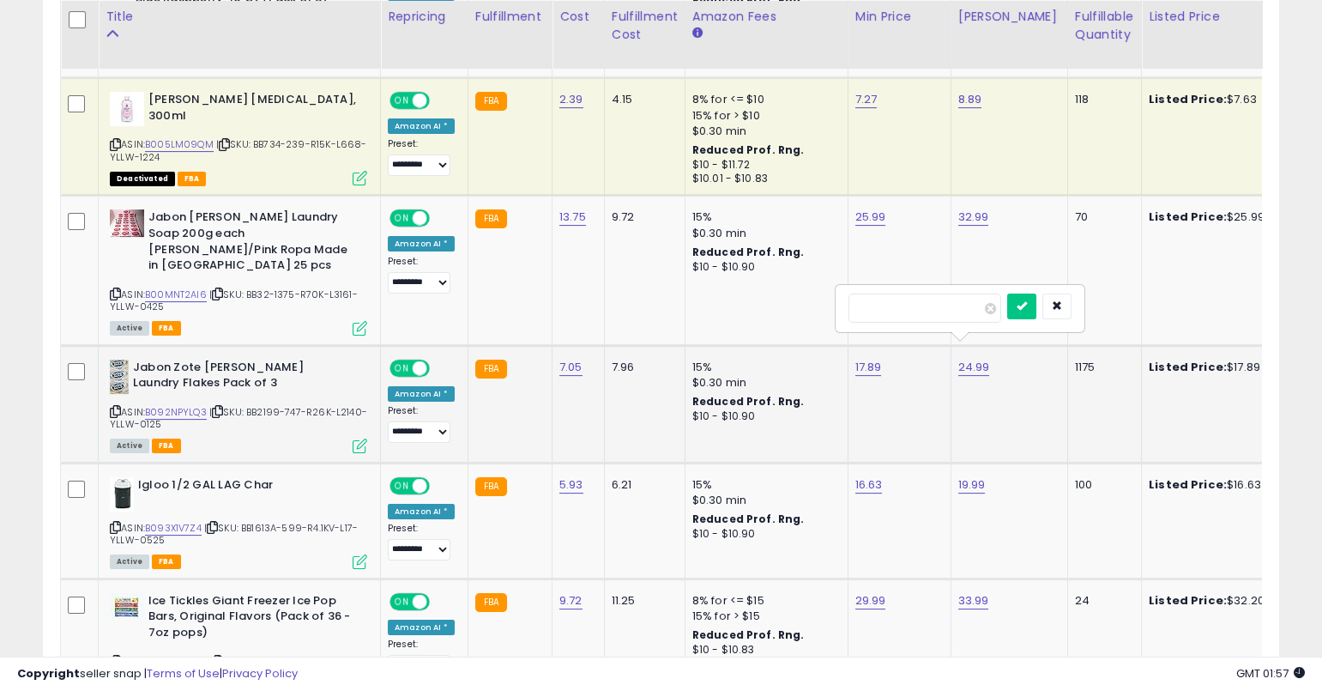
type input "*****"
click button "submit" at bounding box center [1021, 306] width 29 height 26
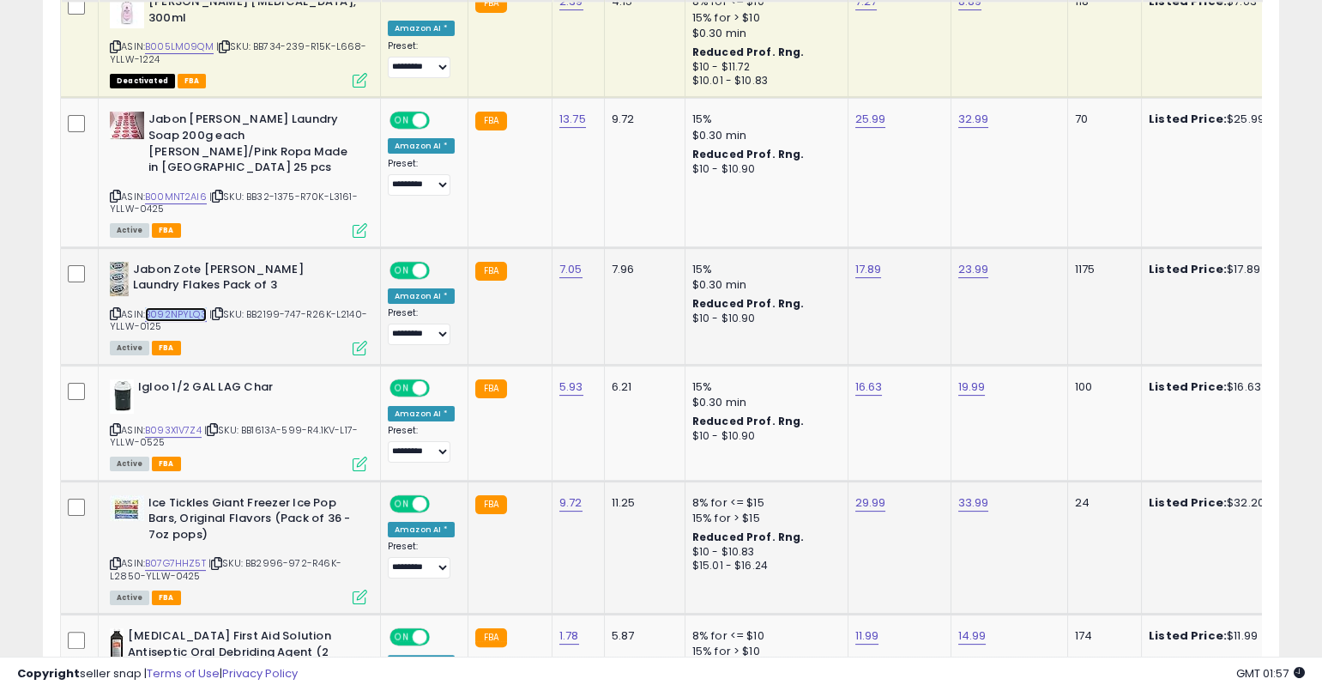
scroll to position [1265, 0]
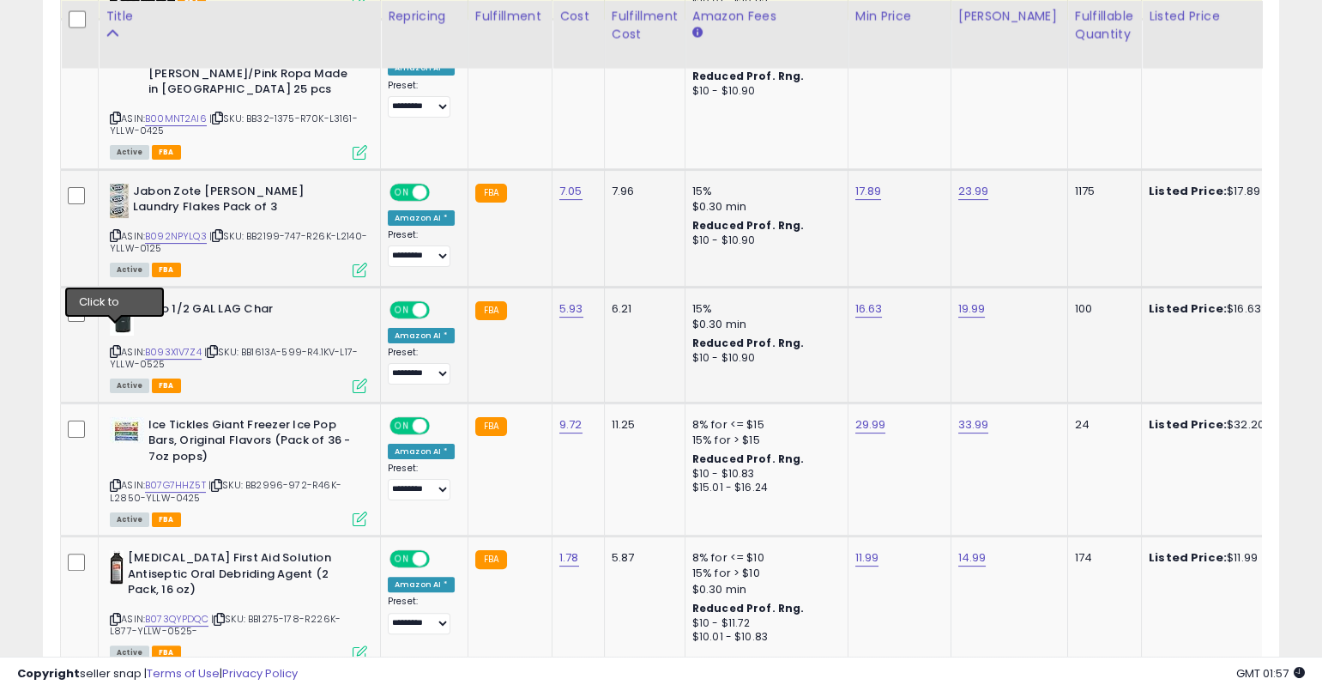
click at [115, 347] on icon at bounding box center [115, 351] width 11 height 9
click at [179, 345] on link "B093X1V7Z4" at bounding box center [173, 352] width 57 height 15
type input "*****"
click button "submit" at bounding box center [917, 248] width 29 height 26
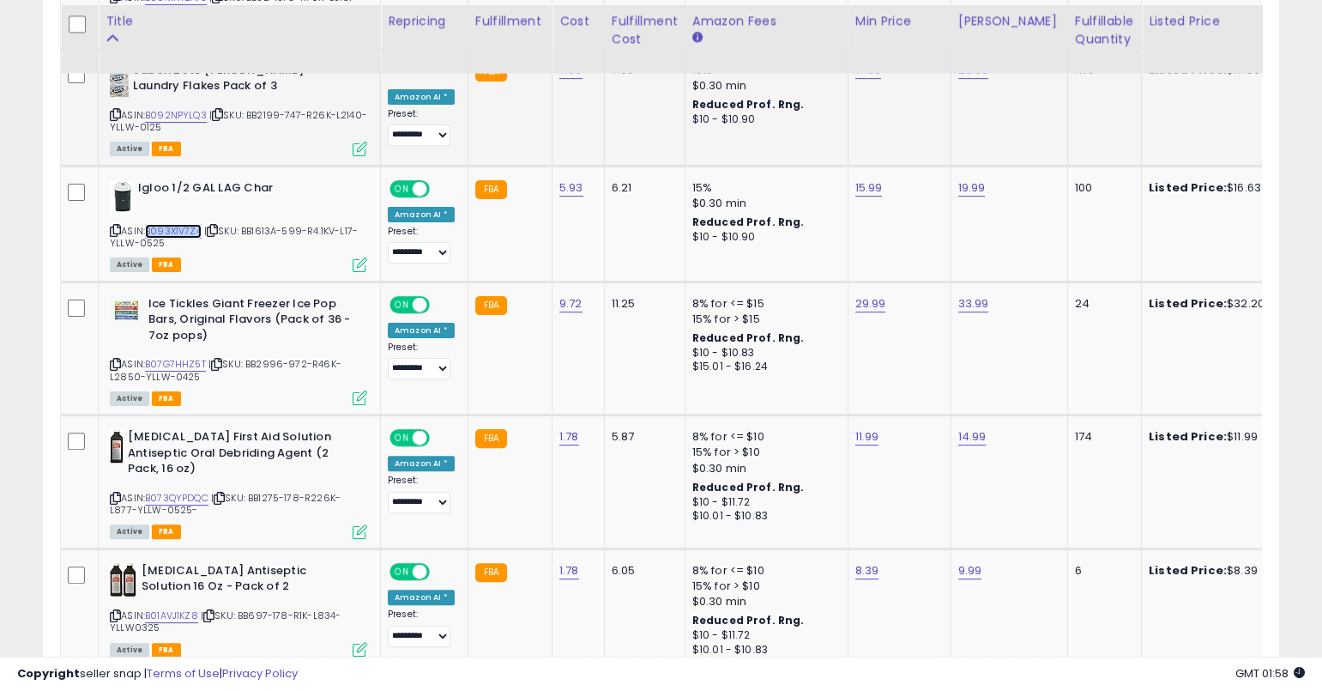
scroll to position [1398, 0]
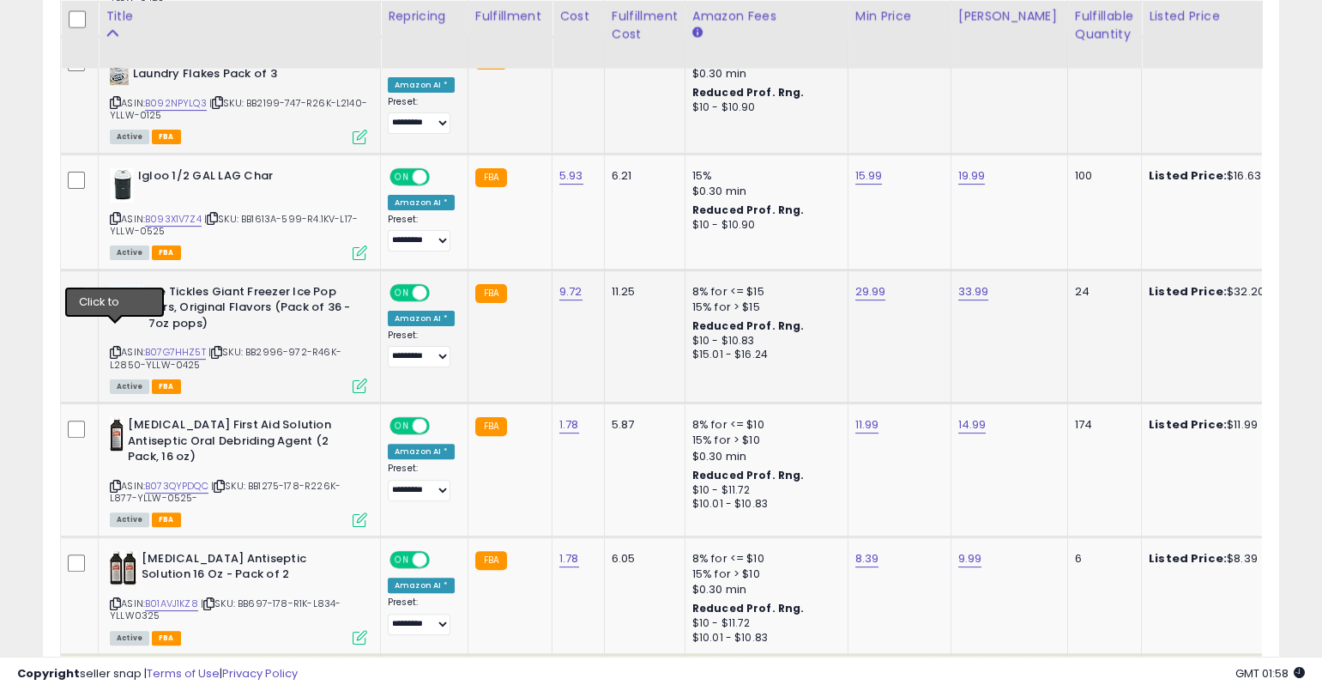
click at [113, 348] on icon at bounding box center [115, 352] width 11 height 9
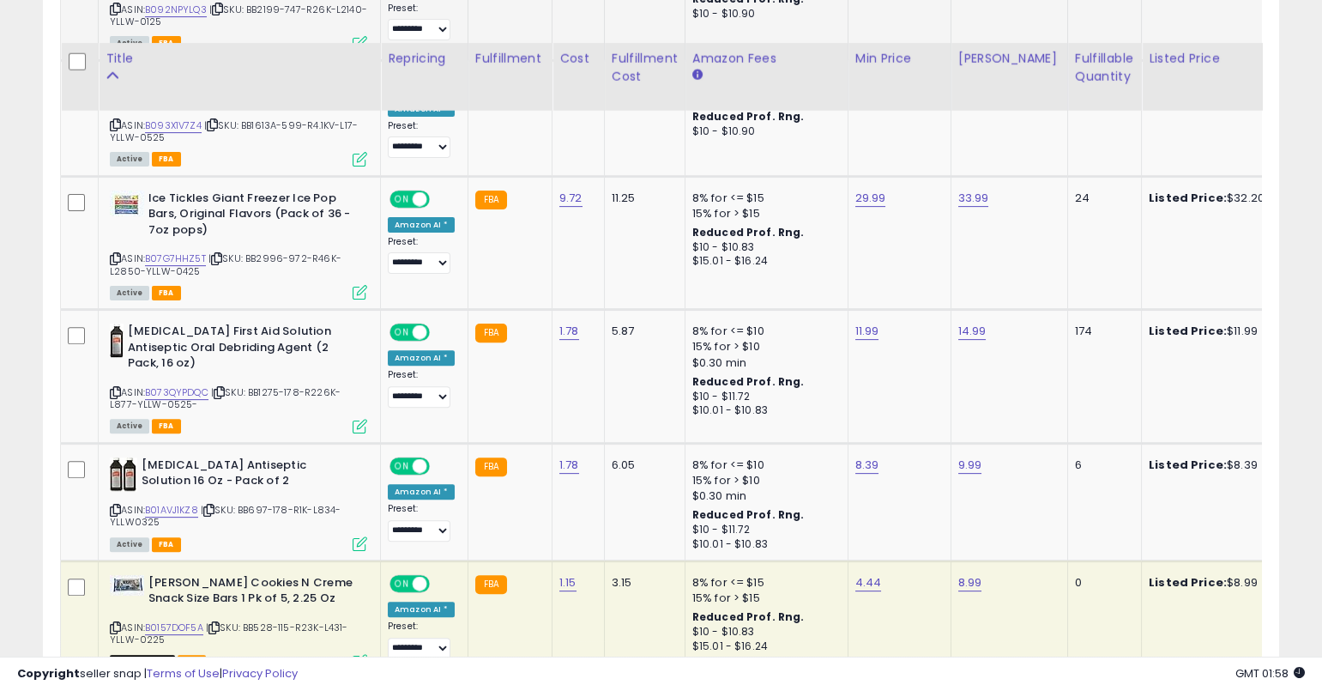
scroll to position [1533, 0]
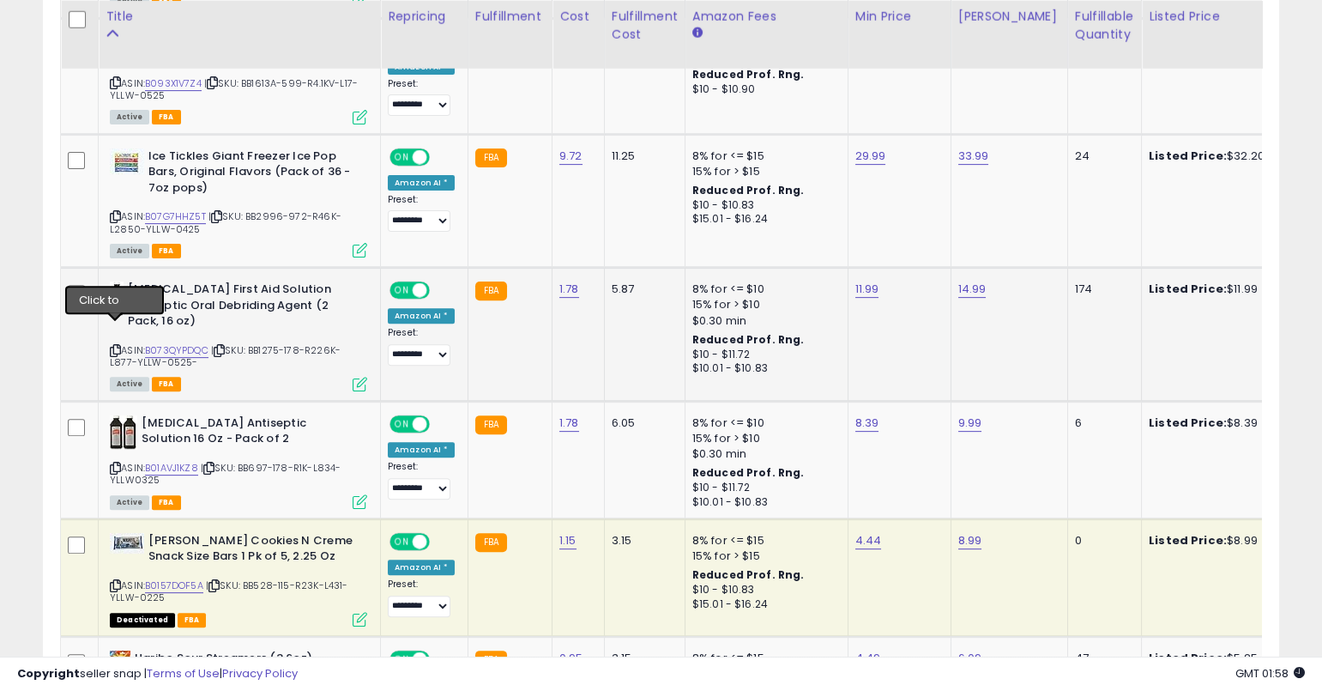
click at [113, 346] on icon at bounding box center [115, 350] width 11 height 9
type input "*****"
click button "submit" at bounding box center [916, 228] width 29 height 26
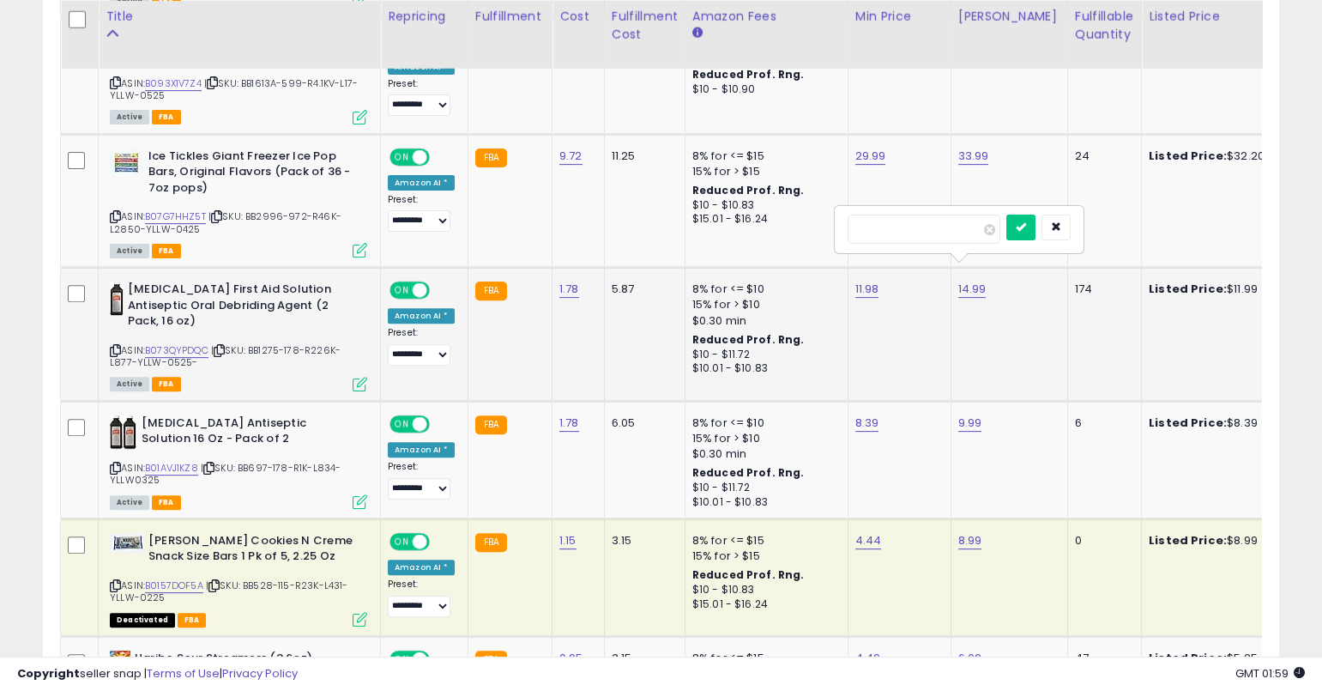
type input "*****"
click button "submit" at bounding box center [1020, 228] width 29 height 26
click at [117, 463] on icon at bounding box center [115, 467] width 11 height 9
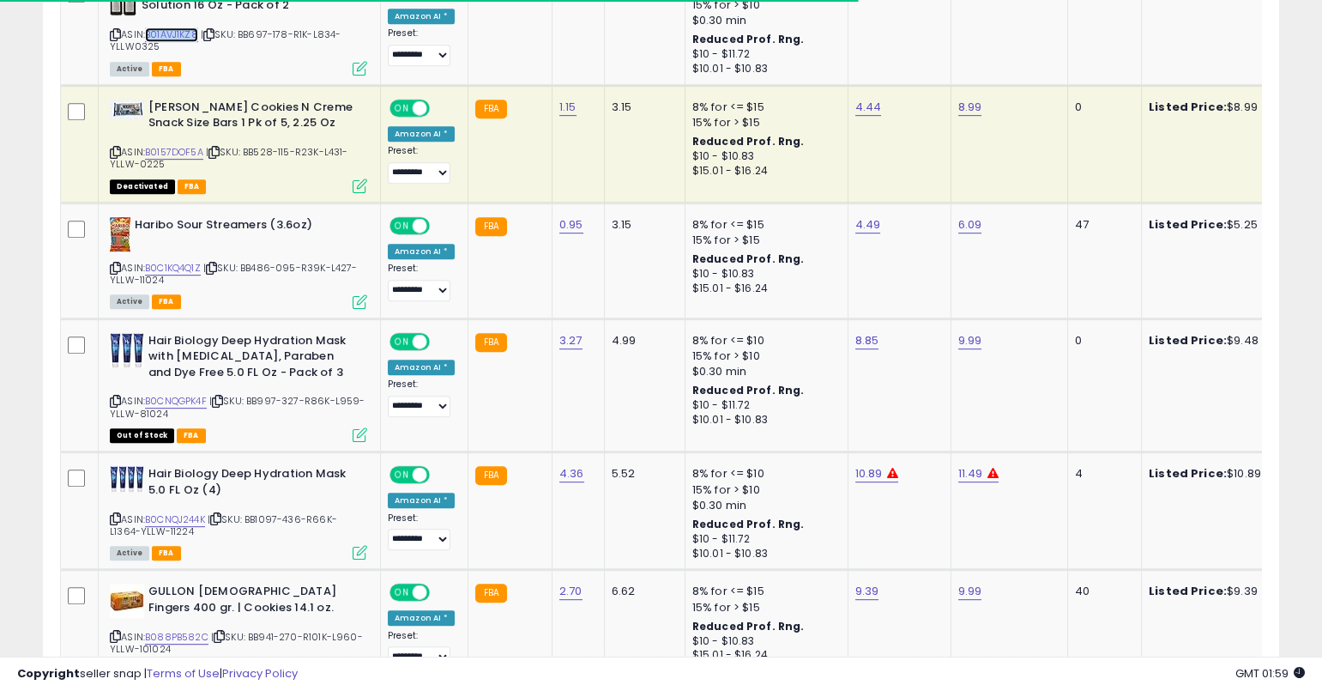
scroll to position [2002, 0]
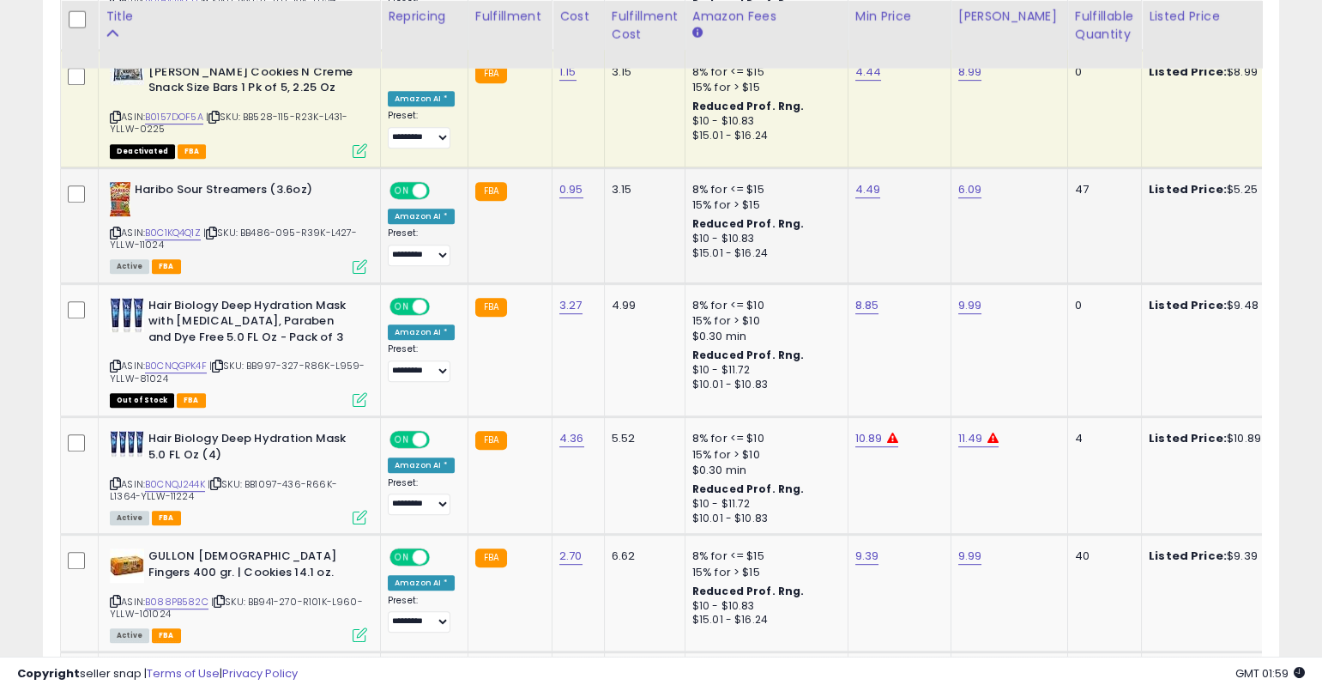
click at [114, 228] on icon at bounding box center [115, 232] width 11 height 9
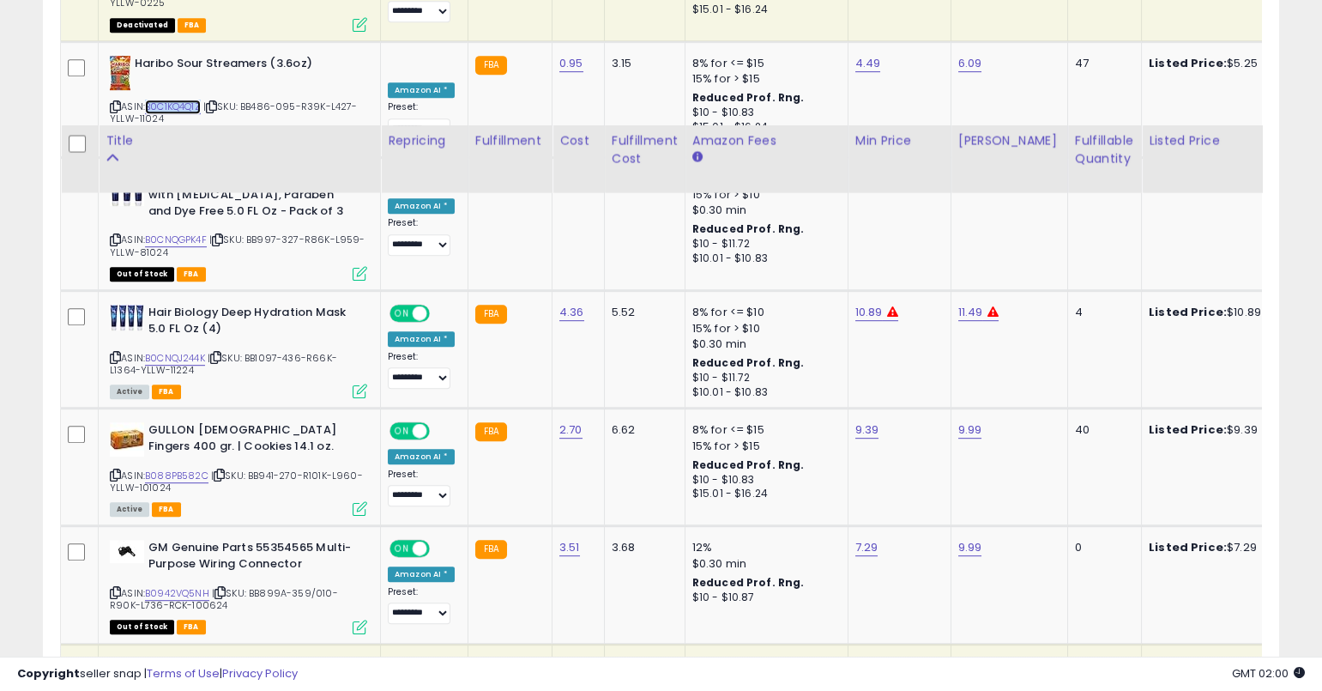
scroll to position [2252, 0]
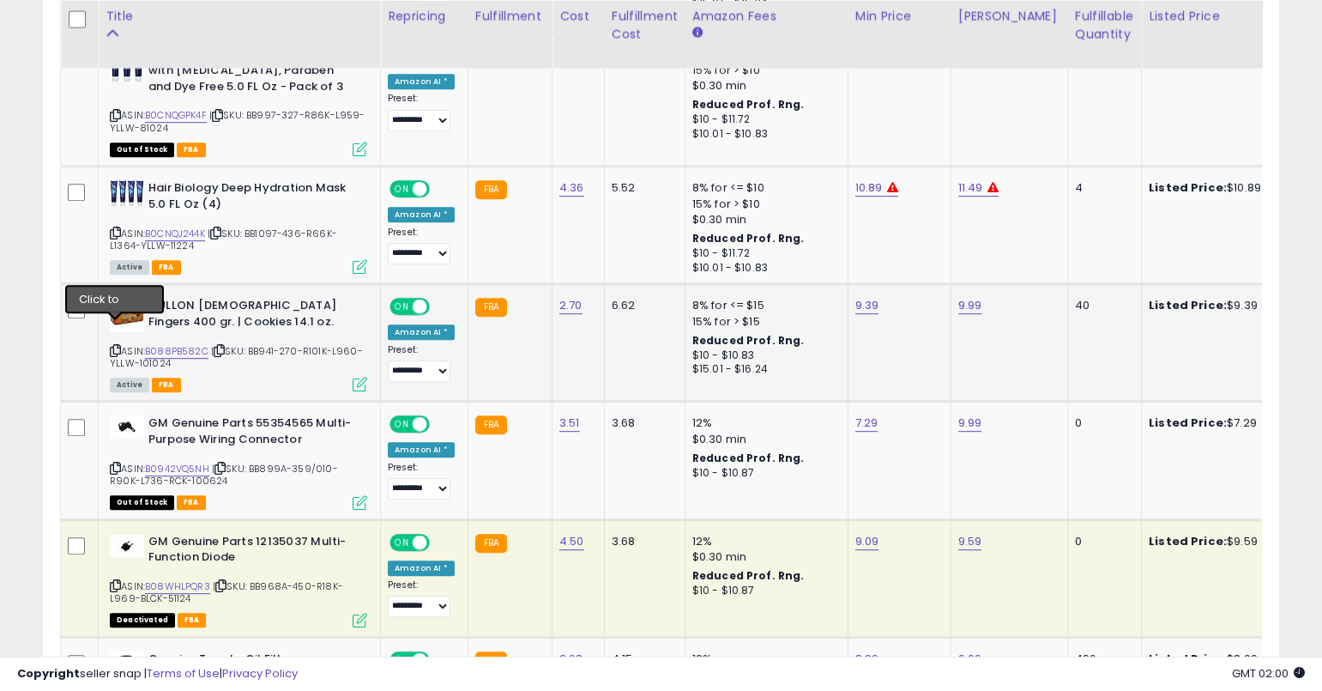
click at [116, 346] on icon at bounding box center [115, 350] width 11 height 9
drag, startPoint x: 117, startPoint y: 329, endPoint x: 528, endPoint y: 2, distance: 525.2
click at [117, 346] on icon at bounding box center [115, 350] width 11 height 9
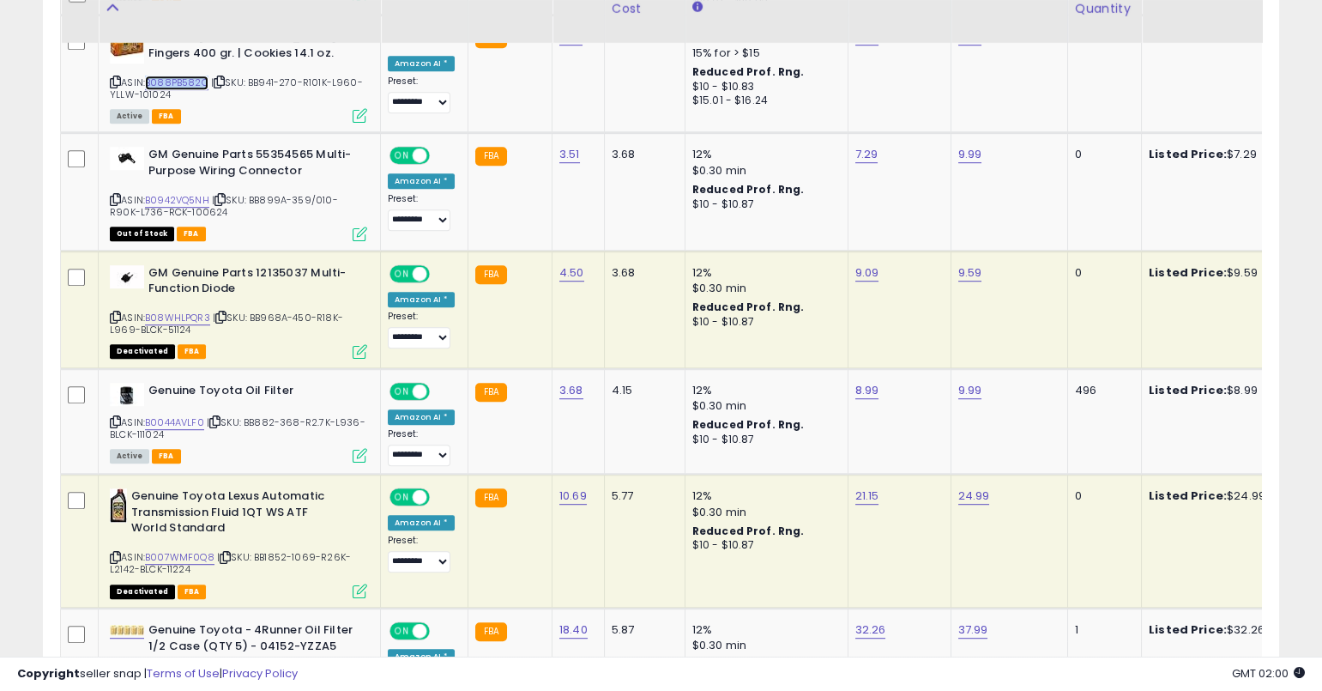
scroll to position [2525, 0]
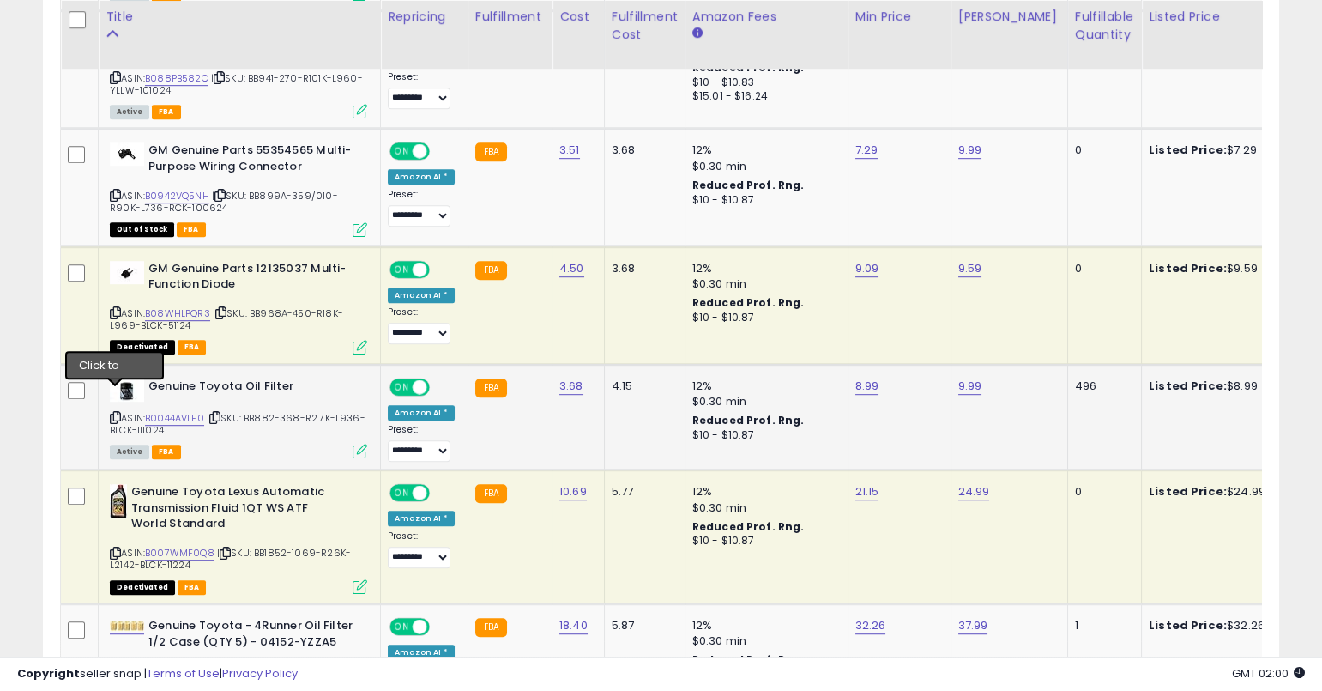
click at [113, 413] on icon at bounding box center [115, 417] width 11 height 9
click at [178, 411] on link "B0044AVLF0" at bounding box center [174, 418] width 59 height 15
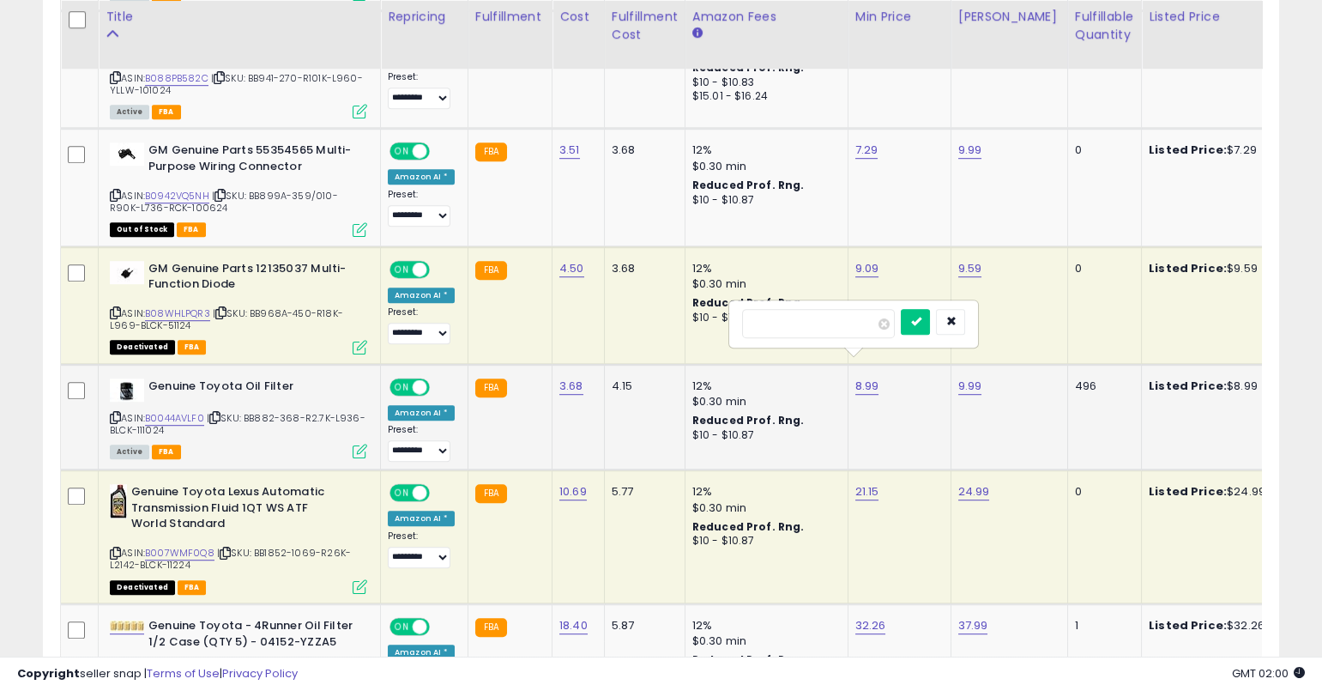
type input "*"
type input "****"
click button "submit" at bounding box center [915, 322] width 29 height 26
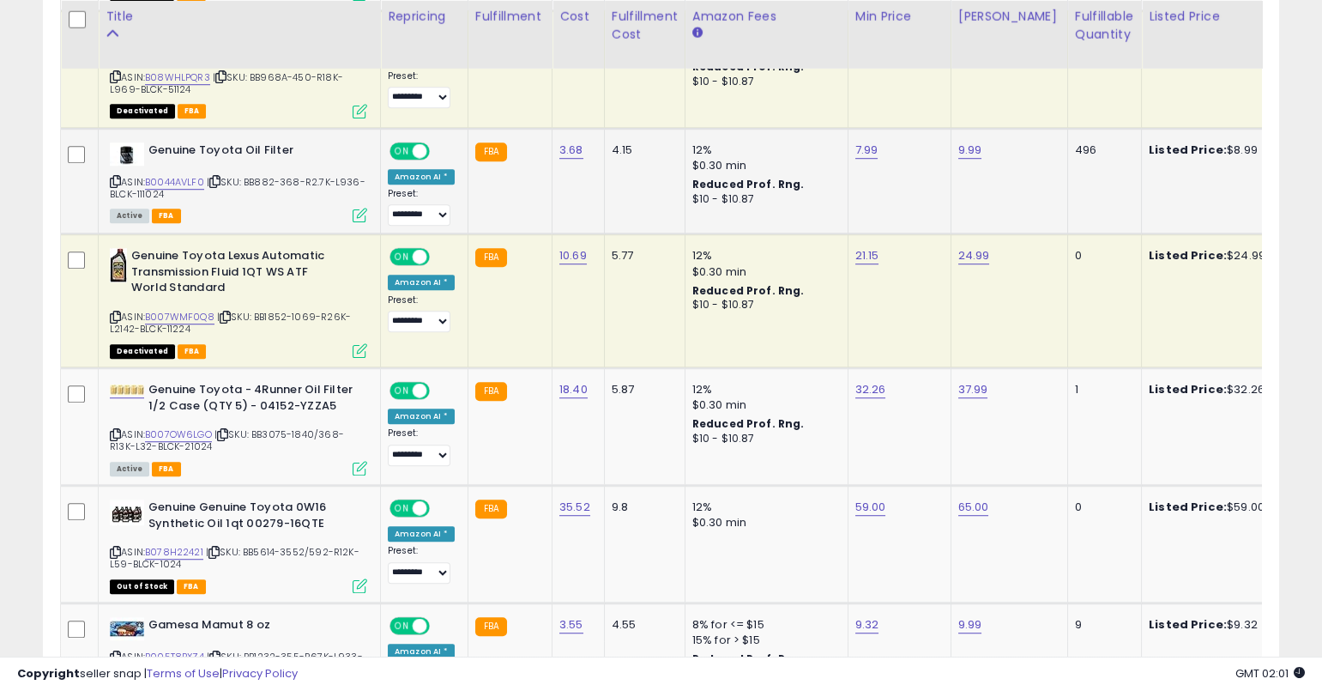
scroll to position [2824, 0]
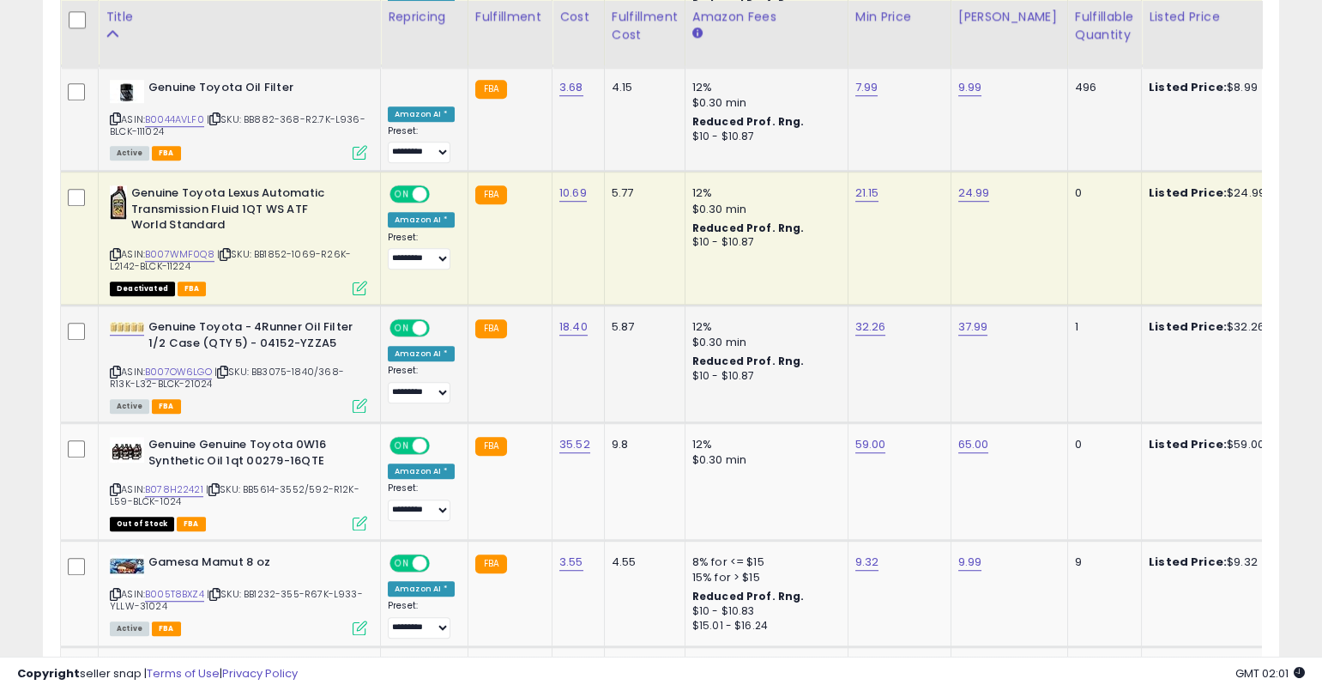
click at [115, 367] on icon at bounding box center [115, 371] width 11 height 9
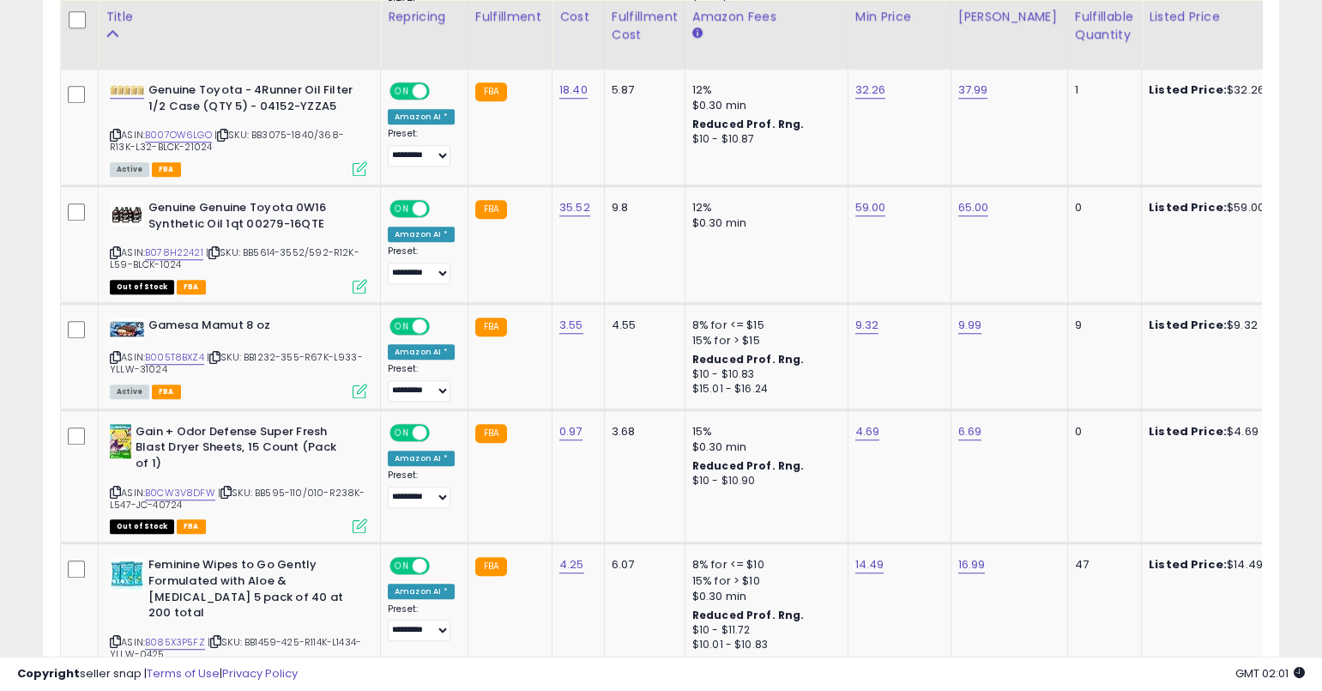
scroll to position [3110, 0]
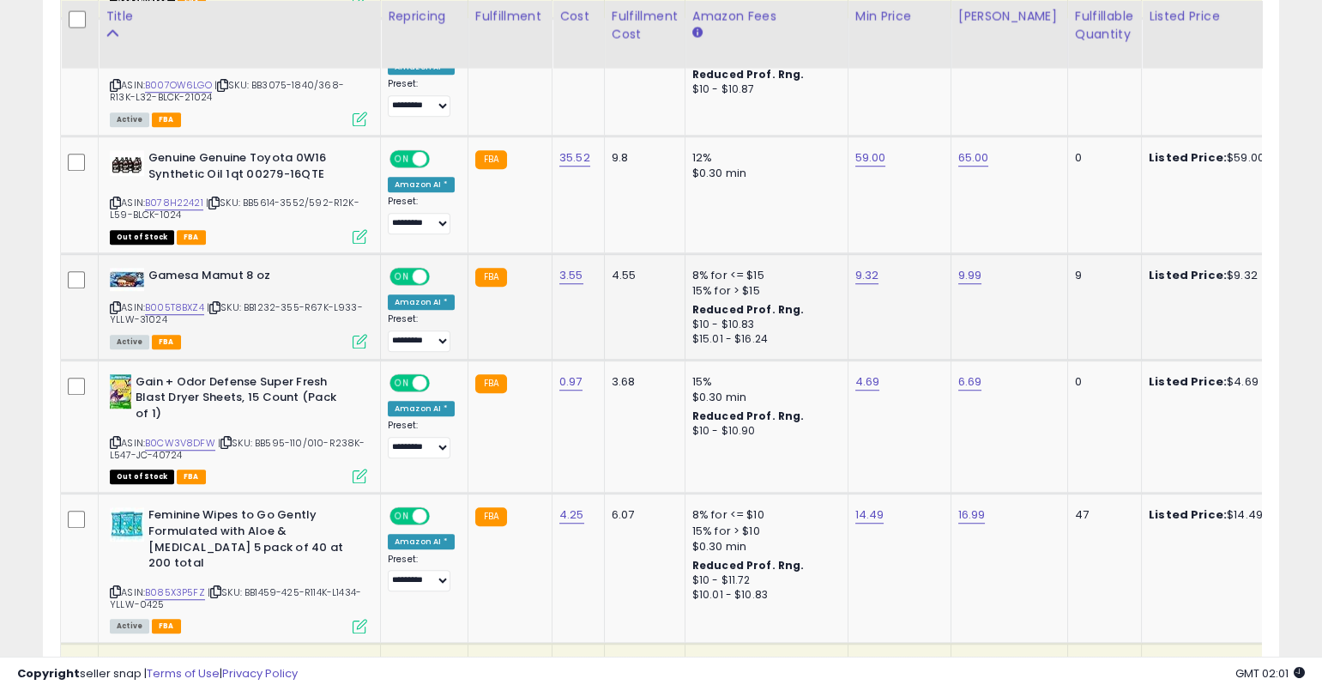
click at [112, 303] on icon at bounding box center [115, 307] width 11 height 9
click at [192, 300] on link "B005T8BXZ4" at bounding box center [174, 307] width 59 height 15
type input "****"
click button "submit" at bounding box center [915, 210] width 29 height 26
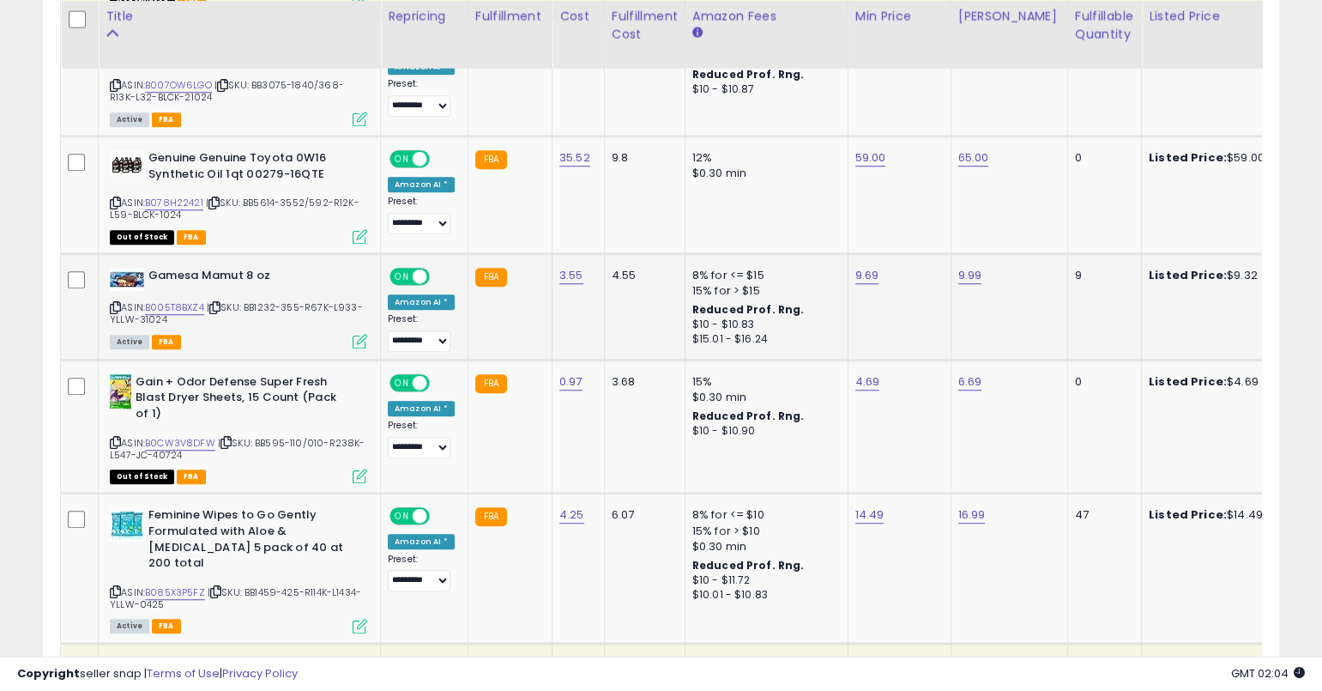
click at [112, 303] on icon at bounding box center [115, 307] width 11 height 9
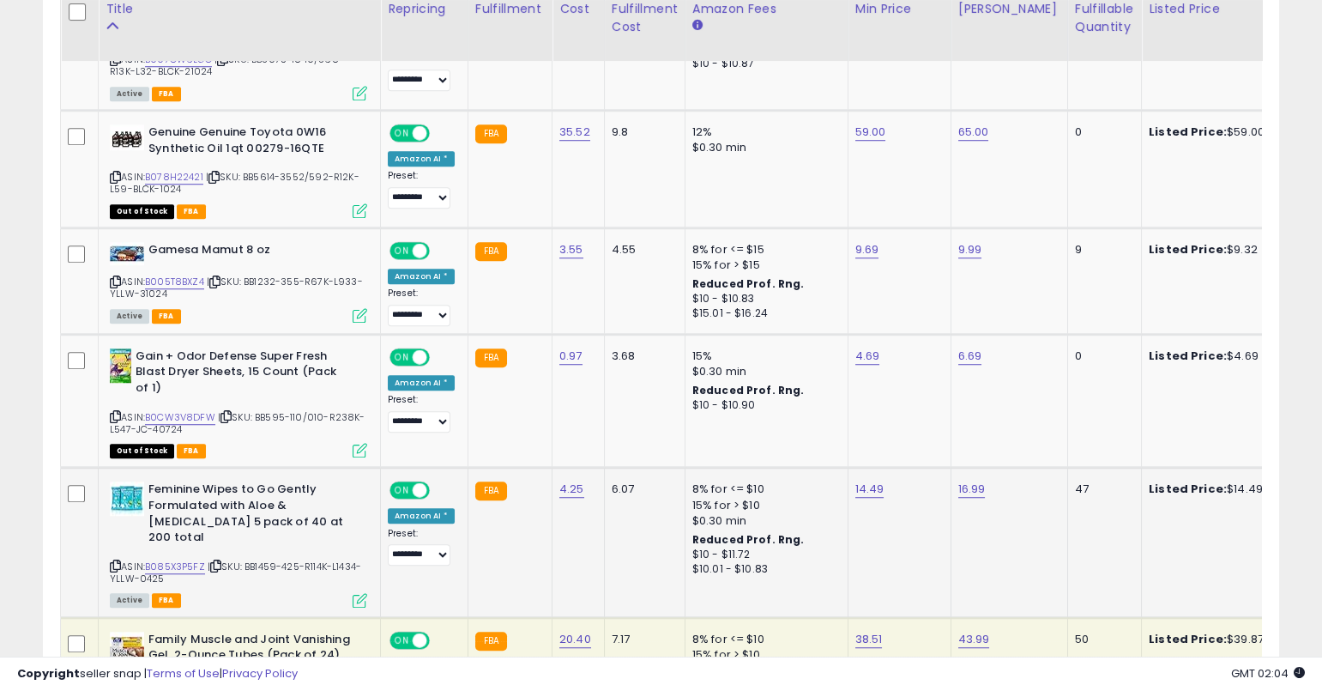
scroll to position [3137, 0]
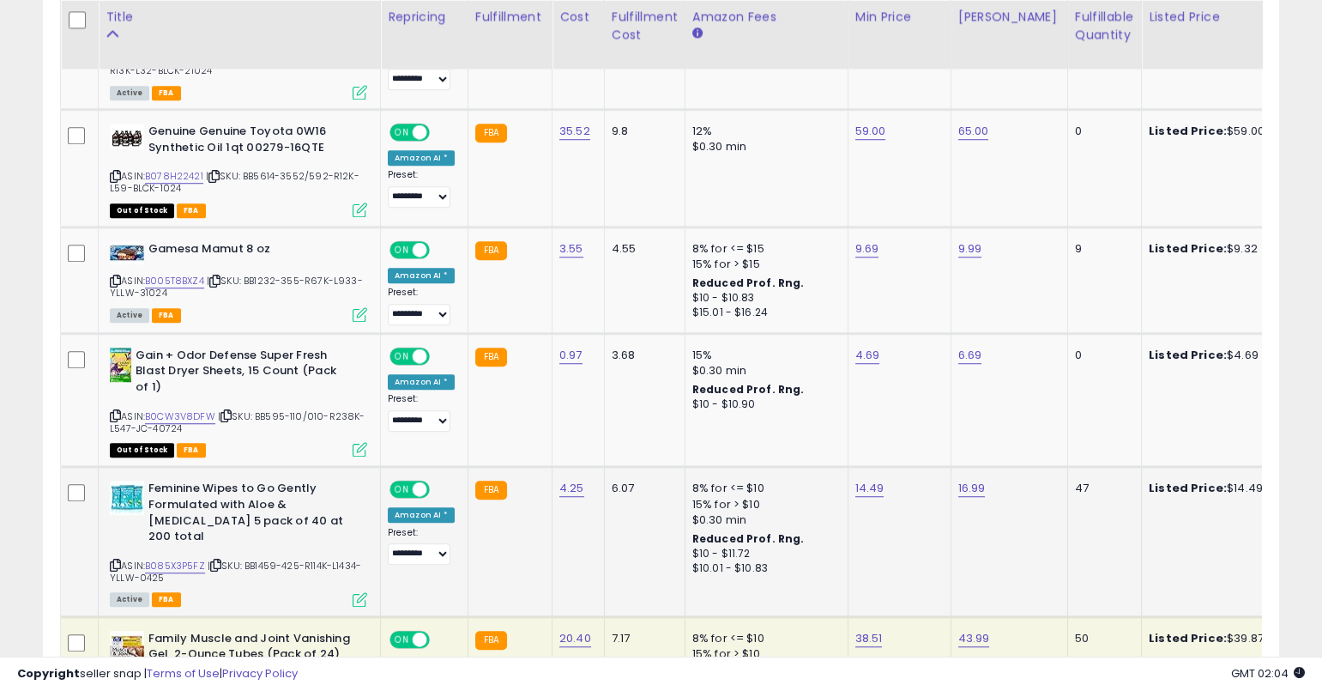
click at [112, 560] on icon at bounding box center [115, 564] width 11 height 9
click at [115, 560] on icon at bounding box center [115, 564] width 11 height 9
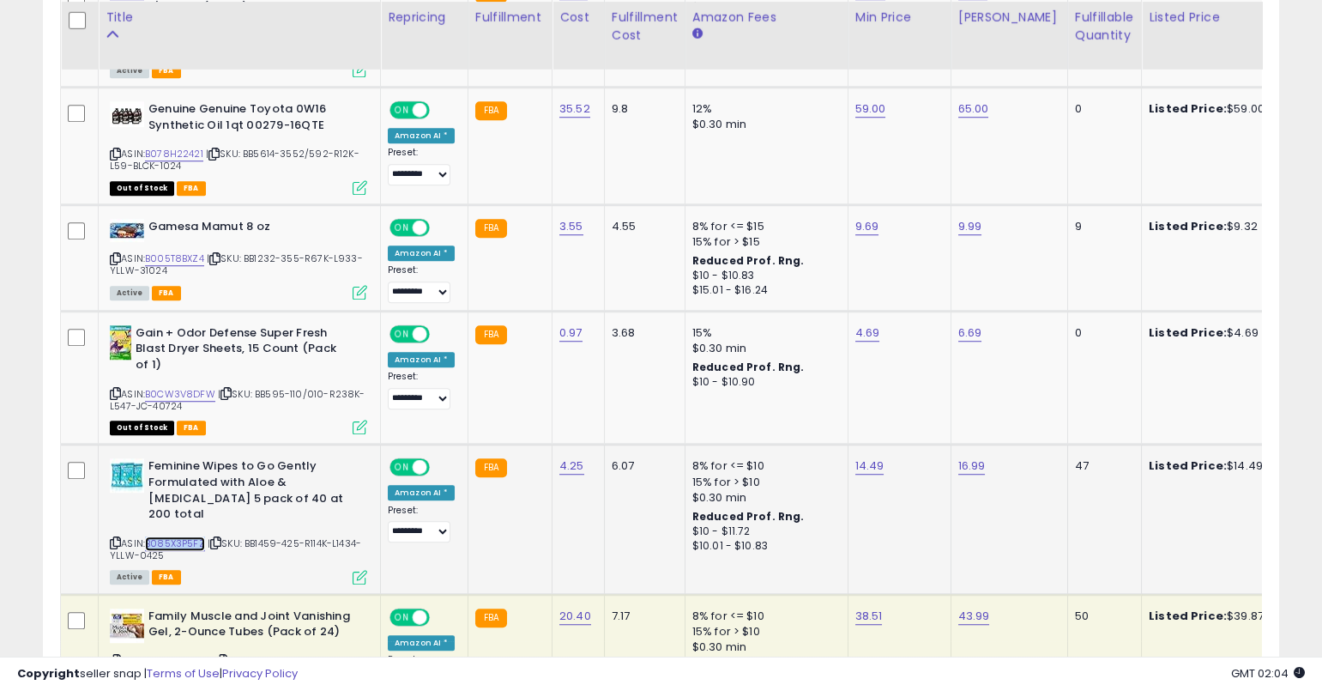
scroll to position [3160, 0]
click at [196, 535] on link "B085X3P5FZ" at bounding box center [175, 542] width 60 height 15
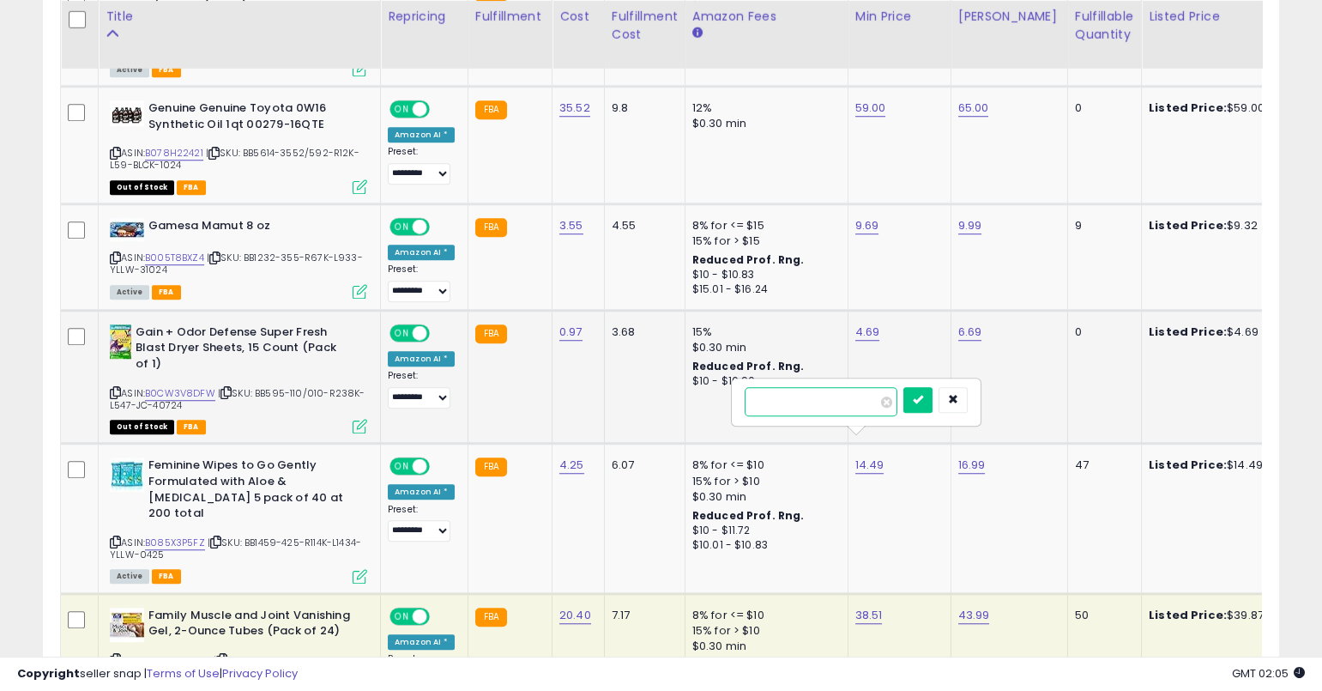
type input "*****"
click button "submit" at bounding box center [918, 400] width 29 height 26
type input "*****"
click button "submit" at bounding box center [1020, 400] width 29 height 26
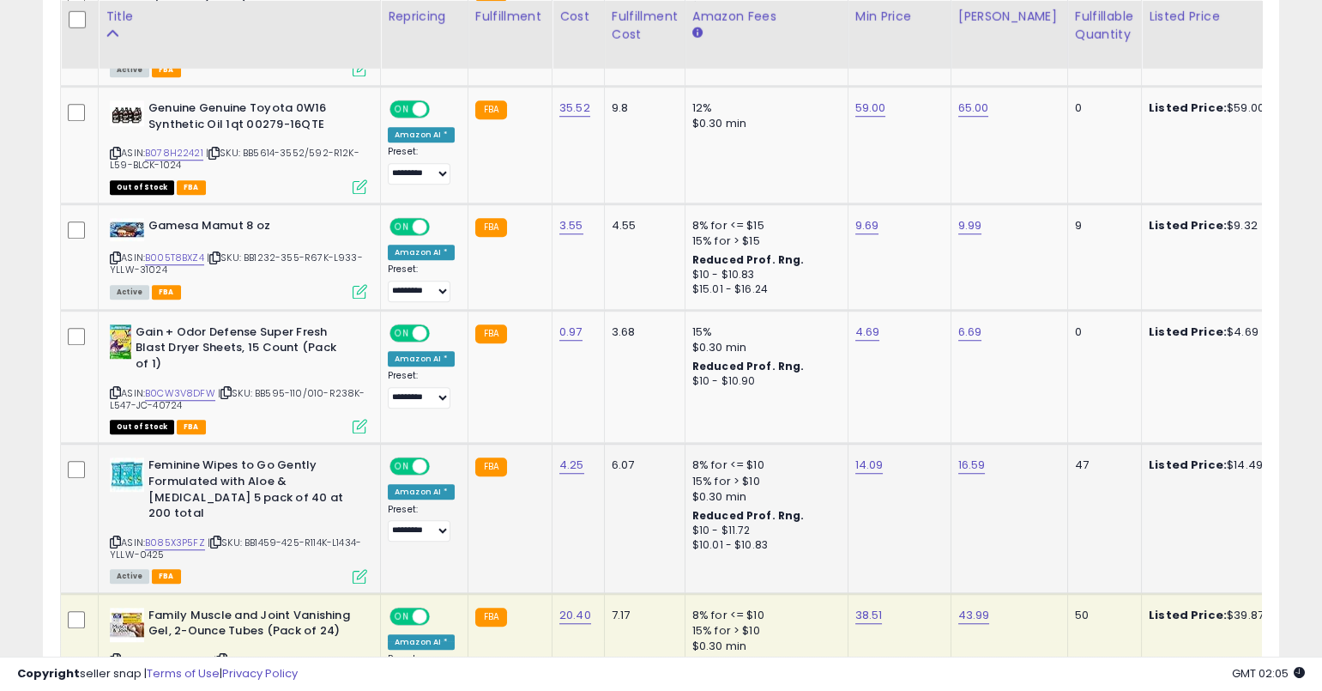
click at [115, 537] on icon at bounding box center [115, 541] width 11 height 9
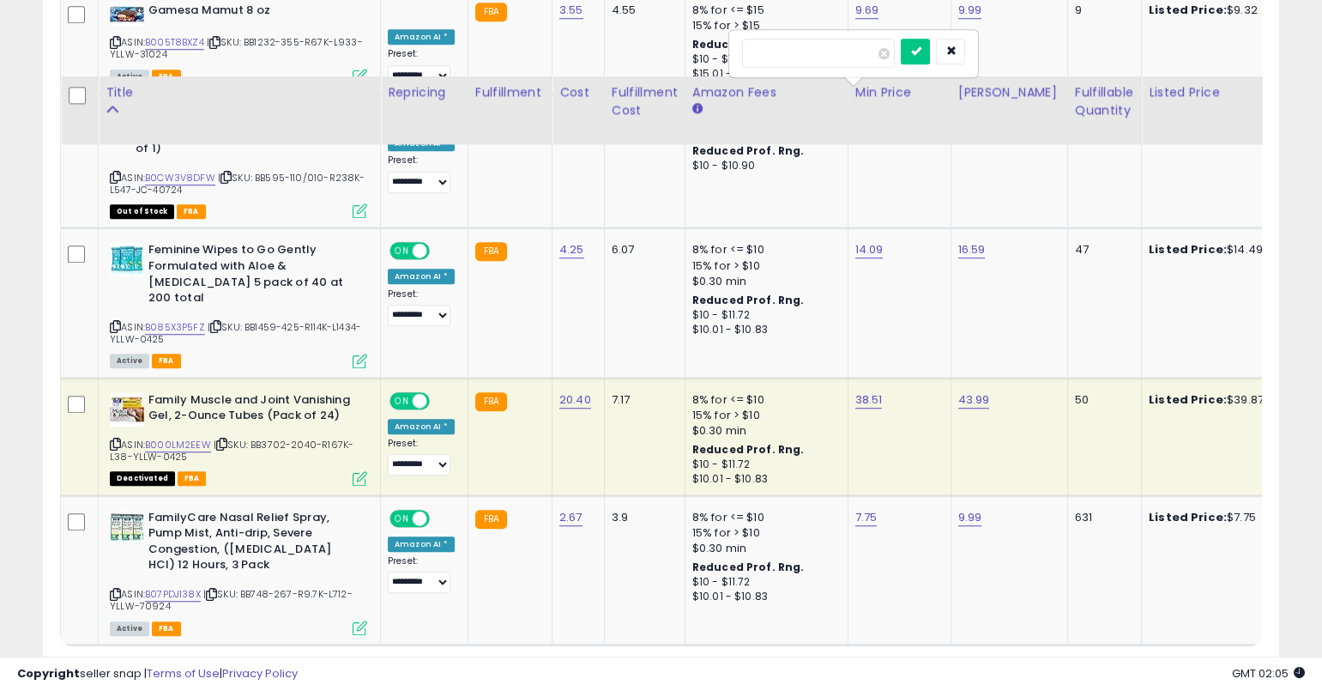
scroll to position [3451, 0]
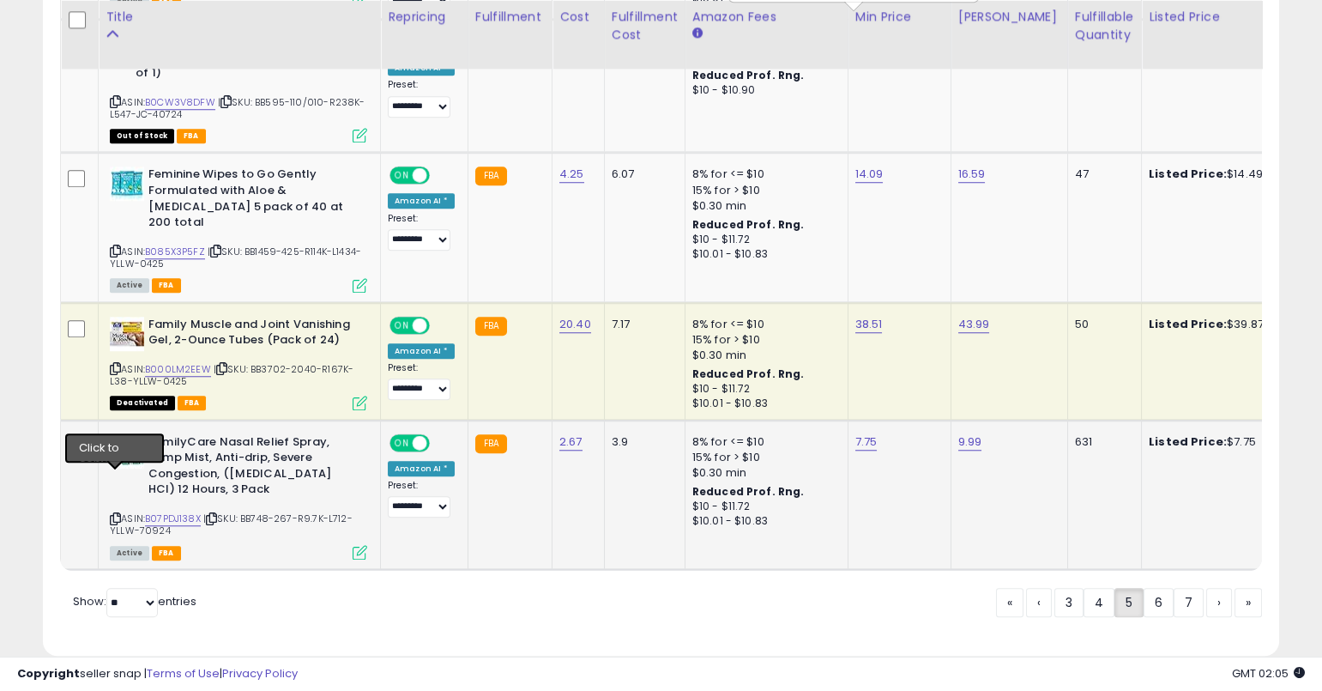
click at [113, 514] on icon at bounding box center [115, 518] width 11 height 9
click at [185, 511] on link "B07PDJ138X" at bounding box center [173, 518] width 56 height 15
click at [1206, 588] on link "6" at bounding box center [1219, 602] width 26 height 29
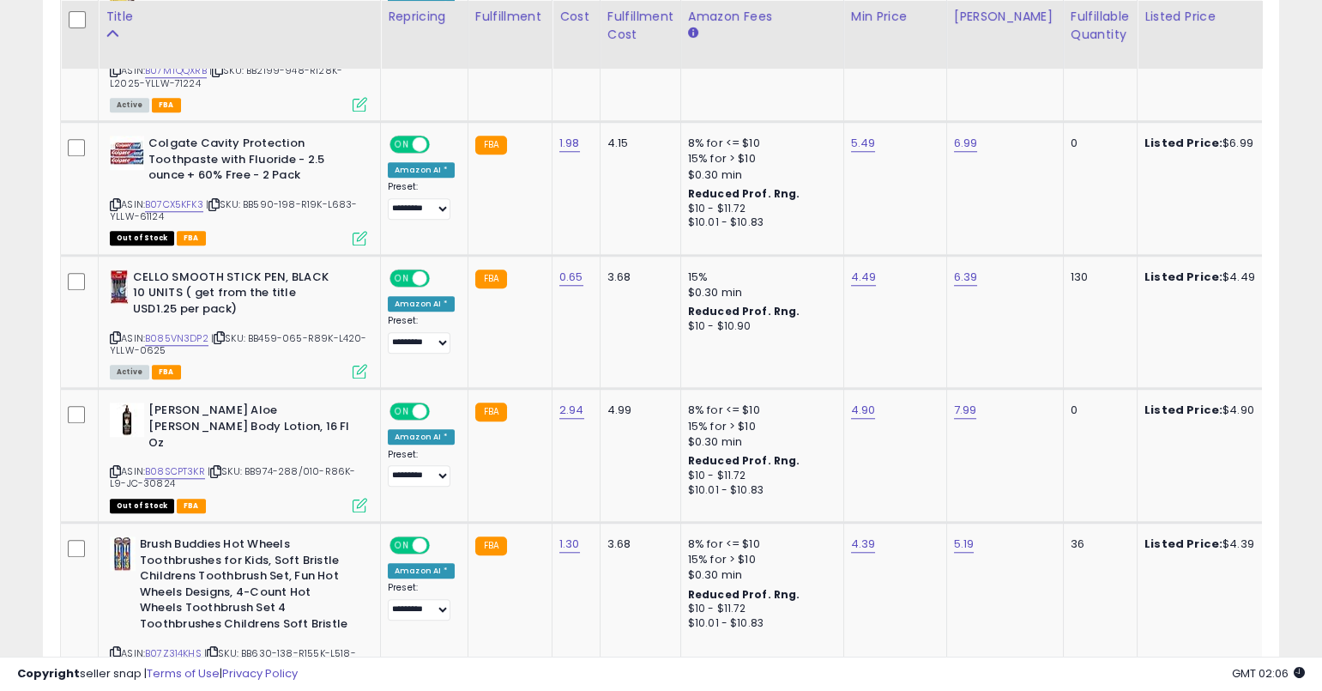
scroll to position [3847, 0]
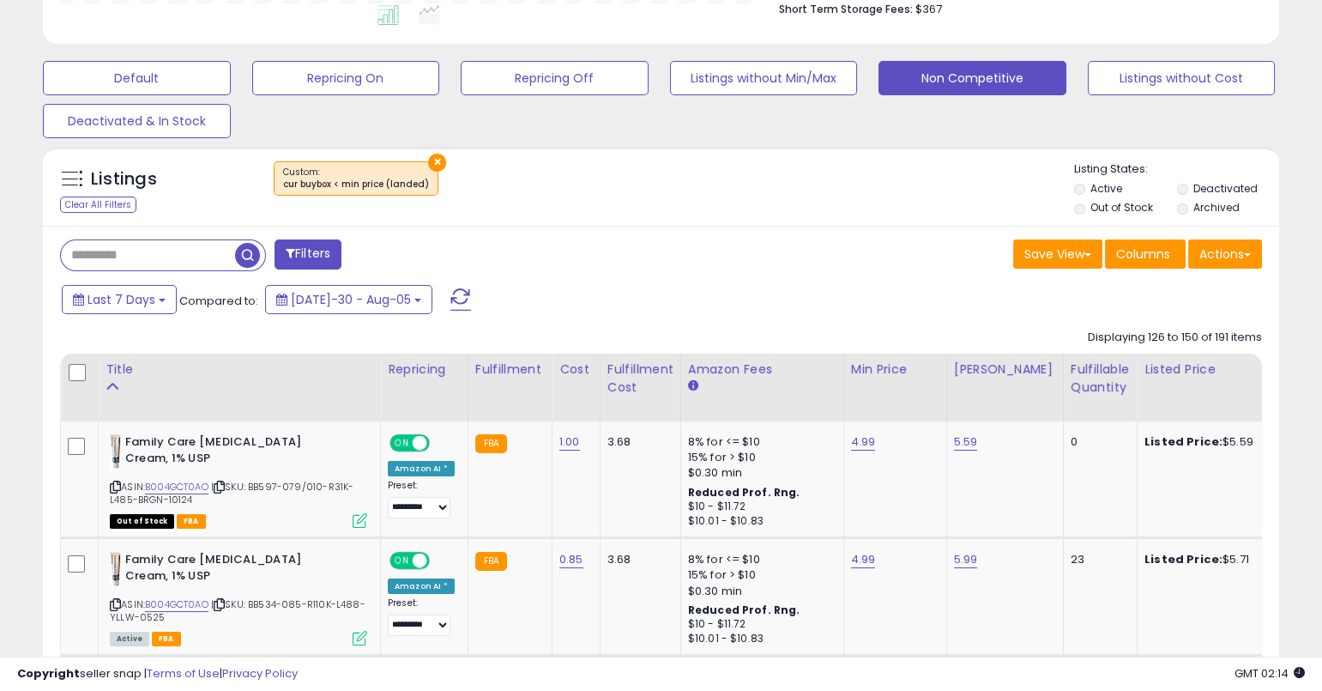
scroll to position [481, 0]
click at [893, 260] on div "Save View Save As New View Update Current View Columns Actions Import Export Vi…" at bounding box center [969, 255] width 614 height 33
